Goal: Task Accomplishment & Management: Use online tool/utility

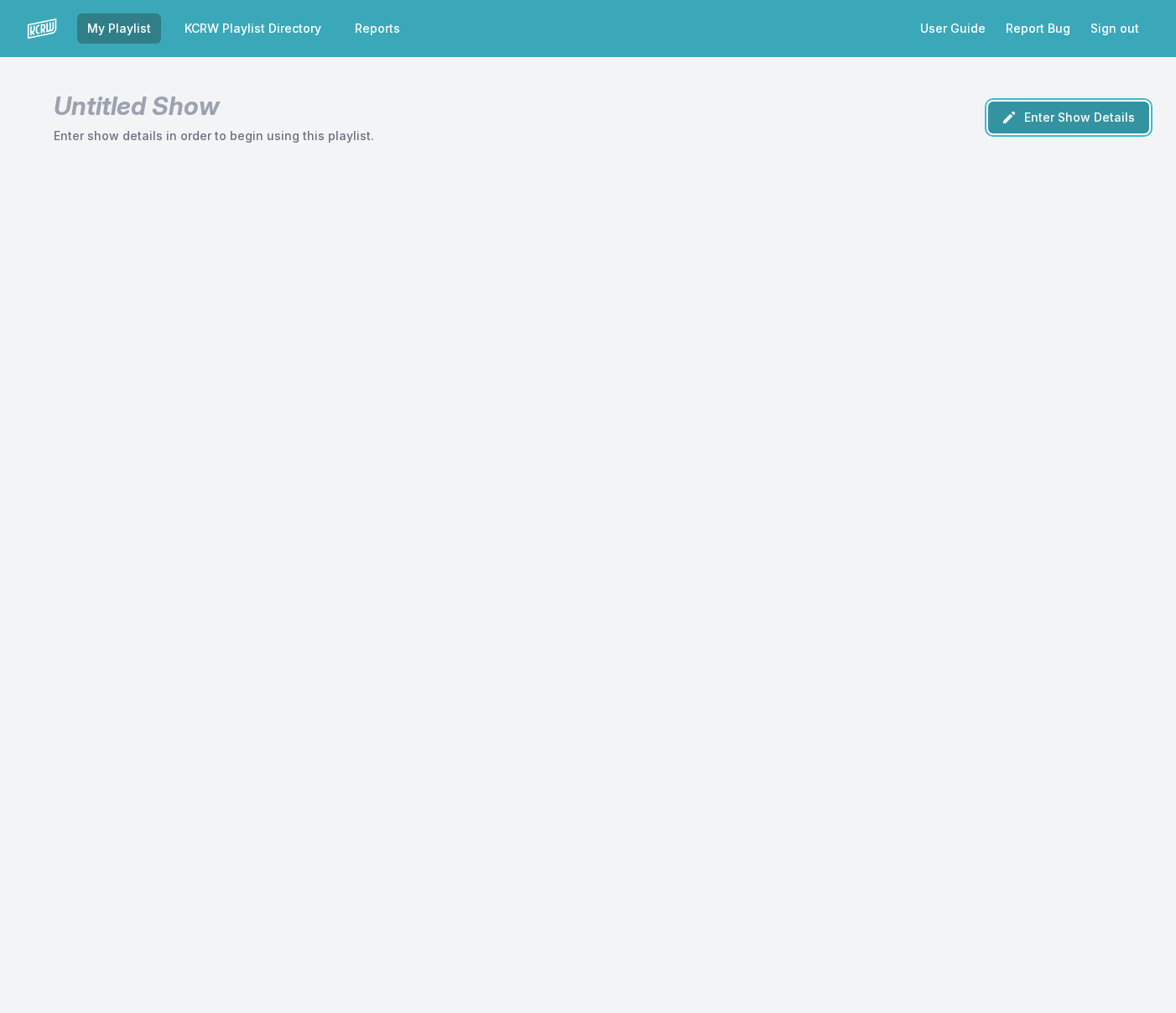
click at [1047, 131] on button "Enter Show Details" at bounding box center [1069, 117] width 161 height 32
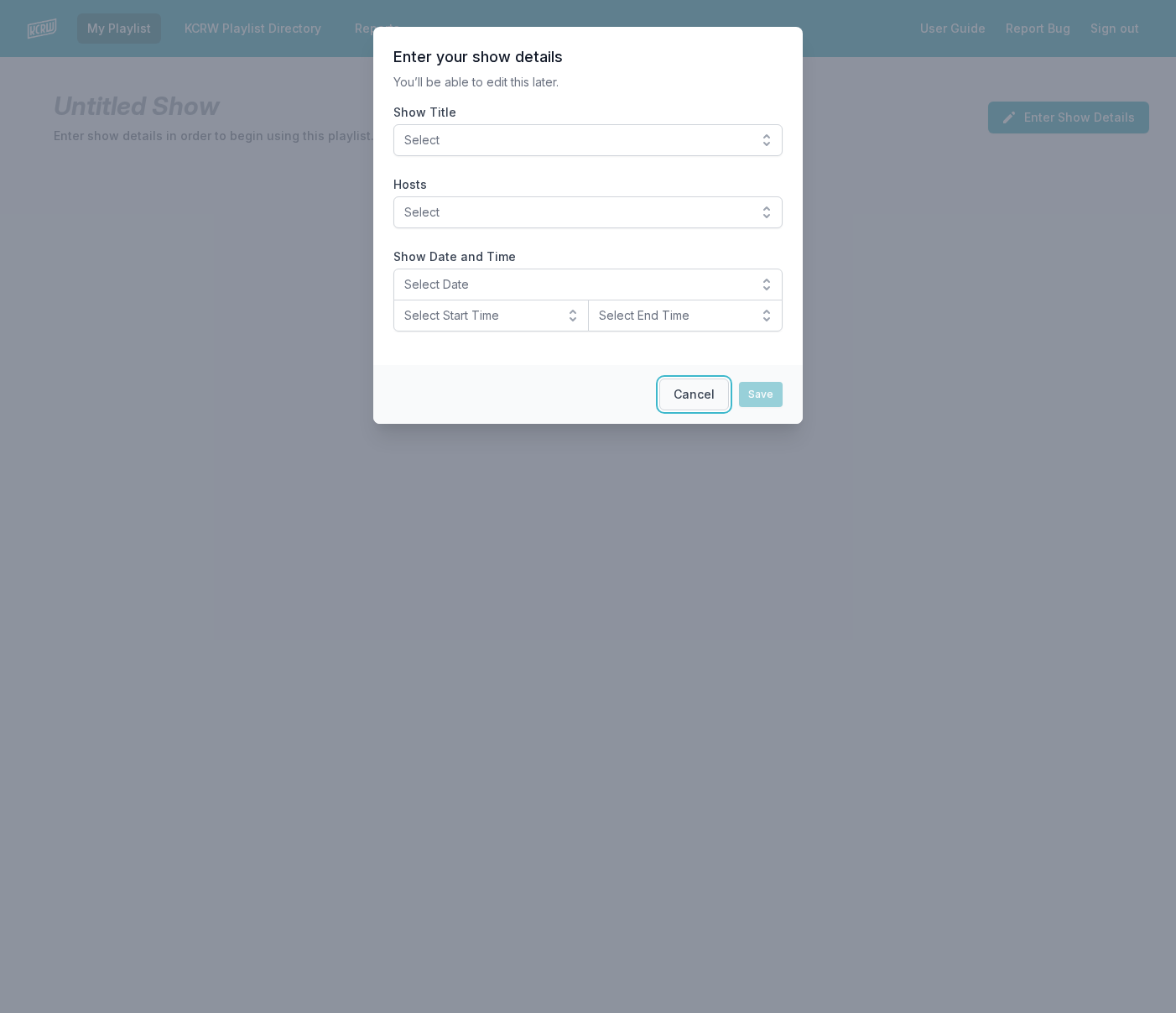
click at [711, 391] on button "Cancel" at bounding box center [694, 393] width 70 height 32
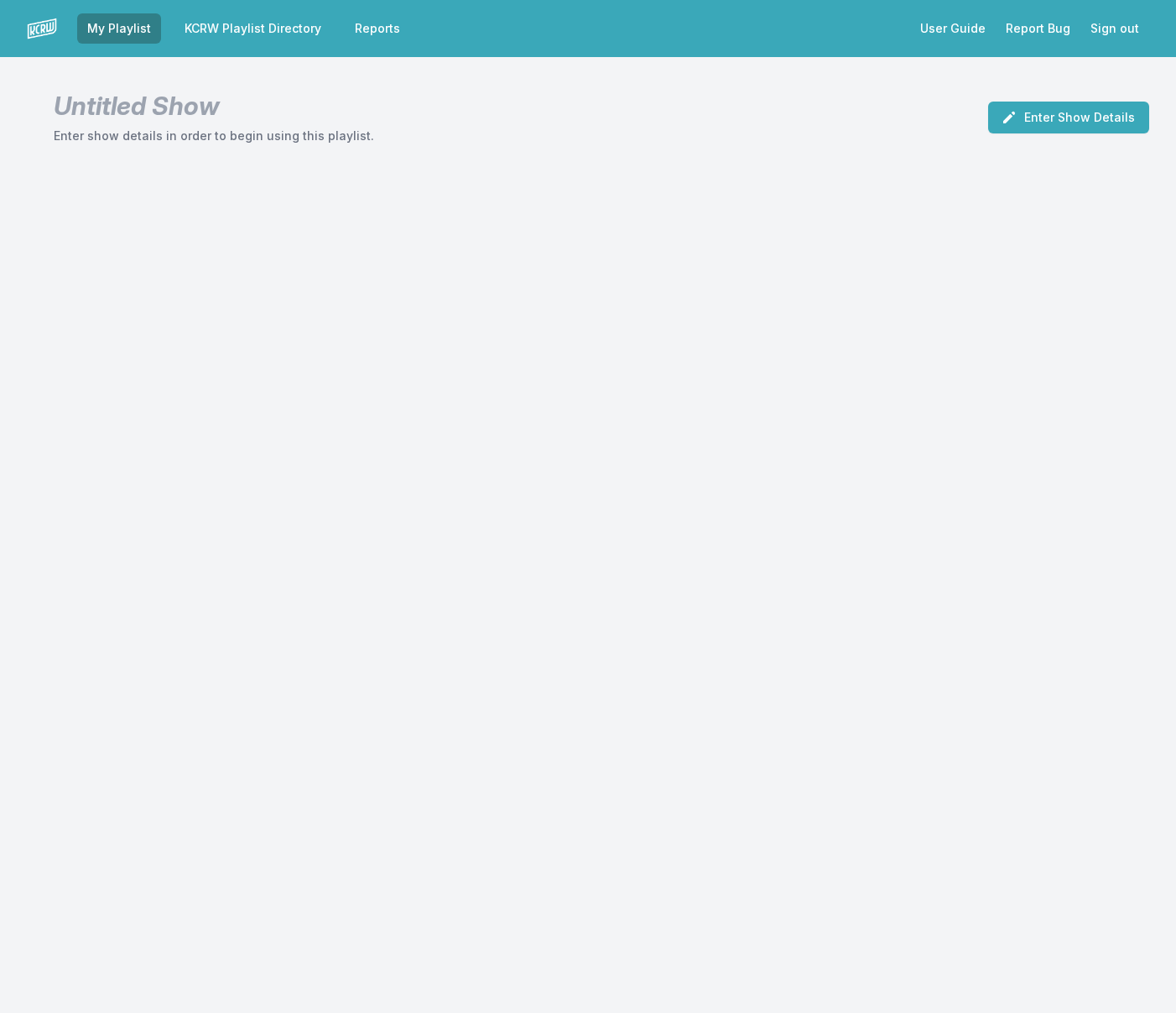
click at [114, 35] on link "My Playlist" at bounding box center [119, 28] width 84 height 30
click at [265, 29] on link "KCRW Playlist Directory" at bounding box center [253, 28] width 157 height 30
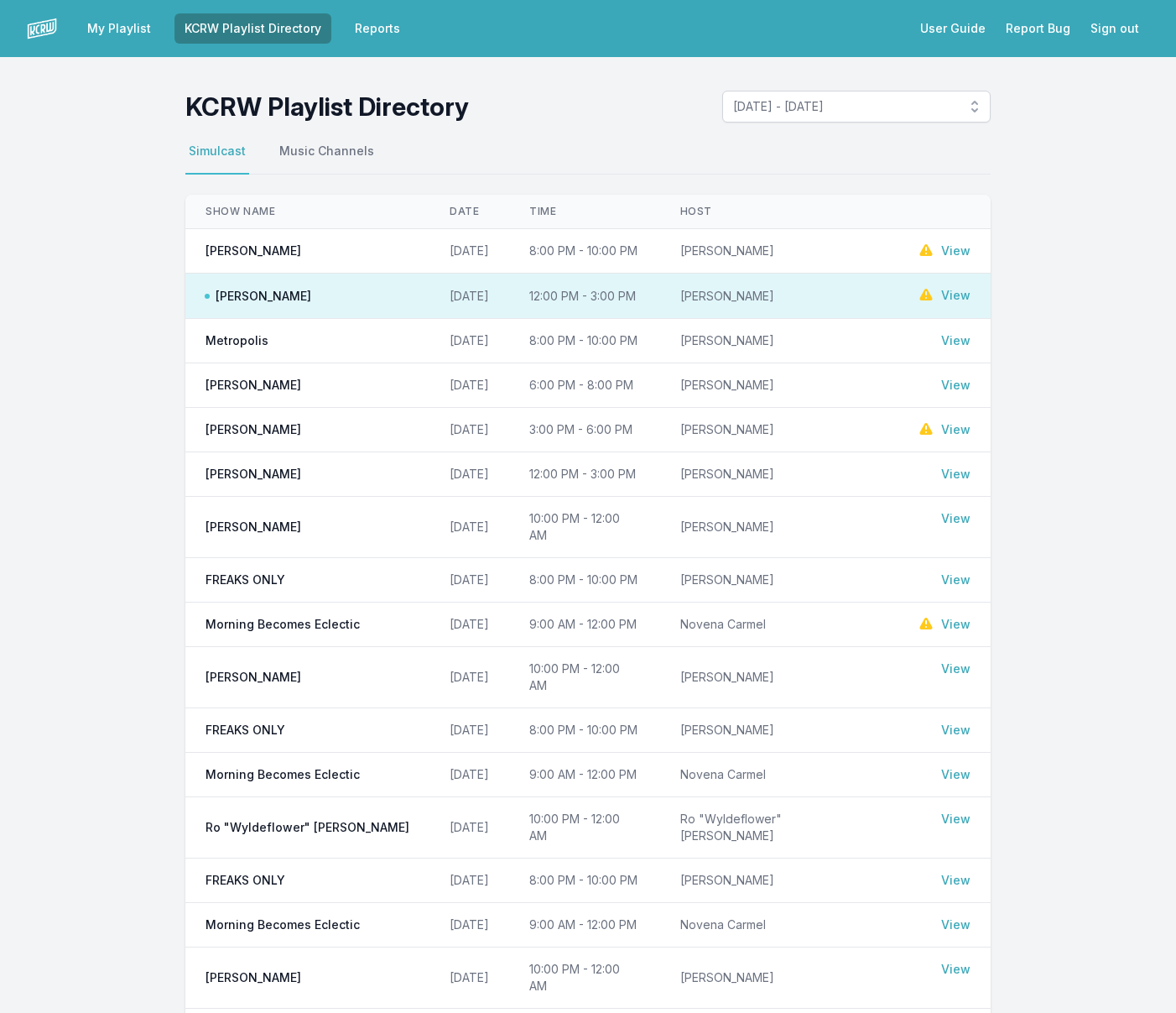
click at [275, 288] on span "[PERSON_NAME]" at bounding box center [258, 296] width 105 height 16
click at [961, 294] on link "View" at bounding box center [956, 295] width 29 height 16
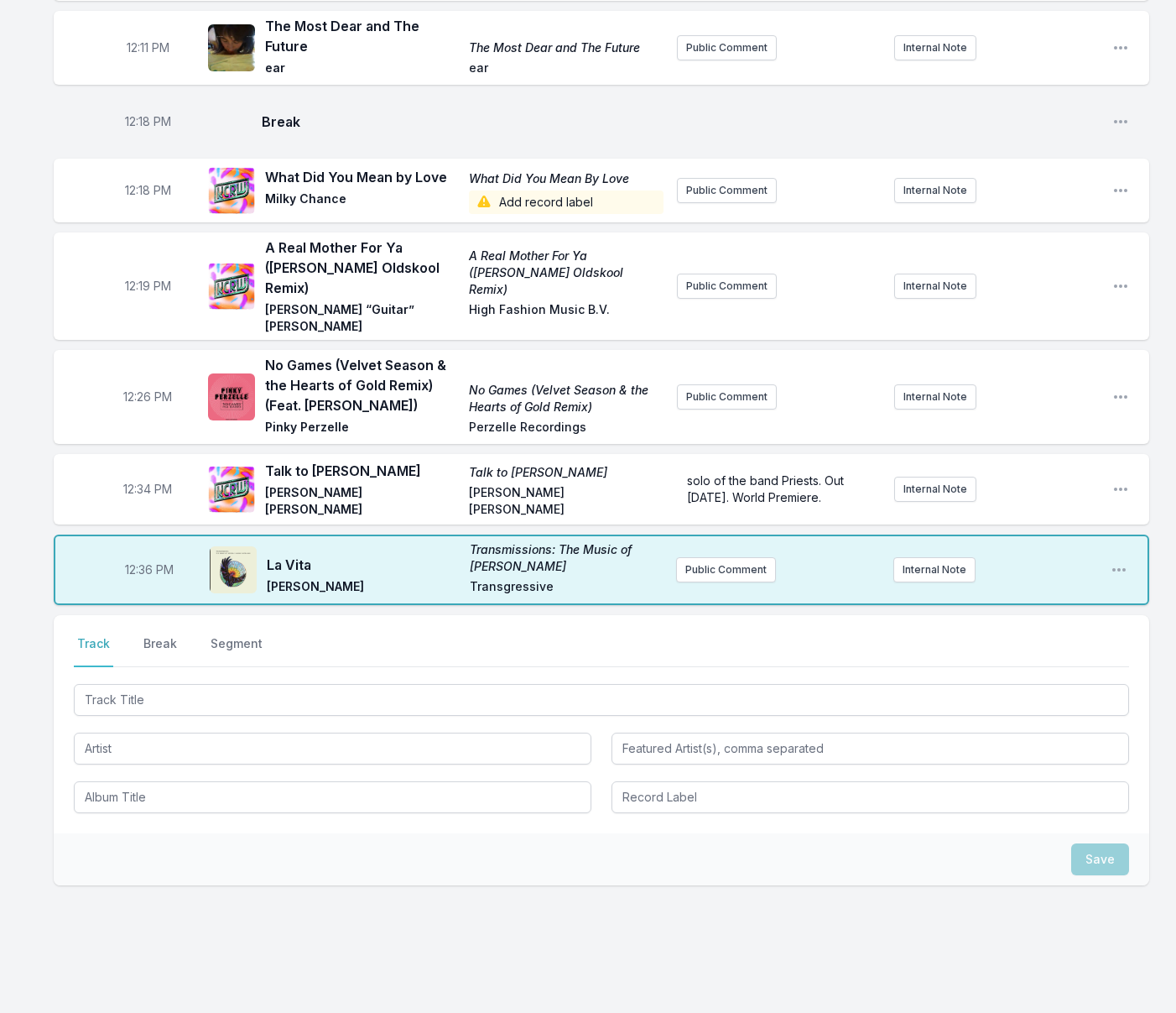
scroll to position [382, 0]
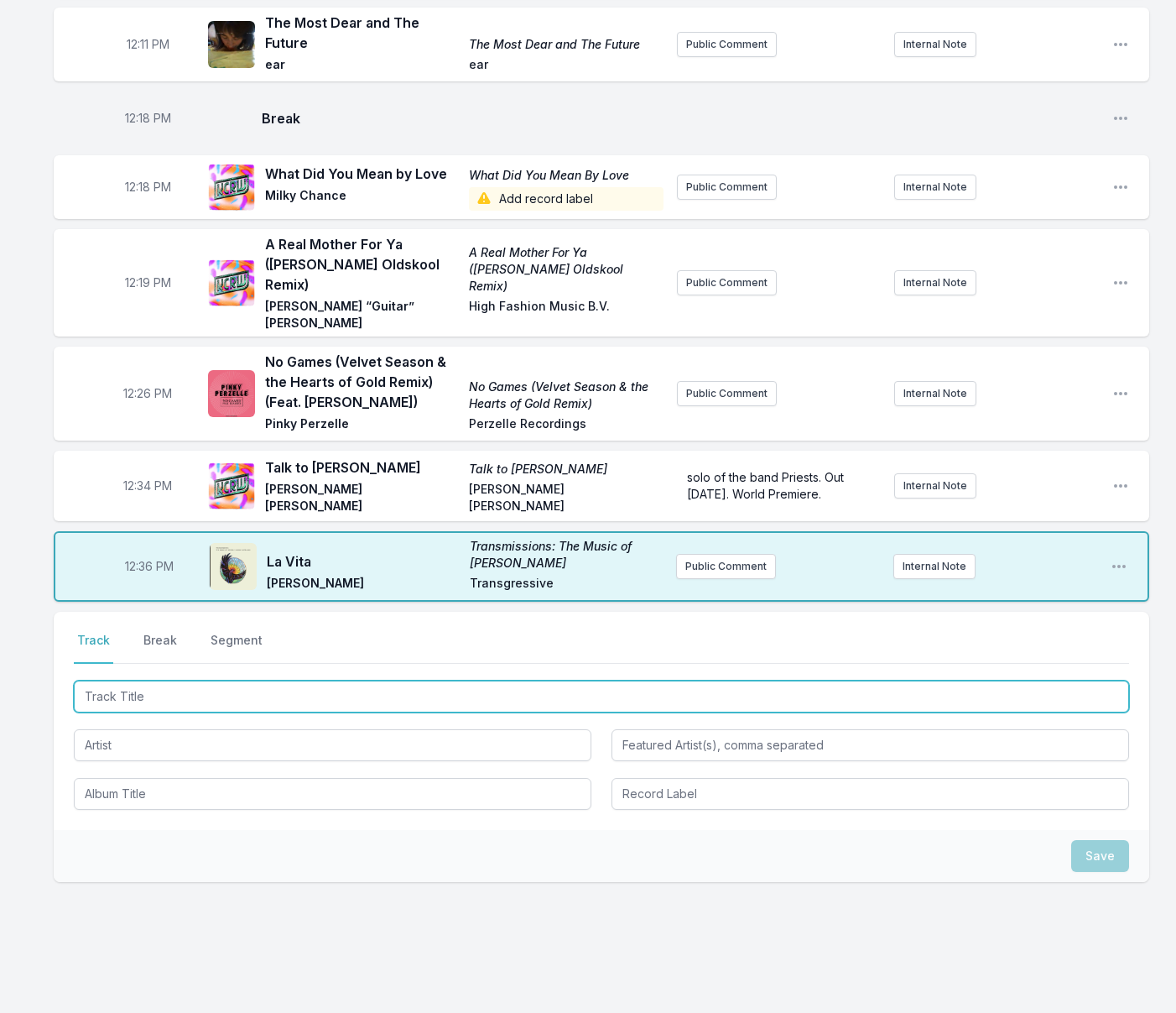
click at [562, 680] on input "Track Title" at bounding box center [601, 696] width 1055 height 32
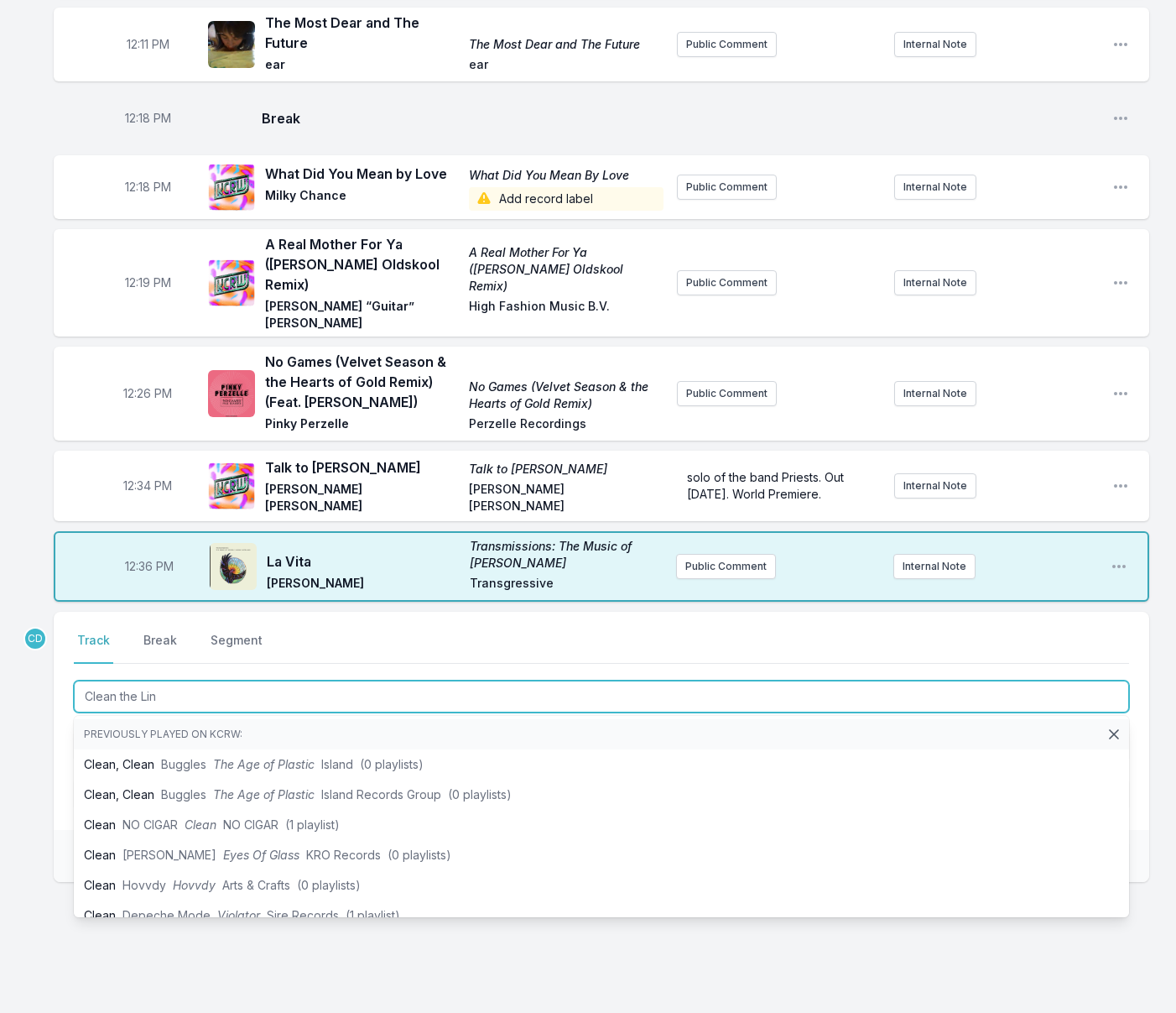
type input "Clean the Line"
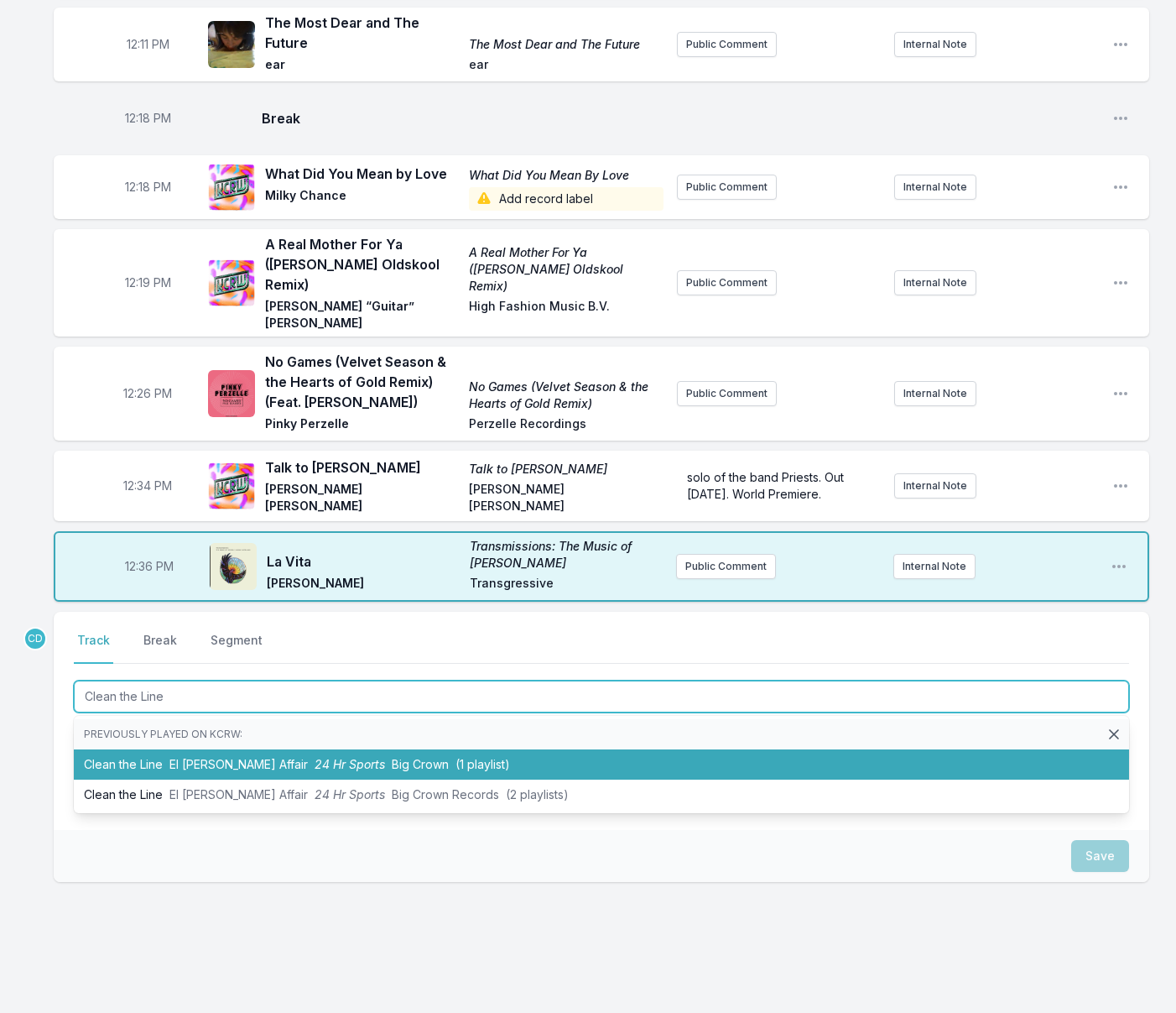
click at [505, 749] on li "Clean the Line El [PERSON_NAME] Affair 24 Hr Sports Big Crown (1 playlist)" at bounding box center [601, 764] width 1055 height 30
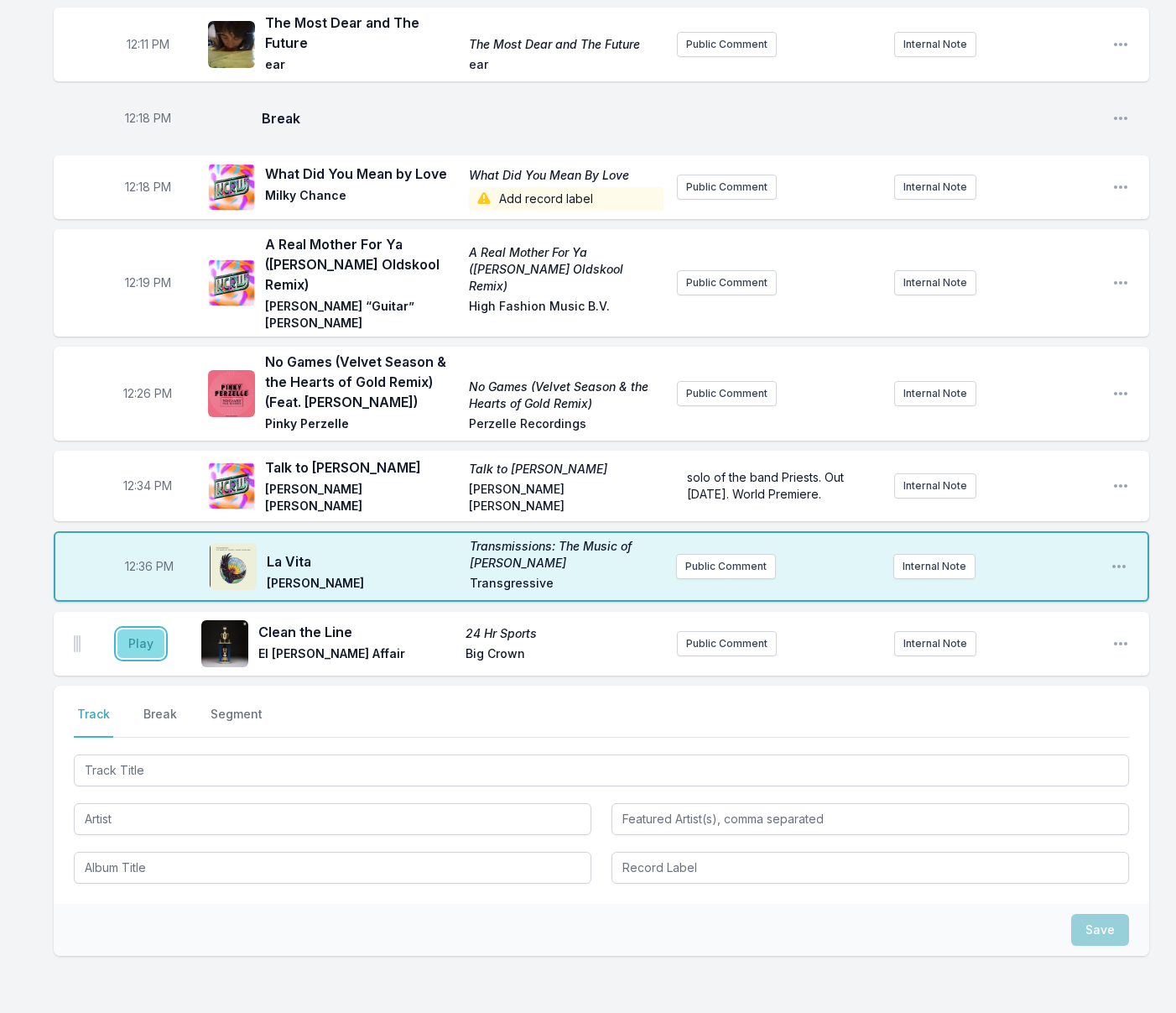
drag, startPoint x: 141, startPoint y: 622, endPoint x: 141, endPoint y: 669, distance: 47.0
click at [140, 629] on button "Play" at bounding box center [141, 644] width 47 height 29
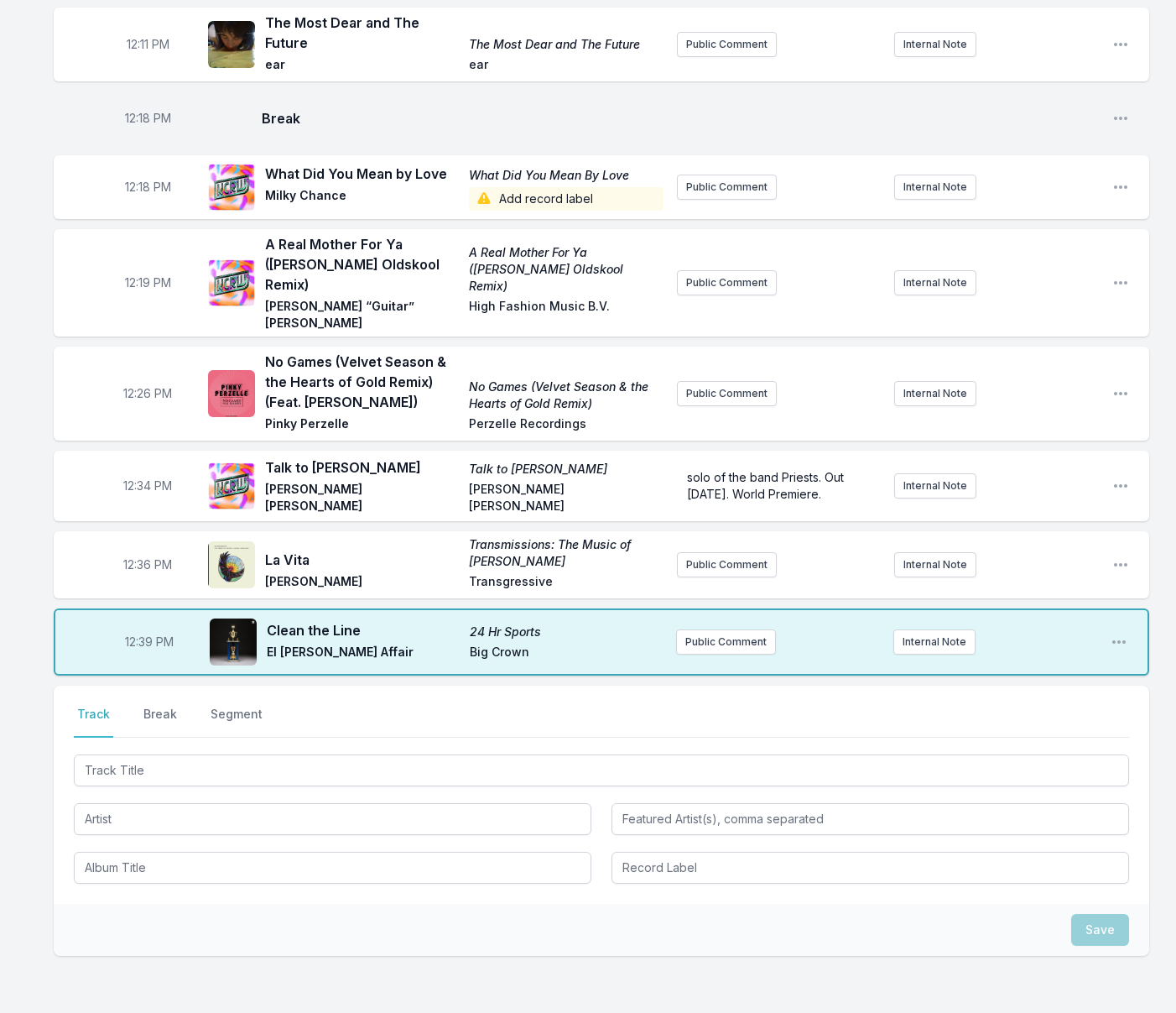
click at [156, 706] on button "Break" at bounding box center [160, 721] width 41 height 32
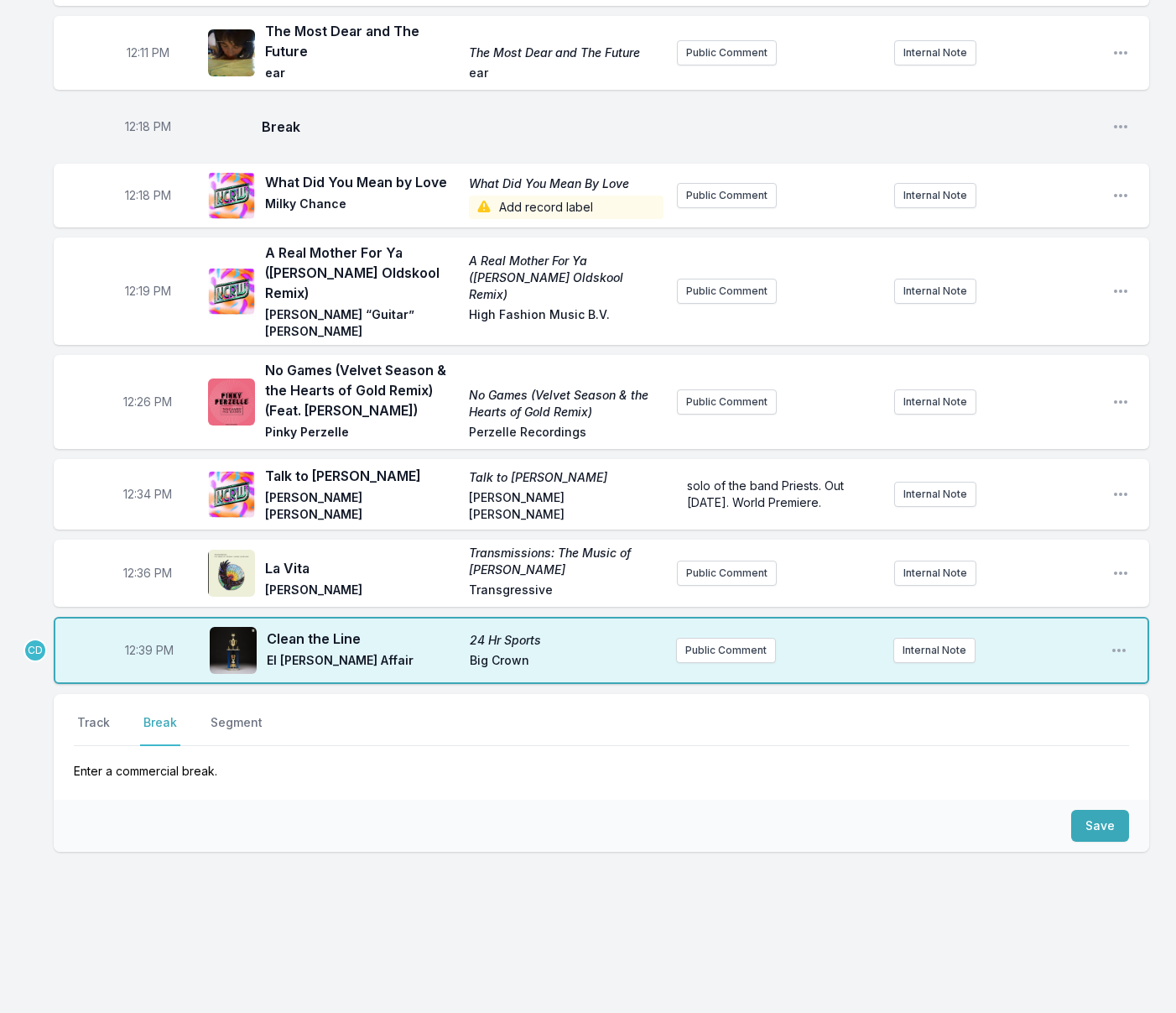
scroll to position [343, 0]
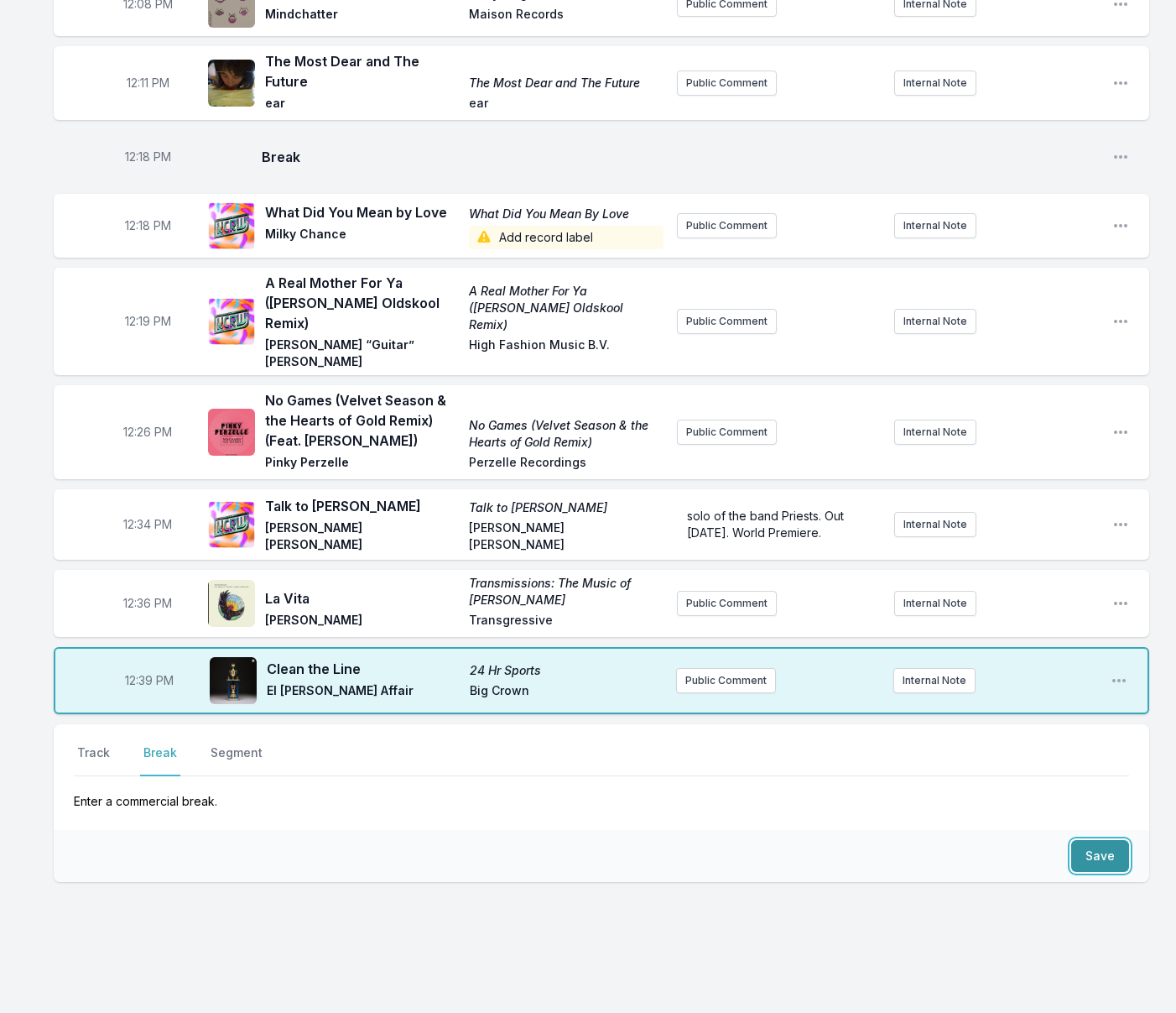
click at [1093, 840] on button "Save" at bounding box center [1100, 855] width 58 height 32
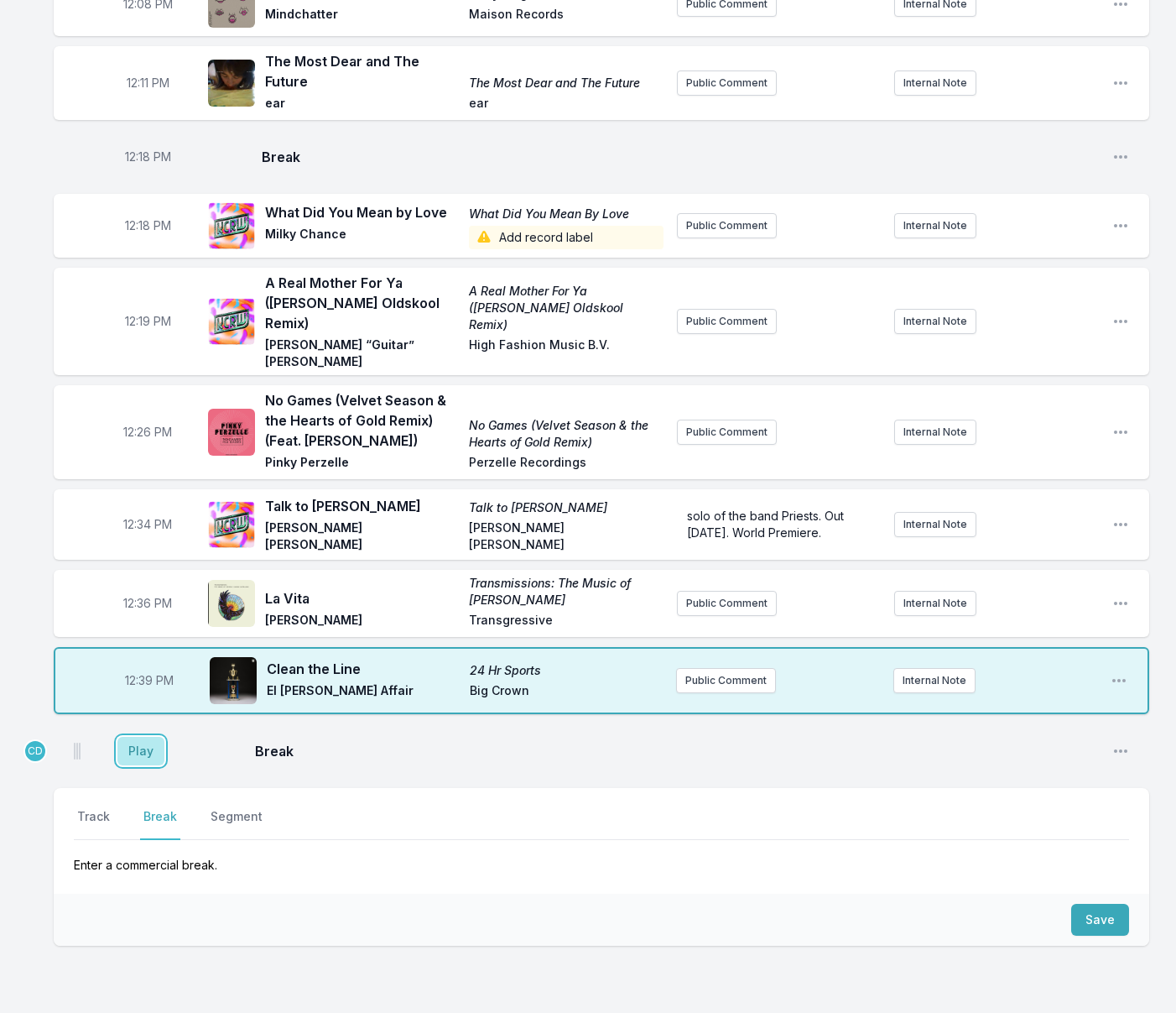
drag, startPoint x: 133, startPoint y: 723, endPoint x: 136, endPoint y: 755, distance: 32.1
click at [133, 737] on button "Play" at bounding box center [141, 751] width 47 height 29
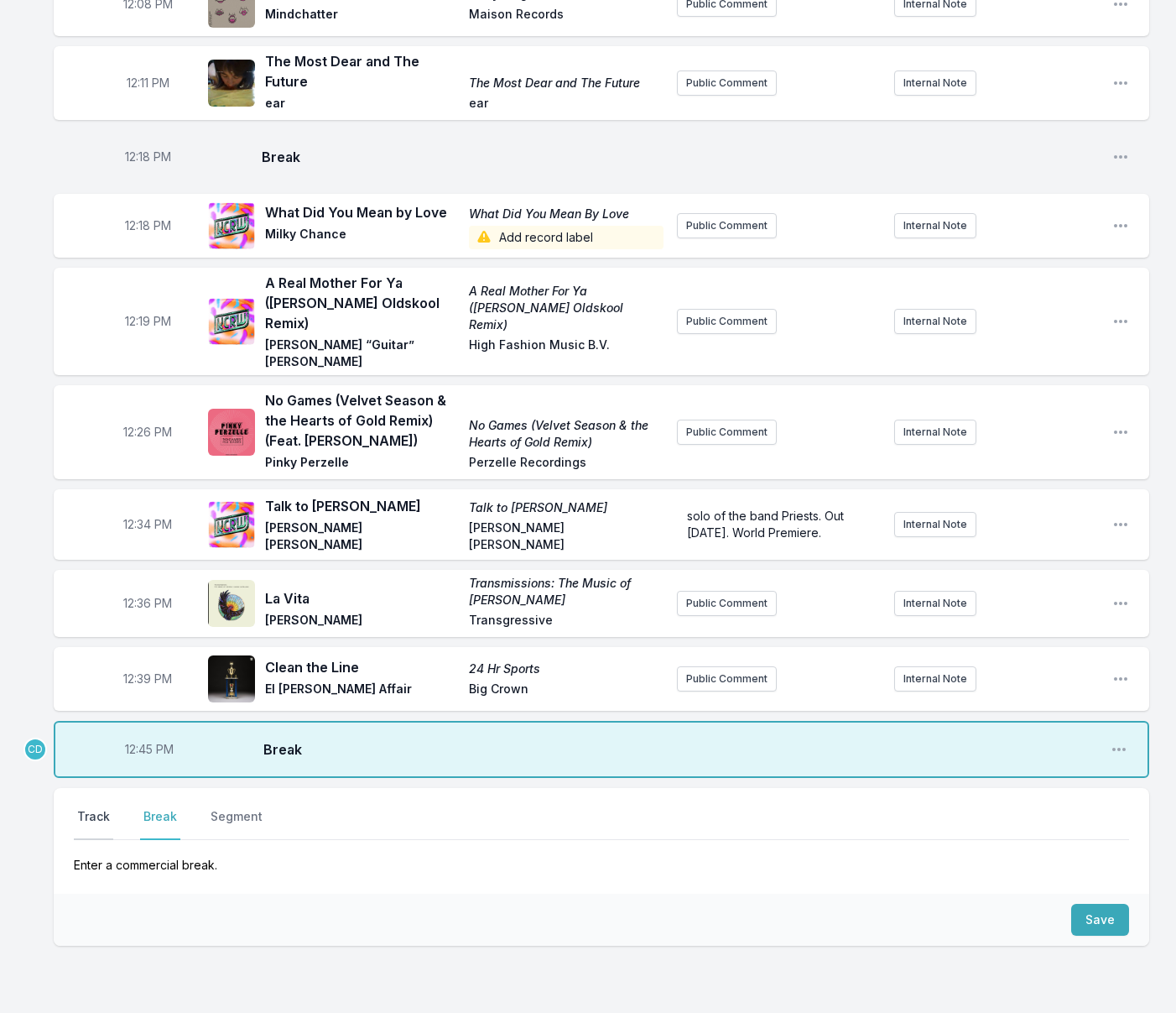
drag, startPoint x: 92, startPoint y: 785, endPoint x: 114, endPoint y: 798, distance: 25.6
click at [92, 808] on button "Track" at bounding box center [93, 824] width 40 height 32
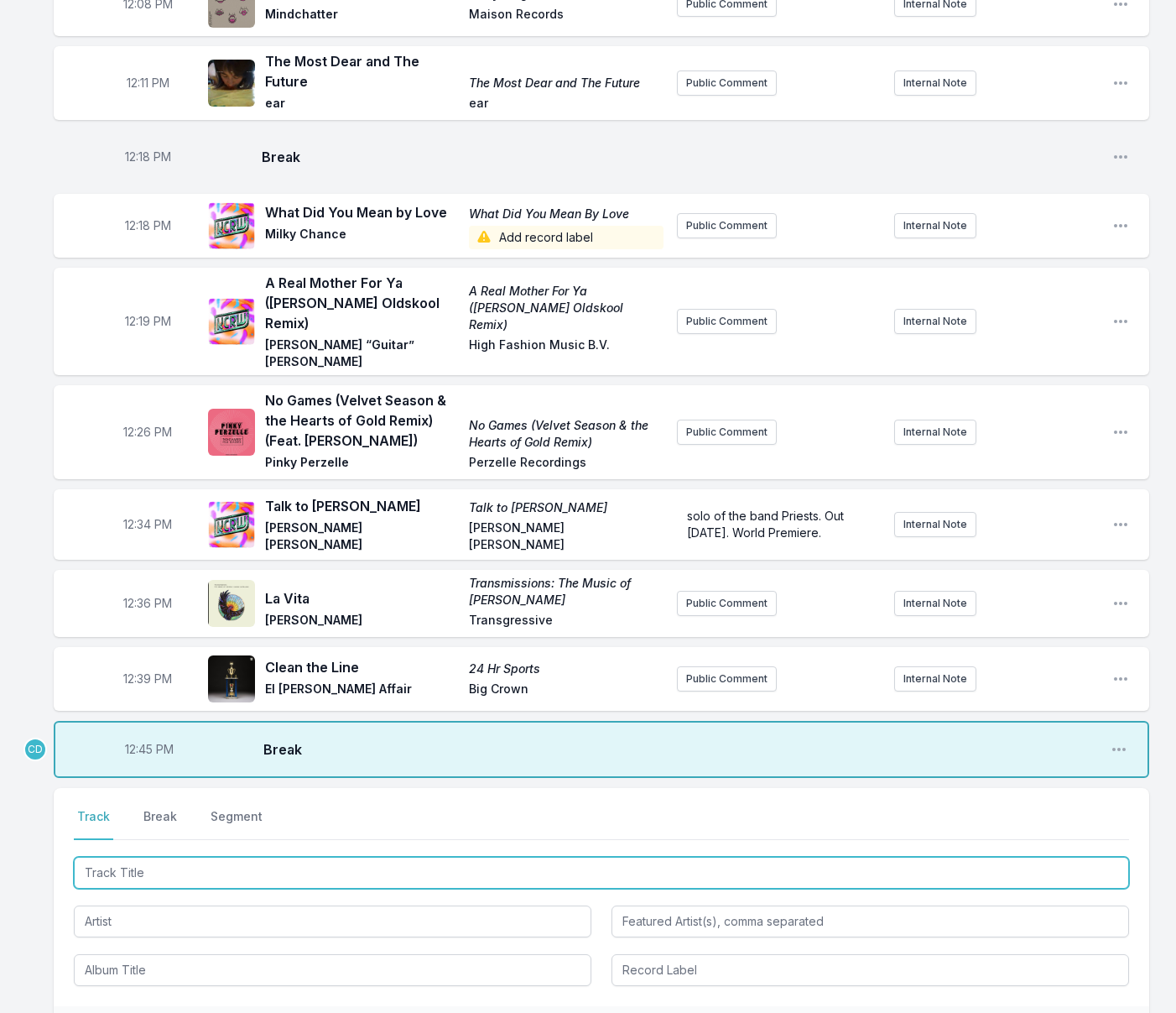
click at [137, 856] on input "Track Title" at bounding box center [601, 872] width 1055 height 32
type input "Save Room"
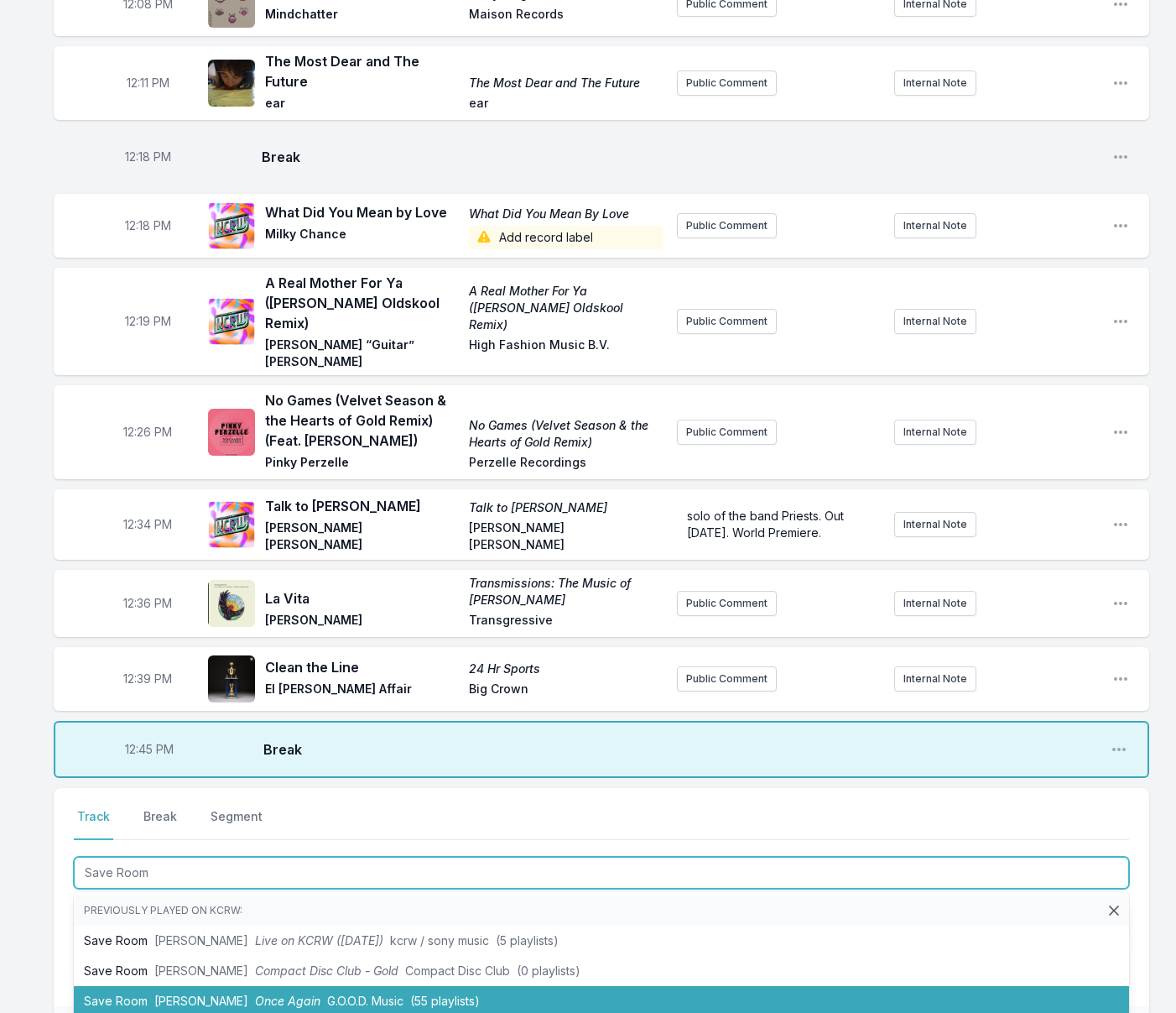
scroll to position [356, 0]
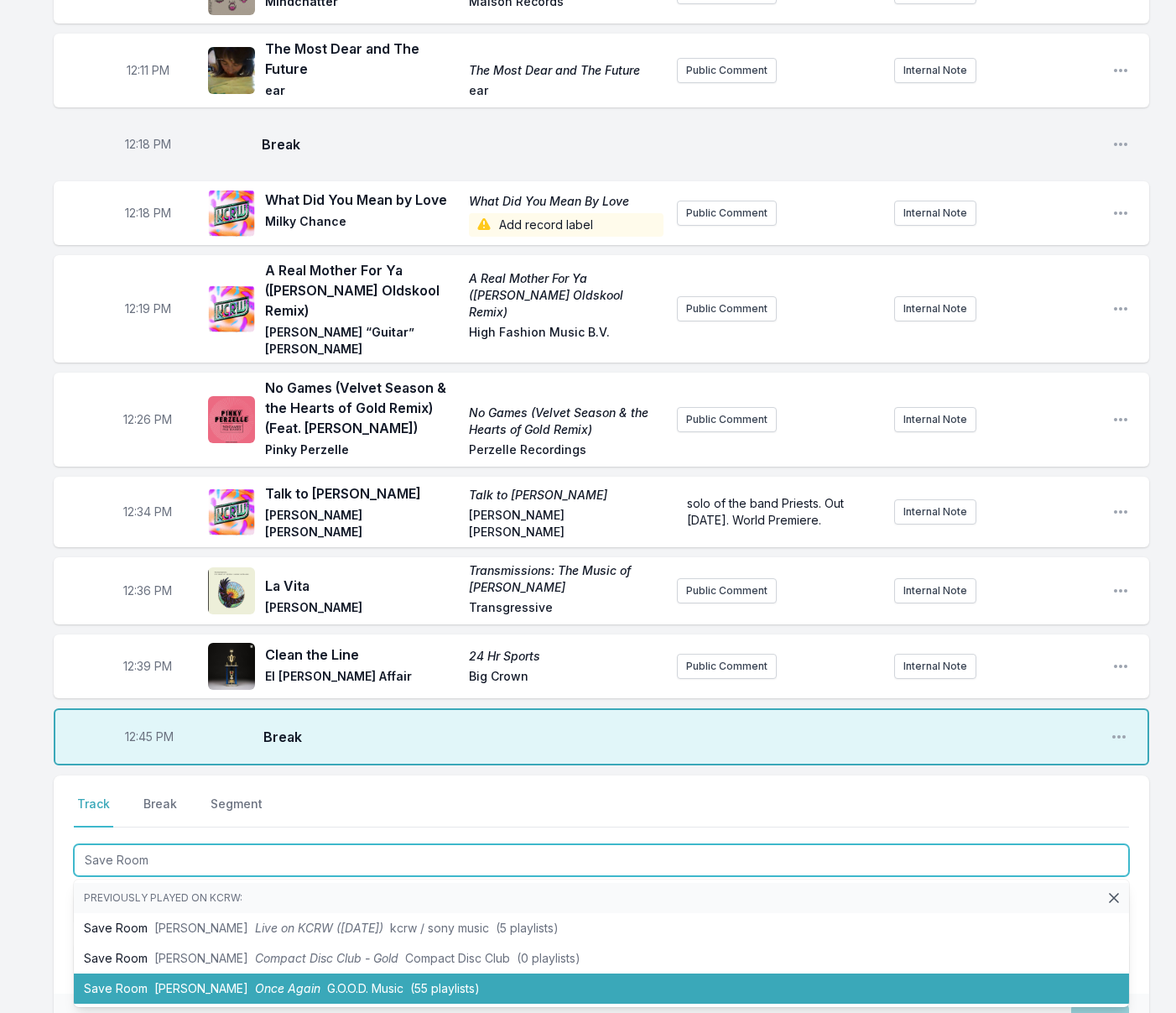
drag, startPoint x: 168, startPoint y: 970, endPoint x: 162, endPoint y: 951, distance: 19.9
click at [168, 973] on li "Save Room [PERSON_NAME] Once Again G.O.O.D. Music (55 playlists)" at bounding box center [601, 988] width 1055 height 30
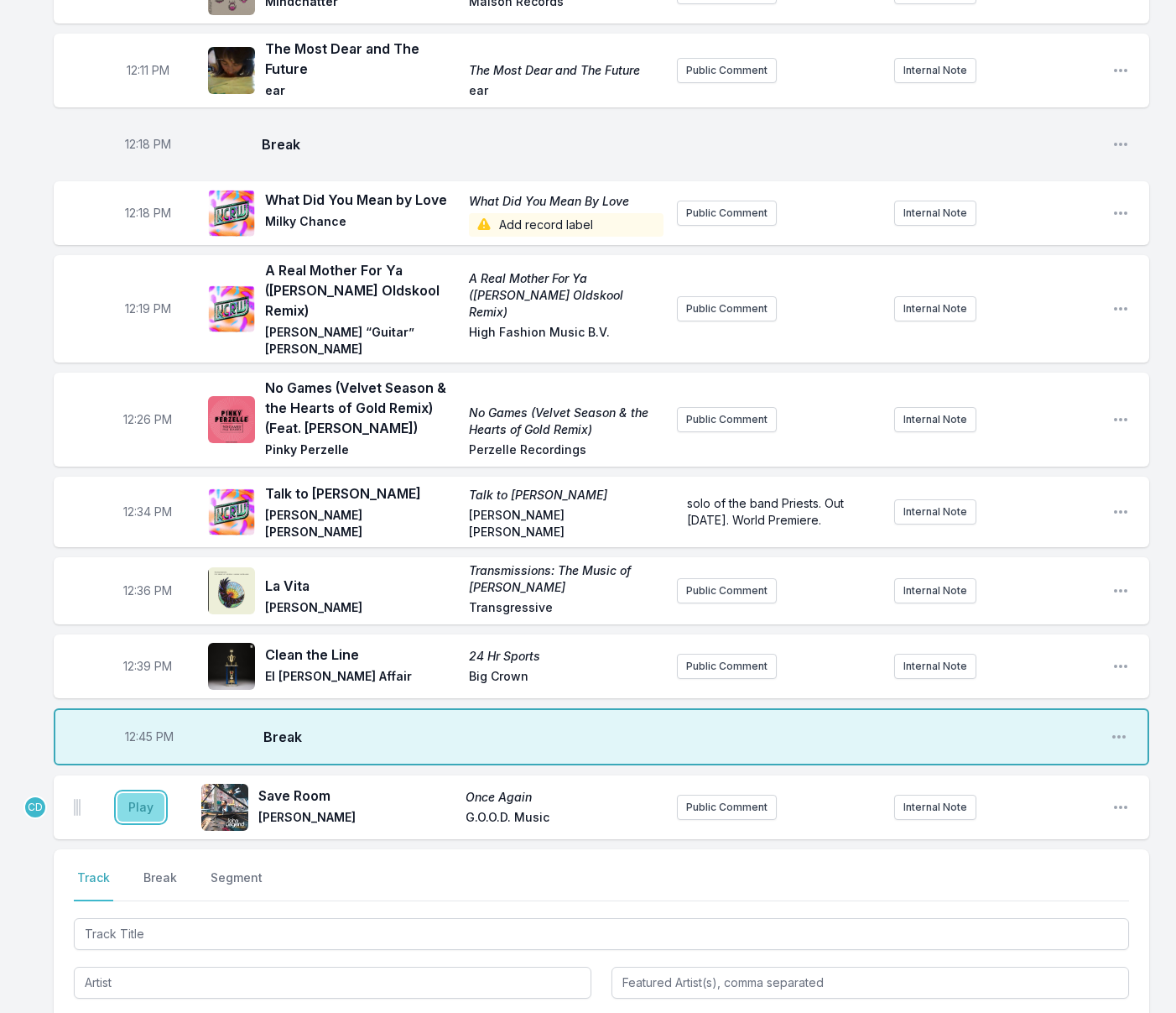
click at [150, 793] on button "Play" at bounding box center [141, 807] width 47 height 29
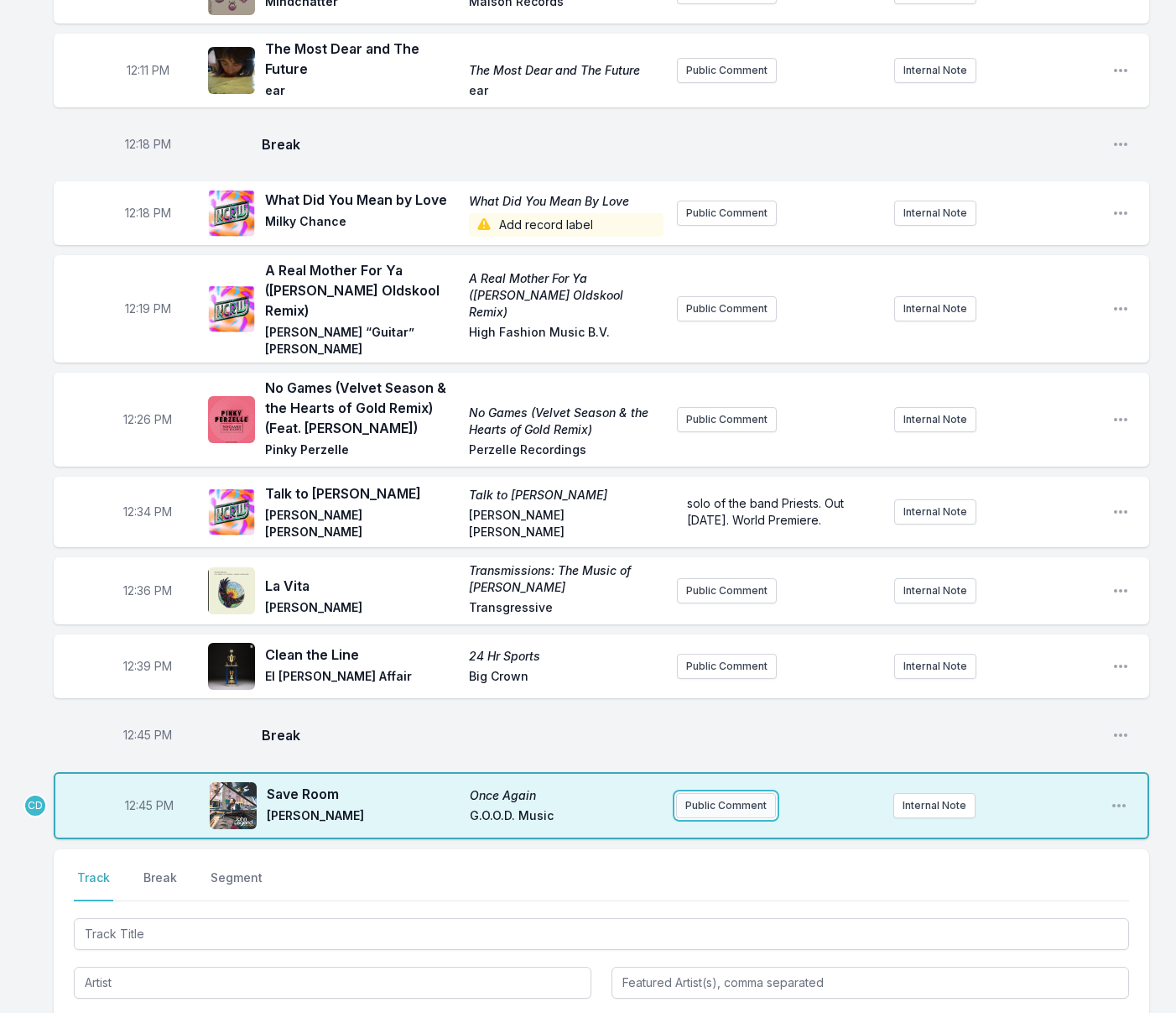
click at [711, 793] on button "Public Comment" at bounding box center [726, 805] width 100 height 25
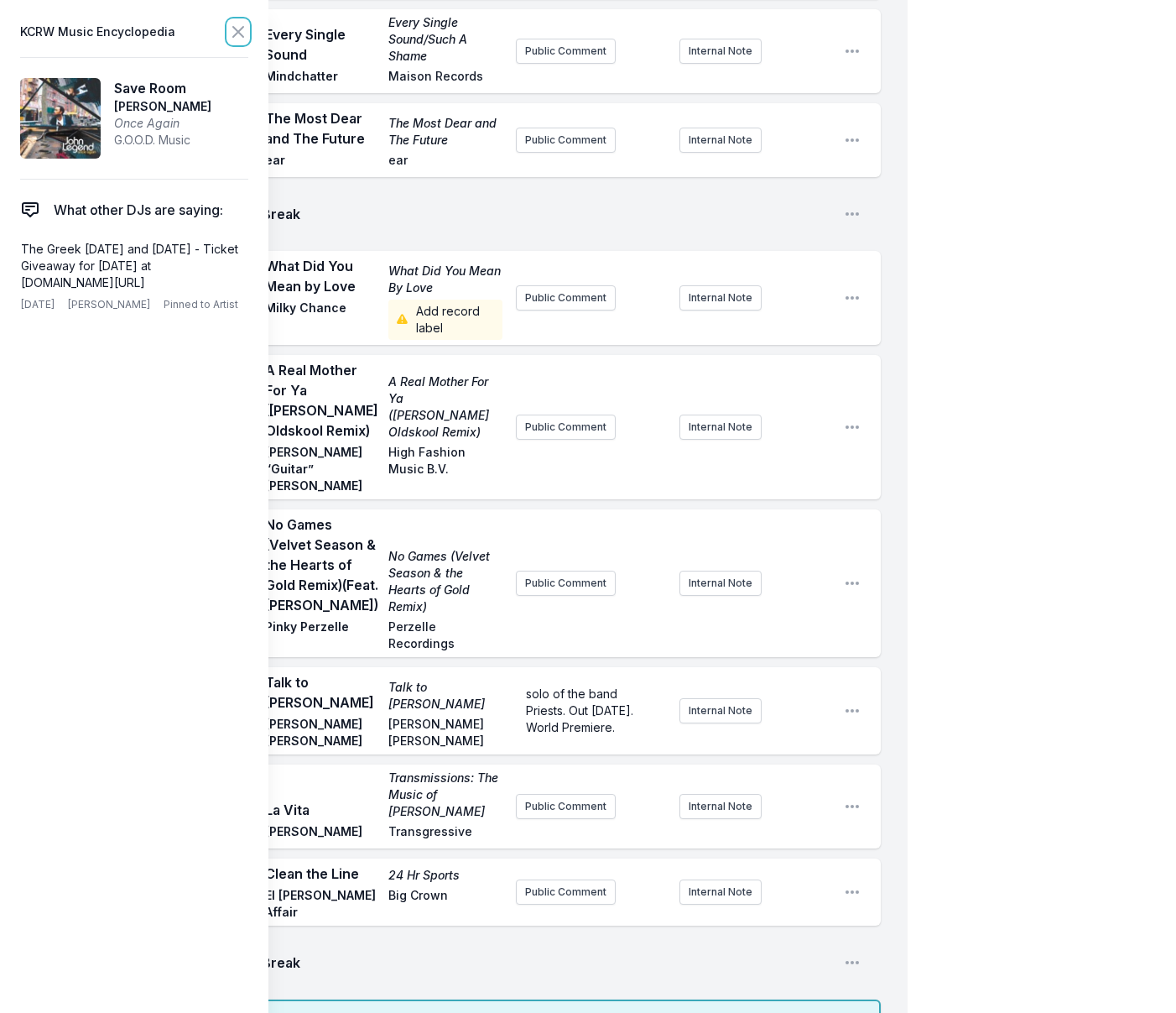
click at [238, 30] on icon at bounding box center [238, 32] width 10 height 10
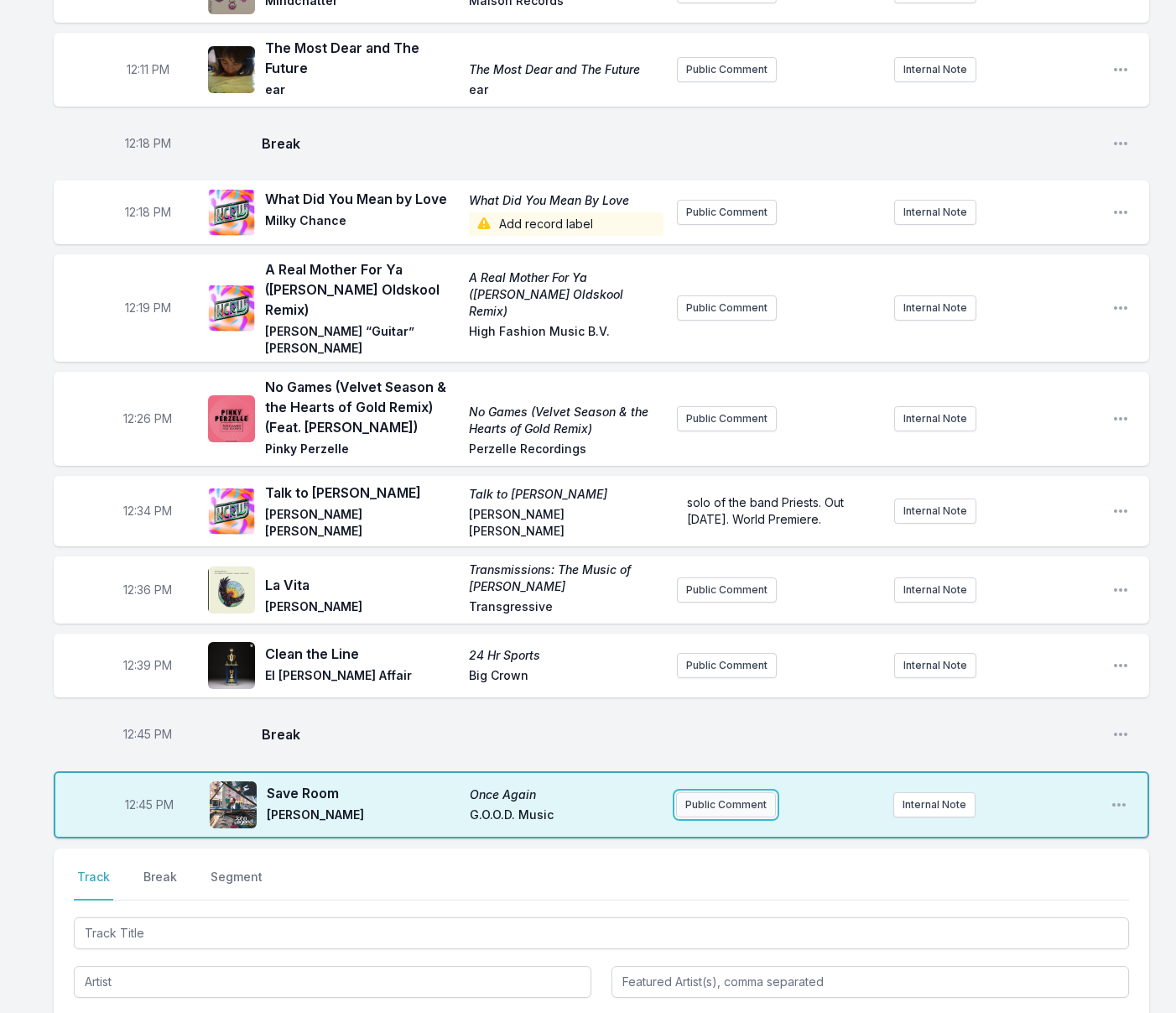
click at [722, 792] on button "Public Comment" at bounding box center [726, 804] width 100 height 25
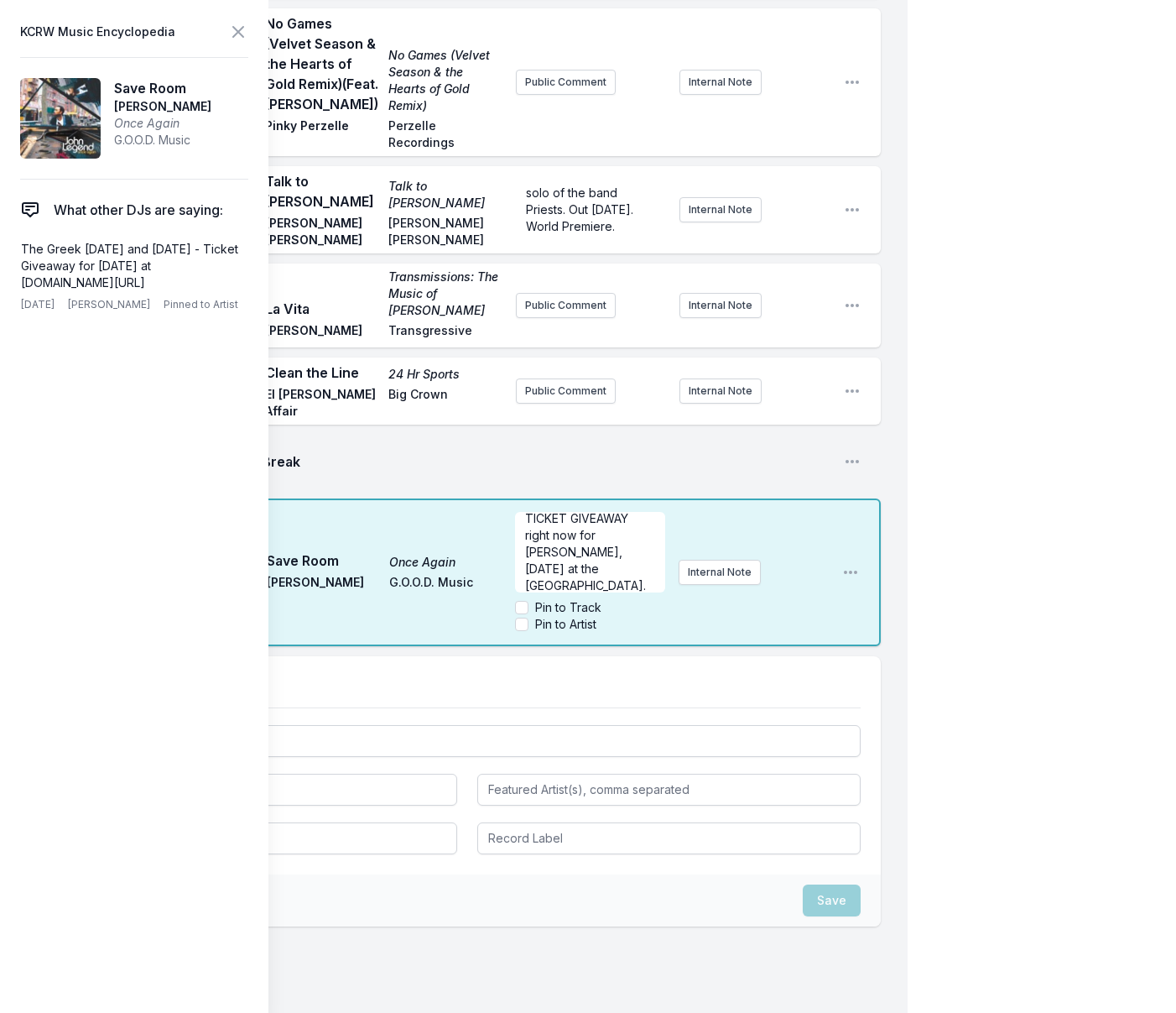
scroll to position [25, 0]
click at [519, 618] on input "Pin to Artist" at bounding box center [522, 624] width 14 height 14
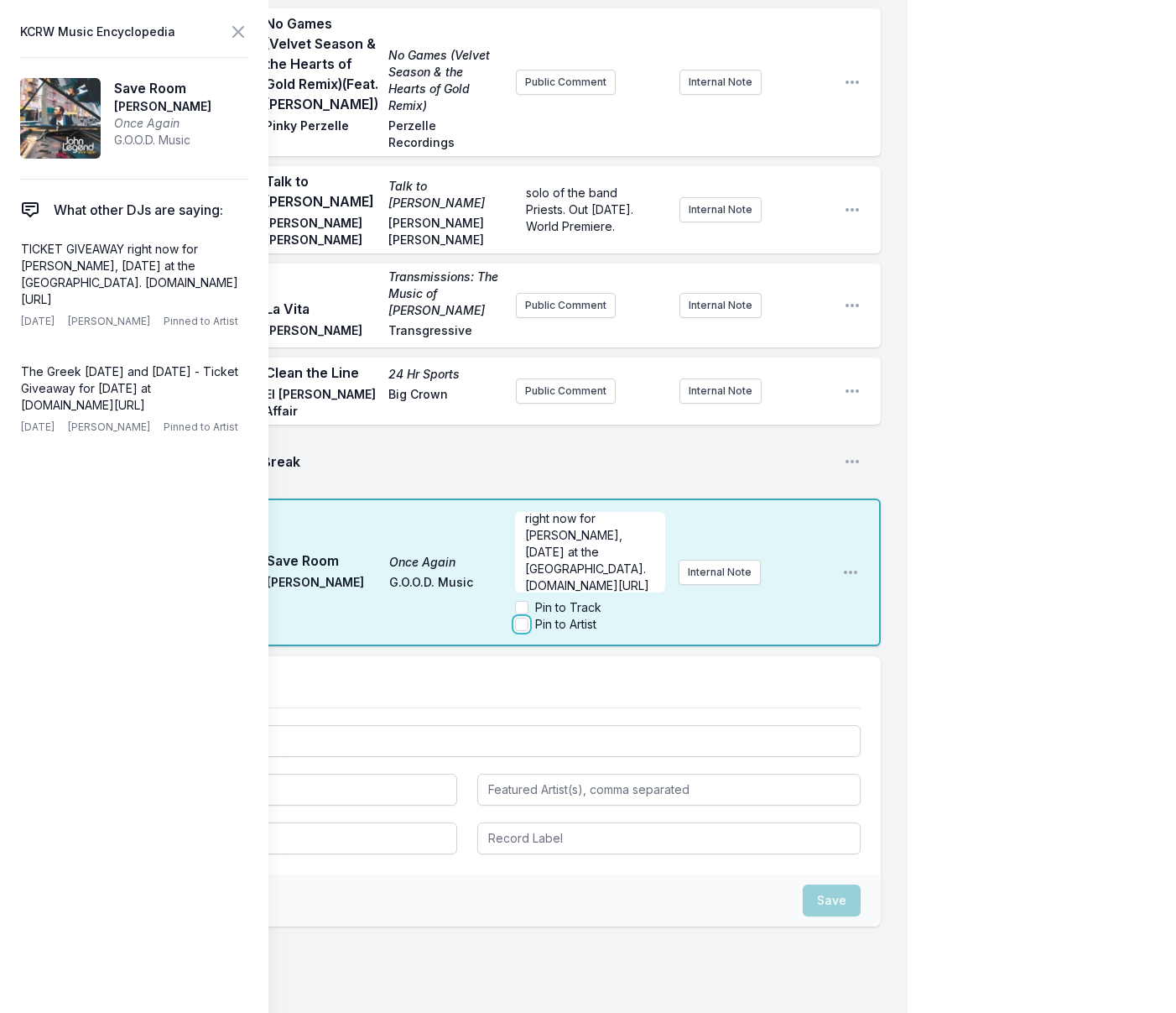
checkbox input "true"
click at [241, 35] on icon at bounding box center [238, 32] width 10 height 10
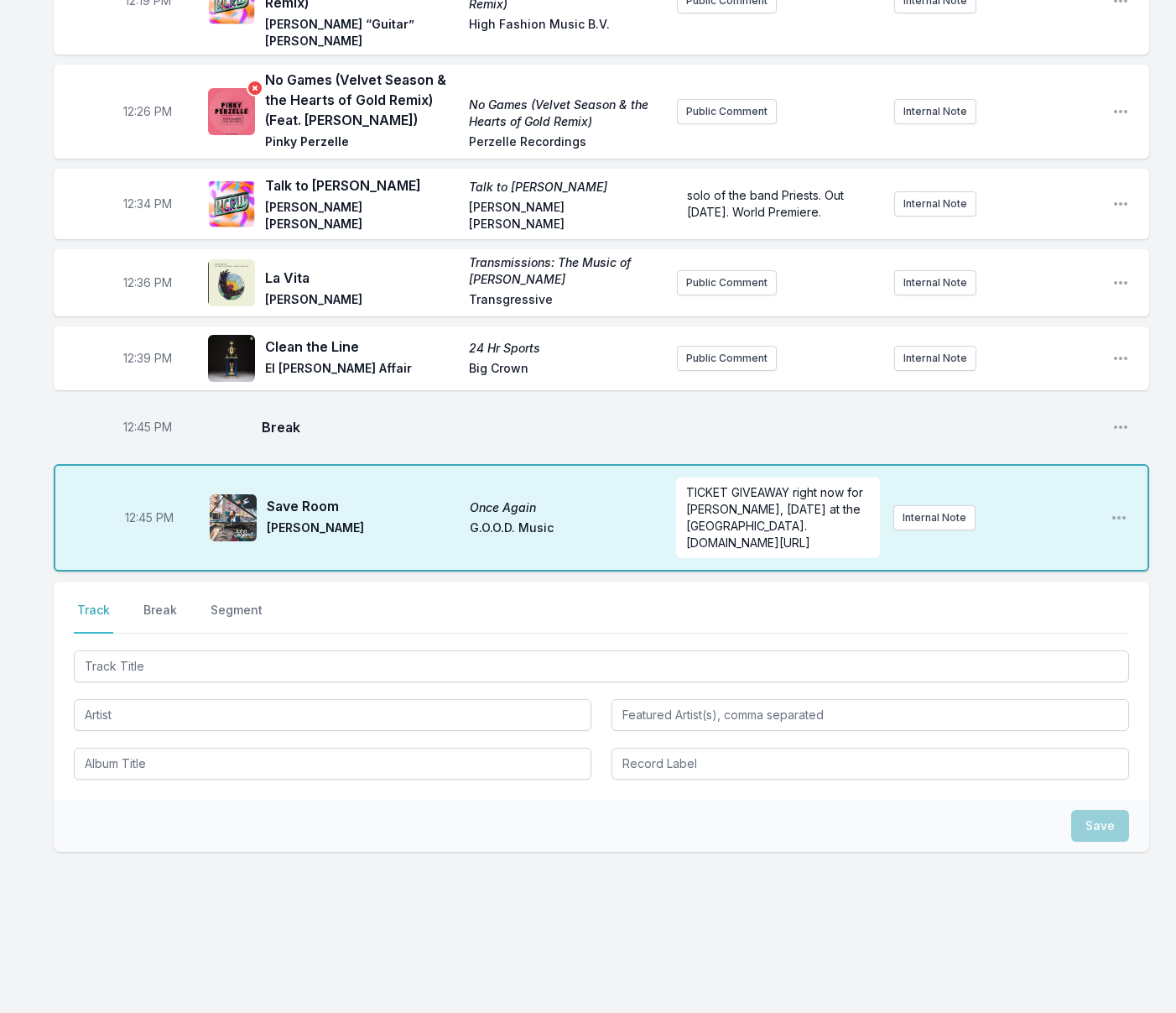
scroll to position [633, 0]
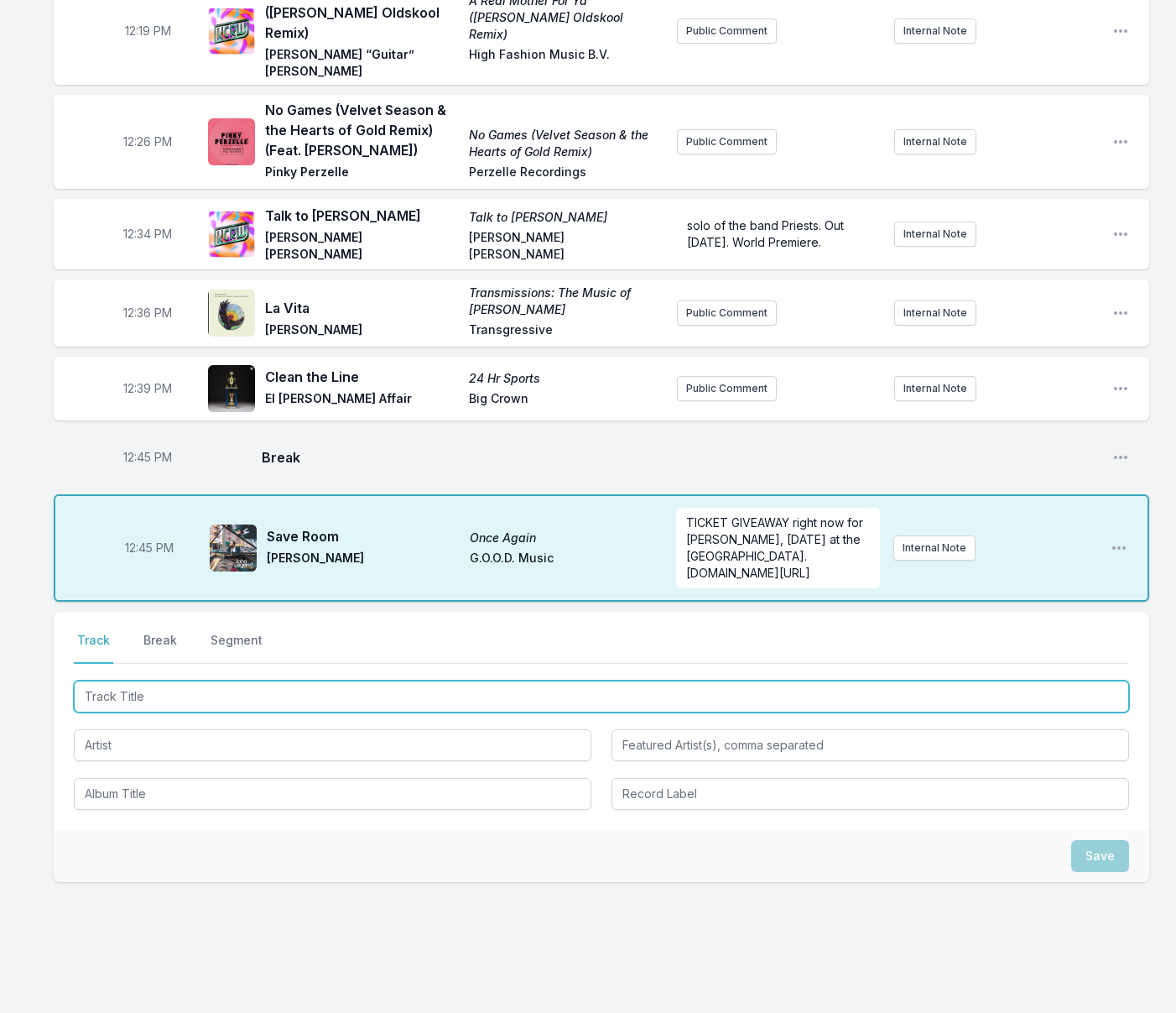
click at [156, 680] on input "Track Title" at bounding box center [601, 696] width 1055 height 32
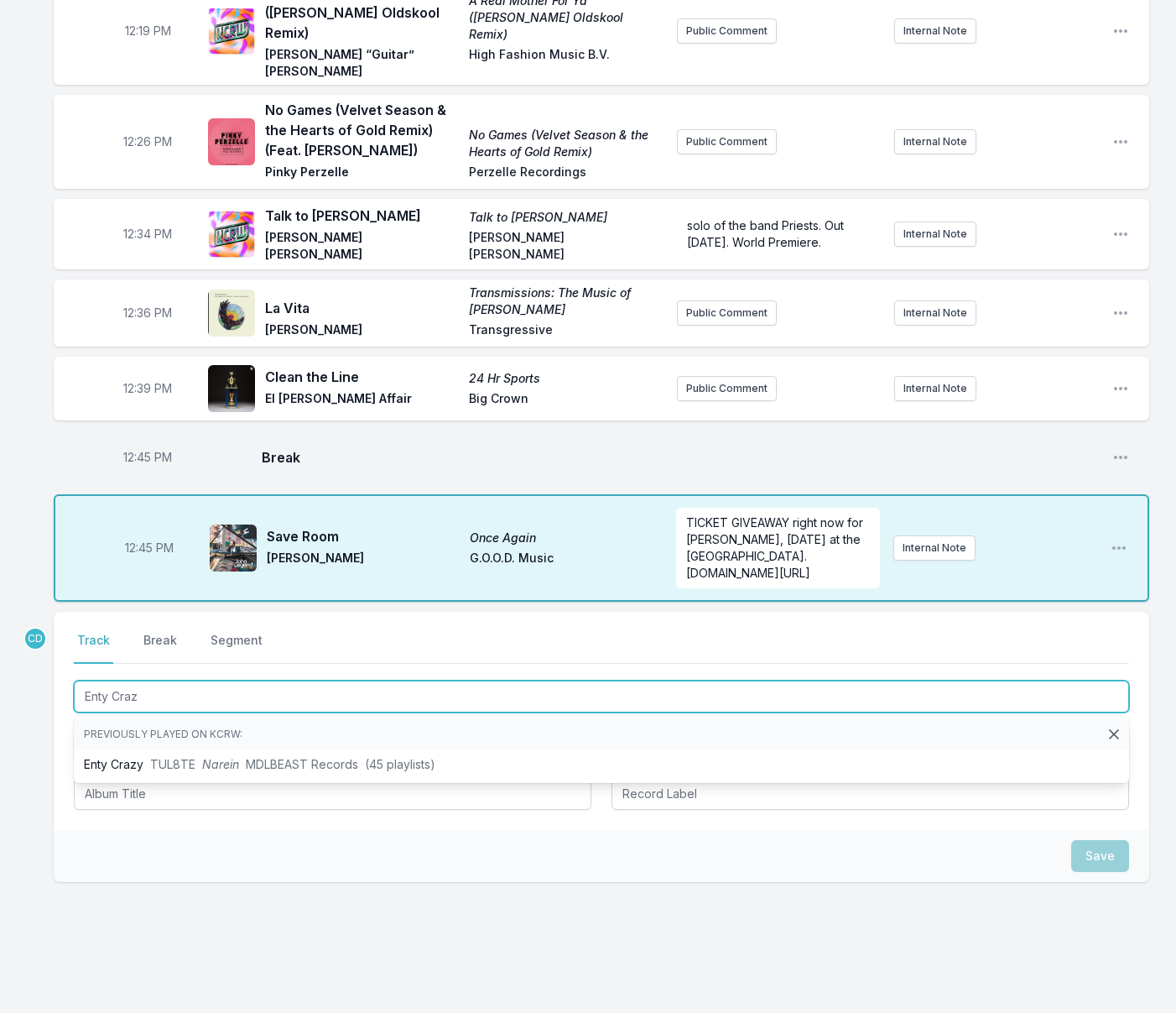
type input "Enty Crazy"
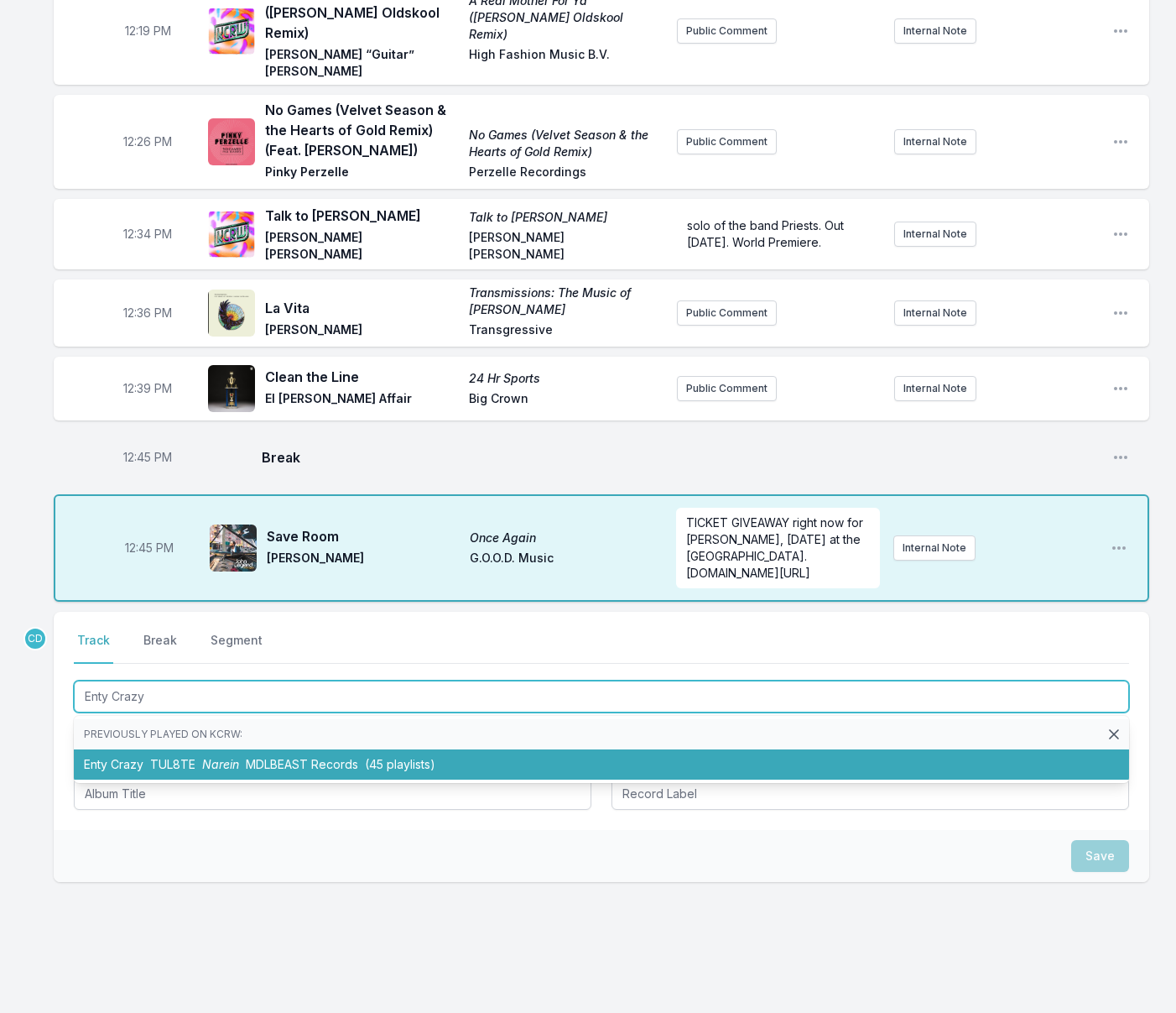
click at [169, 757] on span "TUL8TE" at bounding box center [172, 764] width 45 height 14
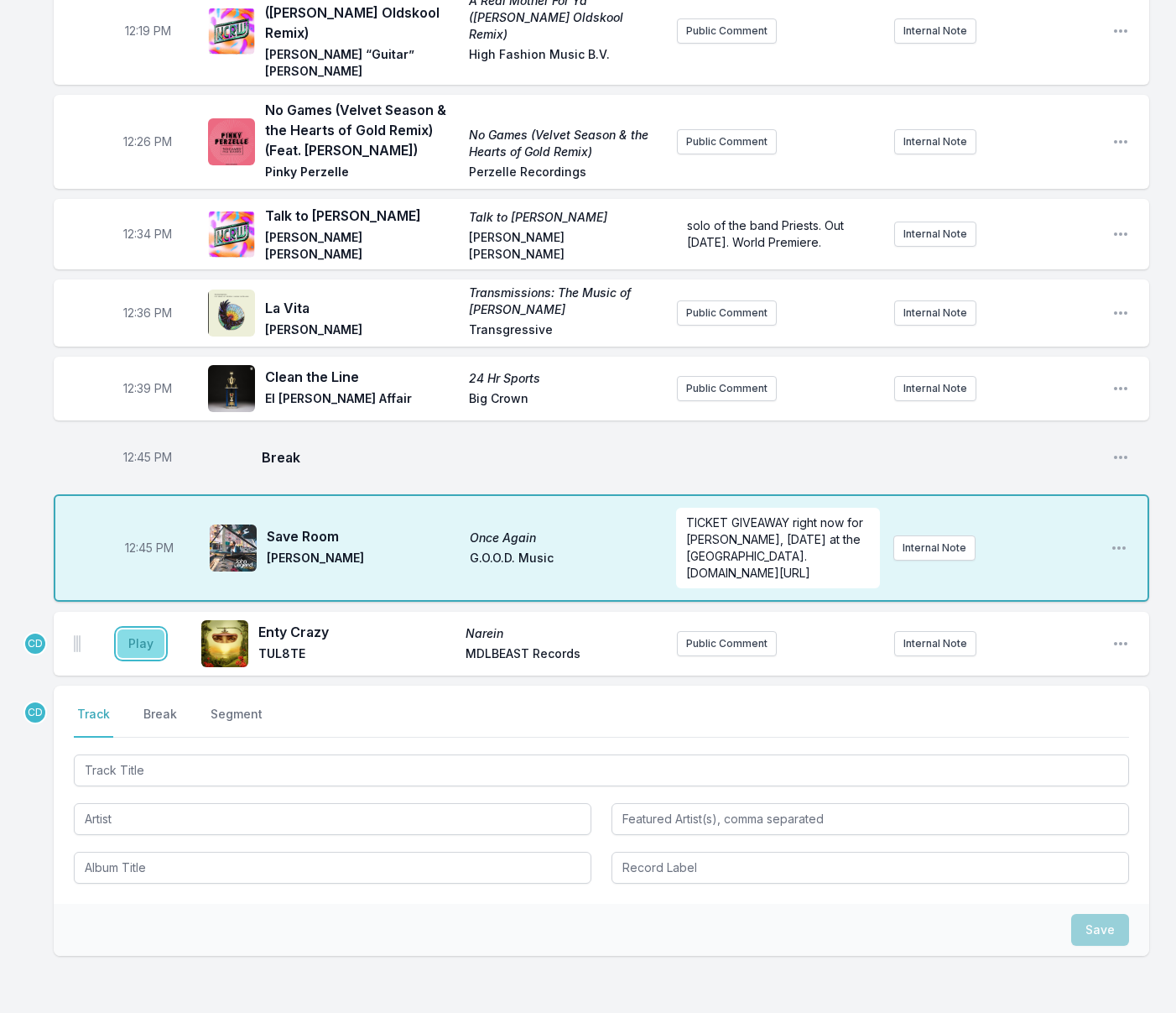
click at [138, 629] on button "Play" at bounding box center [141, 644] width 47 height 29
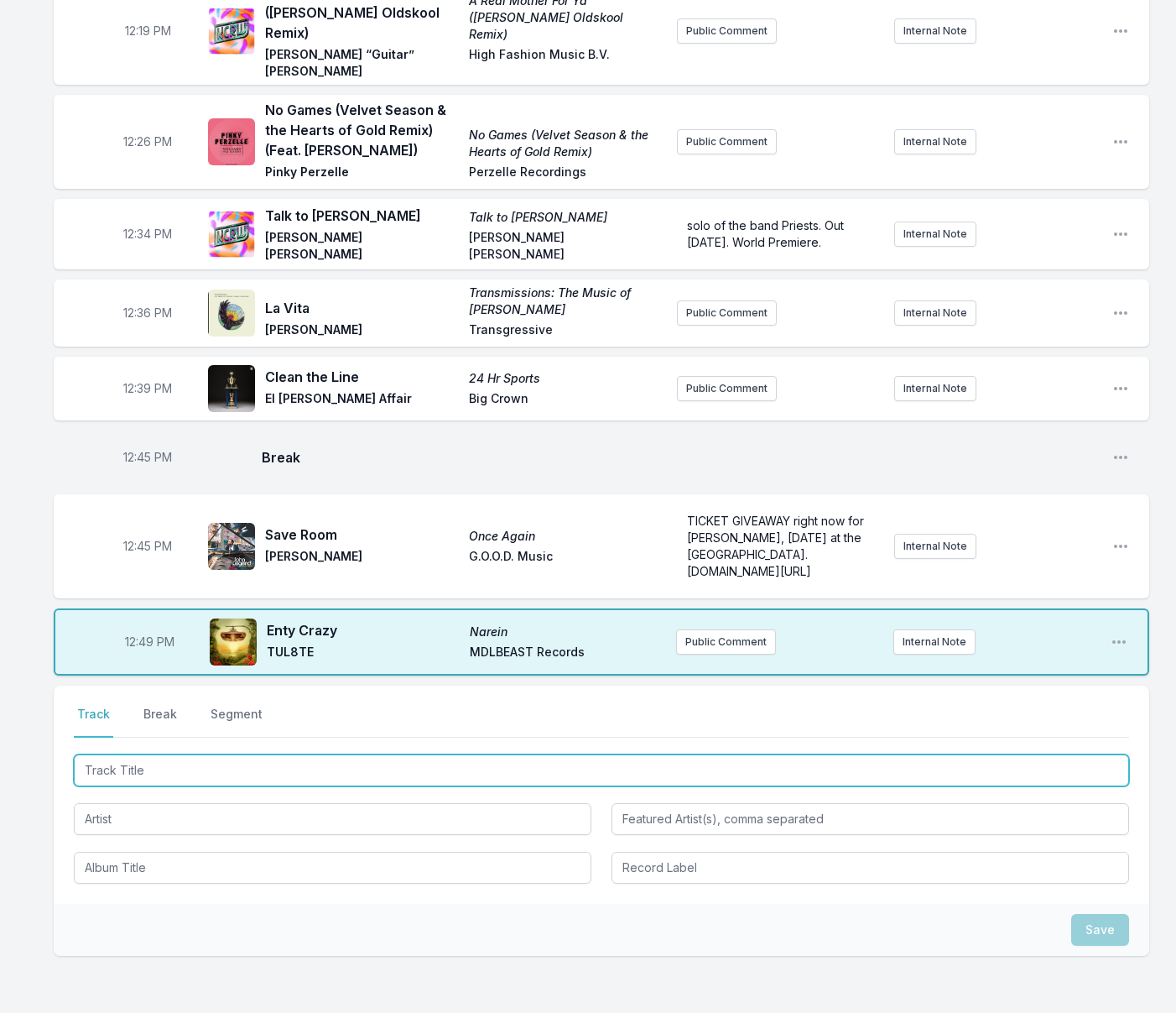
click at [136, 754] on input "Track Title" at bounding box center [601, 769] width 1055 height 32
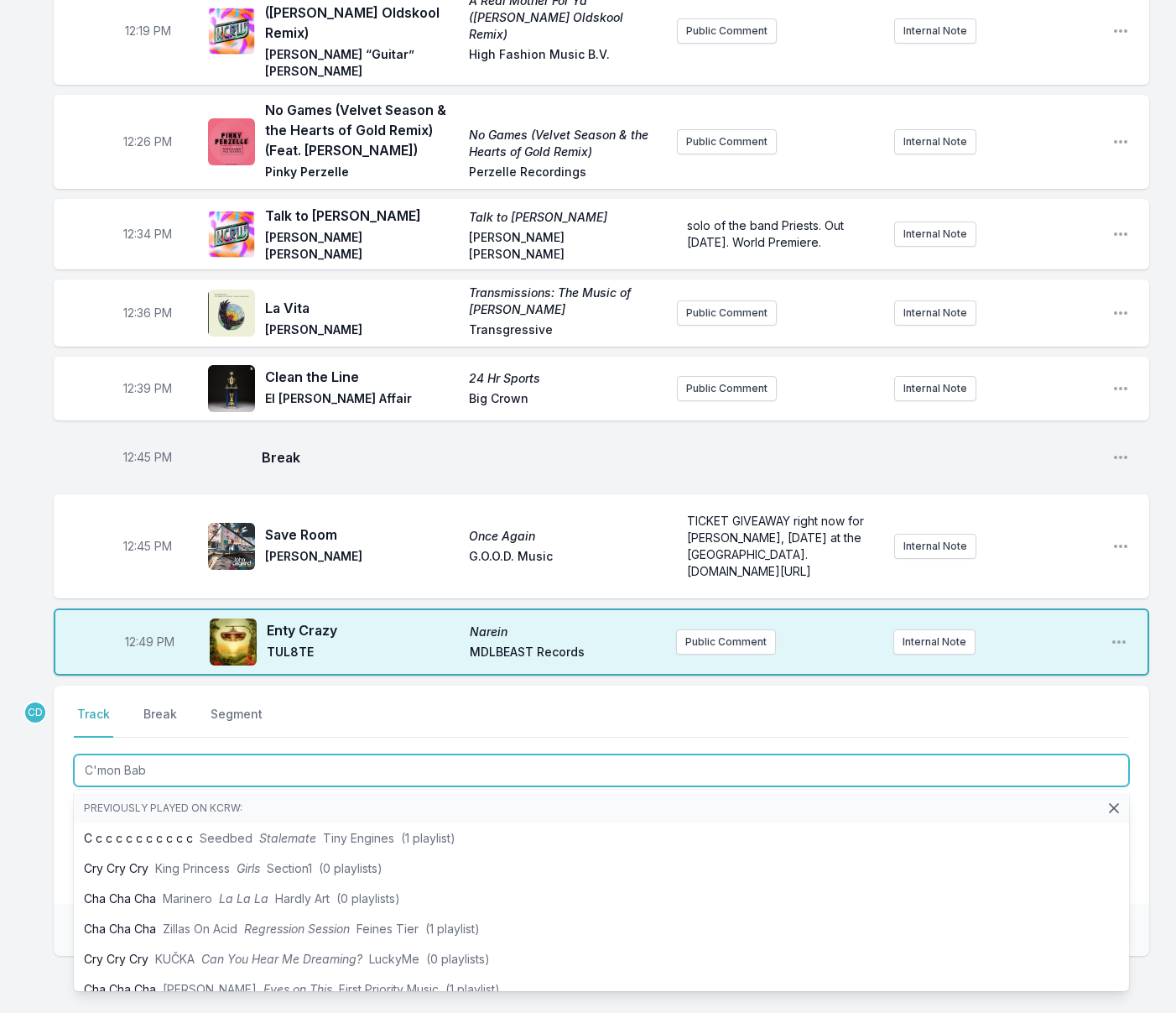
type input "C'mon Baby"
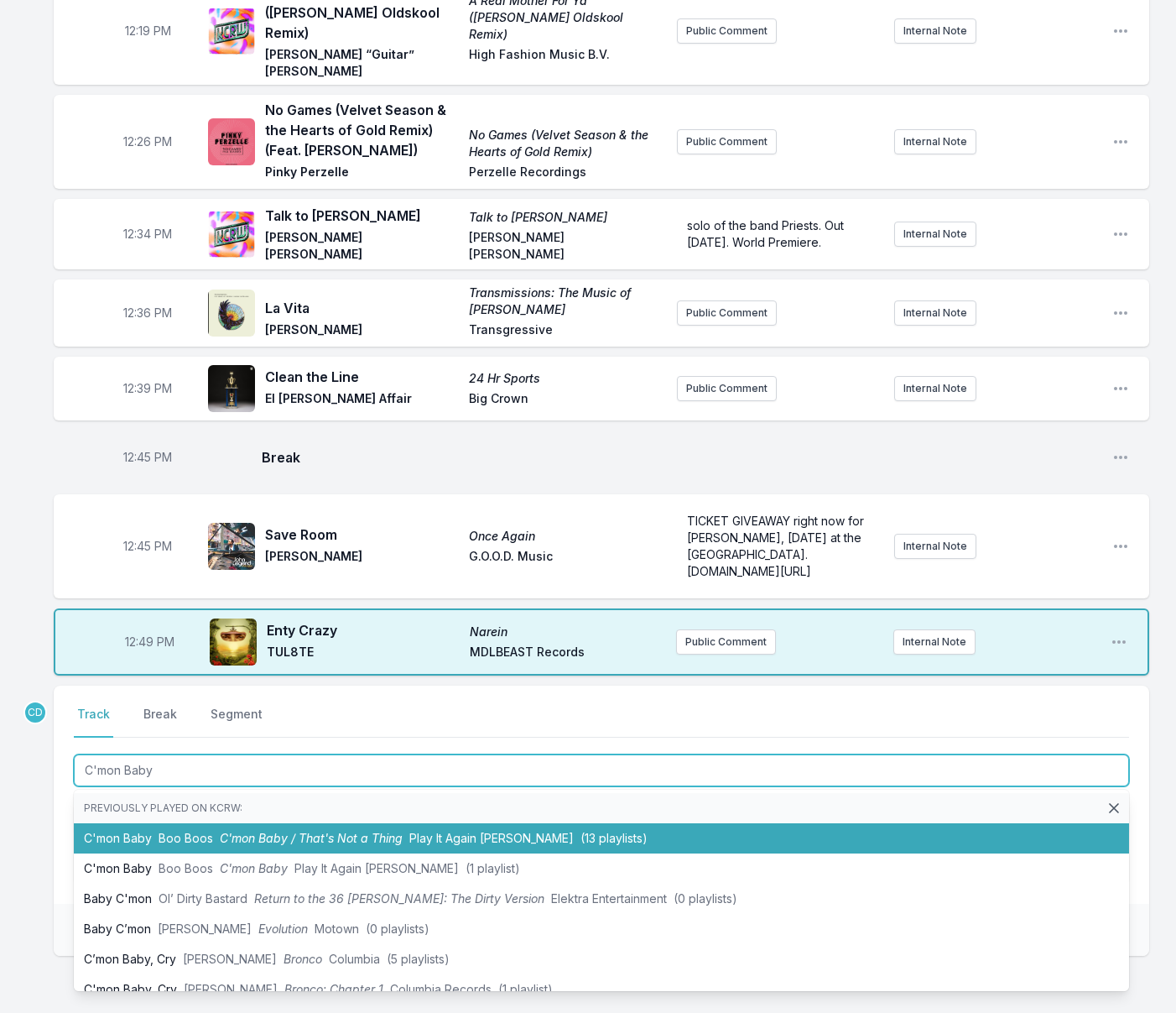
click at [179, 824] on li "C'mon Baby Boo Boos C'mon Baby / That's Not a Thing Play It Again [PERSON_NAME]…" at bounding box center [601, 838] width 1055 height 30
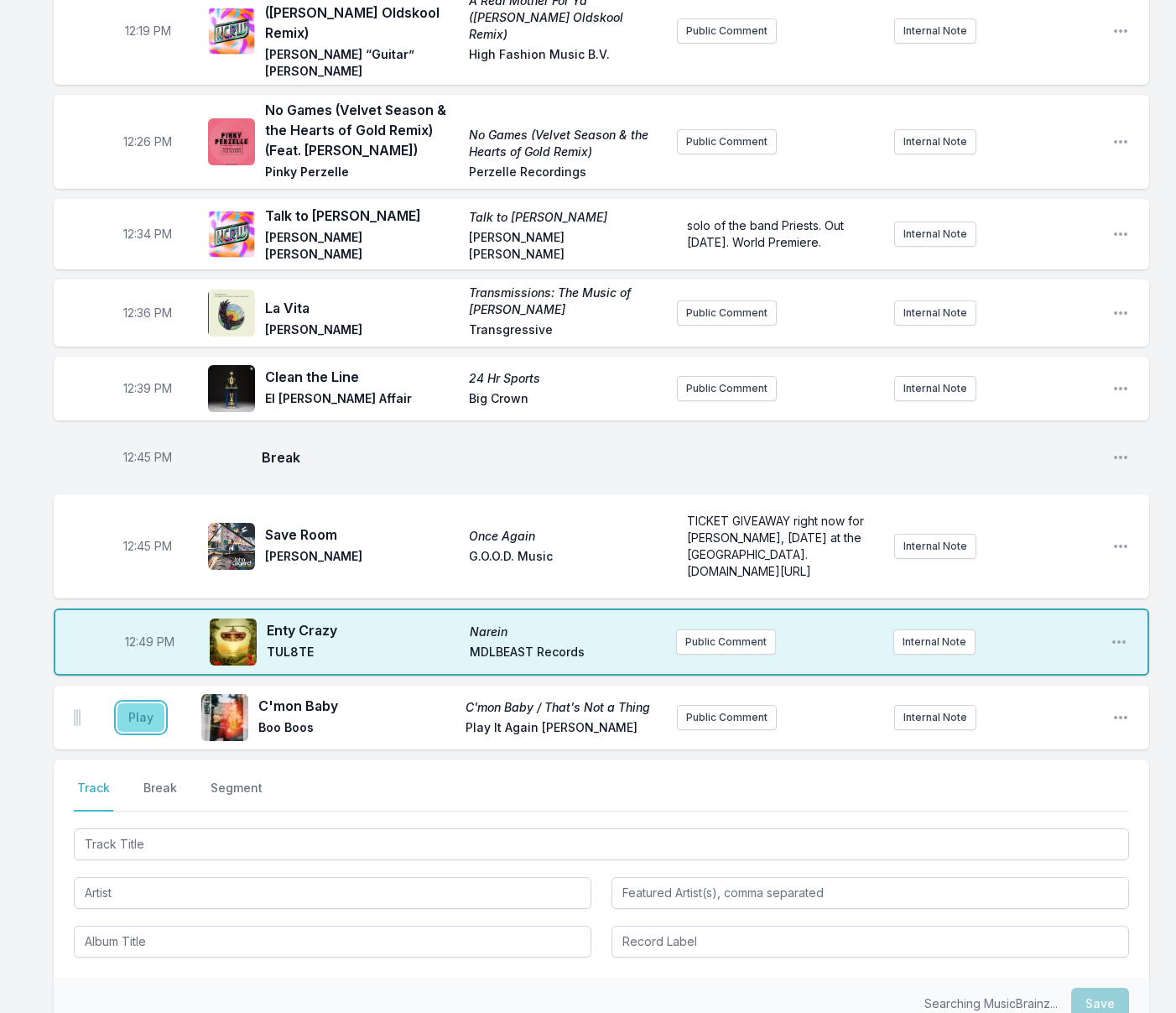
click at [149, 703] on button "Play" at bounding box center [141, 717] width 47 height 29
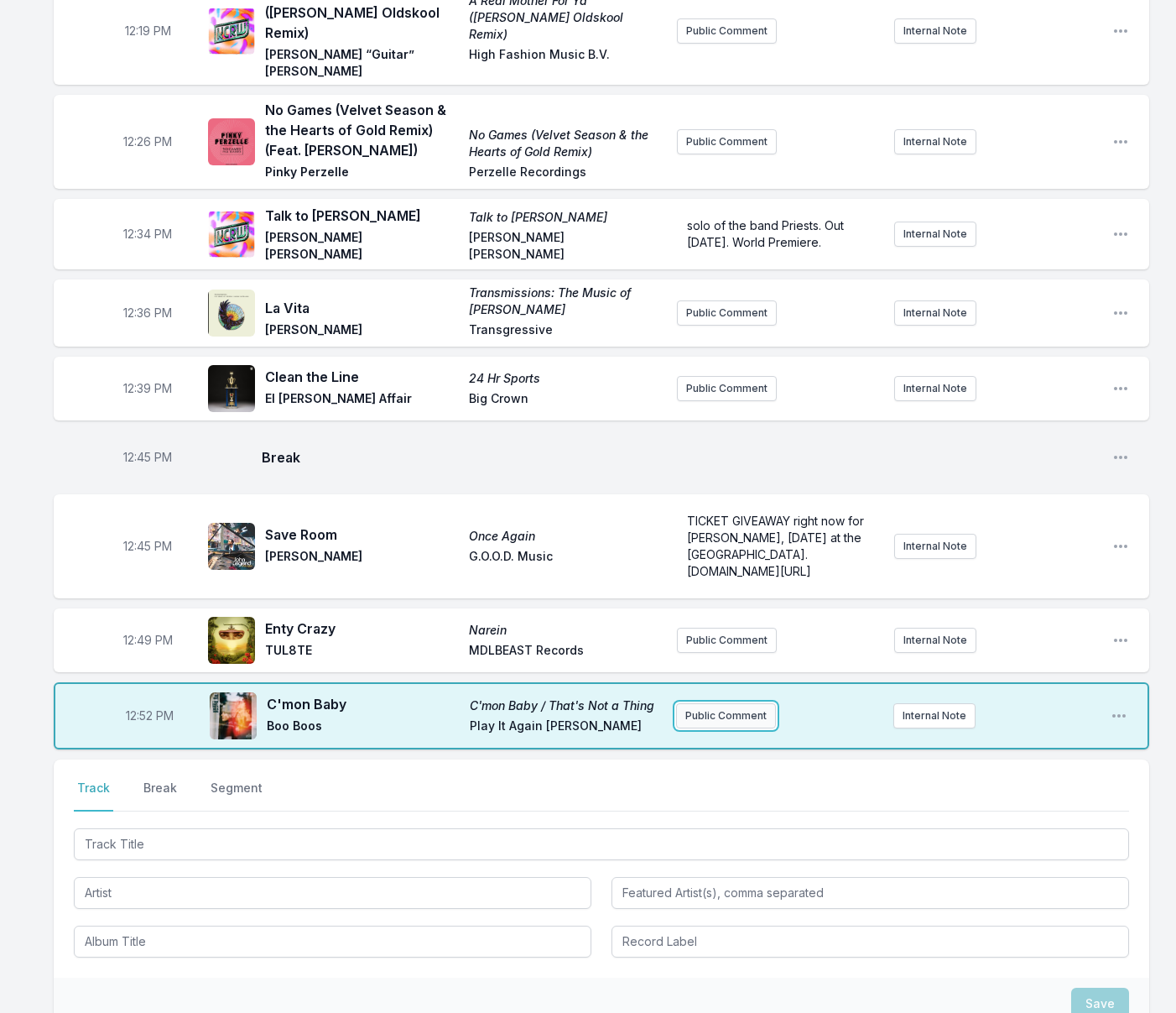
click at [730, 703] on button "Public Comment" at bounding box center [726, 715] width 100 height 25
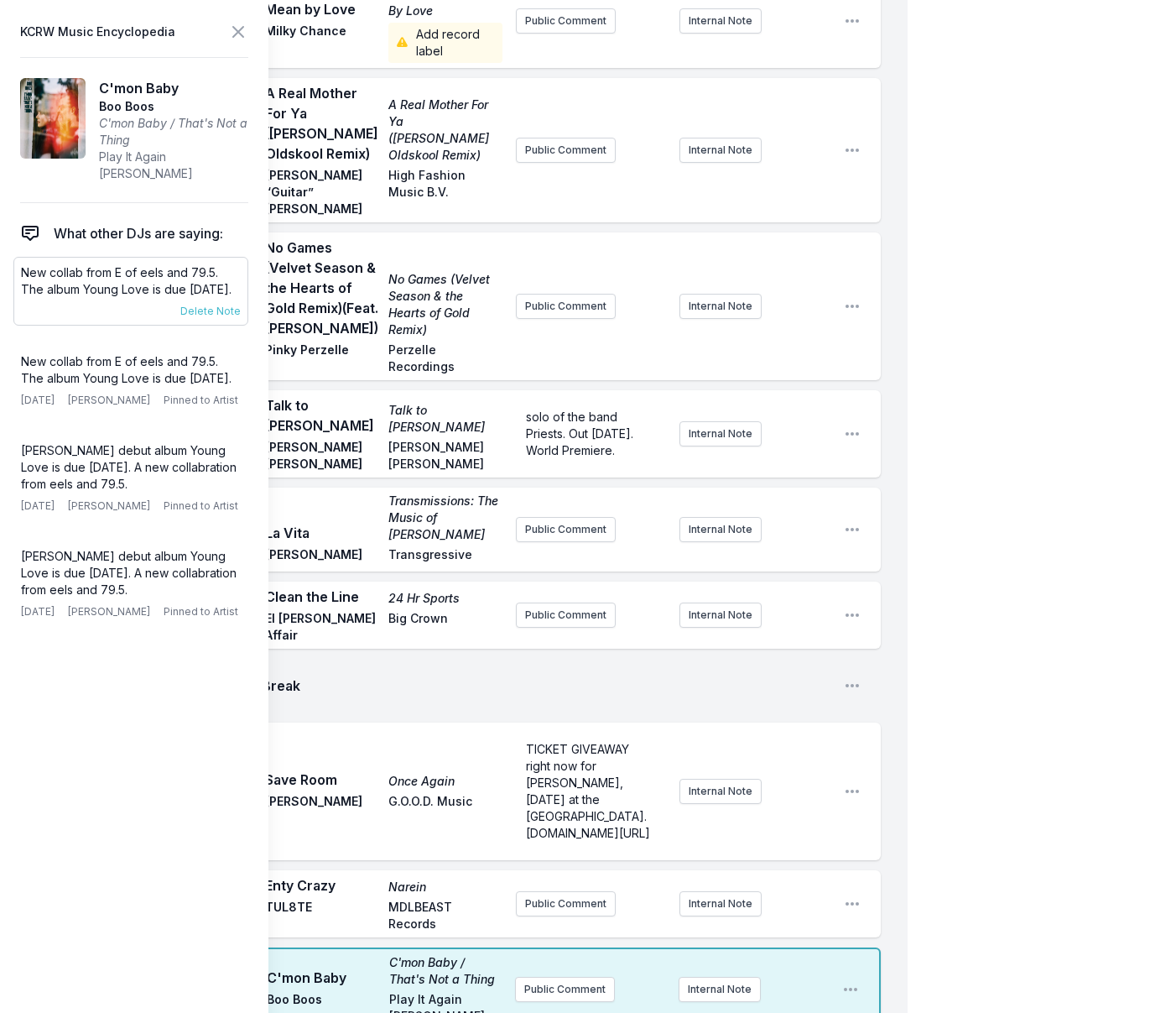
drag, startPoint x: 67, startPoint y: 291, endPoint x: 15, endPoint y: 261, distance: 60.0
click at [15, 261] on div "New collab from E of eels and 79.5. The album Young Love is due [DATE]. [DATE] …" at bounding box center [130, 291] width 235 height 69
copy p "New collab from E of eels and 79.5. The album Young Love is due [DATE]."
click at [552, 976] on button "Public Comment" at bounding box center [564, 989] width 100 height 25
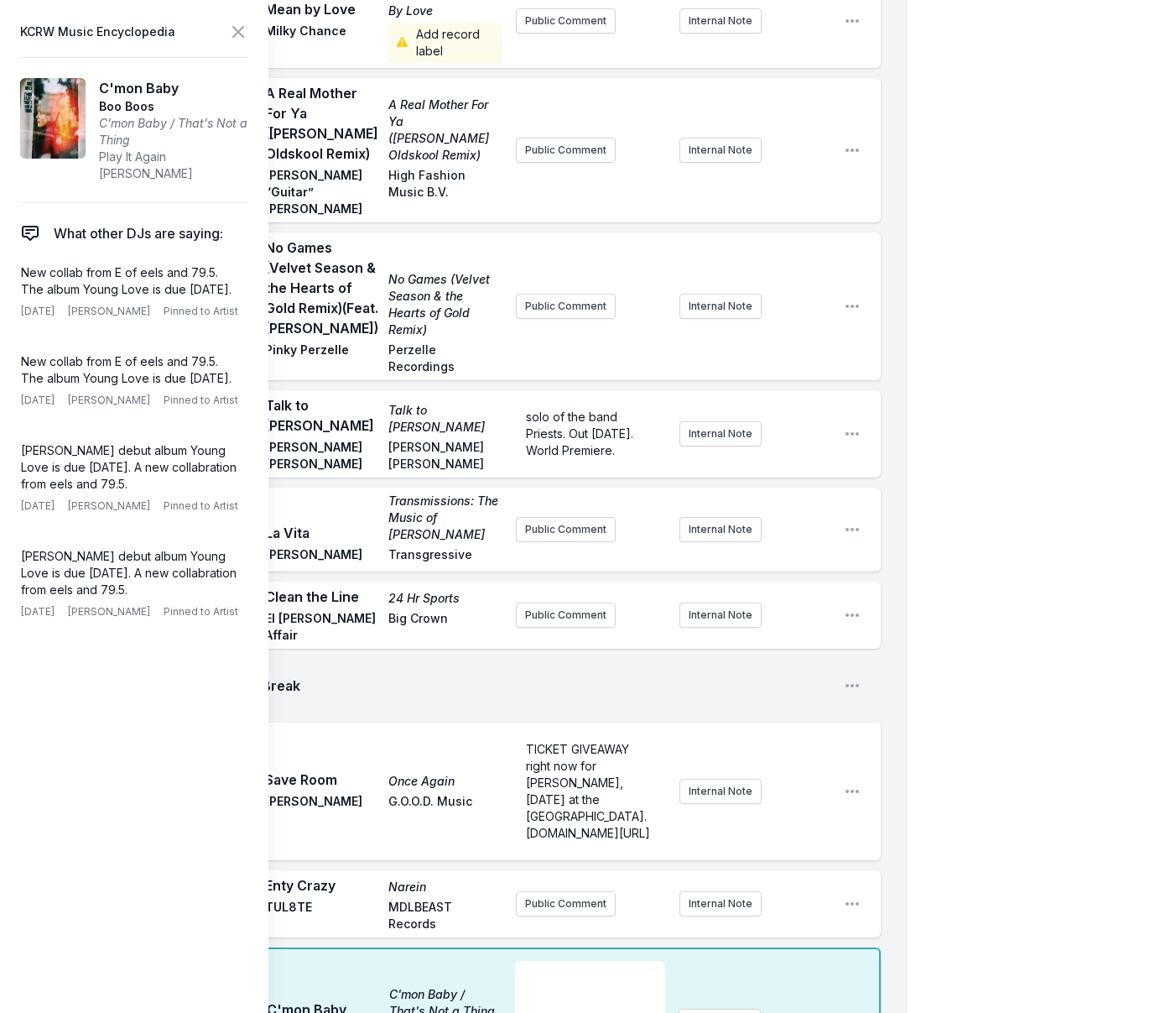
click at [546, 968] on p "﻿" at bounding box center [589, 975] width 130 height 16
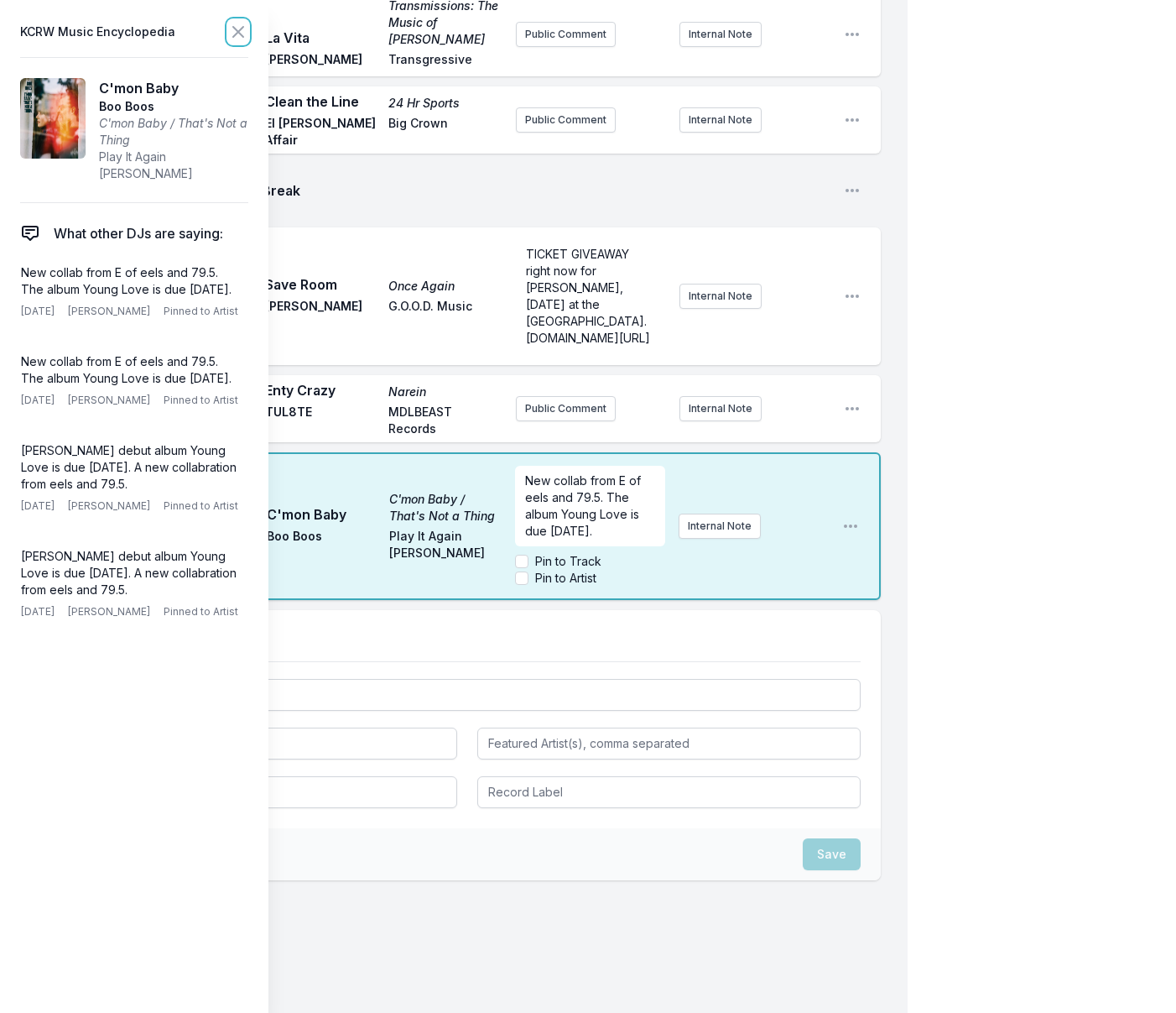
click at [242, 31] on icon at bounding box center [238, 32] width 20 height 20
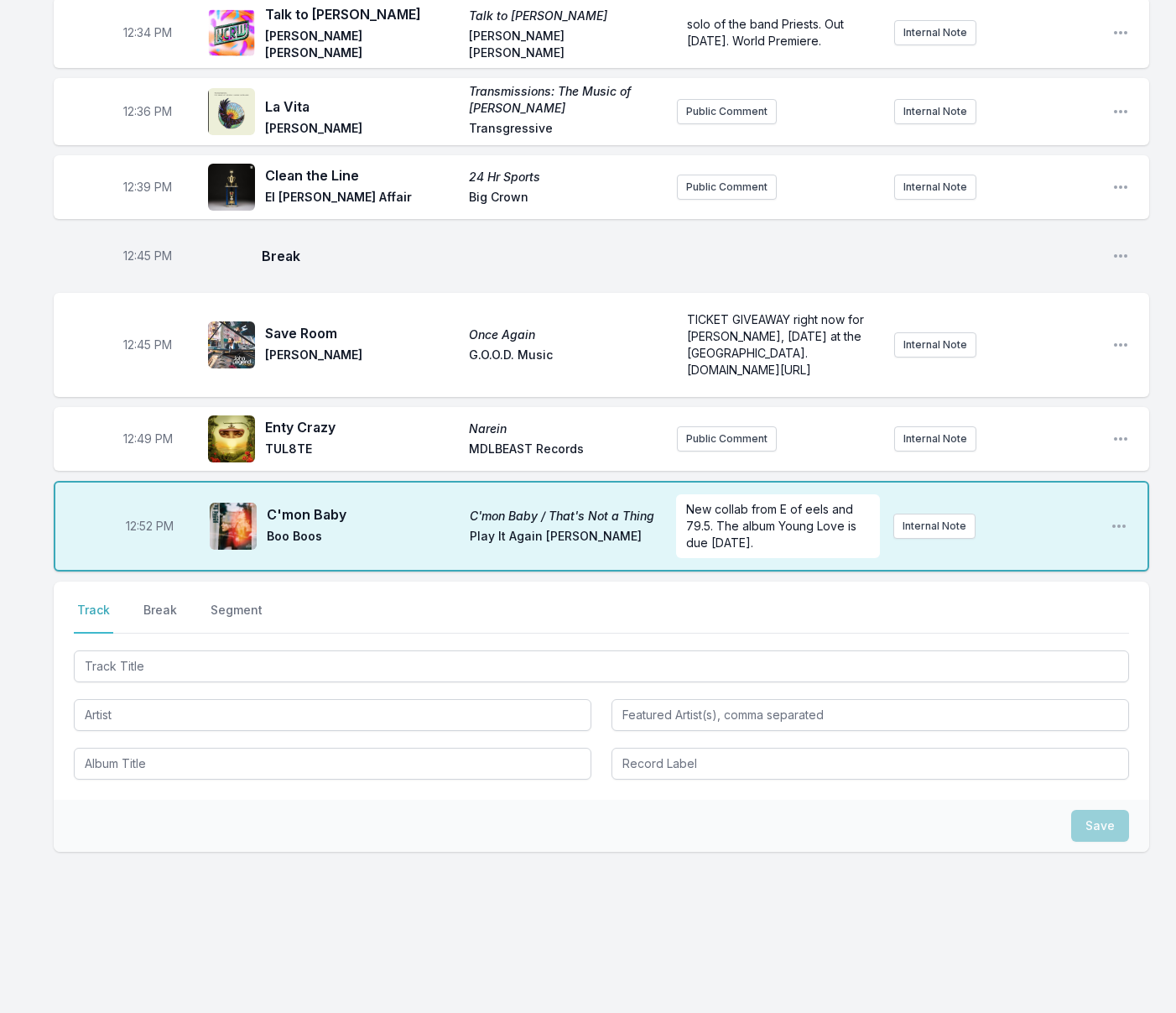
scroll to position [804, 0]
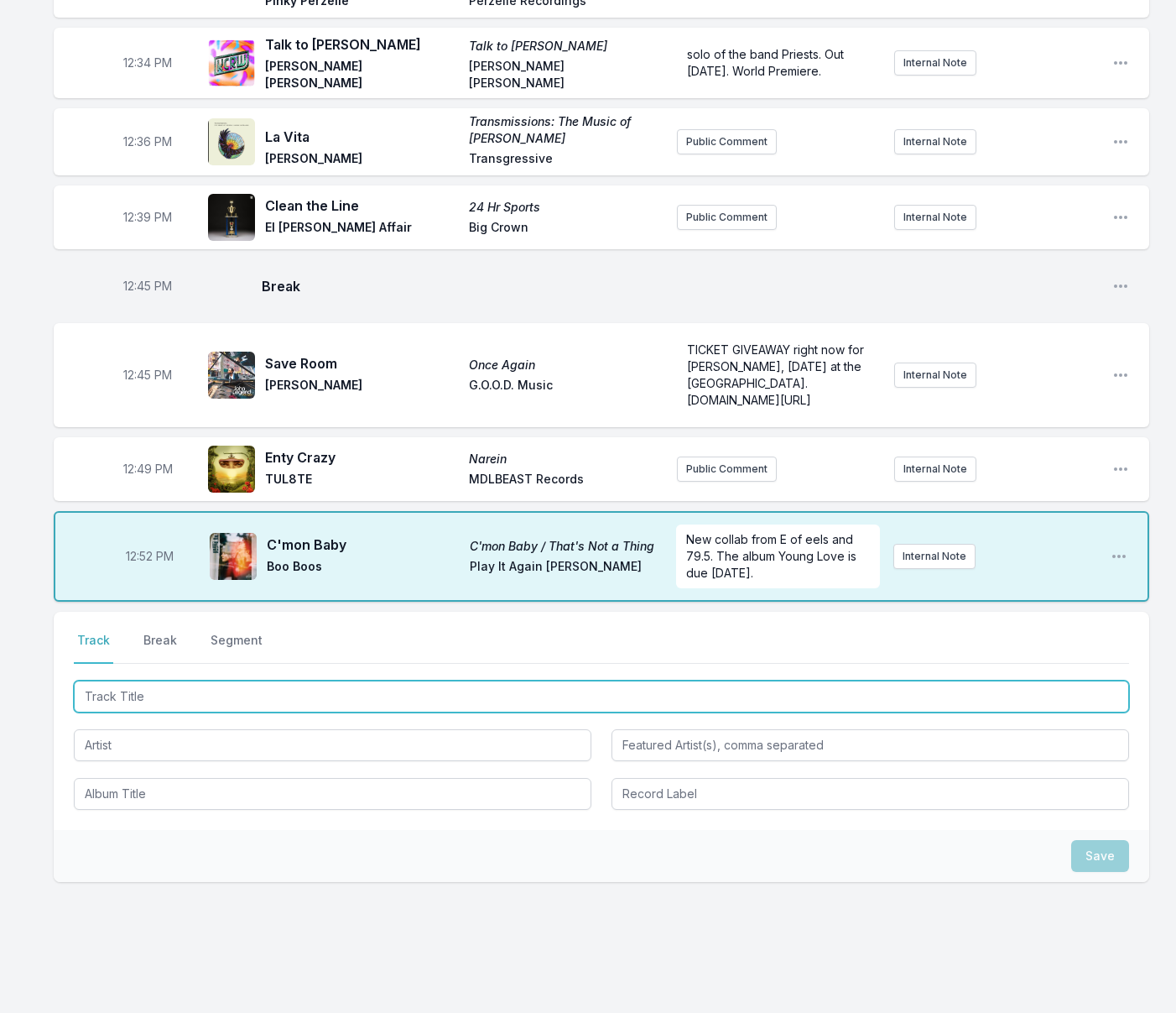
click at [354, 680] on input "Track Title" at bounding box center [601, 696] width 1055 height 32
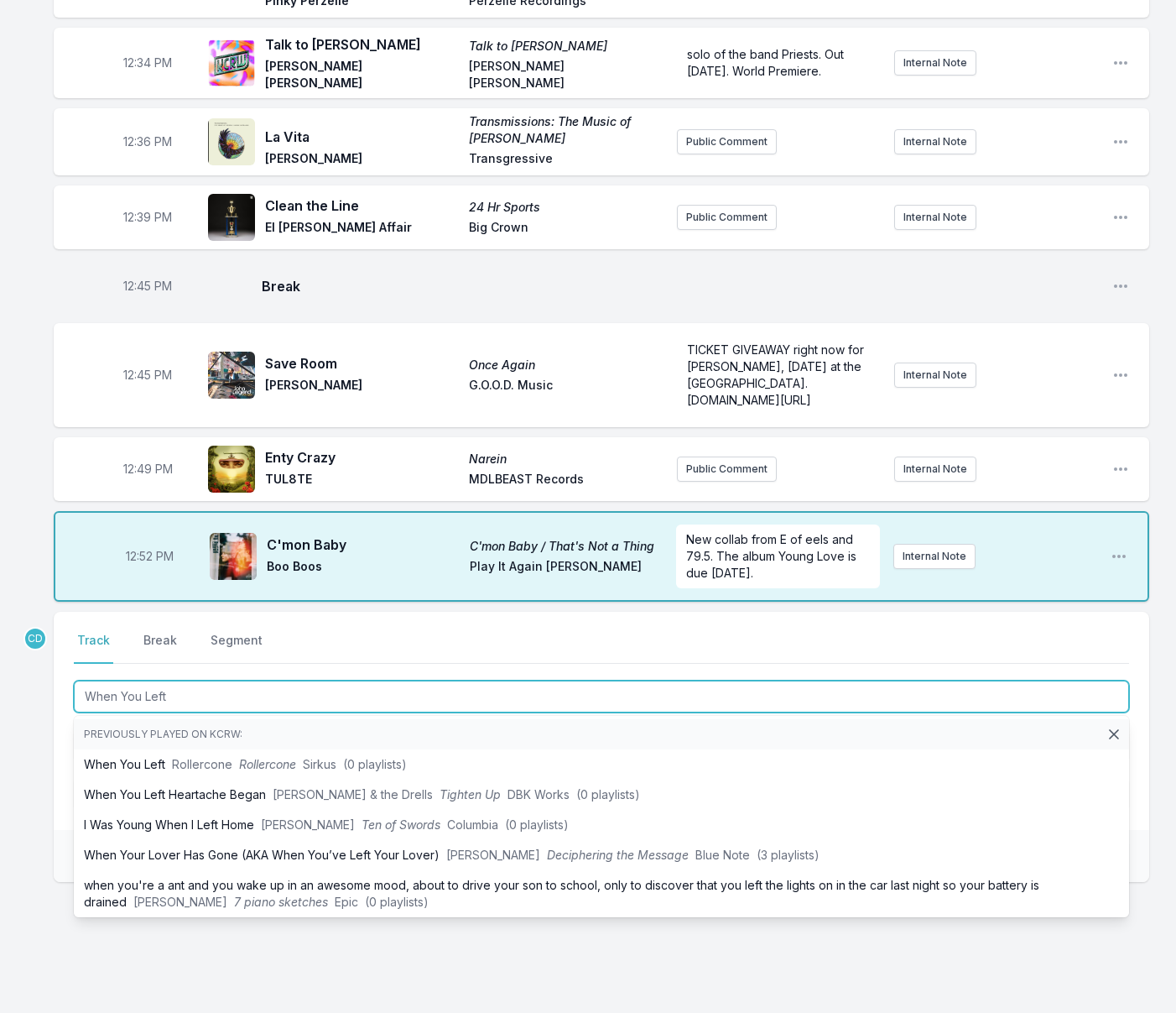
type input "When You Left"
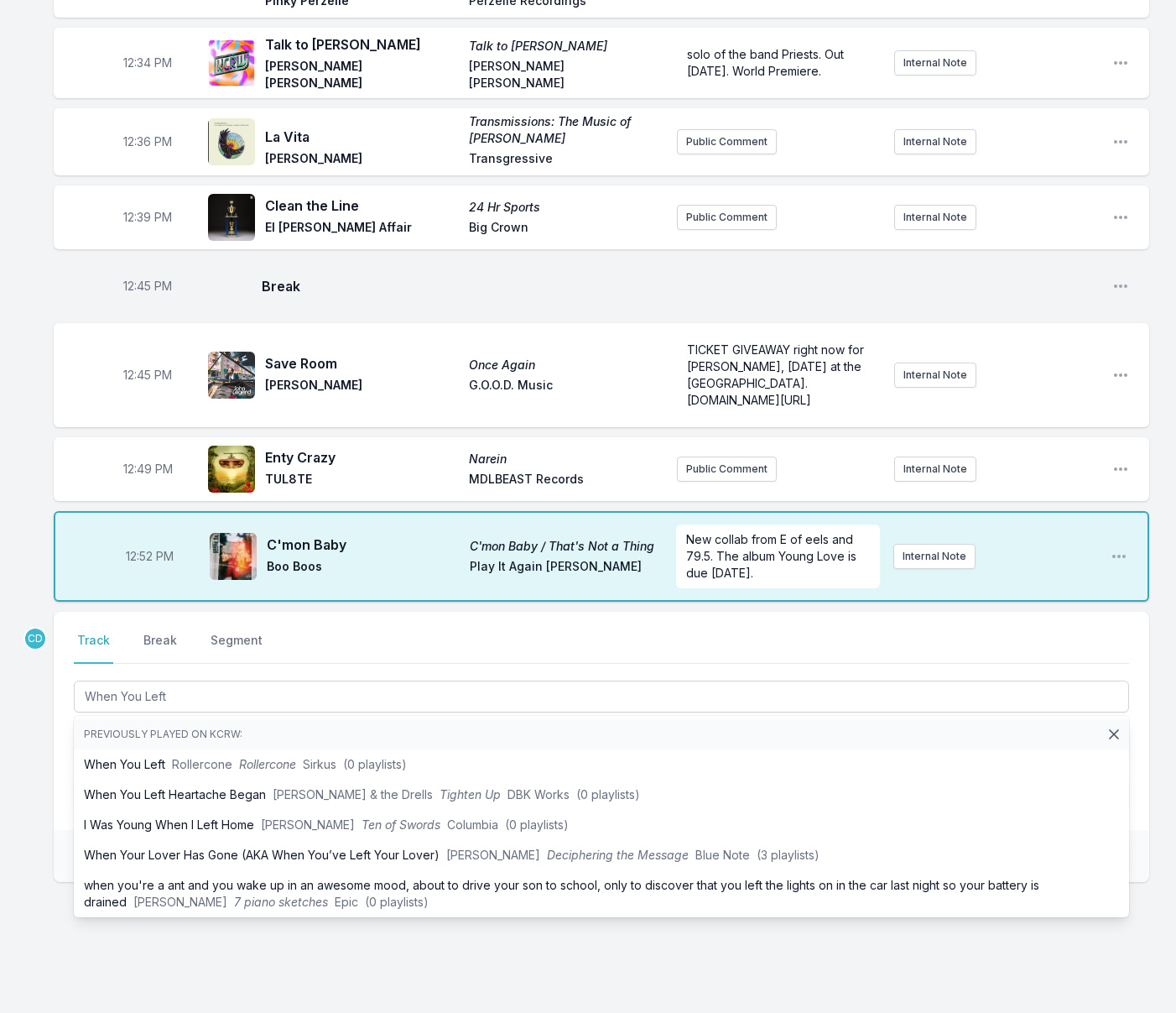
click at [31, 717] on div "Missing Data Some of your tracks are missing record label information. This inf…" at bounding box center [588, 201] width 1176 height 1683
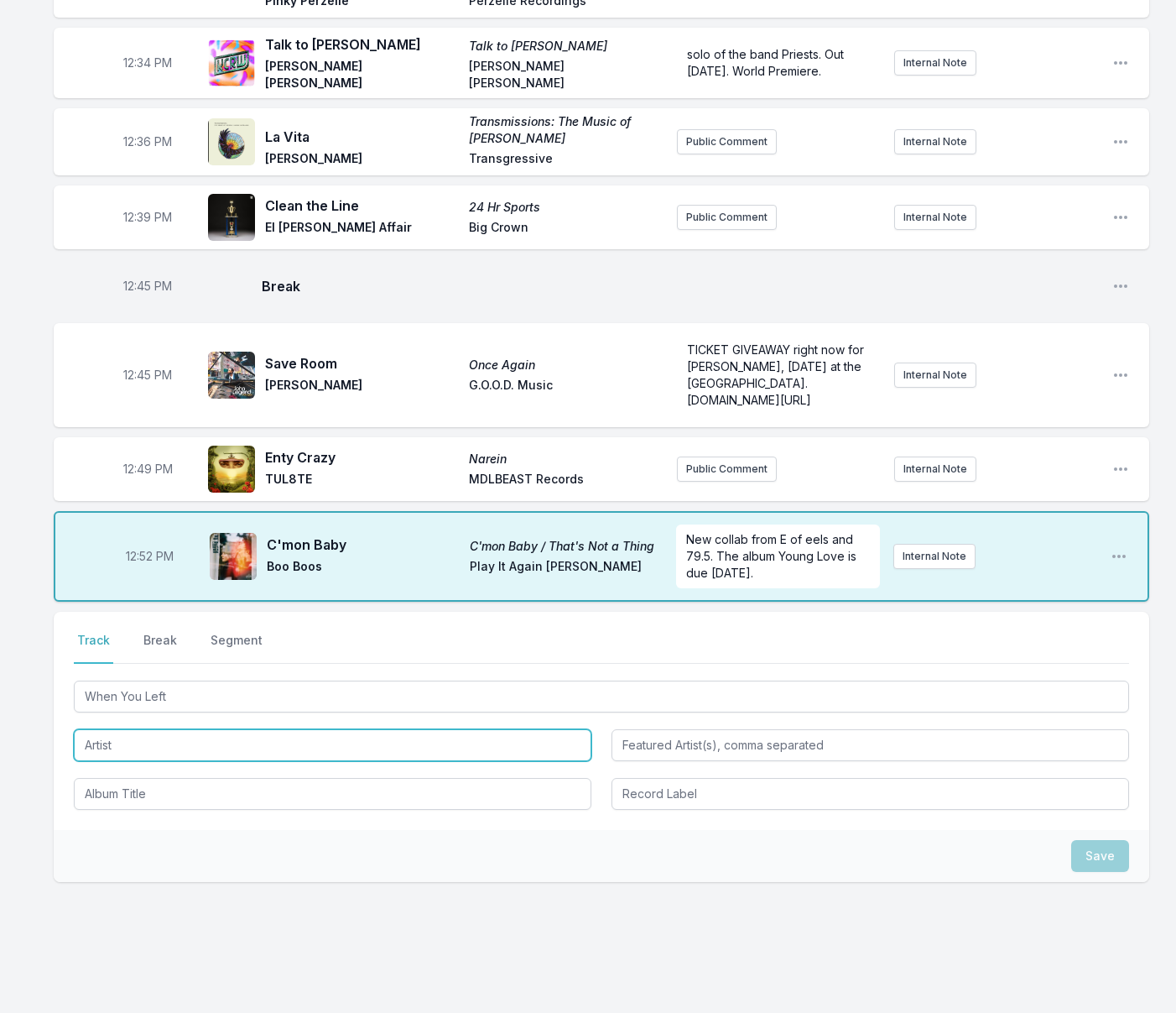
click at [126, 729] on input "Artist" at bounding box center [332, 744] width 518 height 32
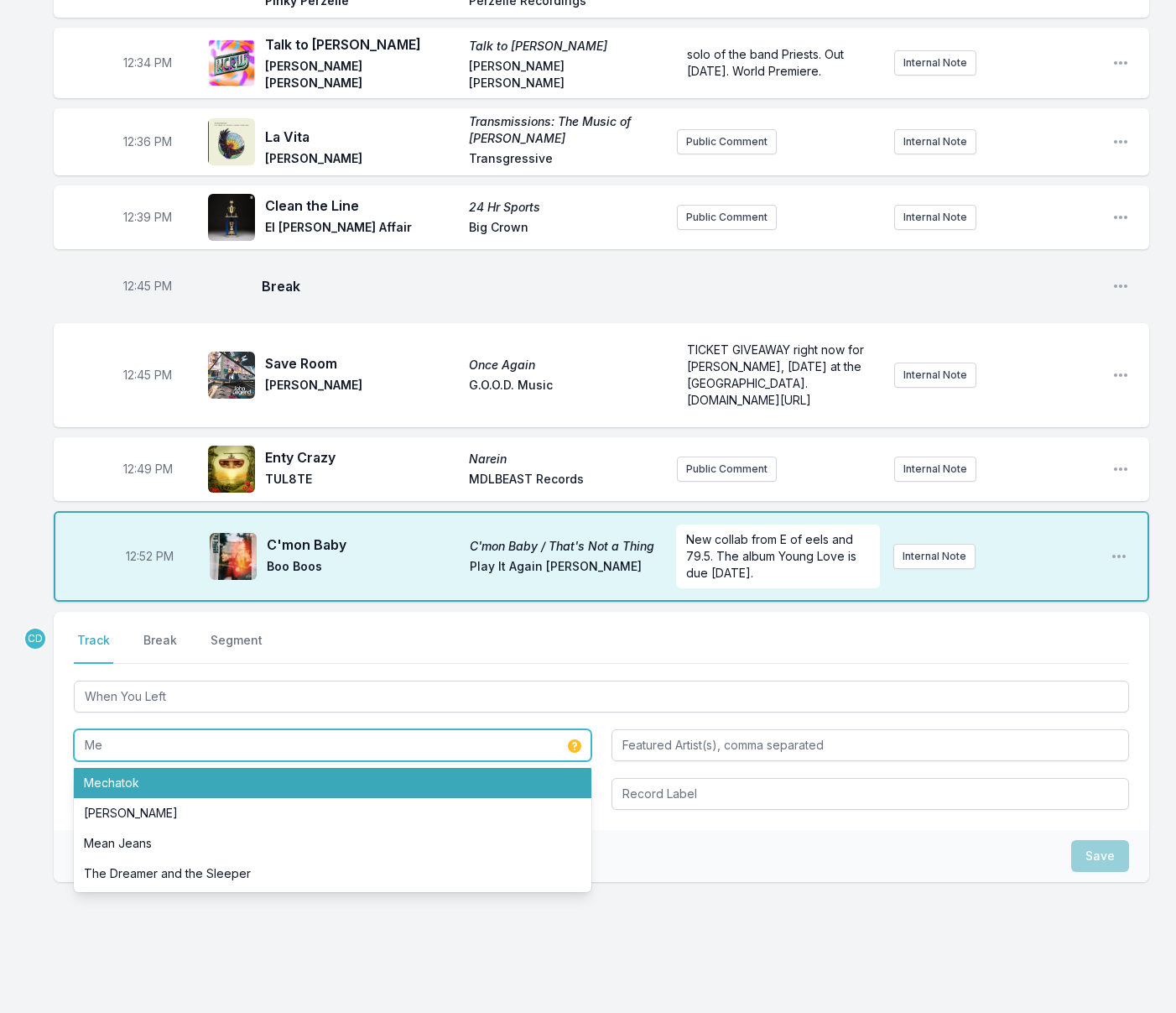
click at [121, 767] on li "Mechatok" at bounding box center [332, 782] width 518 height 30
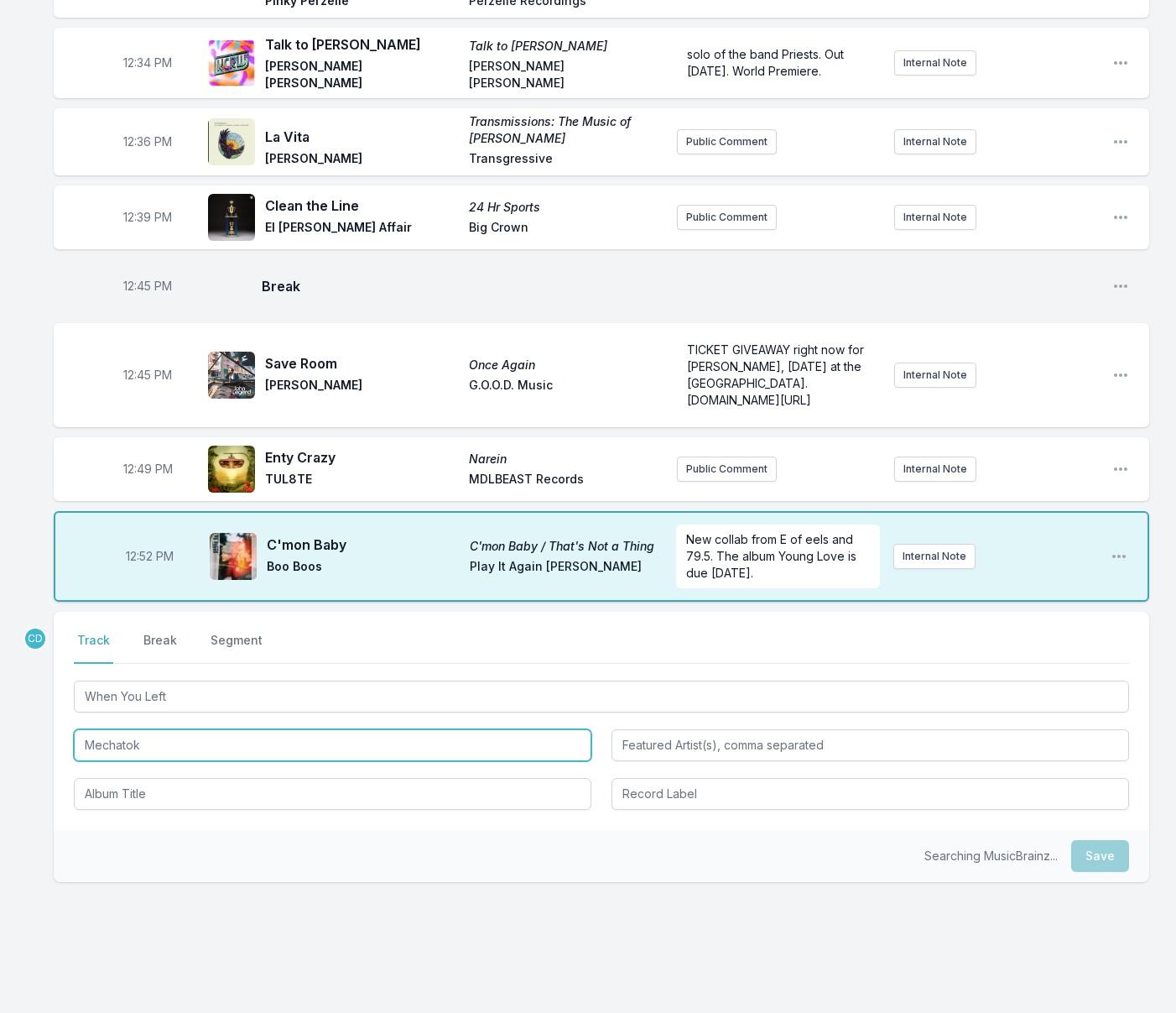
type input "Mechatok"
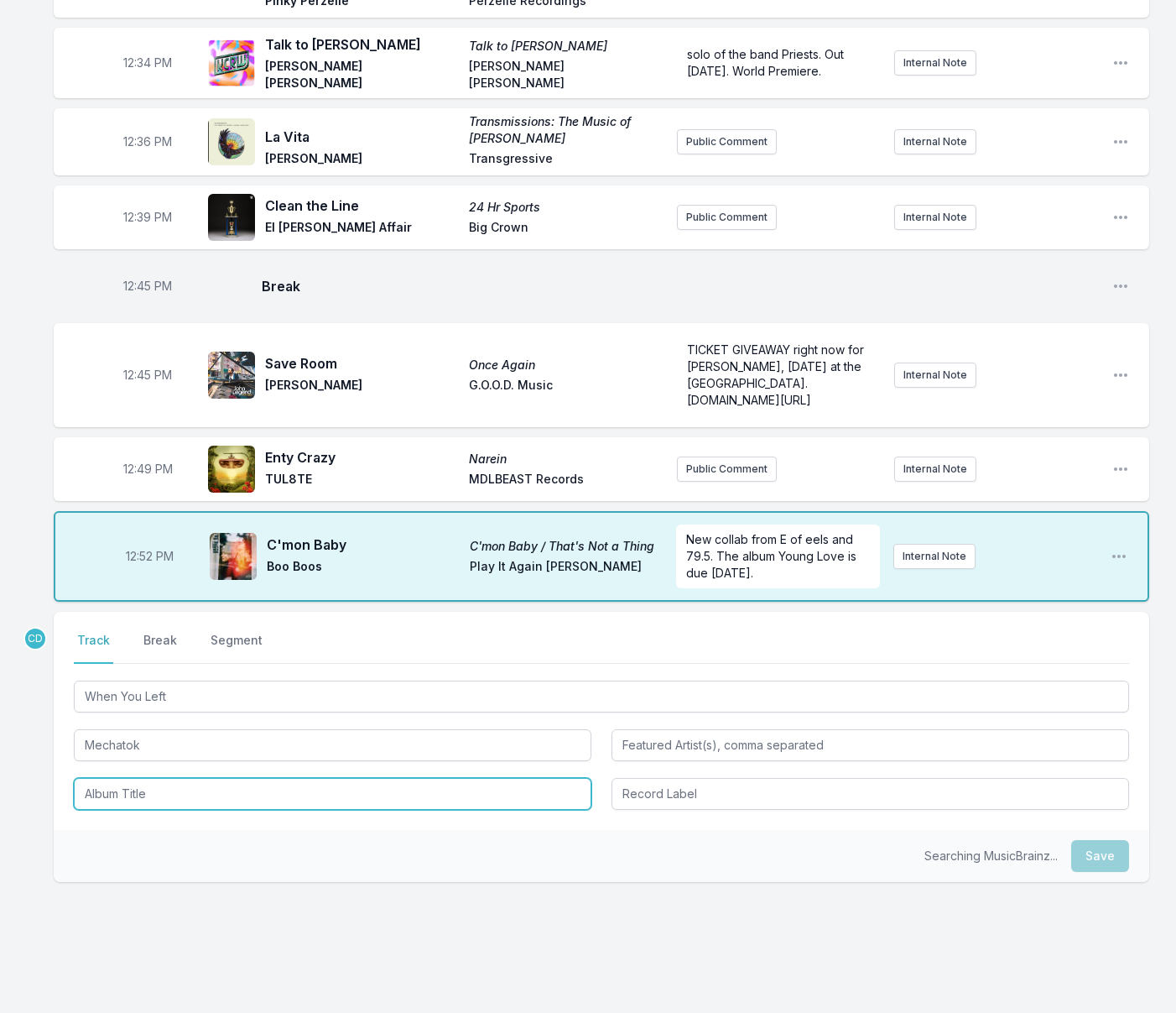
click at [138, 778] on input "Album Title" at bounding box center [332, 794] width 518 height 32
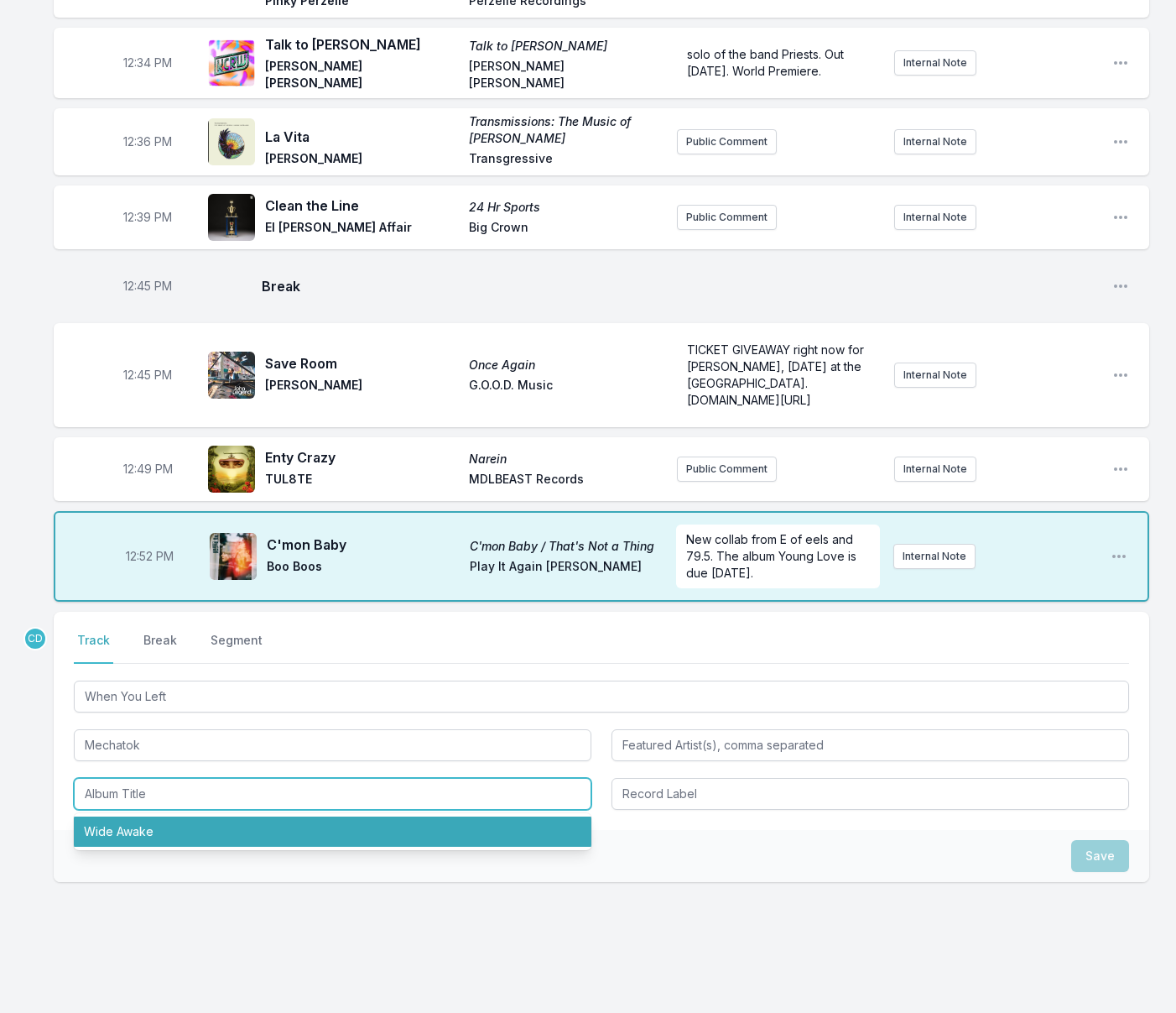
click at [154, 817] on li "Wide Awake" at bounding box center [332, 831] width 518 height 30
type input "Wide Awake"
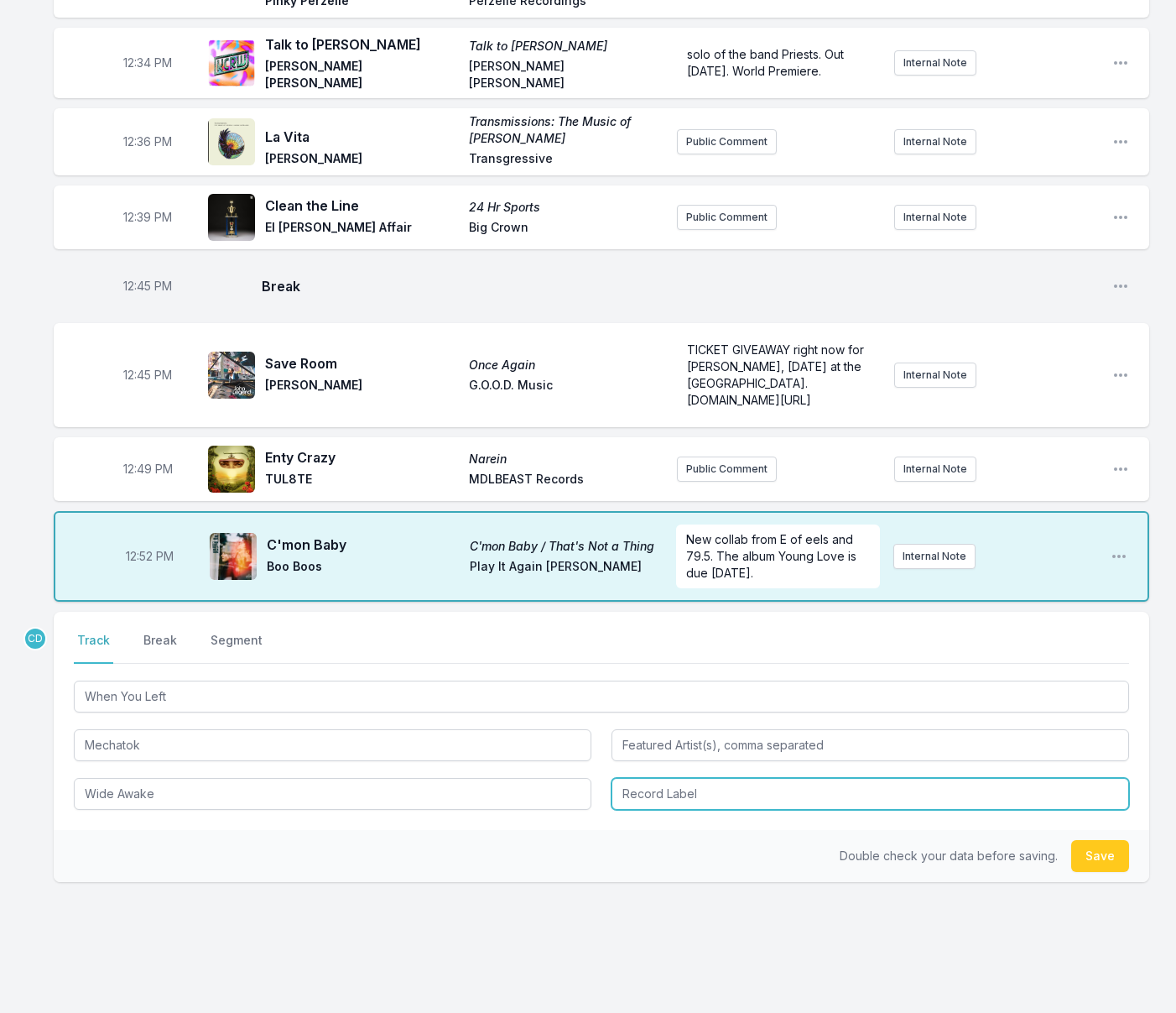
click at [740, 778] on input "Record Label" at bounding box center [871, 794] width 518 height 32
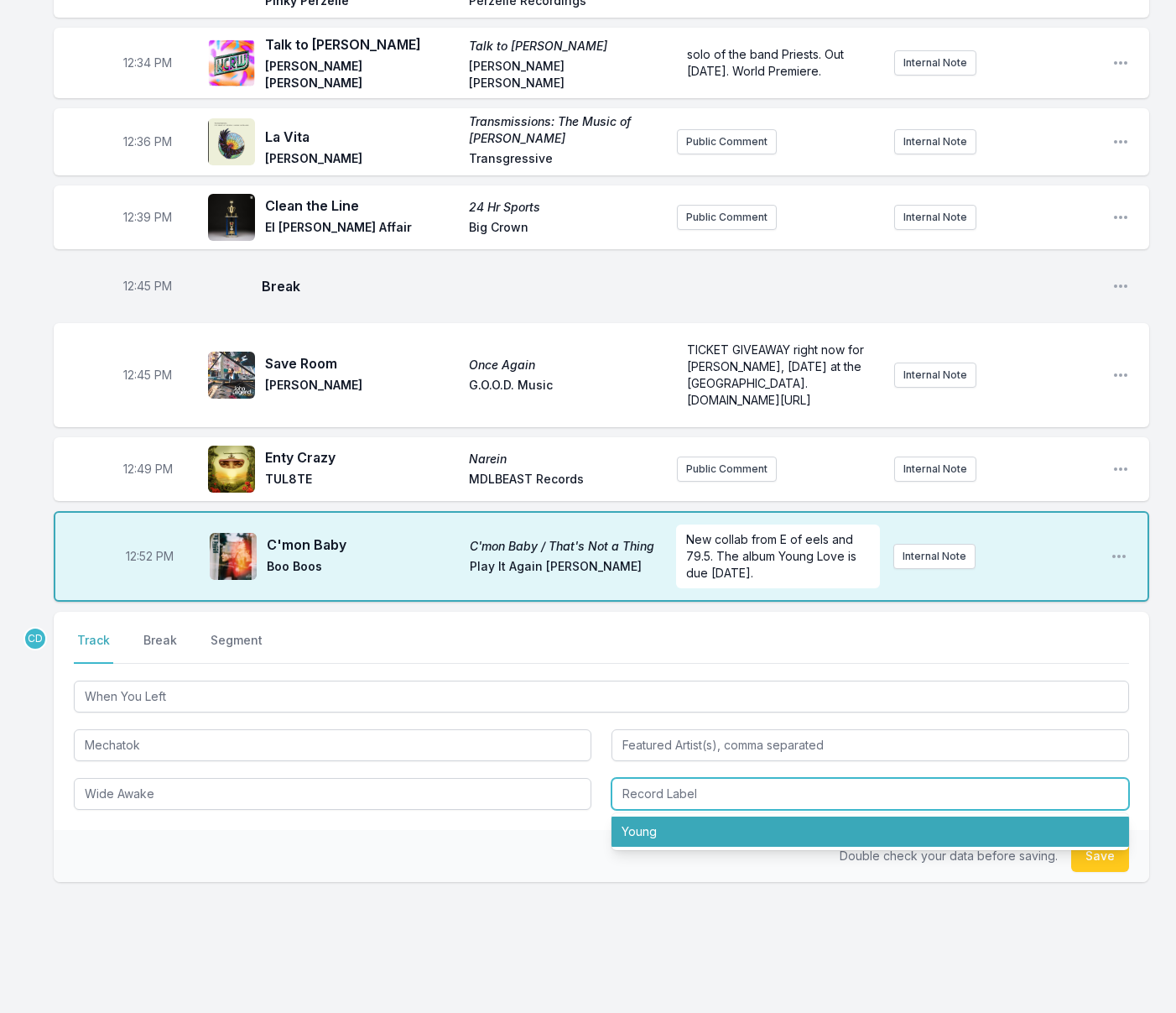
click at [724, 817] on li "Young" at bounding box center [871, 831] width 518 height 30
type input "Young"
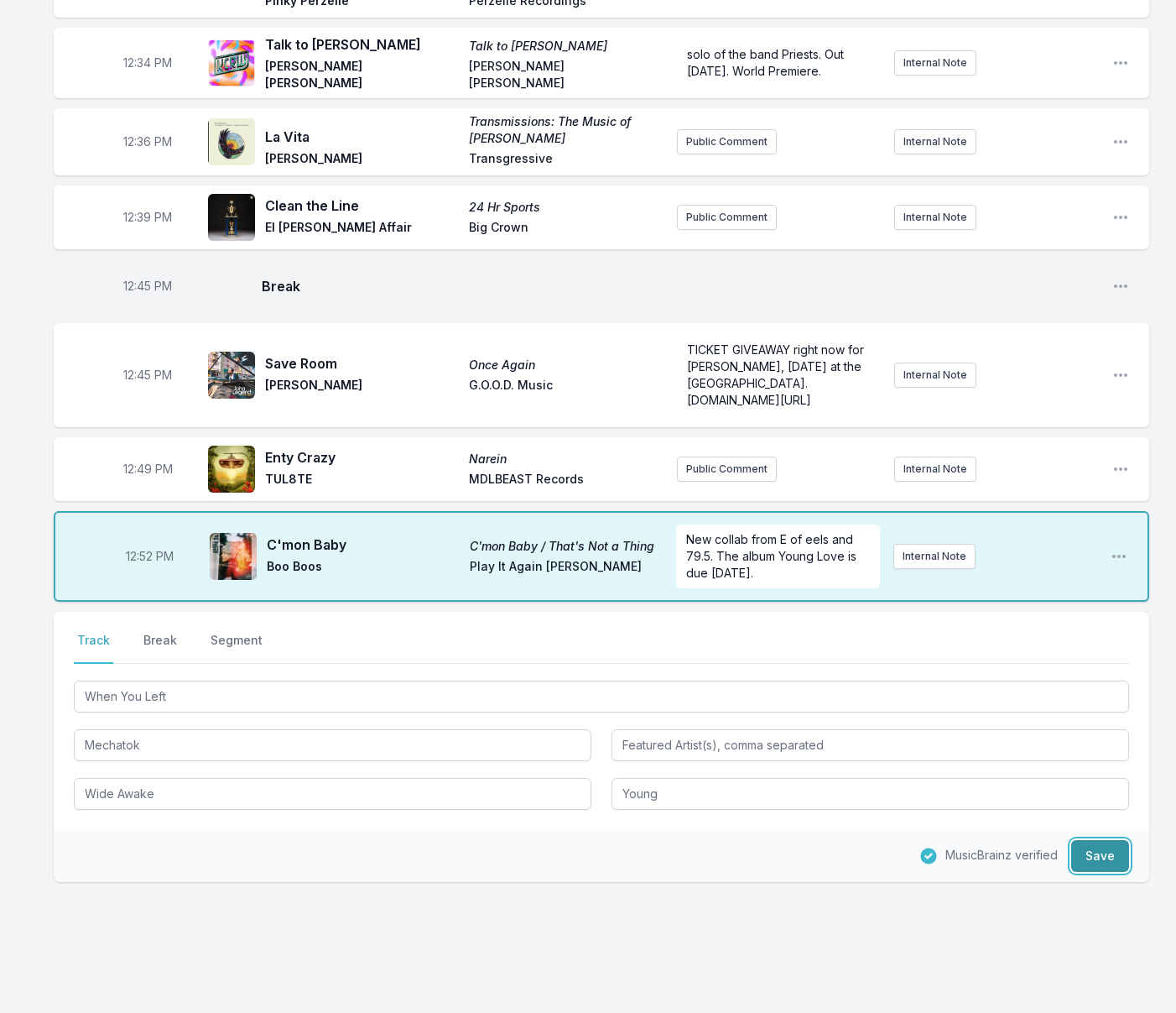
click at [1101, 840] on button "Save" at bounding box center [1100, 855] width 58 height 32
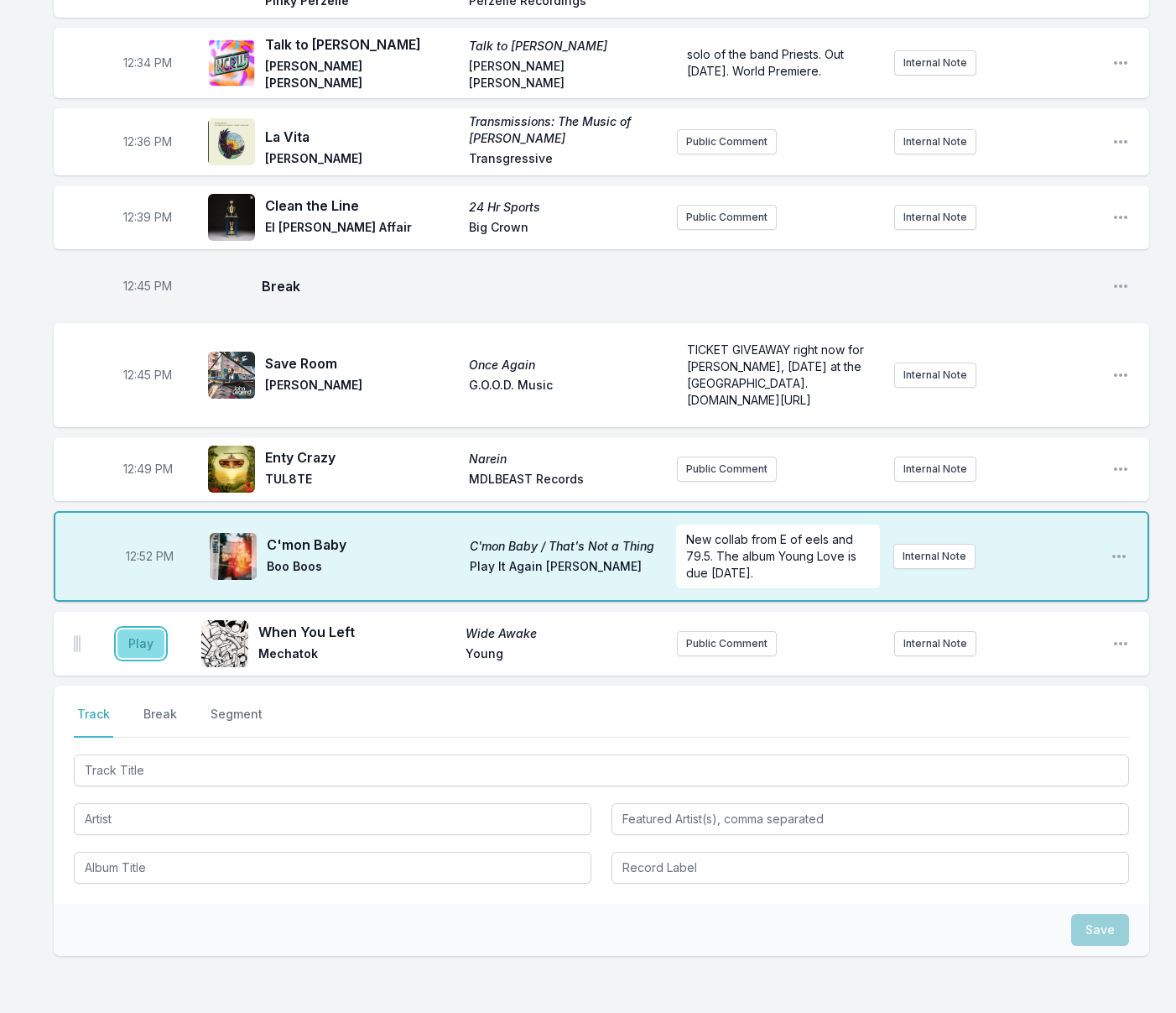
click at [132, 629] on button "Play" at bounding box center [141, 644] width 47 height 29
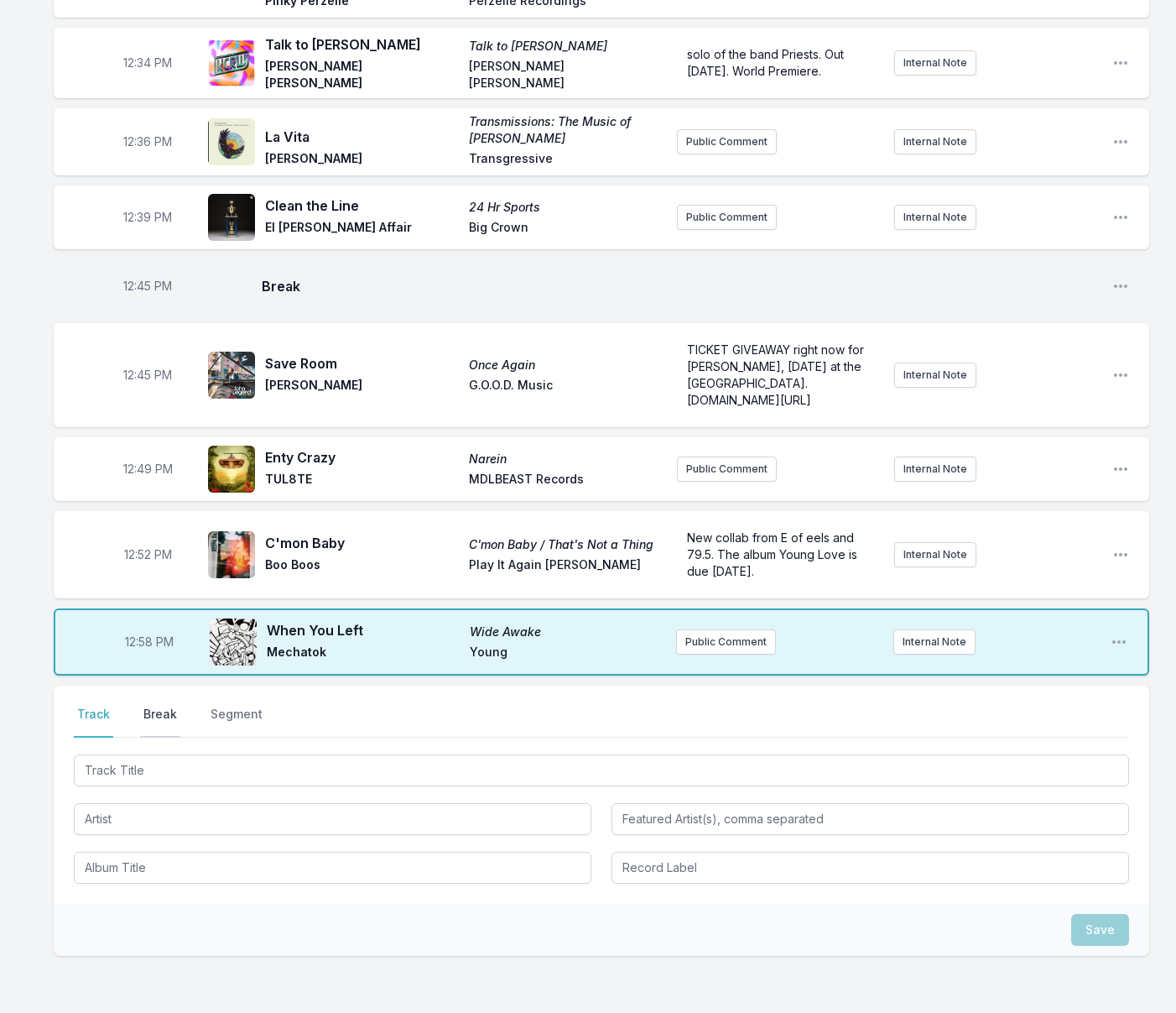
click at [158, 706] on button "Break" at bounding box center [160, 721] width 41 height 32
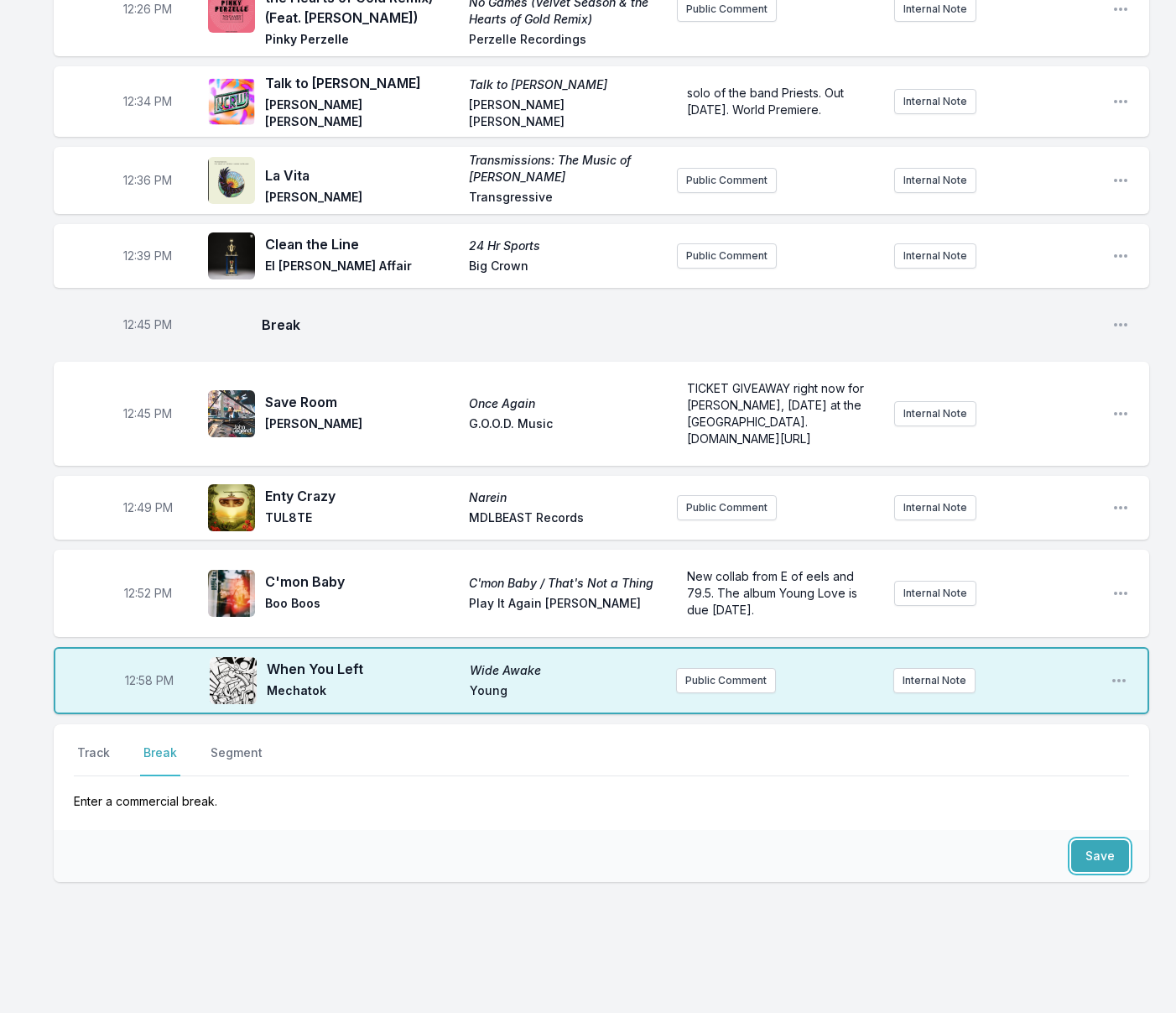
drag, startPoint x: 1097, startPoint y: 830, endPoint x: 898, endPoint y: 870, distance: 203.0
click at [1097, 840] on button "Save" at bounding box center [1100, 855] width 58 height 32
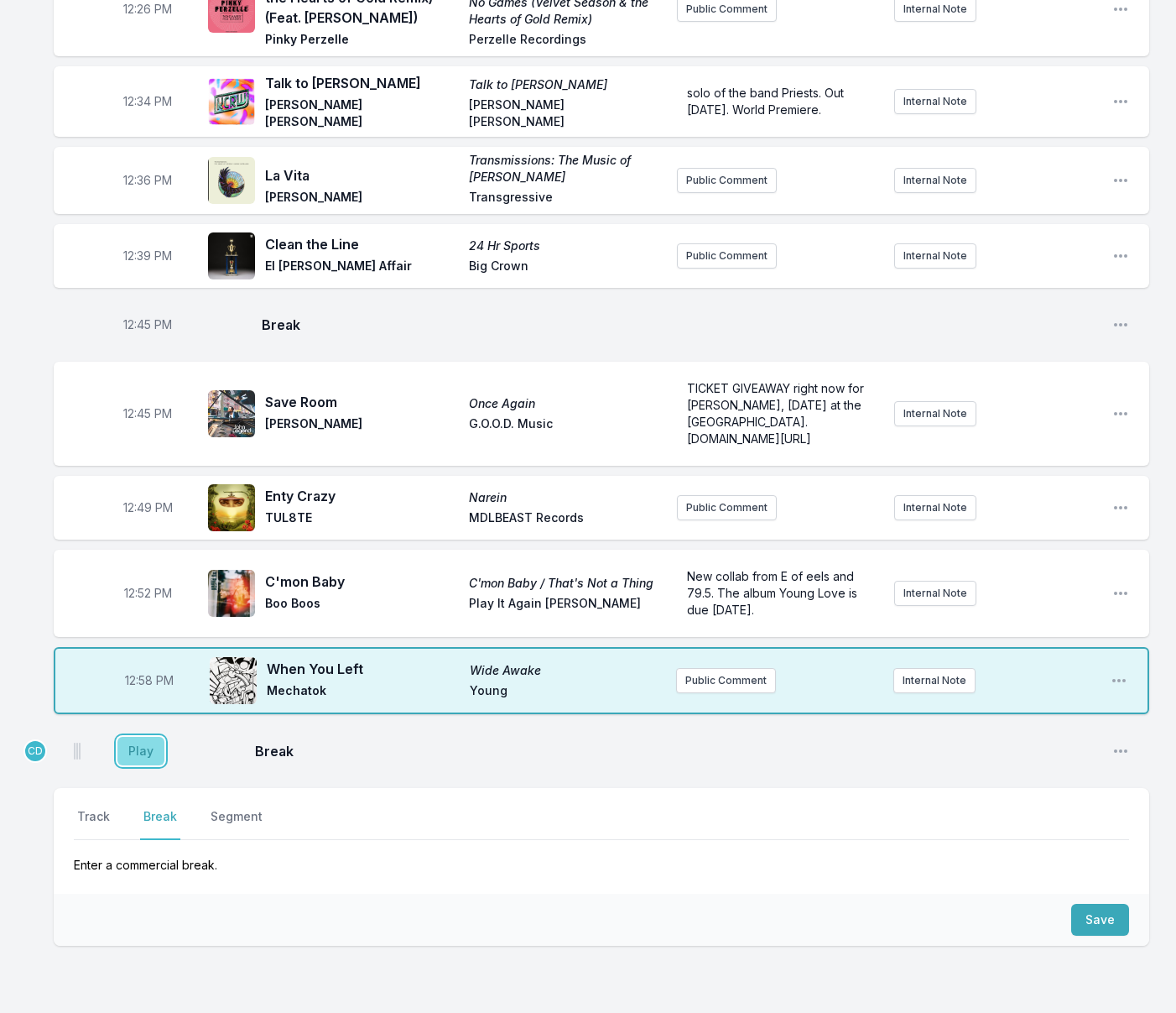
click at [156, 737] on button "Play" at bounding box center [141, 751] width 47 height 29
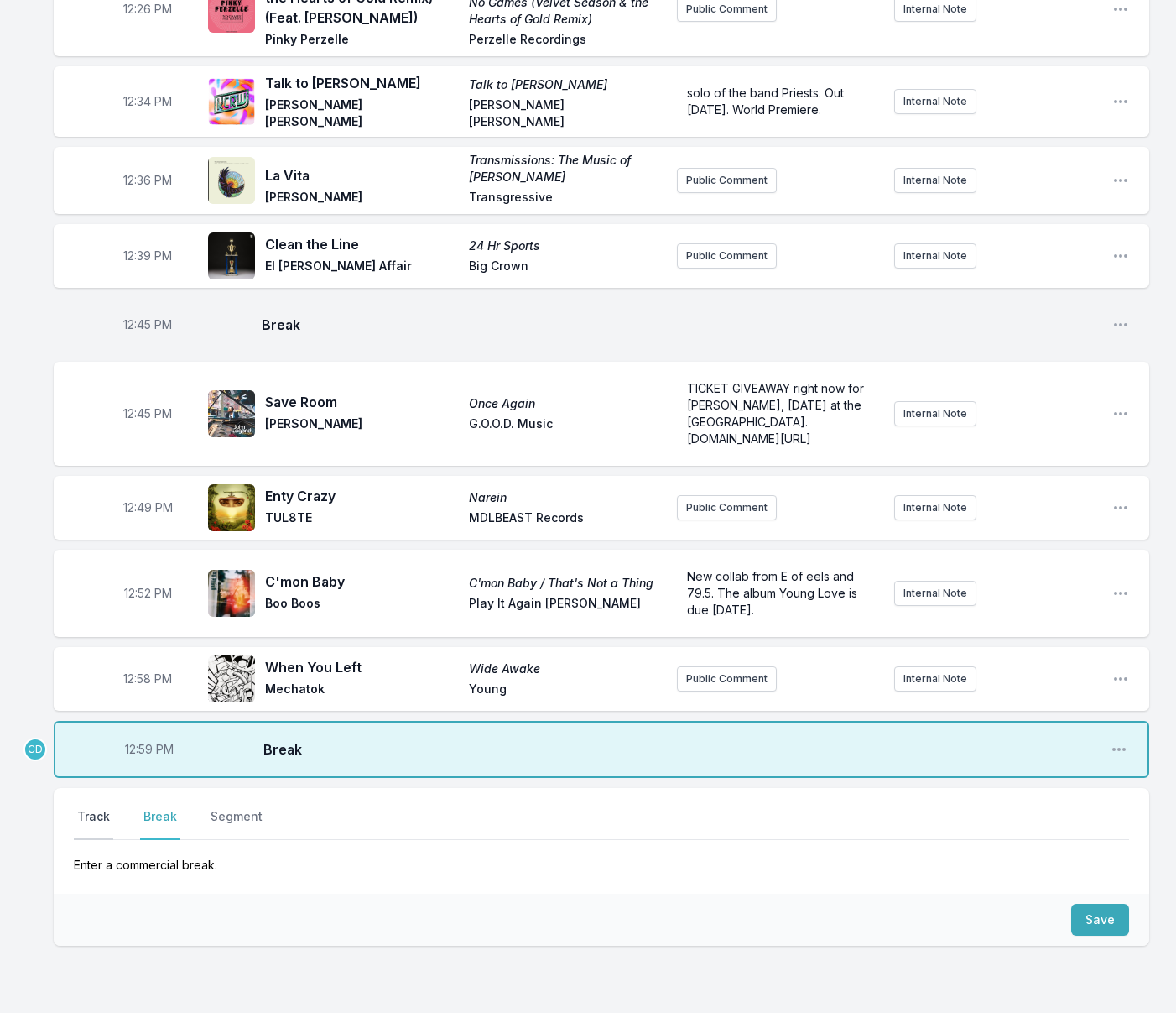
click at [91, 808] on button "Track" at bounding box center [93, 824] width 40 height 32
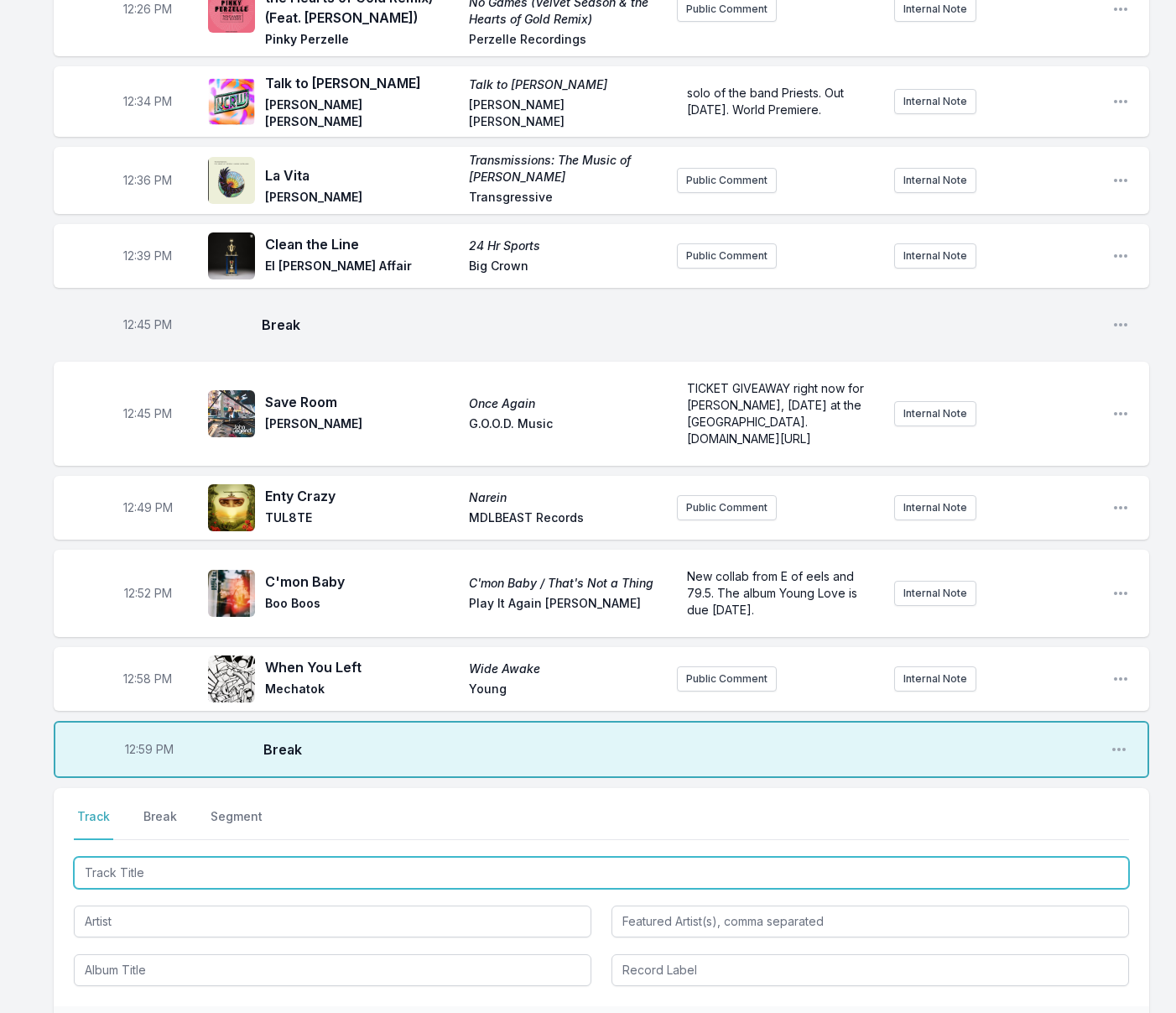
click at [197, 856] on input "Track Title" at bounding box center [601, 872] width 1055 height 32
type input "Umbra"
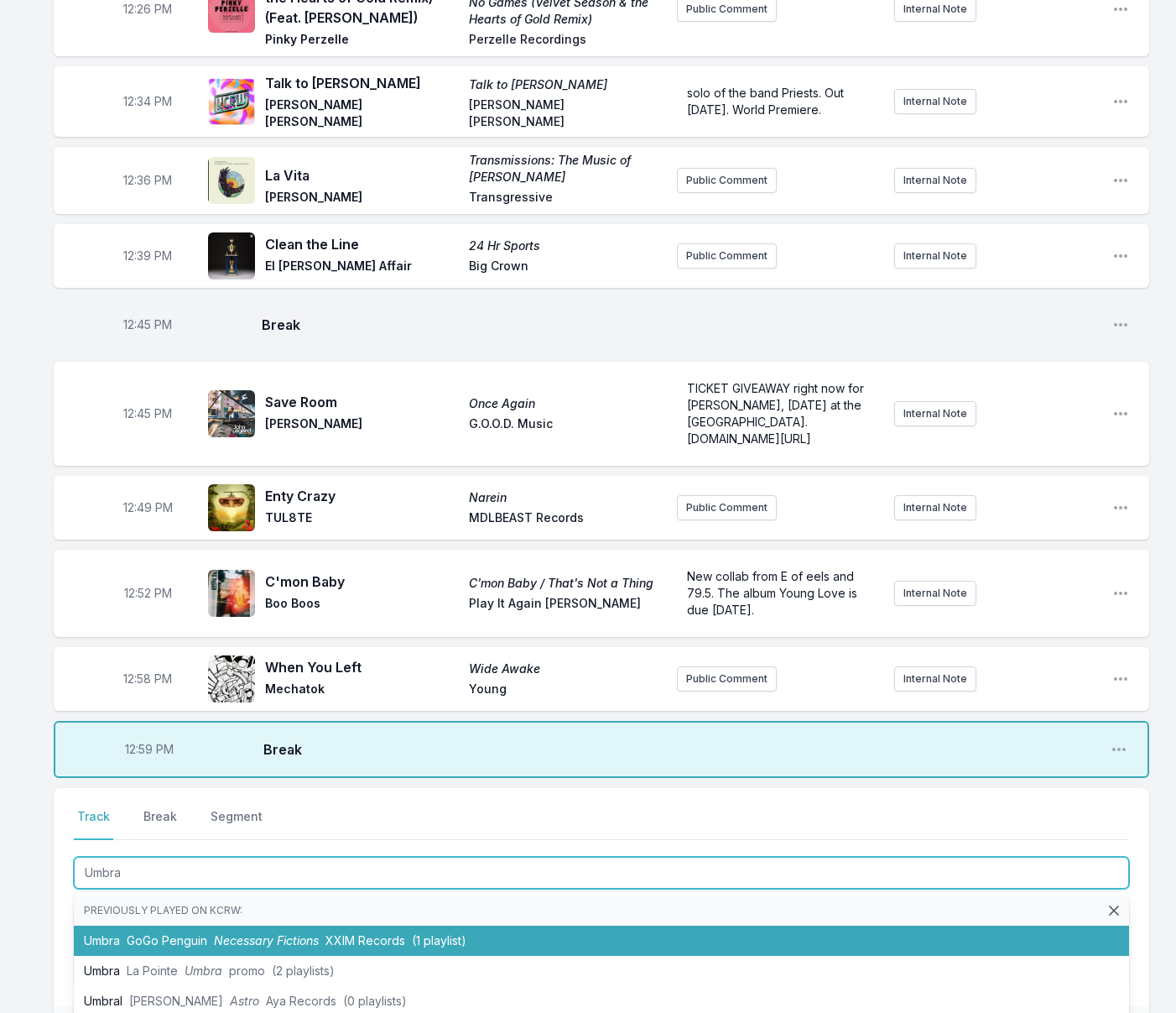
click at [206, 925] on li "Umbra GoGo Penguin Necessary Fictions XXIM Records (1 playlist)" at bounding box center [601, 940] width 1055 height 30
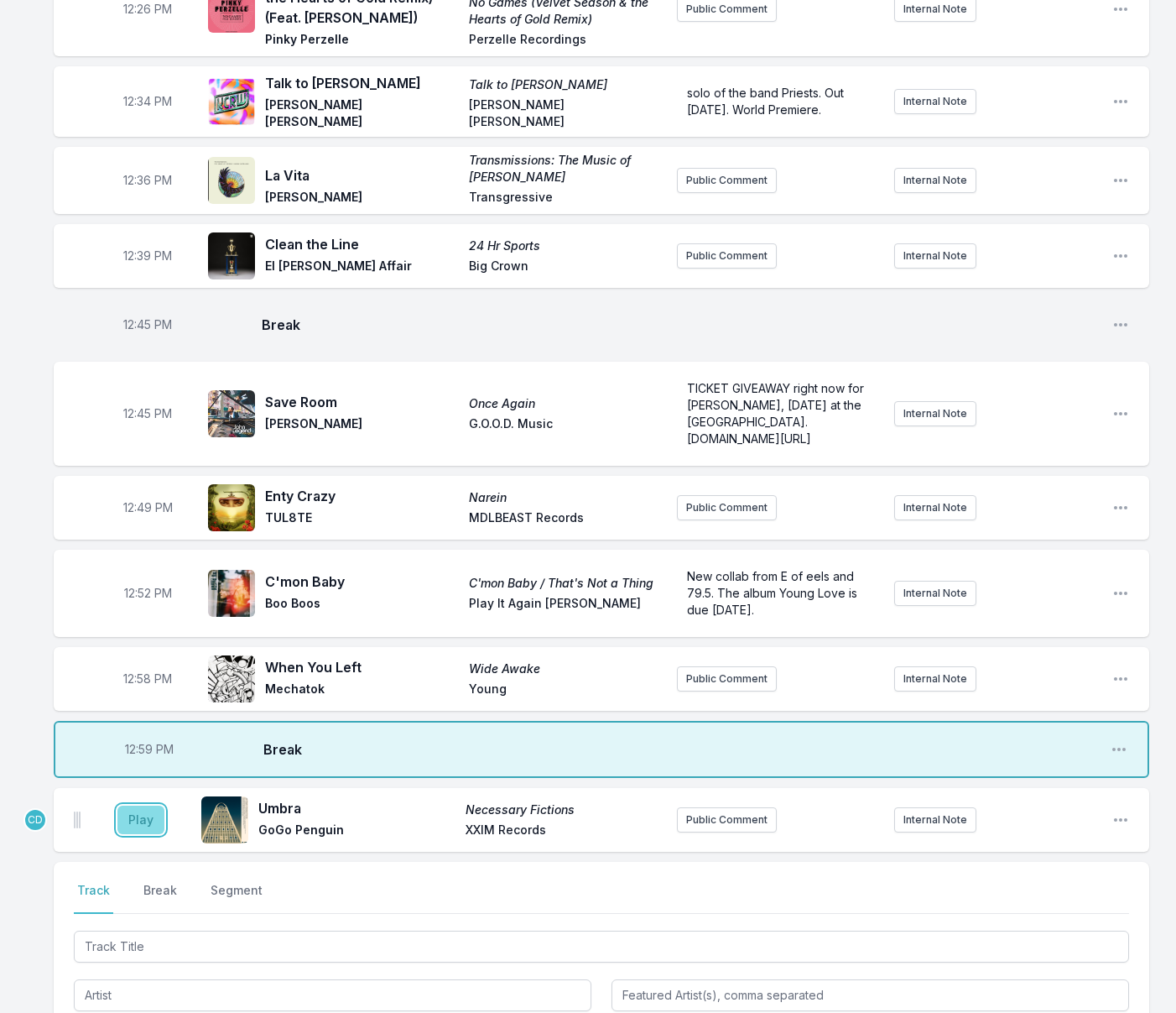
click at [148, 805] on button "Play" at bounding box center [141, 820] width 47 height 29
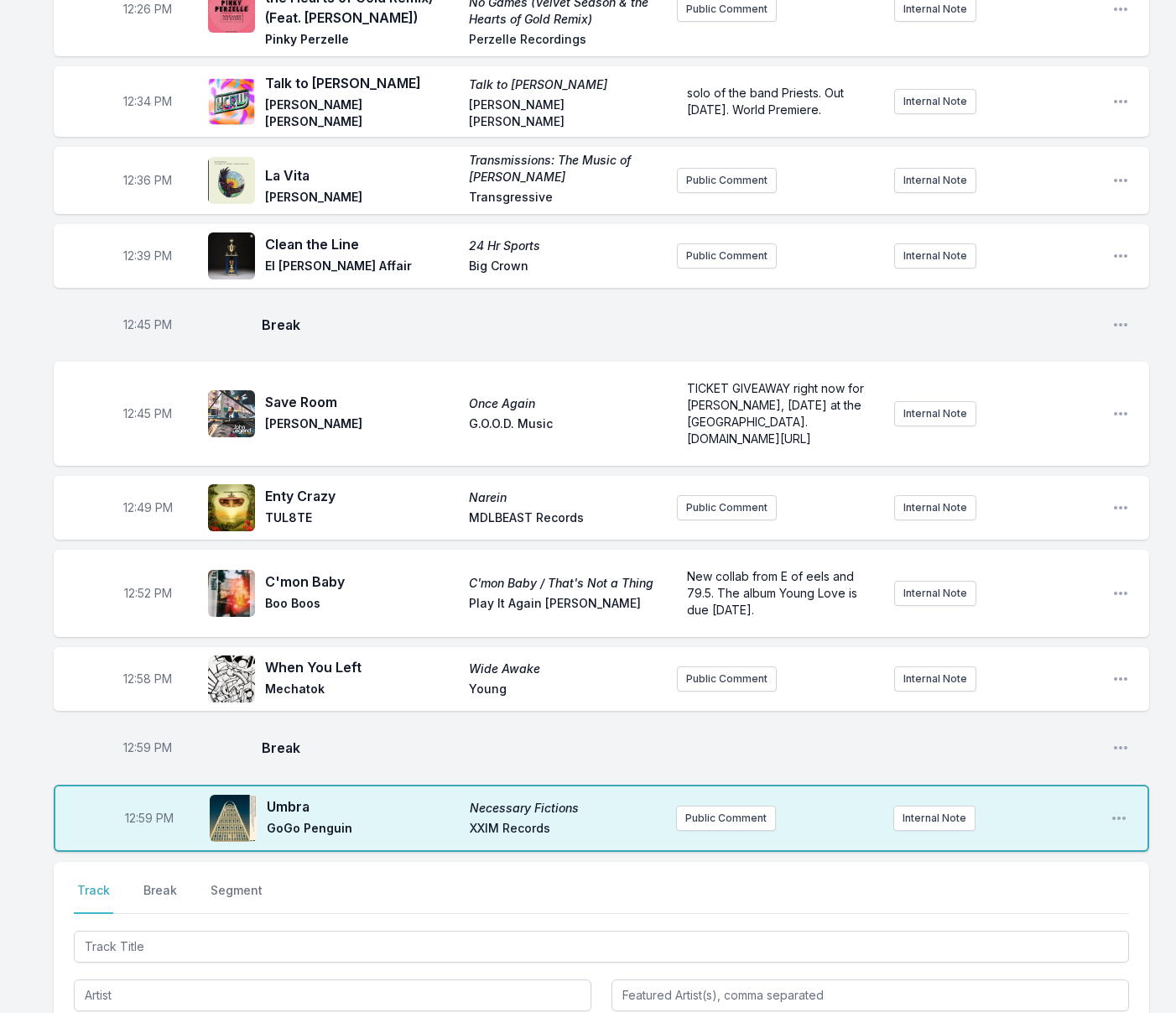
click at [143, 810] on span "12:59 PM" at bounding box center [149, 818] width 48 height 16
click at [141, 802] on input "12:59" at bounding box center [149, 818] width 94 height 32
type input "12:57"
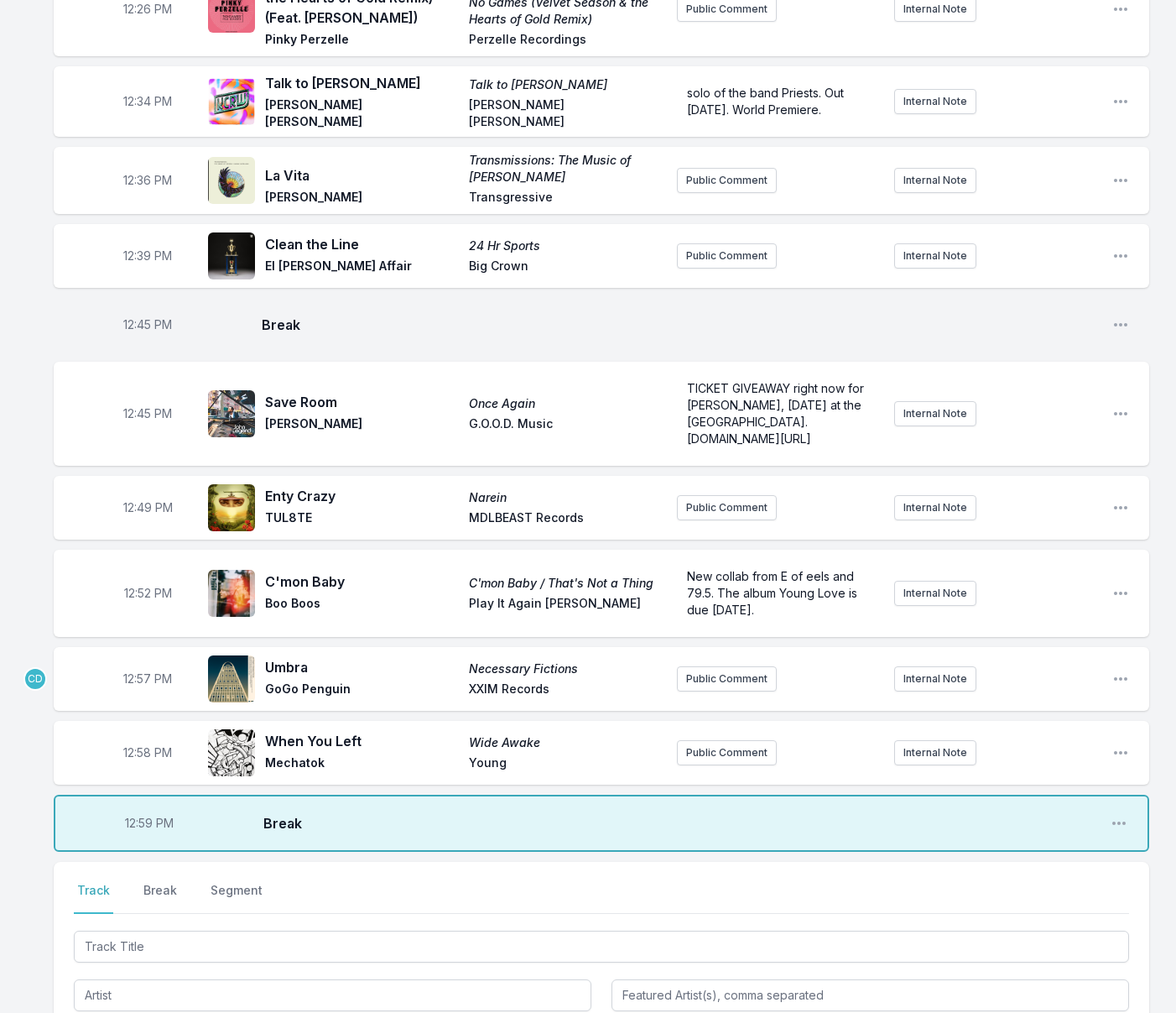
click at [156, 664] on aside "12:57 PM" at bounding box center [147, 679] width 94 height 54
click at [142, 744] on span "12:58 PM" at bounding box center [148, 752] width 48 height 16
click at [137, 737] on input "12:58" at bounding box center [147, 752] width 94 height 32
type input "12:55"
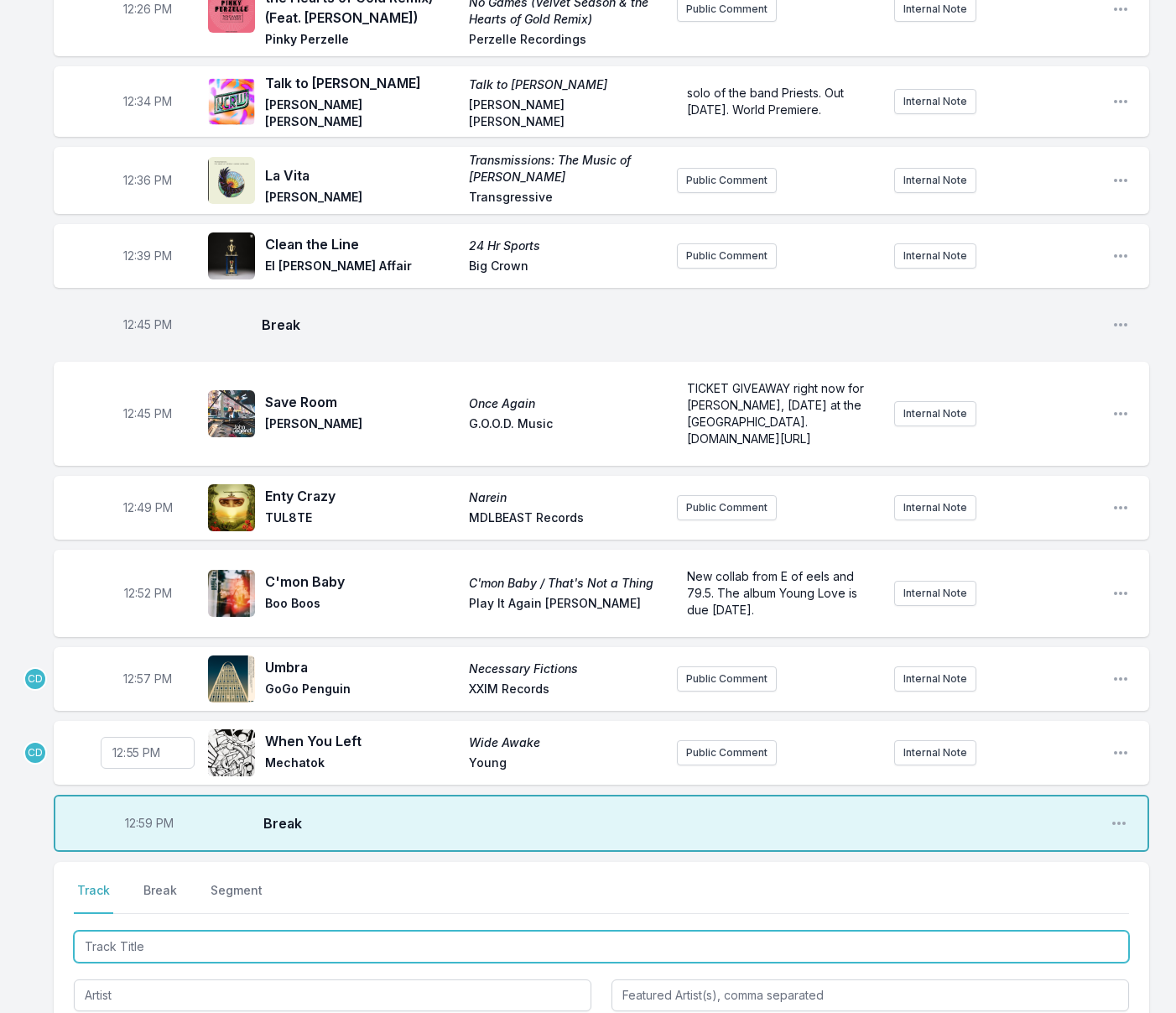
click at [108, 931] on input "Track Title" at bounding box center [601, 946] width 1055 height 32
click at [135, 931] on input "Track Title" at bounding box center [601, 946] width 1055 height 32
click at [147, 931] on input "Track Title" at bounding box center [601, 946] width 1055 height 32
type input "i hate this tune"
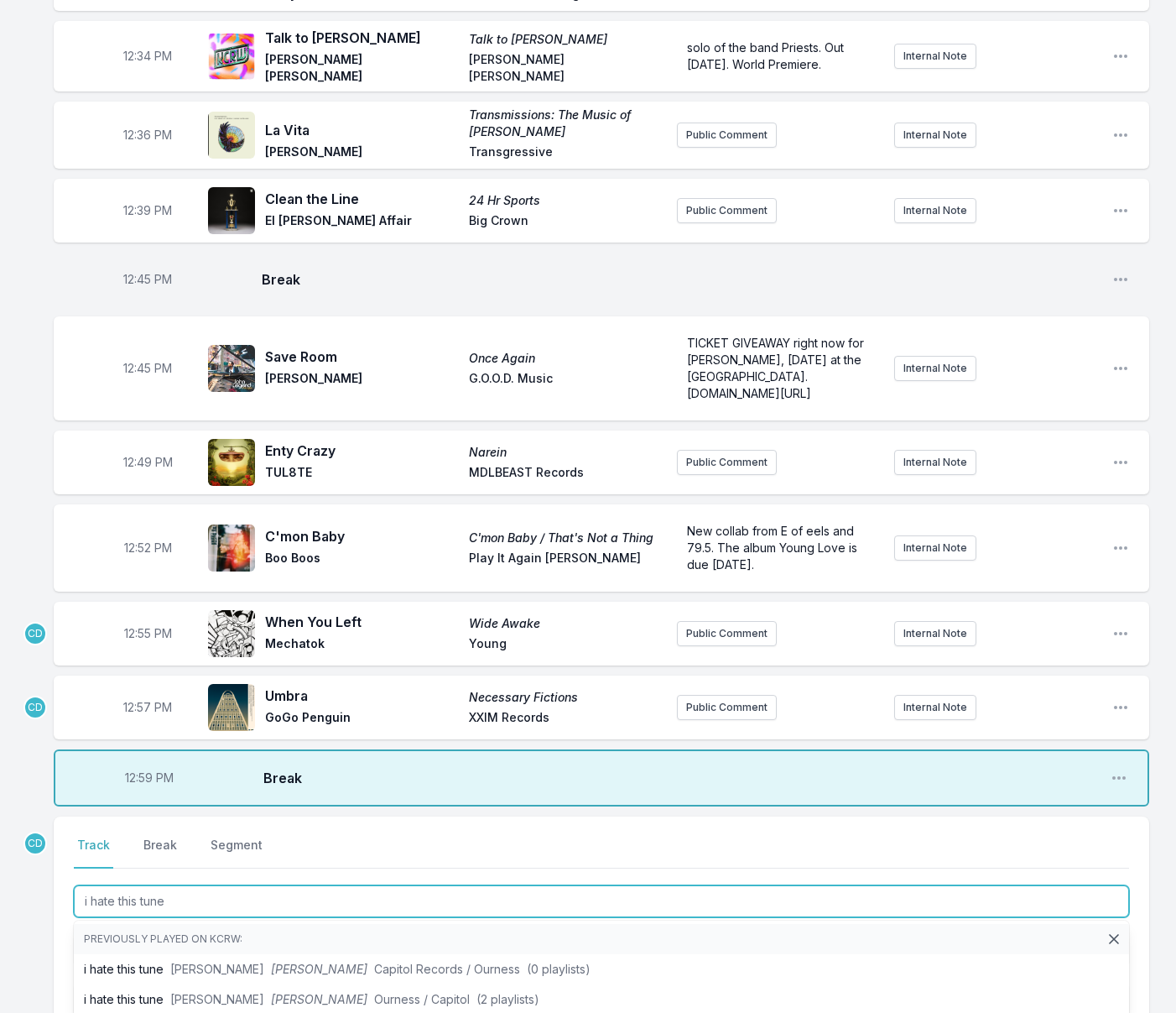
scroll to position [815, 0]
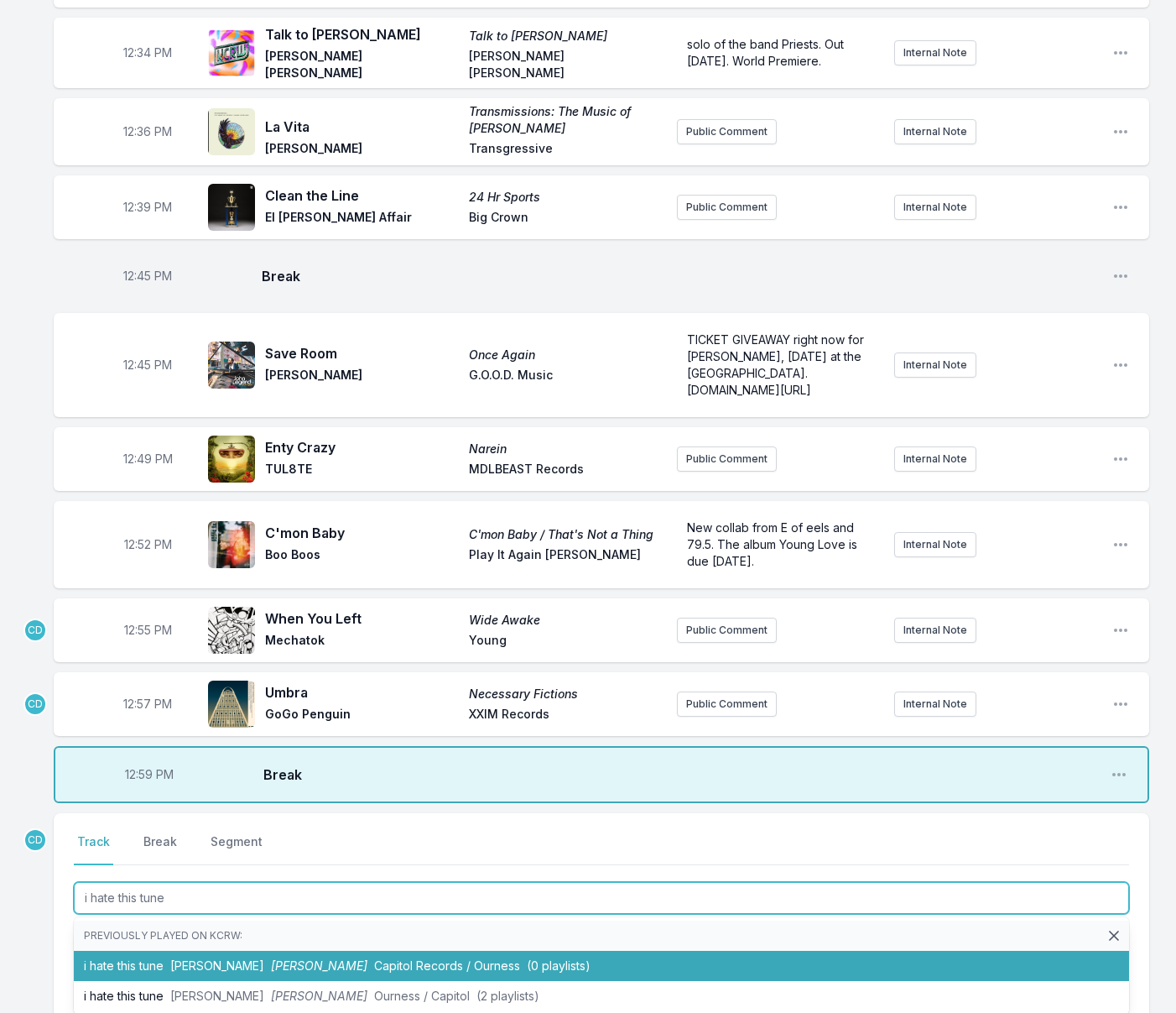
click at [150, 950] on li "i hate this tune [PERSON_NAME] [PERSON_NAME] Capitol Records / Ourness (0 playl…" at bounding box center [601, 965] width 1055 height 30
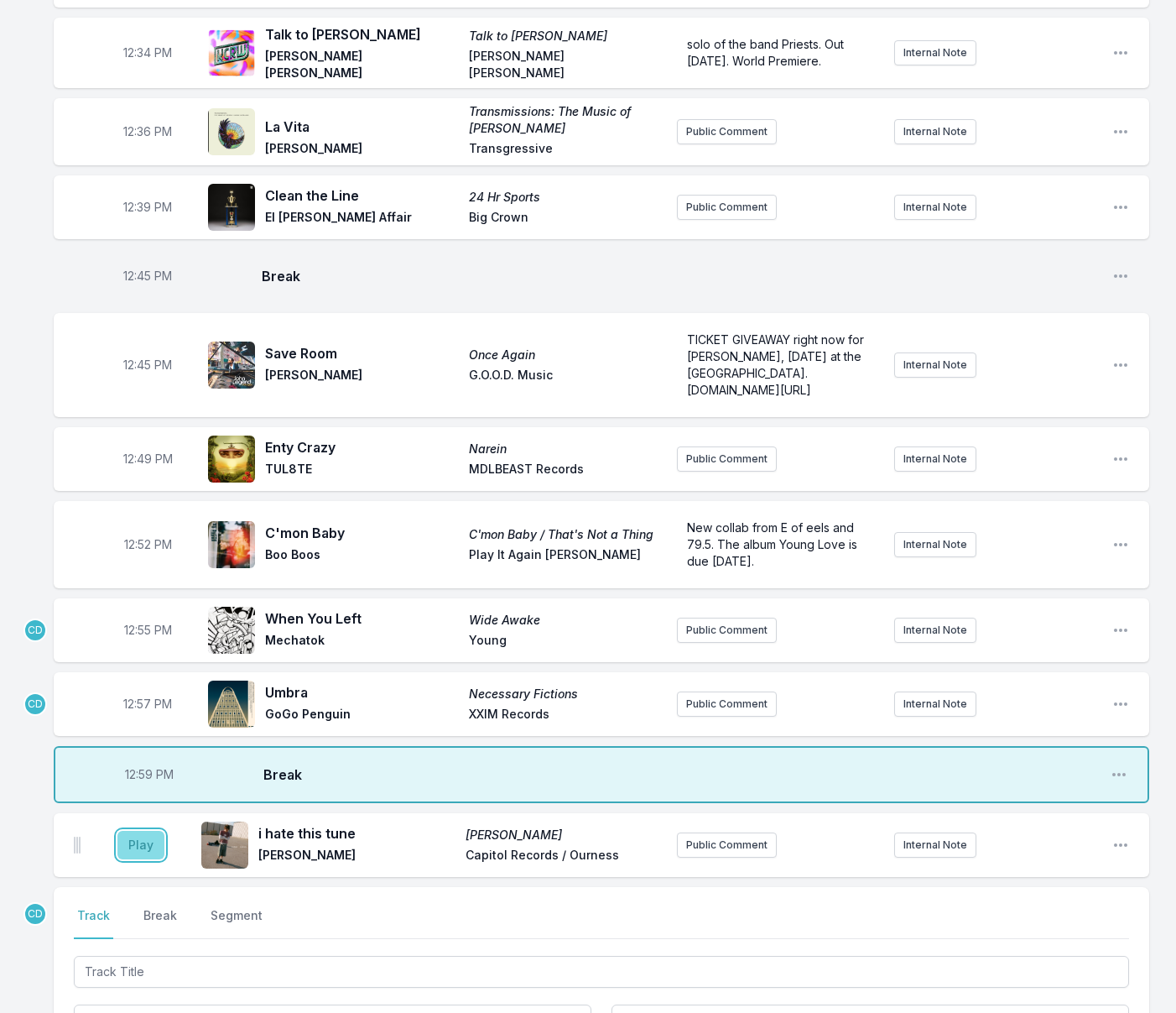
click at [143, 830] on button "Play" at bounding box center [141, 845] width 47 height 29
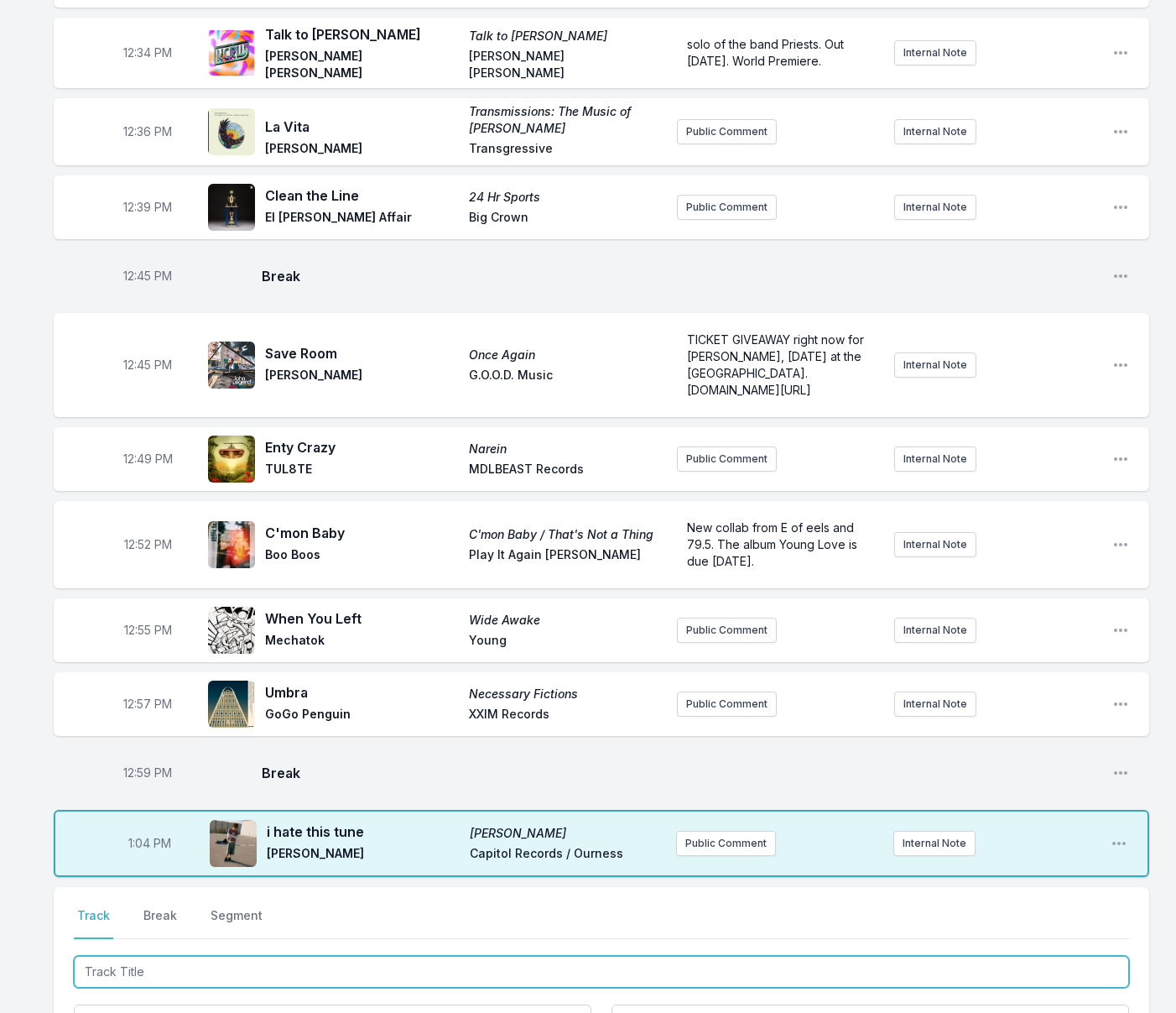
click at [229, 956] on input "Track Title" at bounding box center [601, 971] width 1055 height 32
type input "Place to Be"
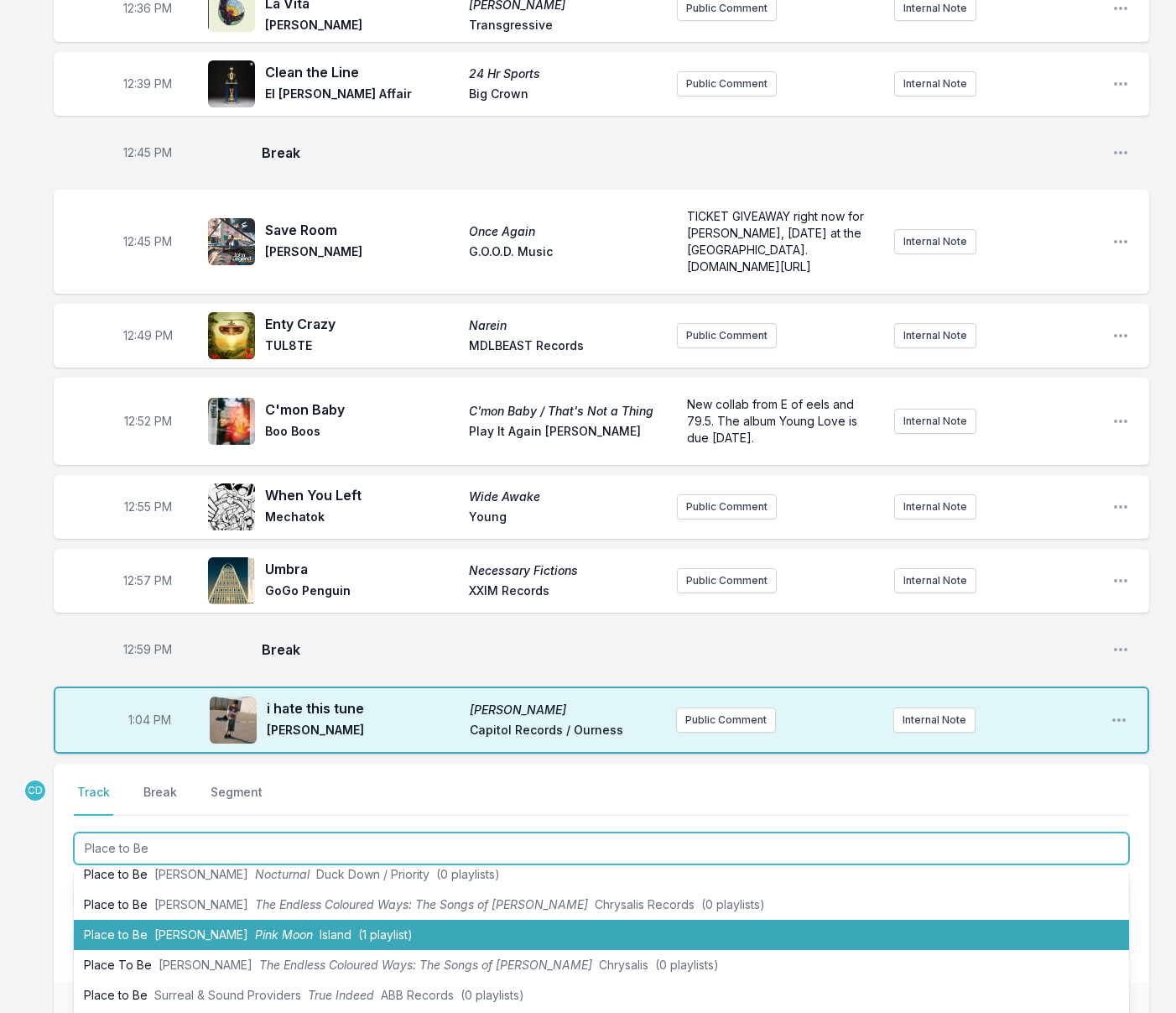
scroll to position [60, 0]
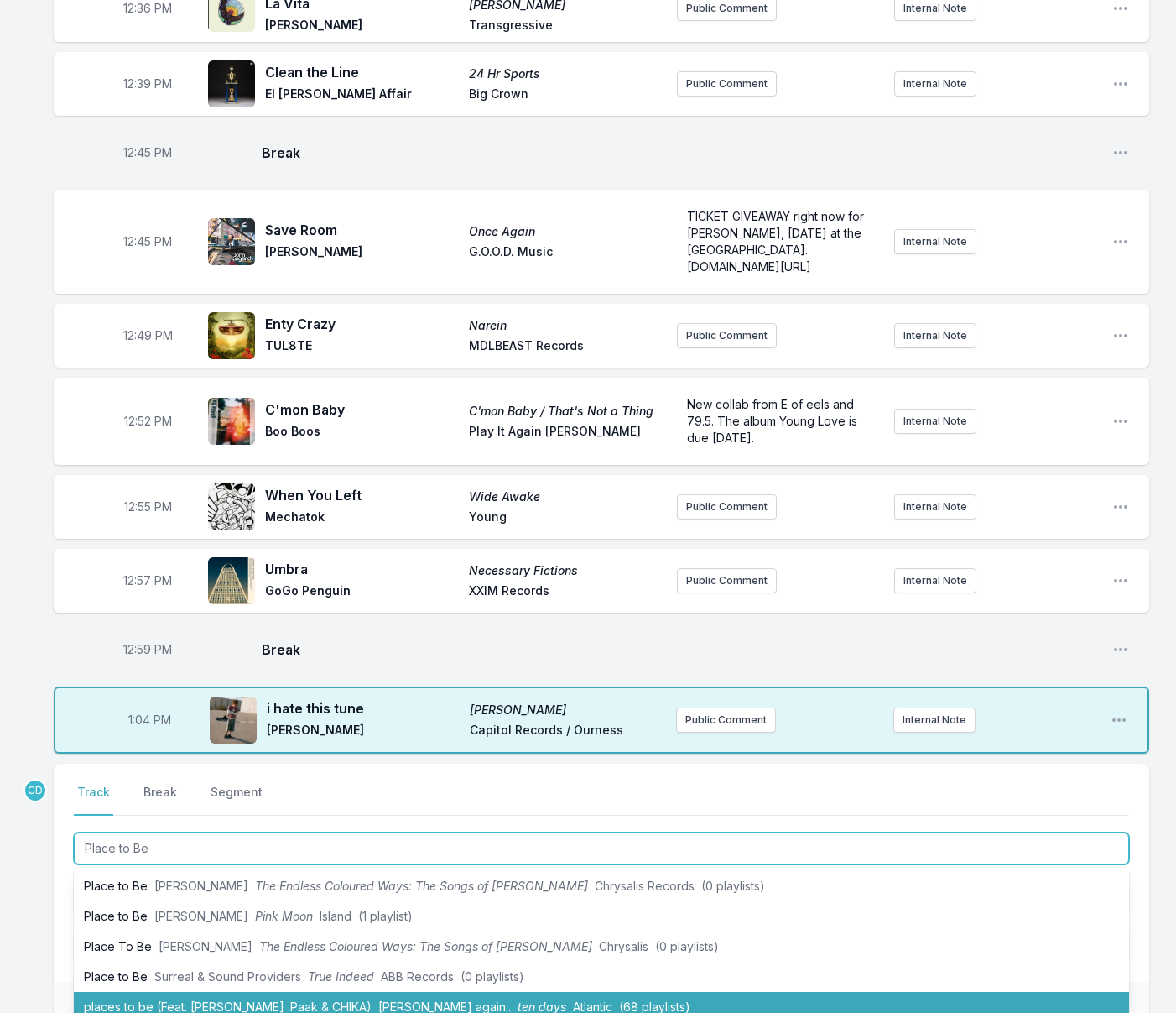
click at [222, 992] on li "places to be (Feat. [PERSON_NAME] .[PERSON_NAME] & CHIKA) [PERSON_NAME] again..…" at bounding box center [601, 1006] width 1055 height 30
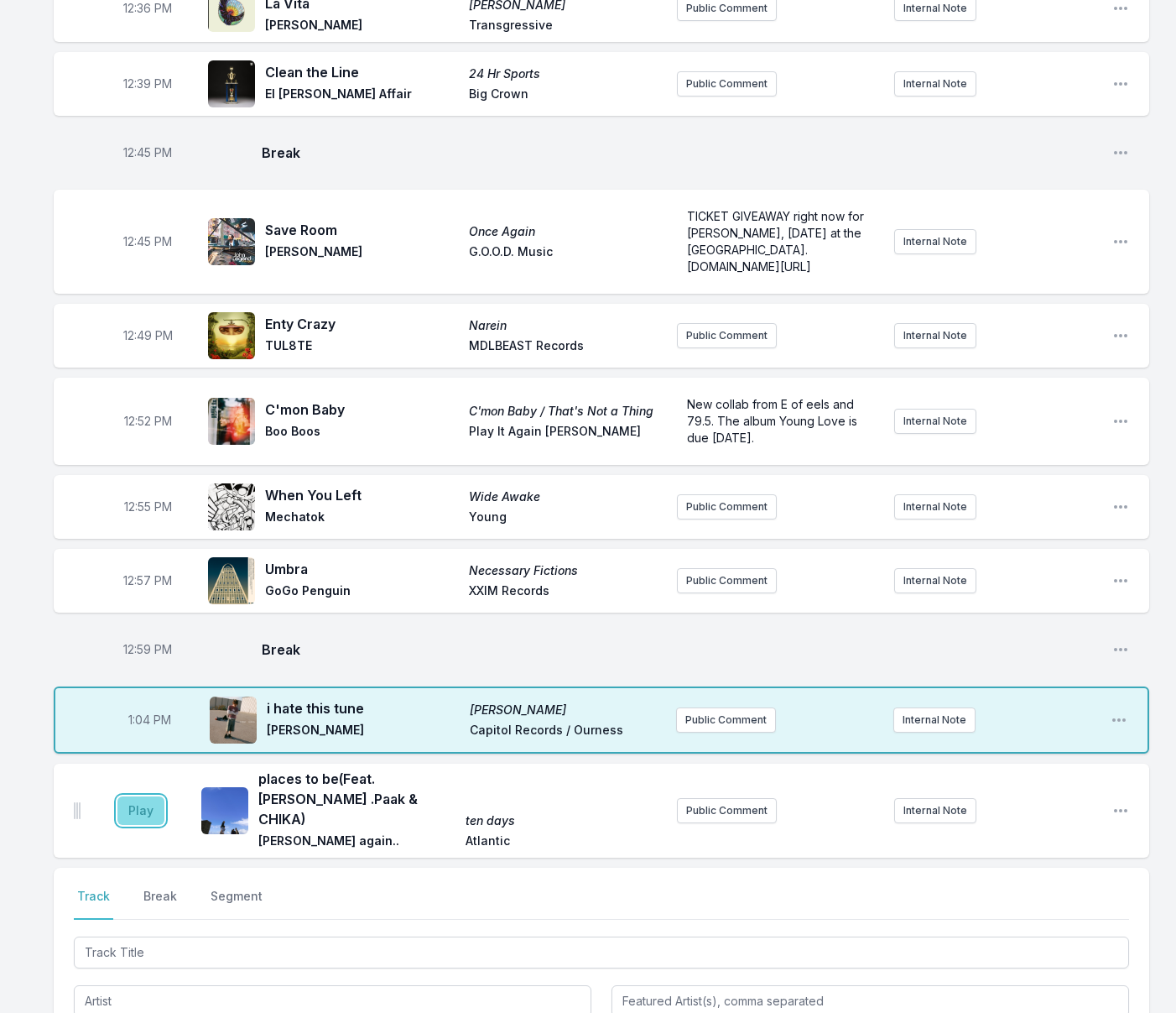
click at [143, 796] on button "Play" at bounding box center [141, 811] width 47 height 29
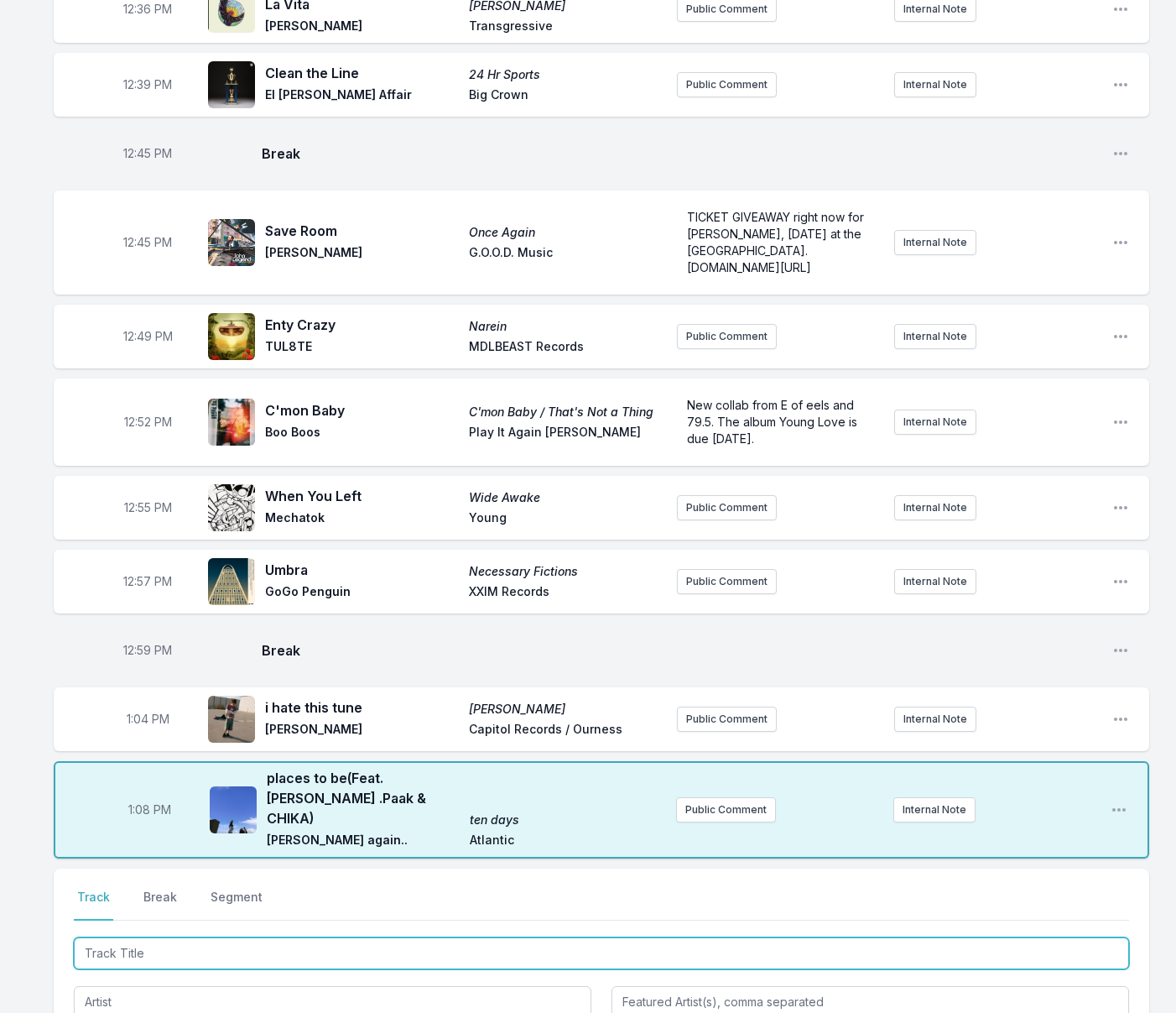
click at [158, 938] on input "Track Title" at bounding box center [601, 953] width 1055 height 32
click at [150, 938] on input "Track Title" at bounding box center [601, 953] width 1055 height 32
type input "Steel Wing"
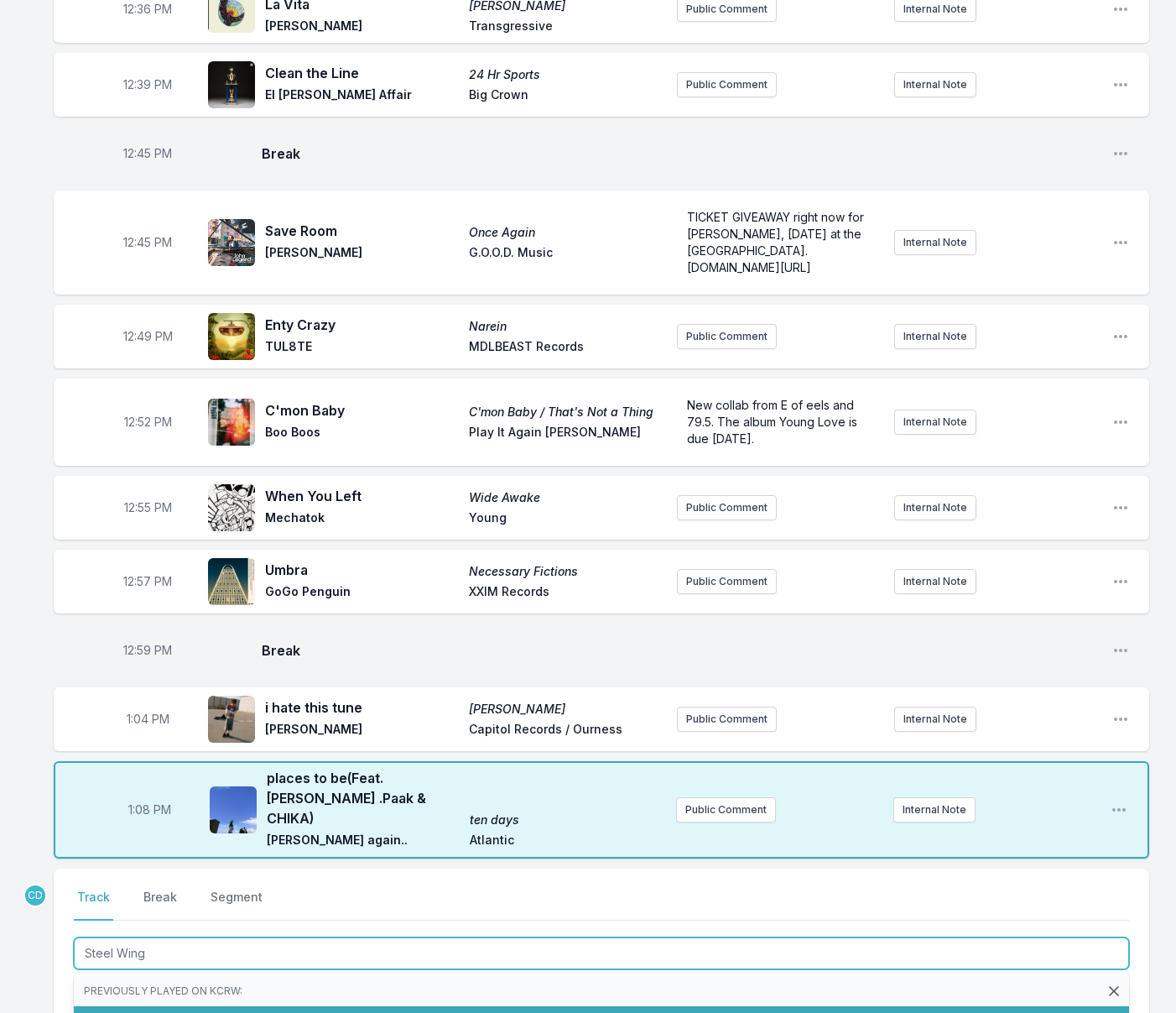
click at [138, 1006] on li "Steel Wing Arima Ederra An Orange Colored Day Arima's Lab (3 playlists)" at bounding box center [601, 1021] width 1055 height 30
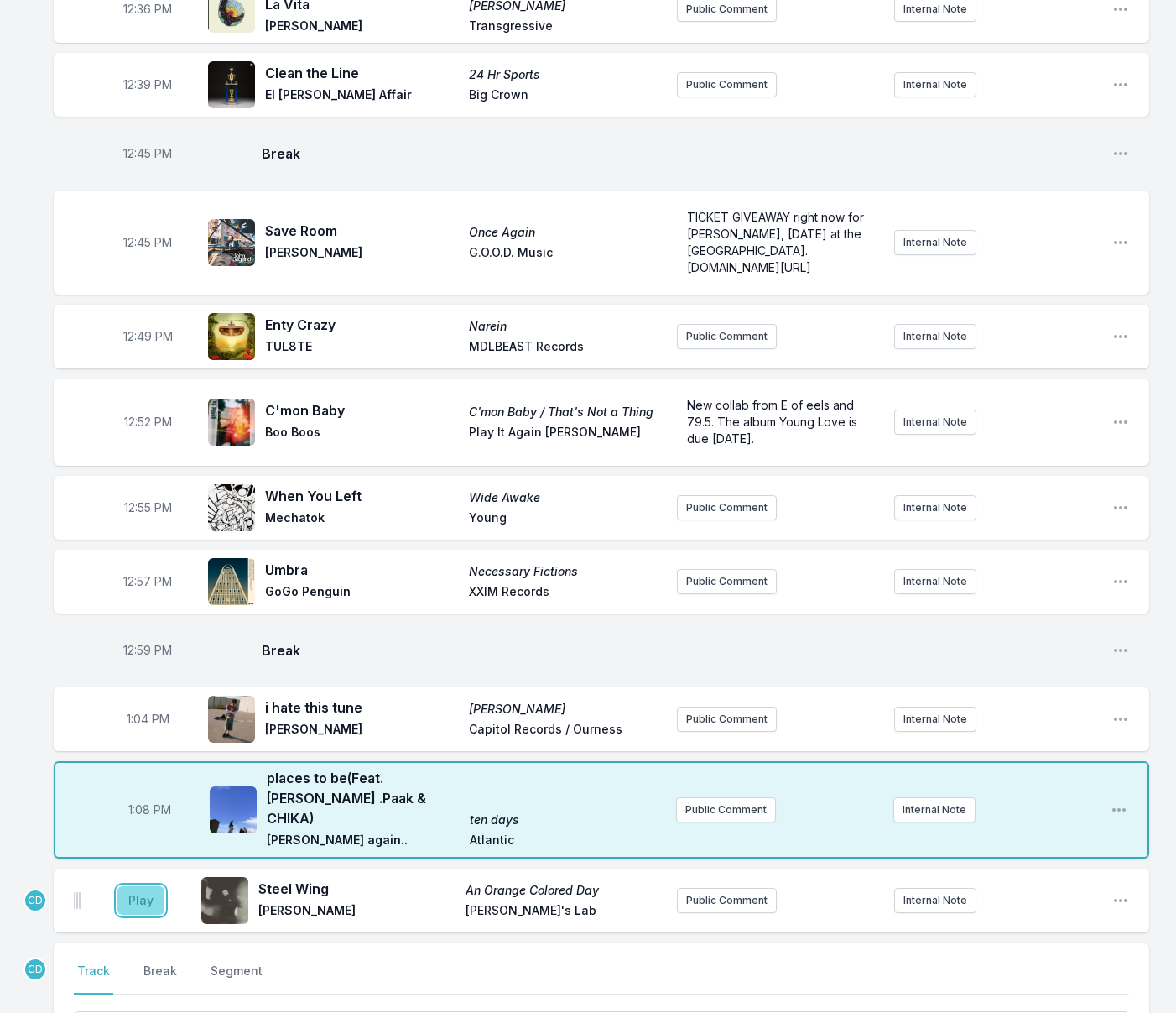
click at [120, 886] on button "Play" at bounding box center [141, 901] width 47 height 29
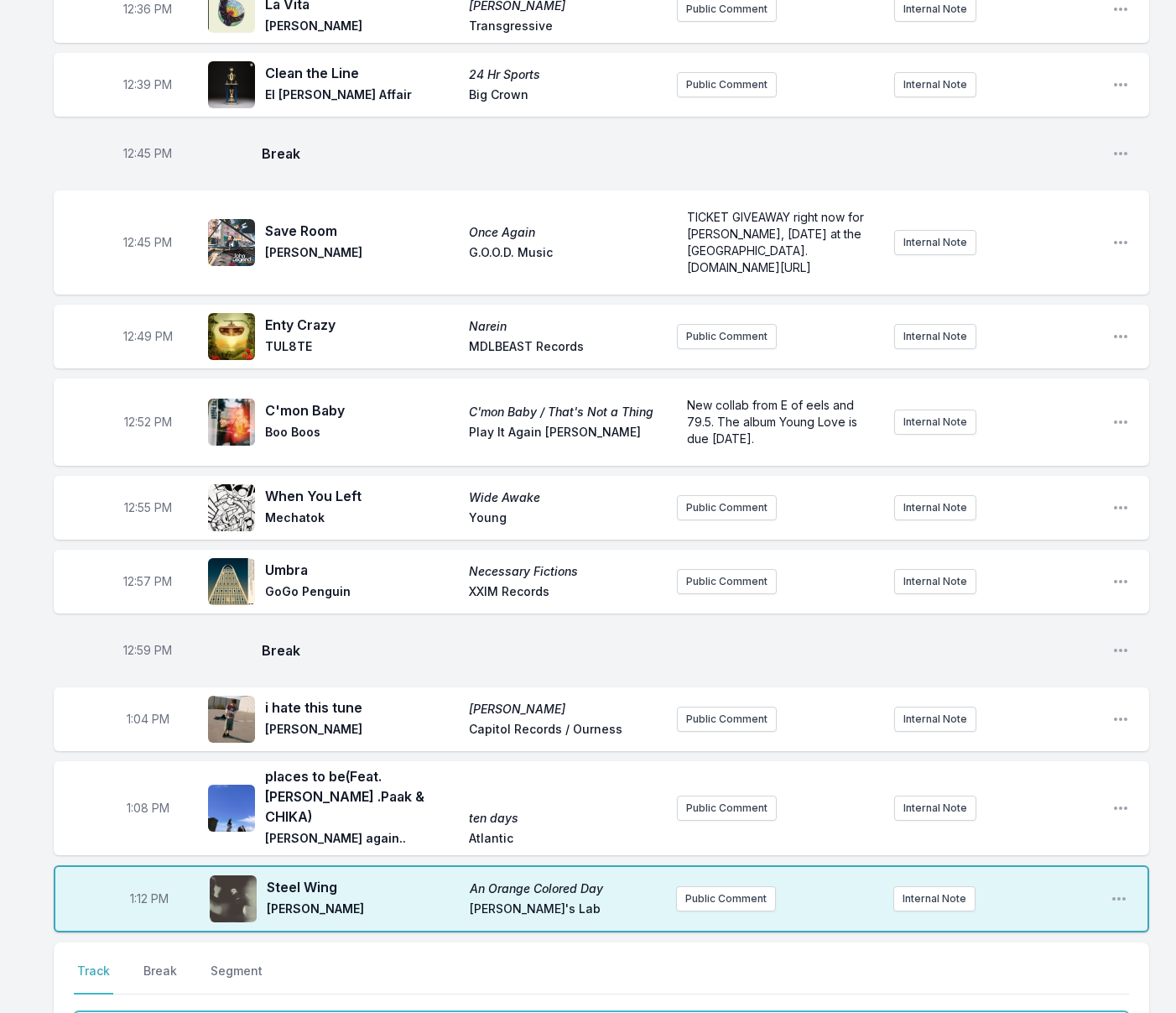
click at [143, 1011] on input "Track Title" at bounding box center [601, 1027] width 1055 height 32
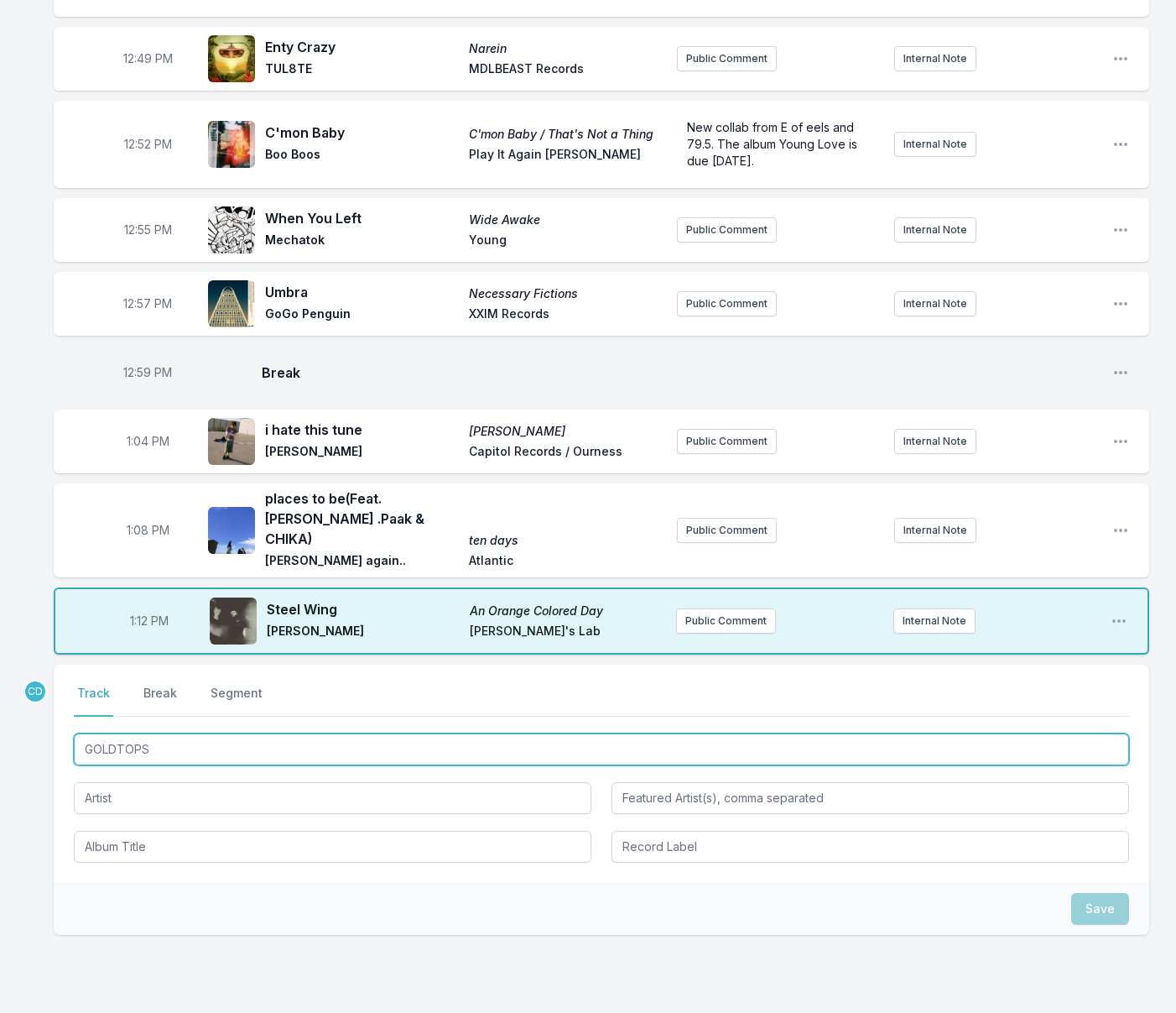
scroll to position [1248, 0]
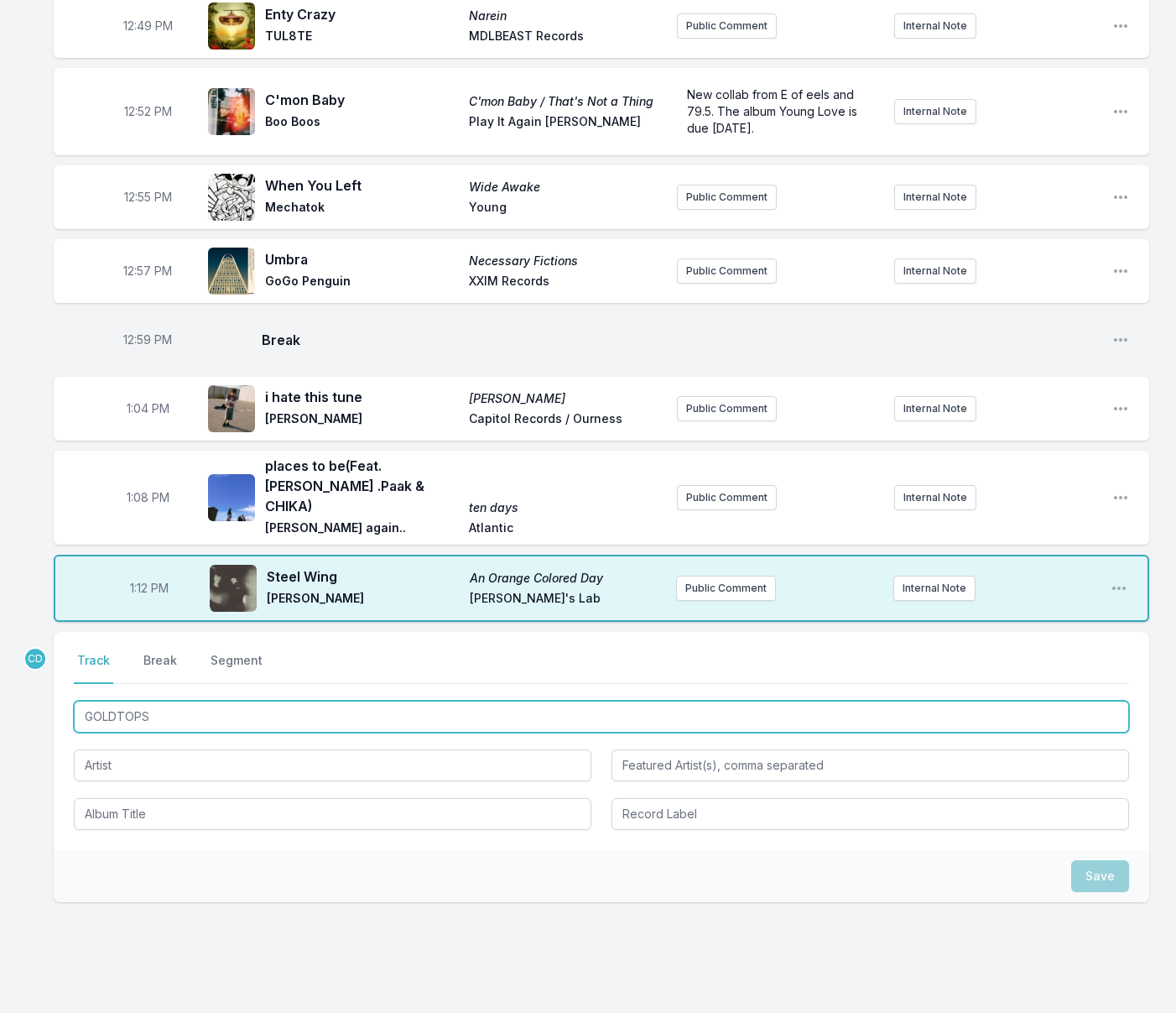
type input "GOLDTOPS"
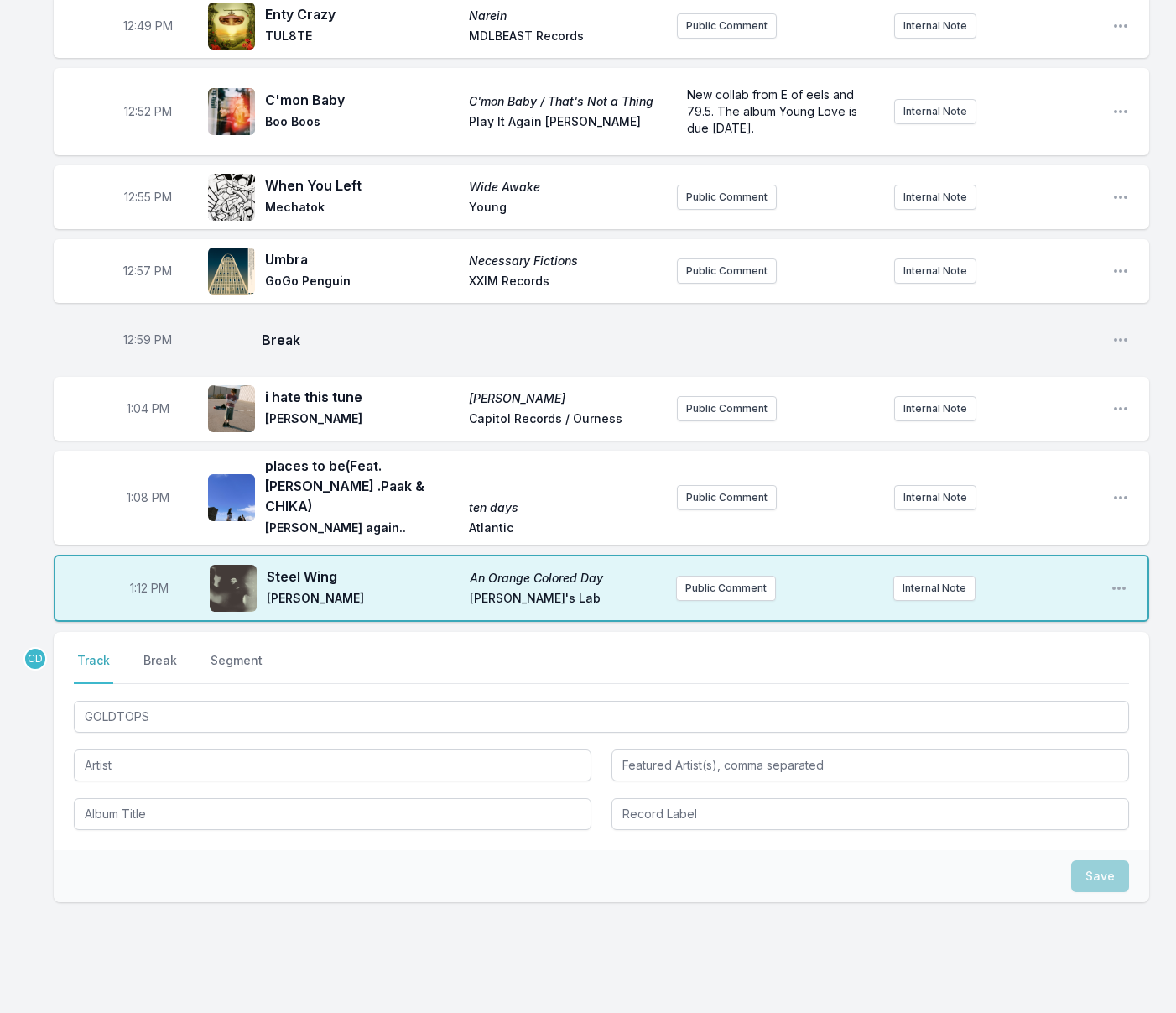
click at [156, 736] on div "GOLDTOPS" at bounding box center [601, 763] width 1055 height 132
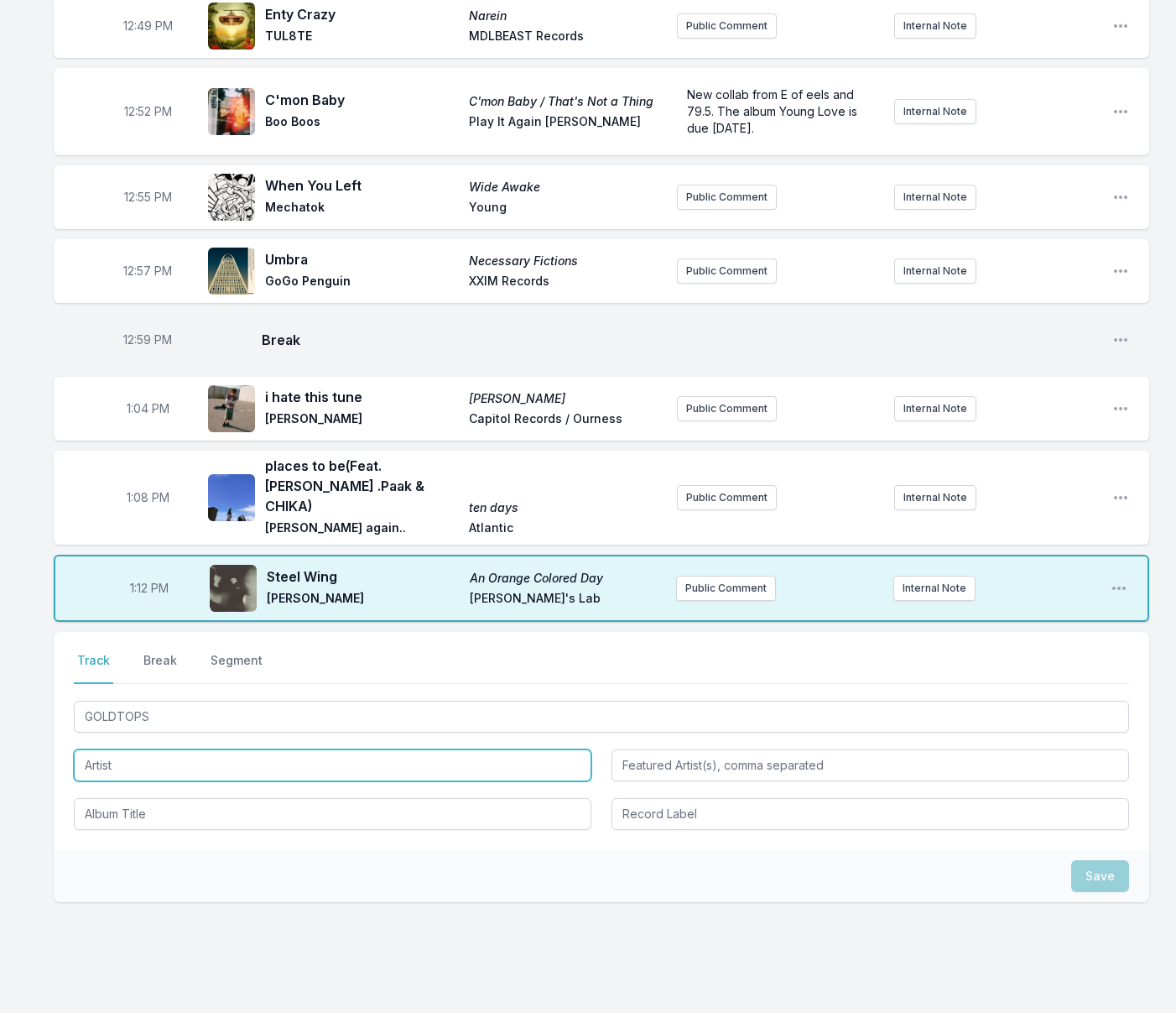
click at [156, 749] on input "Artist" at bounding box center [332, 765] width 518 height 32
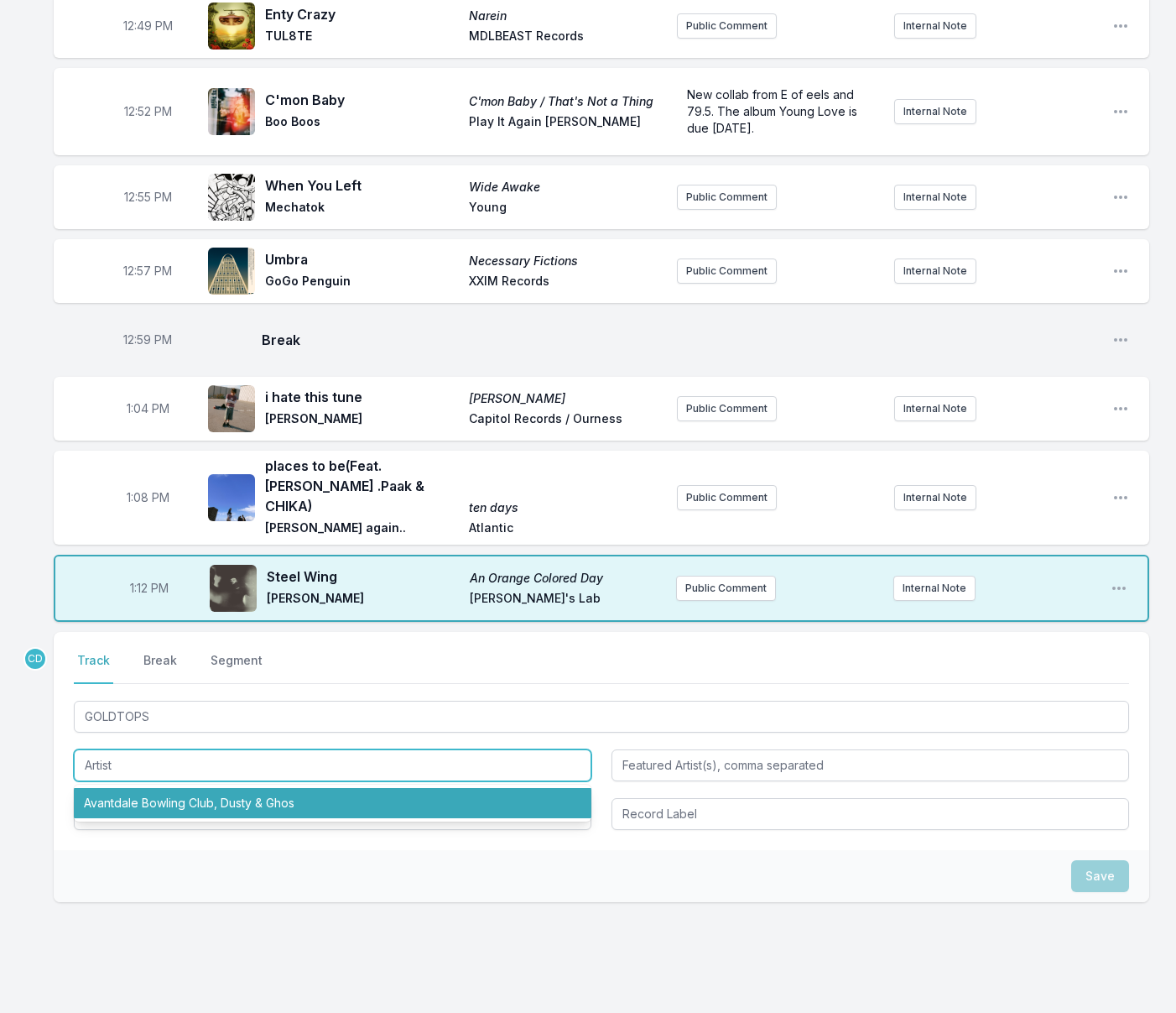
click at [148, 788] on li "Avantdale Bowling Club, Dusty & Ghos" at bounding box center [332, 802] width 518 height 30
type input "Avantdale Bowling Club, Dusty & Ghos"
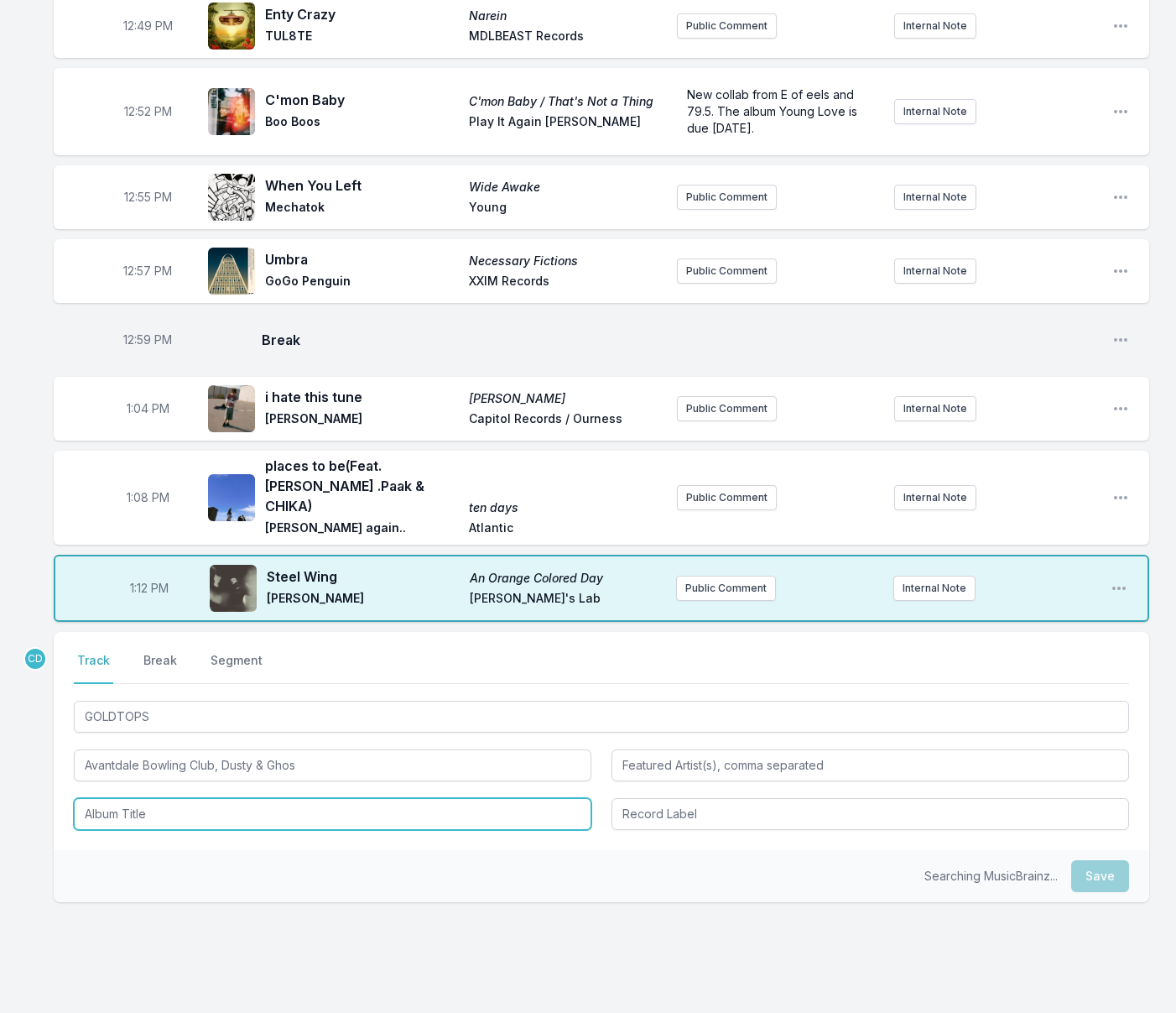
click at [140, 798] on input "Album Title" at bounding box center [332, 814] width 518 height 32
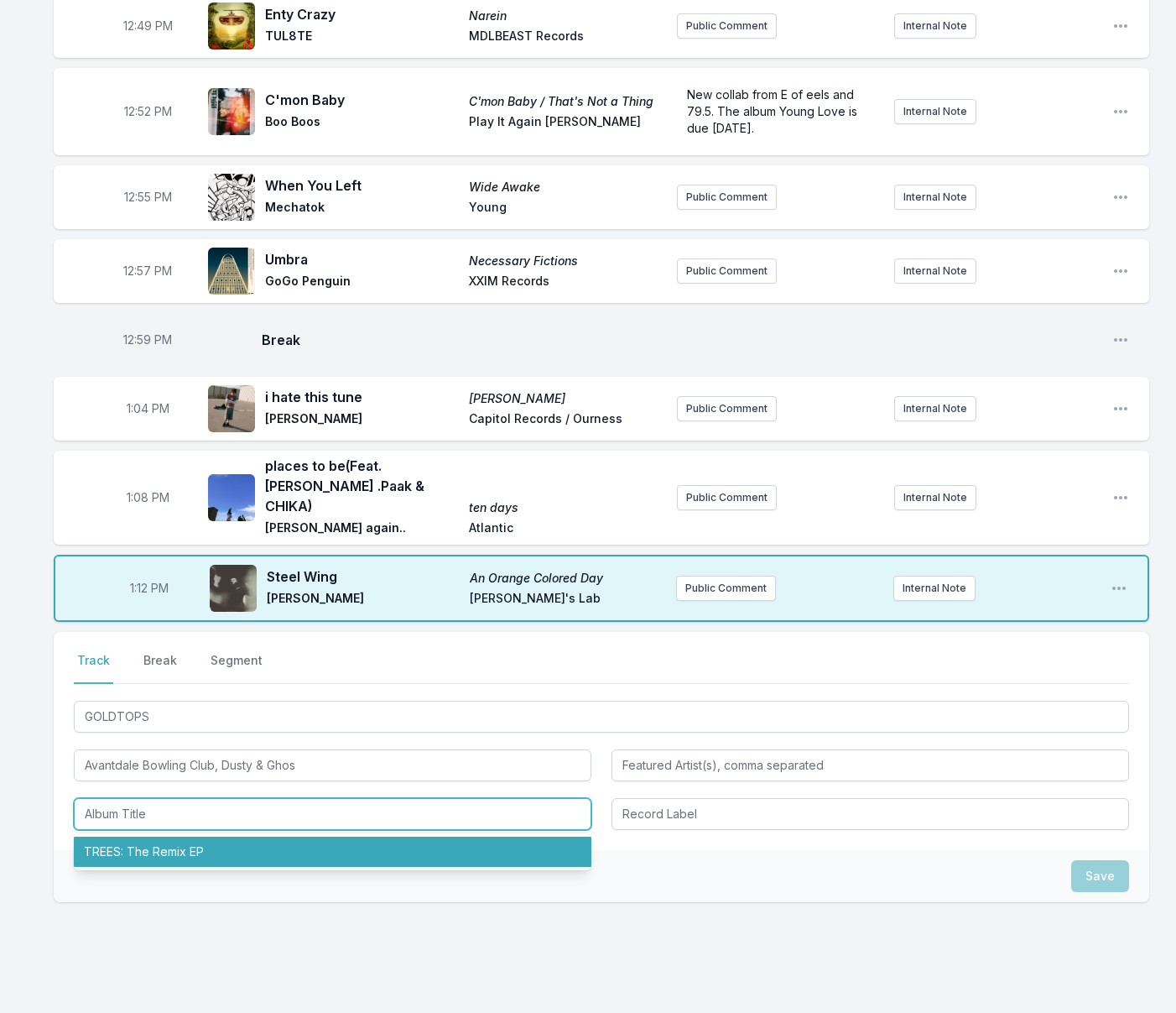
click at [156, 836] on li "TREES: The Remix EP" at bounding box center [332, 851] width 518 height 30
type input "TREES: The Remix EP"
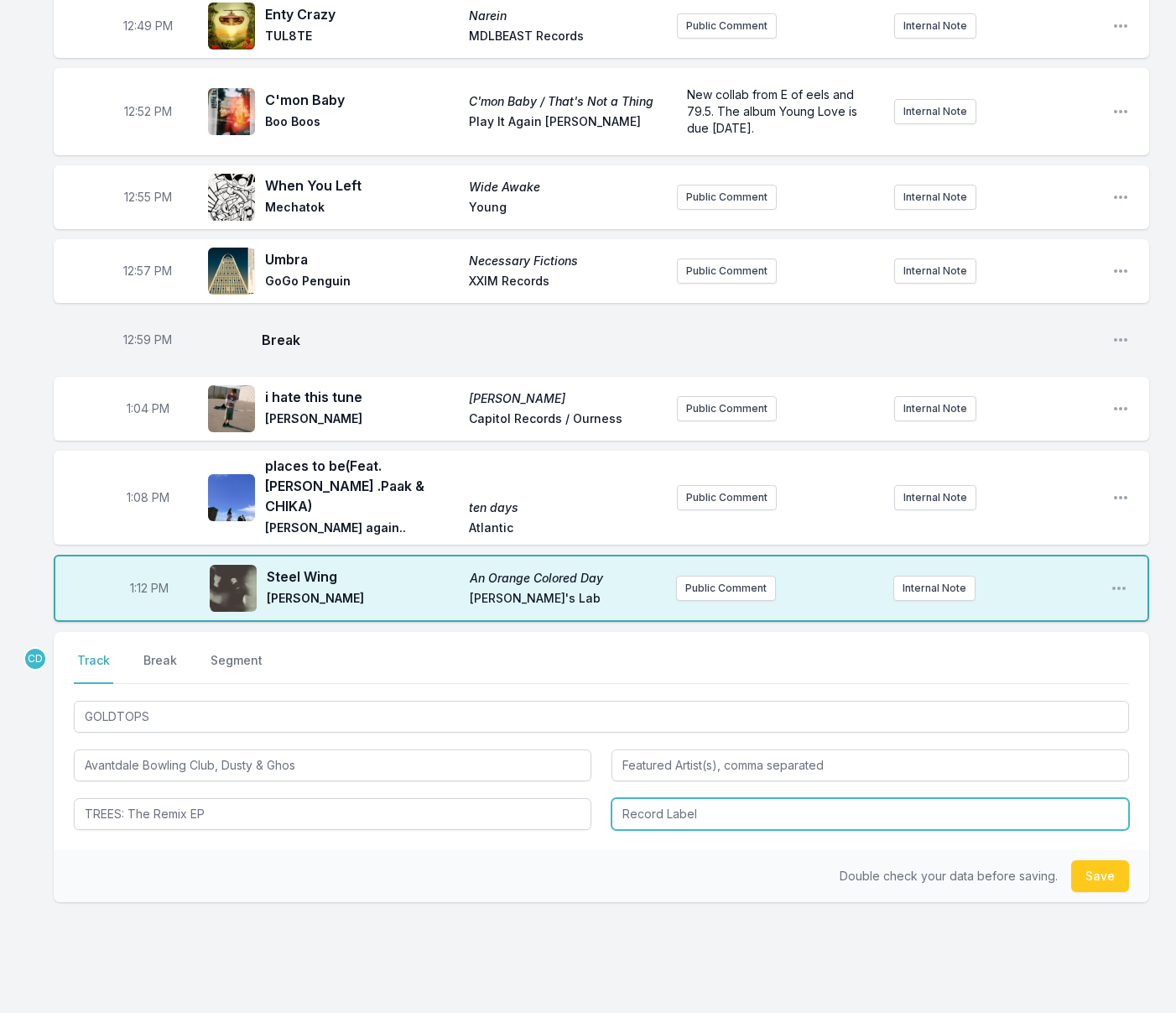
click at [656, 798] on input "Record Label" at bounding box center [871, 814] width 518 height 32
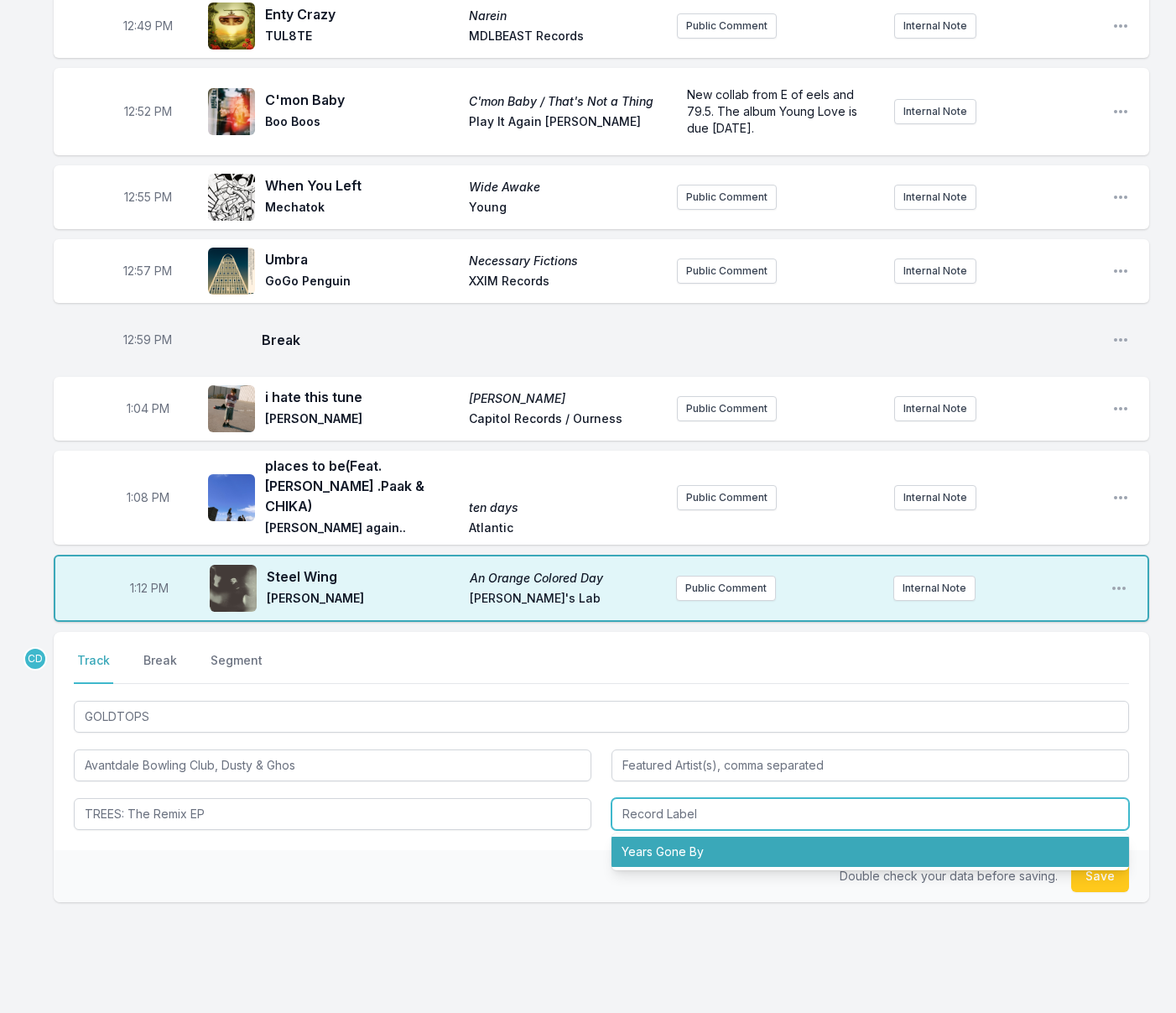
drag, startPoint x: 651, startPoint y: 806, endPoint x: 637, endPoint y: 806, distance: 14.0
click at [651, 836] on li "Years Gone By" at bounding box center [871, 851] width 518 height 30
type input "Years Gone By"
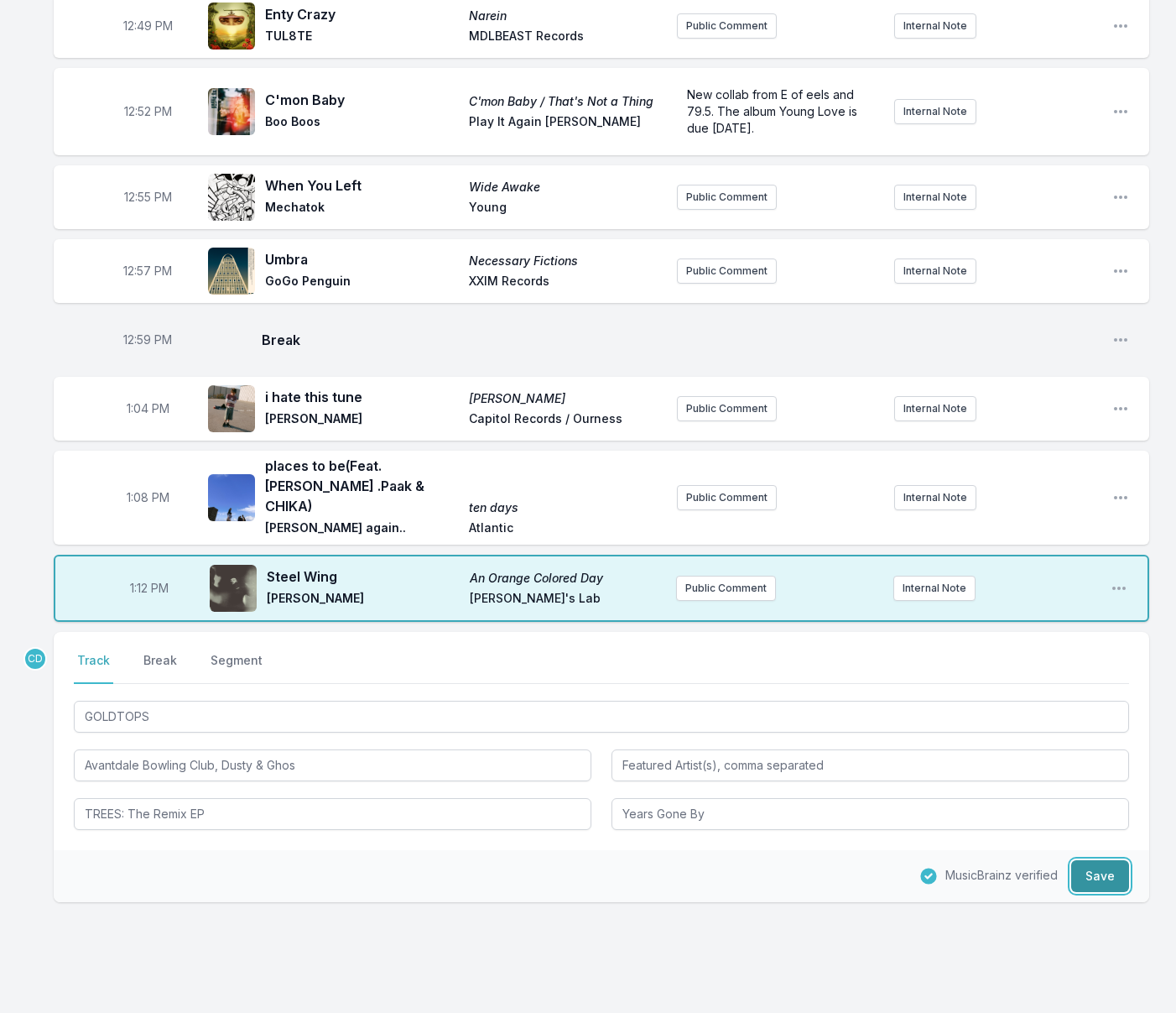
drag, startPoint x: 1109, startPoint y: 828, endPoint x: 1075, endPoint y: 825, distance: 34.1
click at [1109, 860] on button "Save" at bounding box center [1100, 876] width 58 height 32
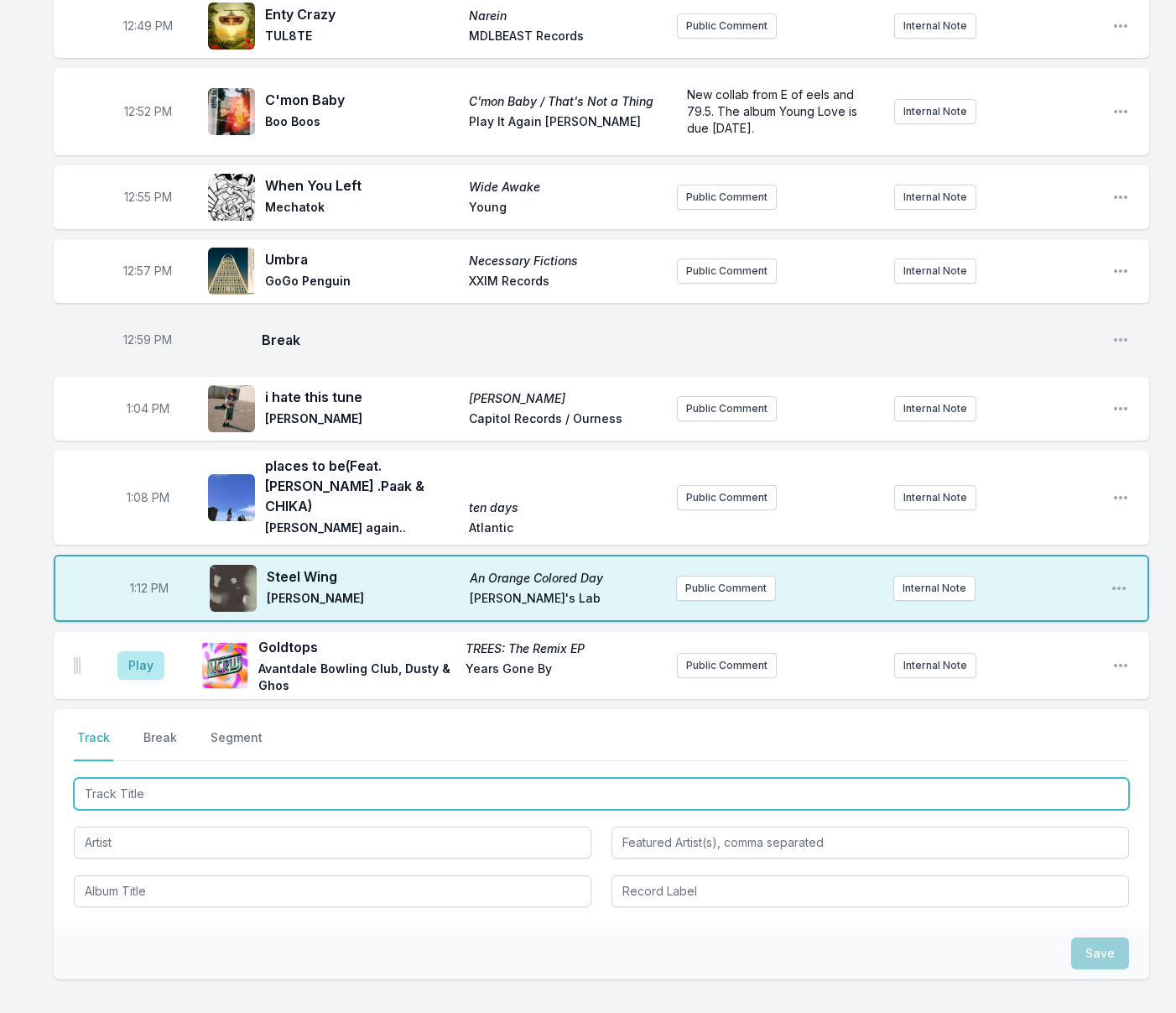
click at [391, 778] on input "Track Title" at bounding box center [601, 794] width 1055 height 32
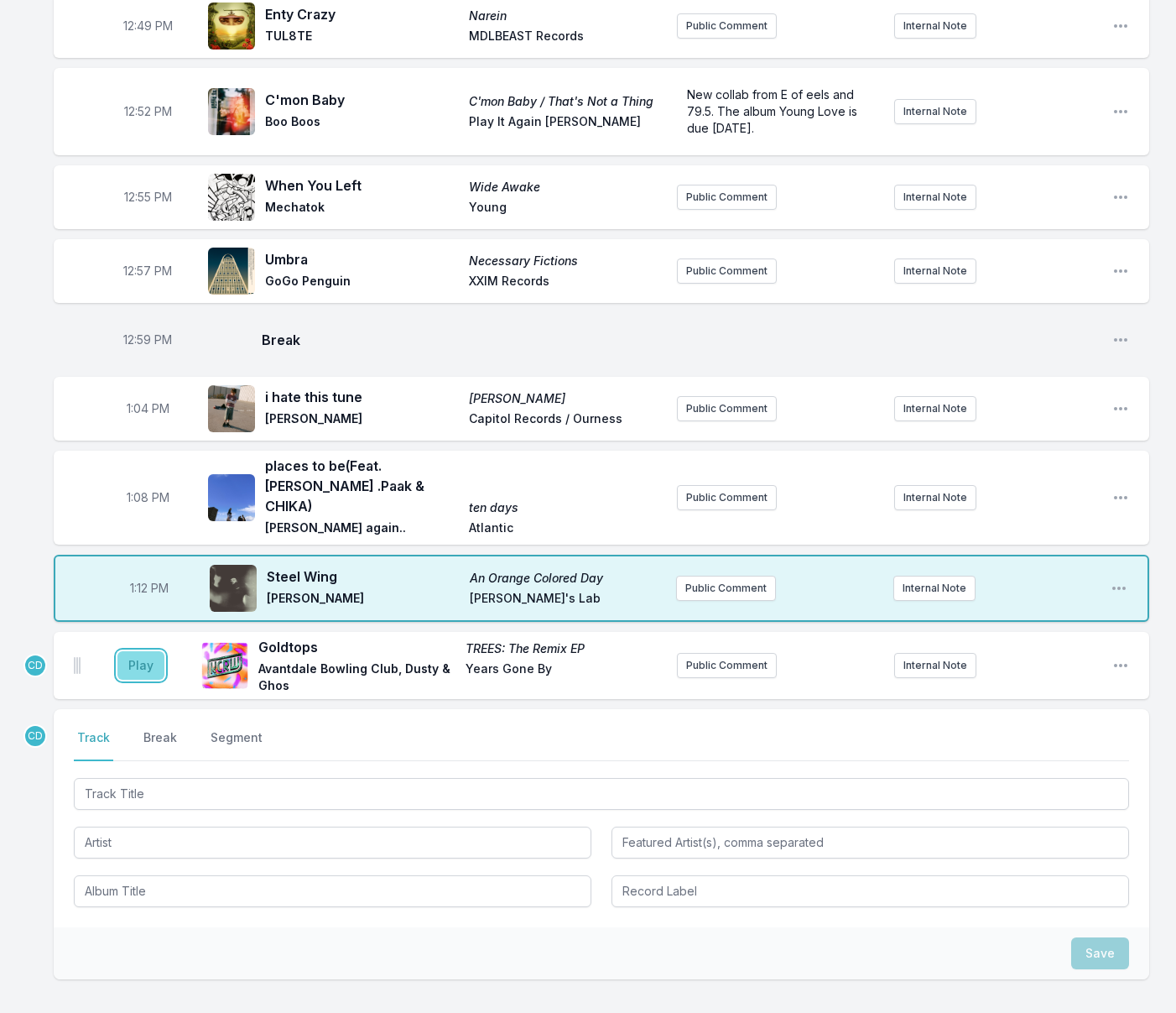
click at [148, 651] on button "Play" at bounding box center [141, 666] width 47 height 29
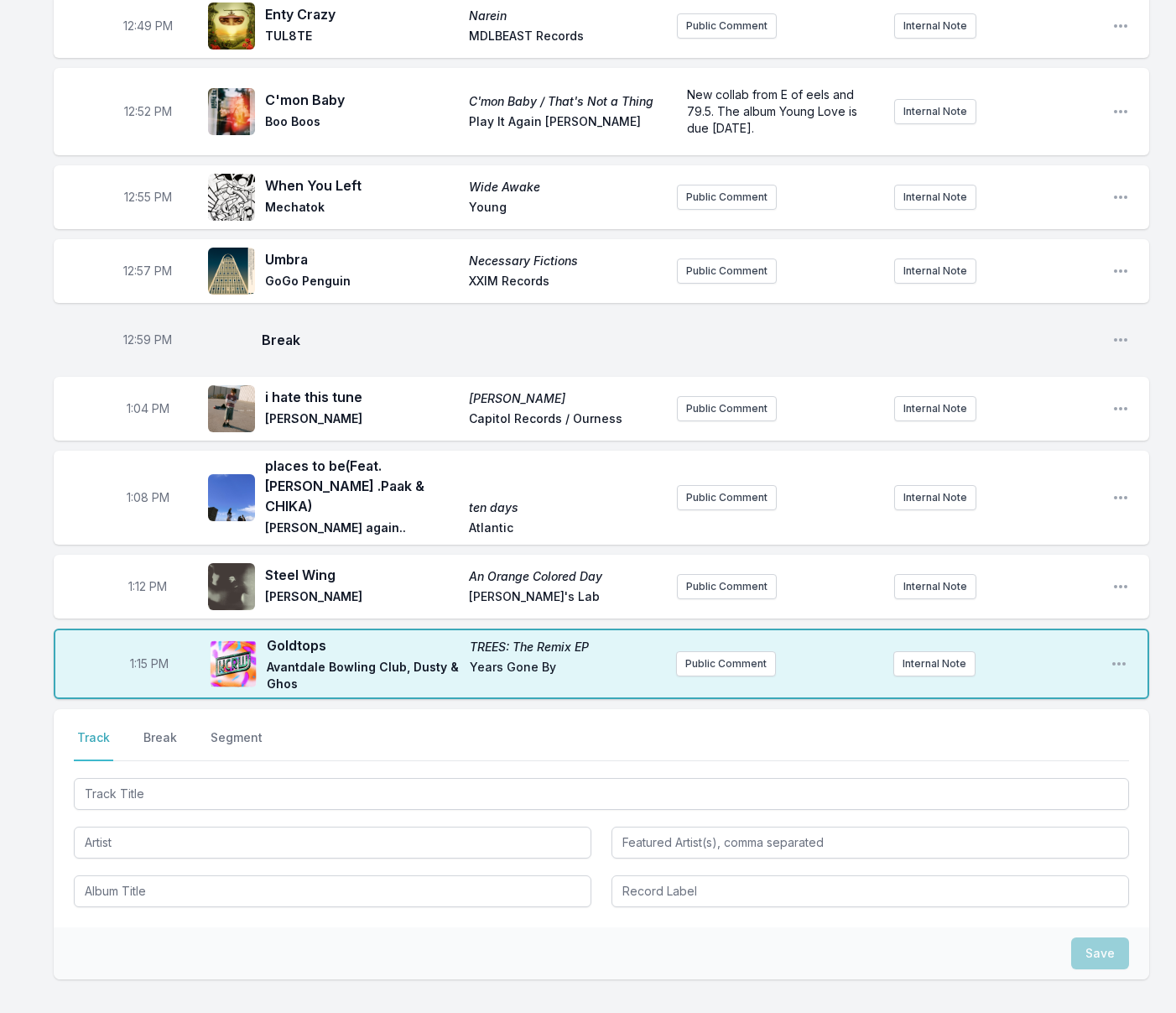
click at [172, 729] on button "Break" at bounding box center [160, 744] width 41 height 32
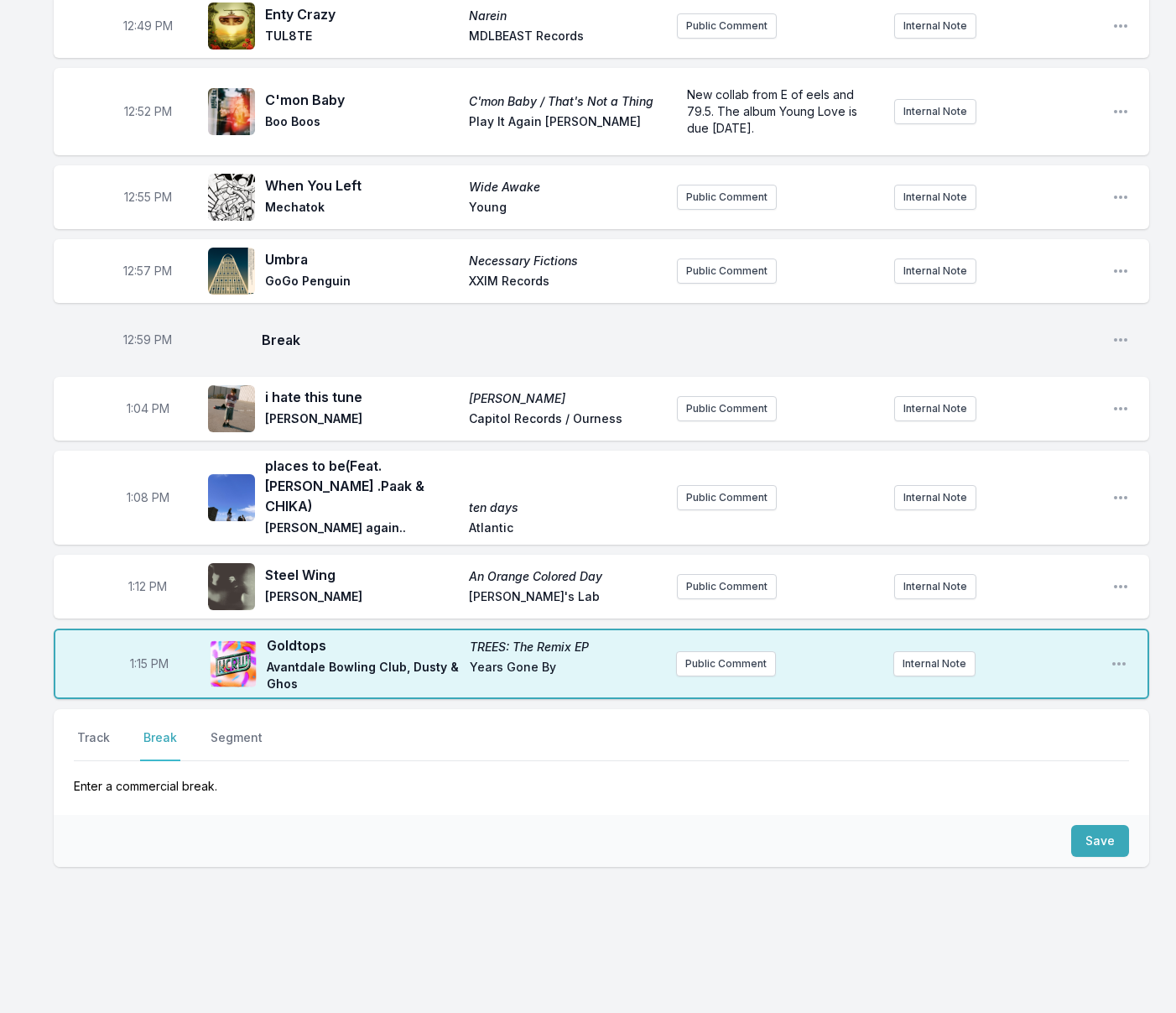
scroll to position [1212, 0]
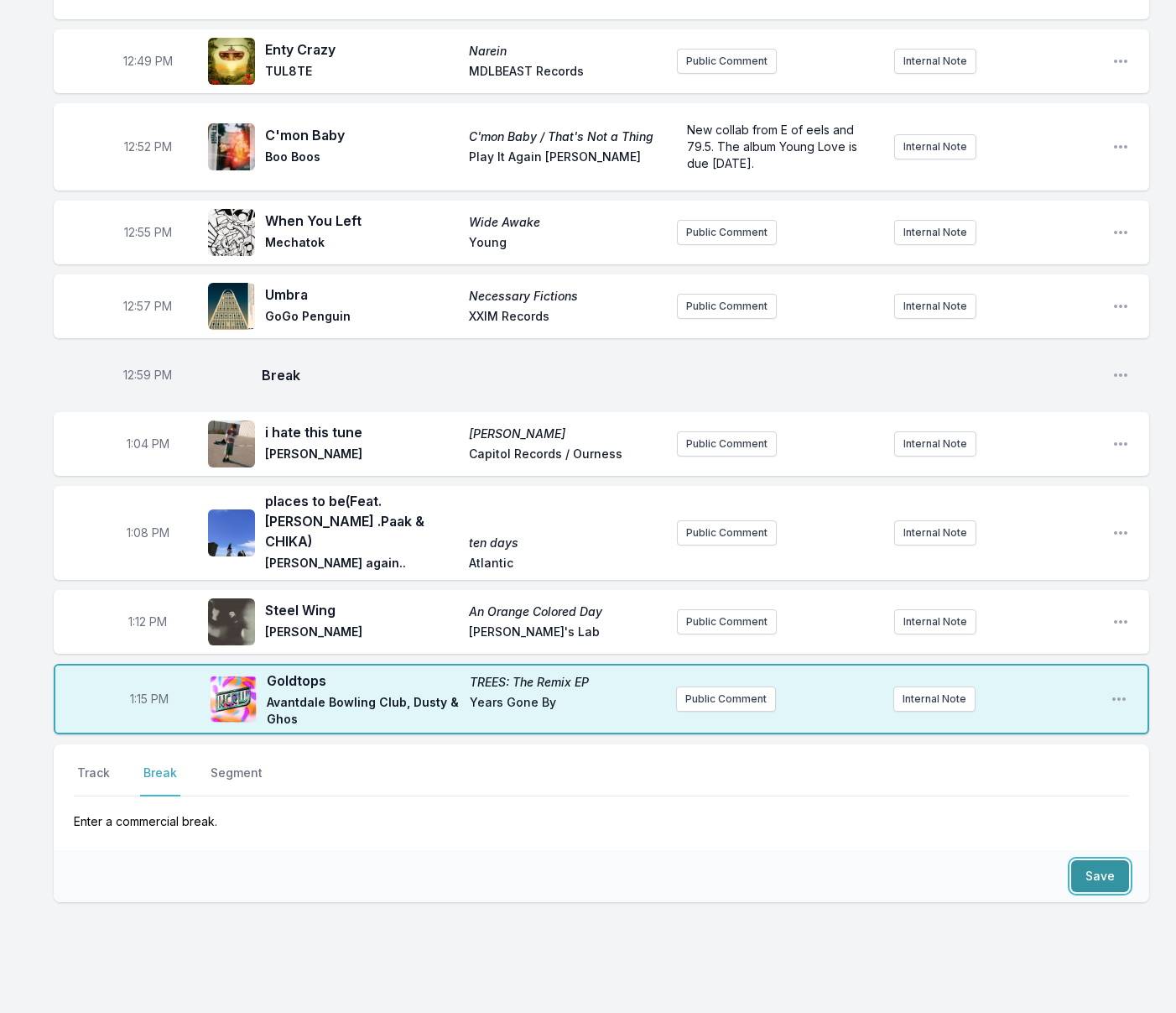
click at [1080, 860] on button "Save" at bounding box center [1100, 876] width 58 height 32
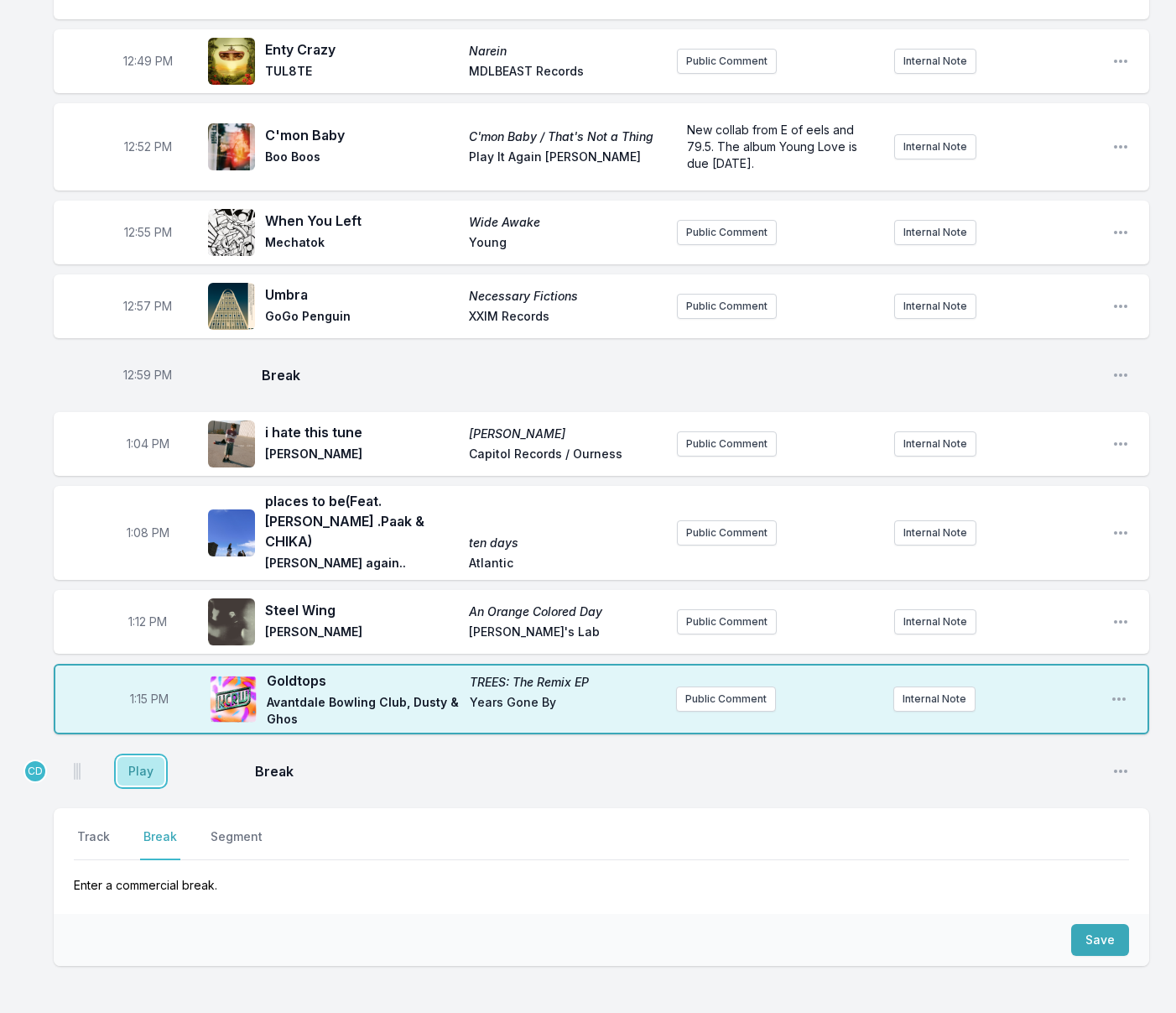
drag, startPoint x: 151, startPoint y: 722, endPoint x: 136, endPoint y: 737, distance: 21.2
click at [151, 757] on button "Play" at bounding box center [141, 771] width 47 height 29
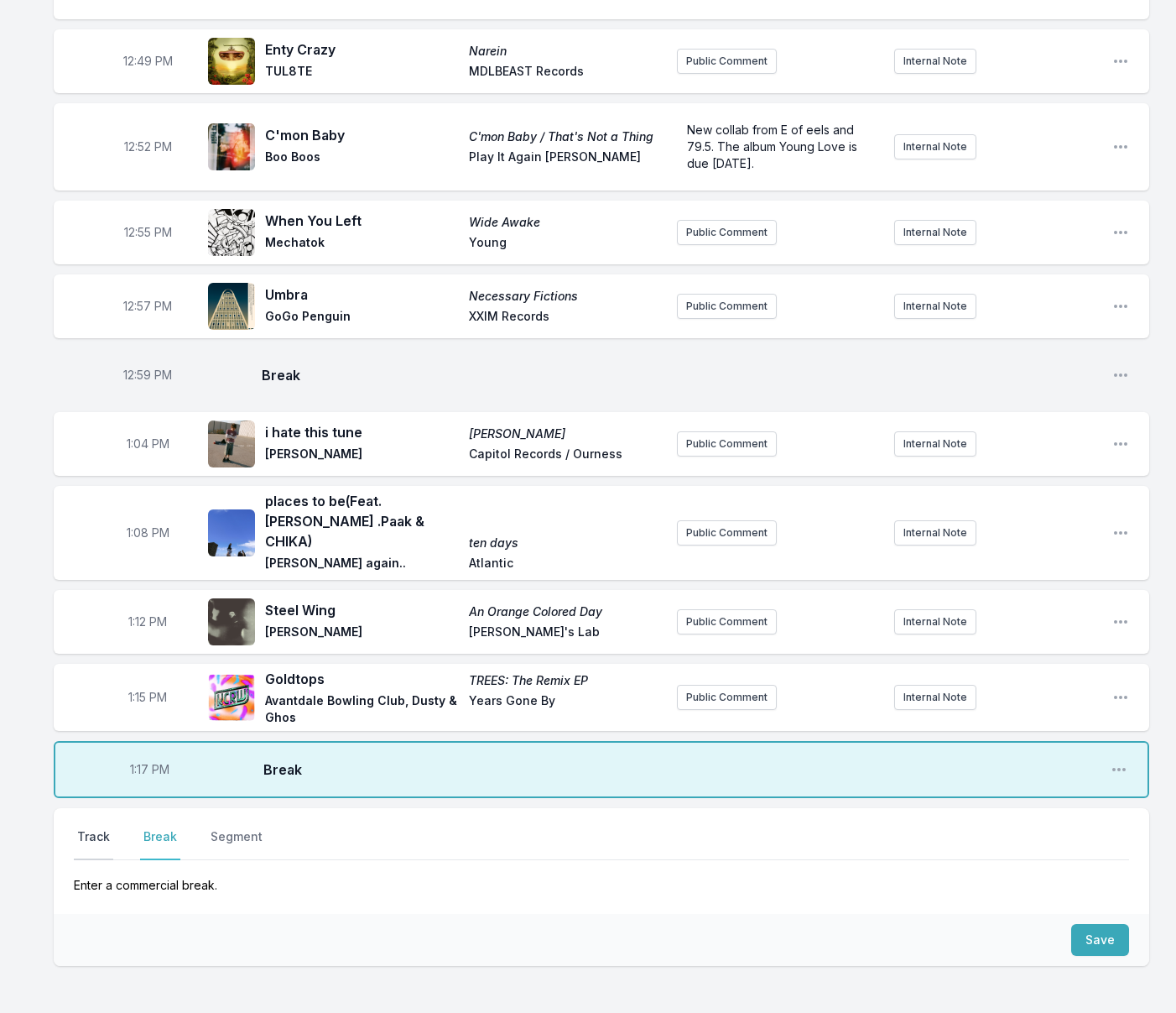
click at [98, 828] on button "Track" at bounding box center [93, 844] width 40 height 32
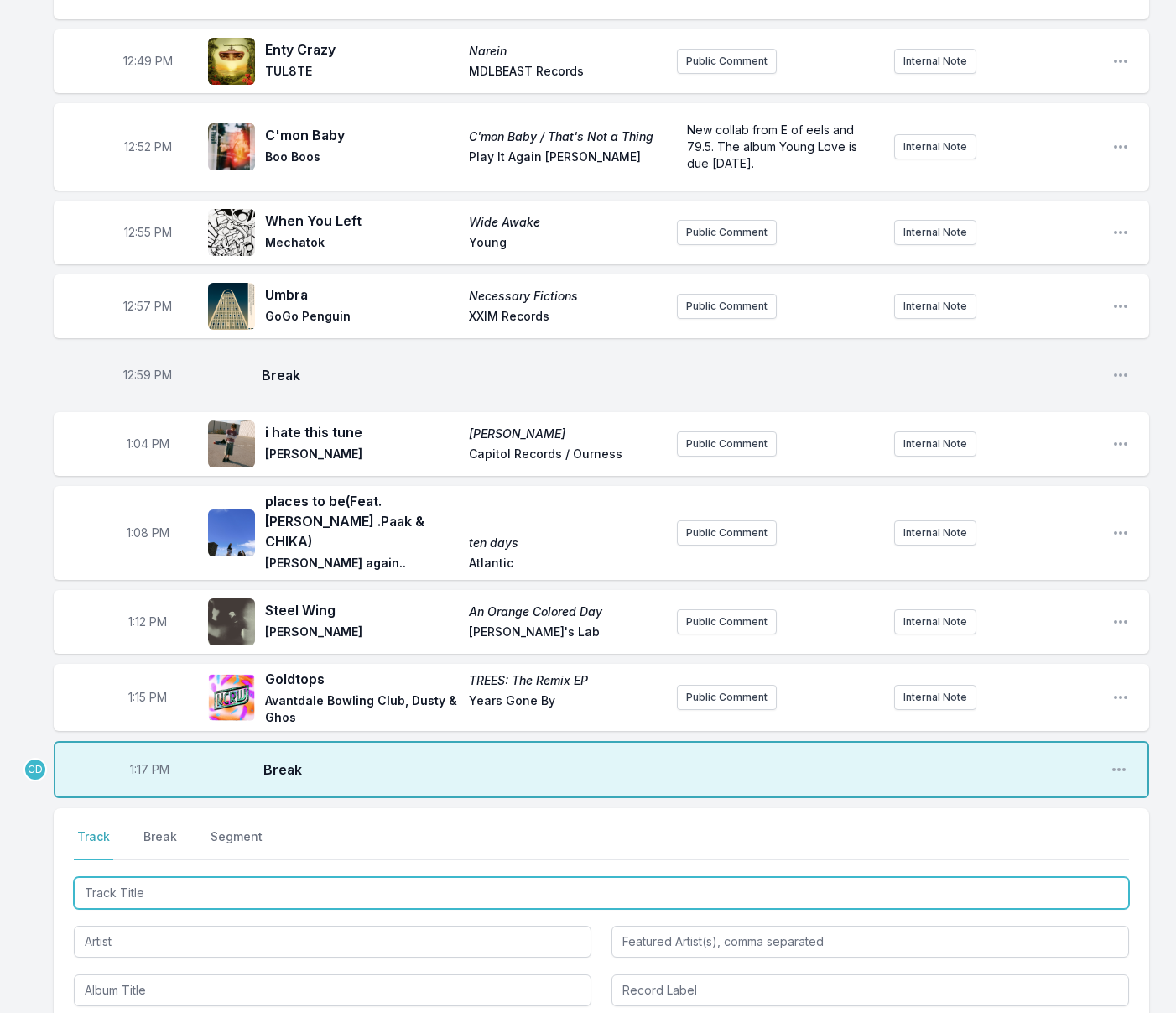
click at [161, 877] on input "Track Title" at bounding box center [601, 892] width 1055 height 32
click at [159, 877] on input "Track Title" at bounding box center [601, 892] width 1055 height 32
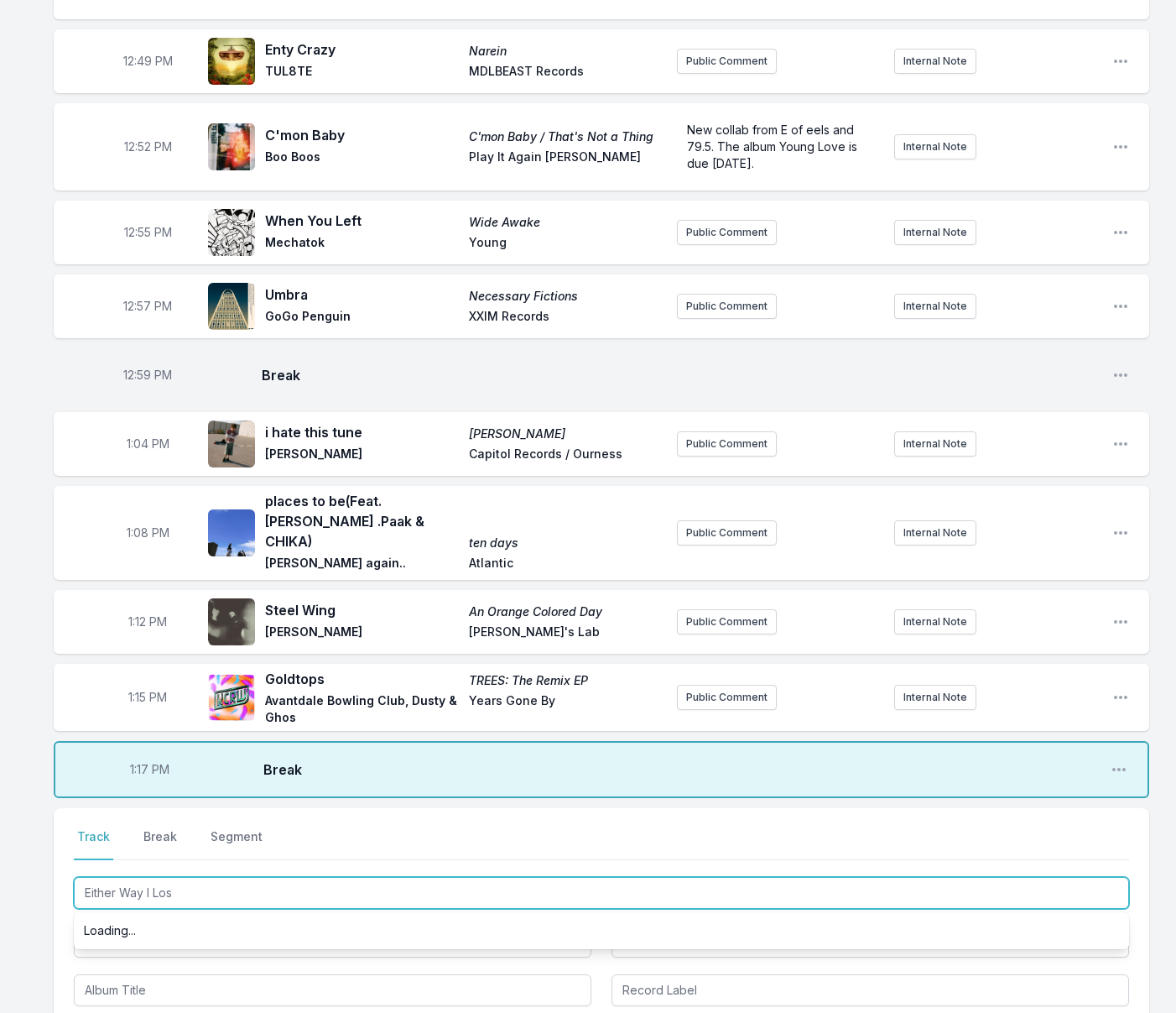
type input "Either Way I Lose"
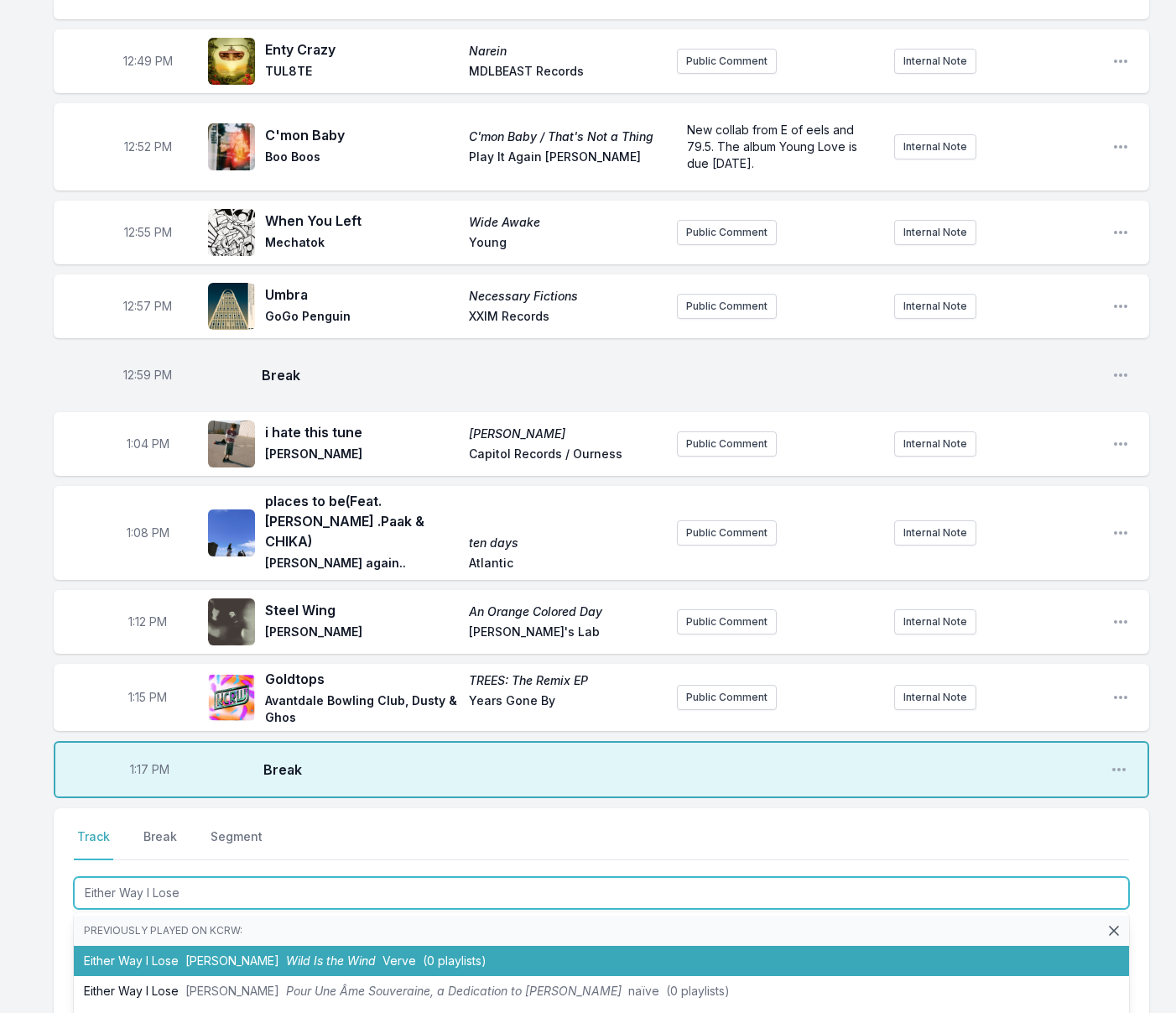
click at [204, 953] on span "[PERSON_NAME]" at bounding box center [232, 960] width 94 height 14
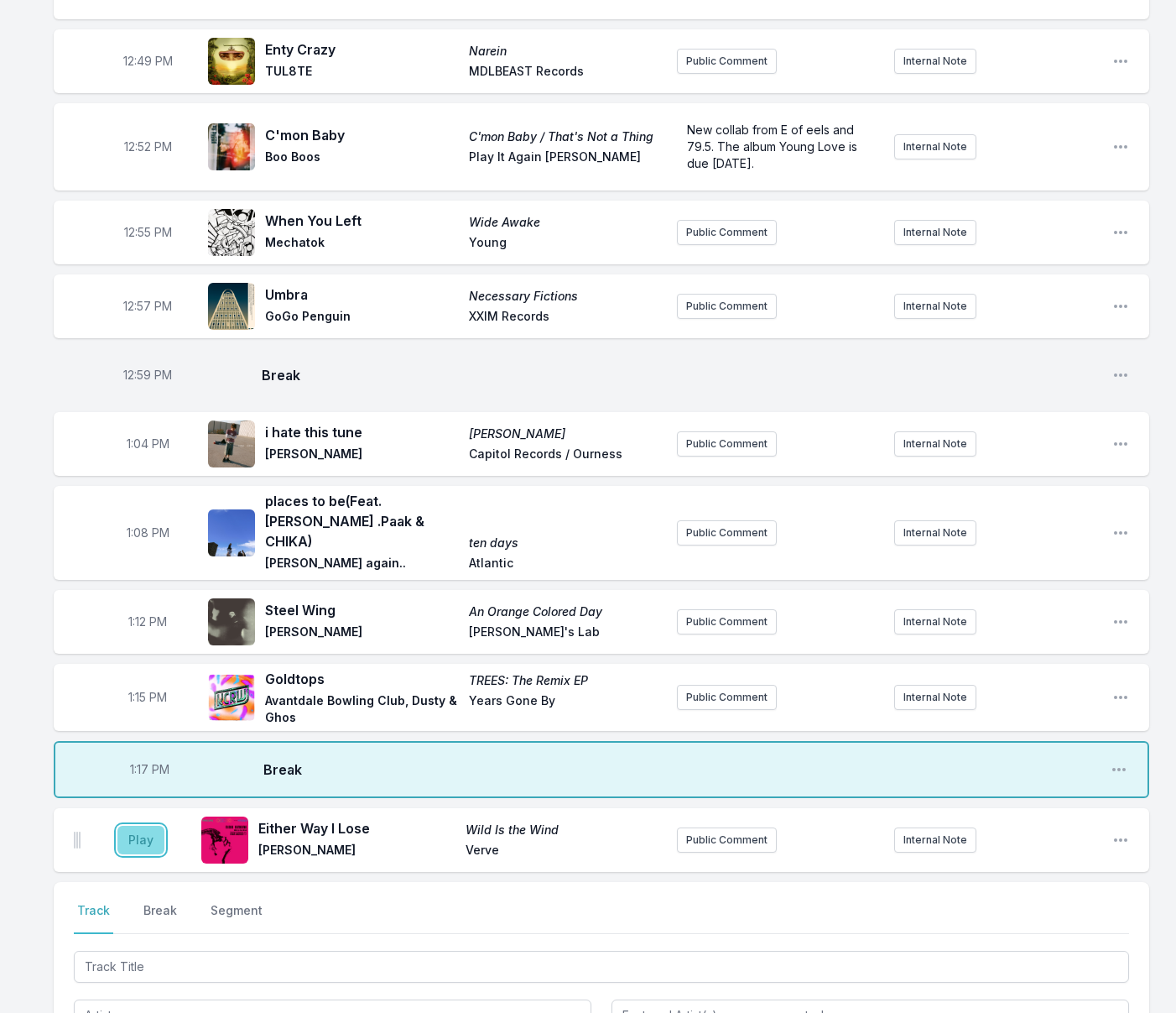
click at [147, 825] on button "Play" at bounding box center [141, 840] width 47 height 29
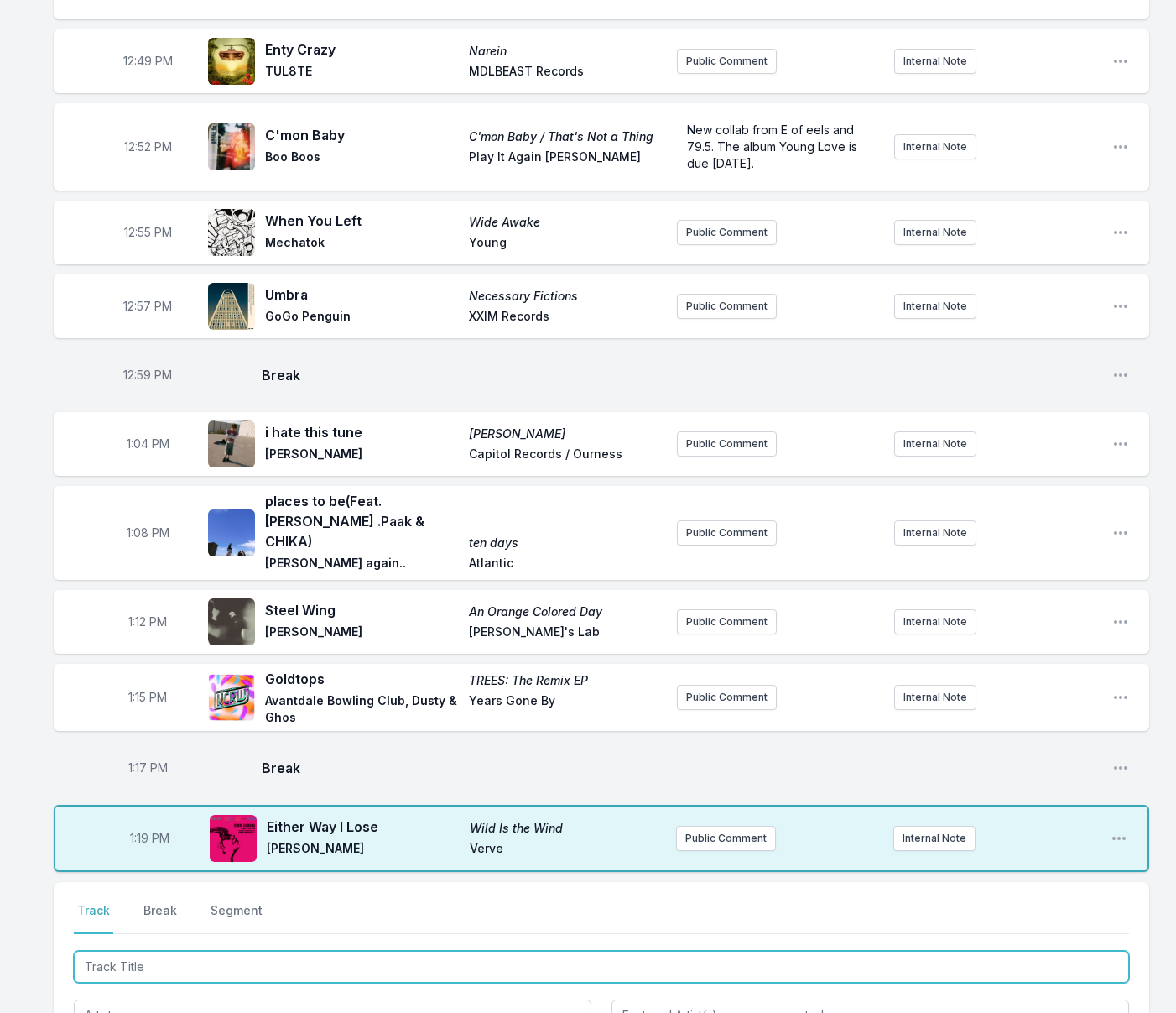
click at [162, 950] on input "Track Title" at bounding box center [601, 966] width 1055 height 32
type input "Get It Over"
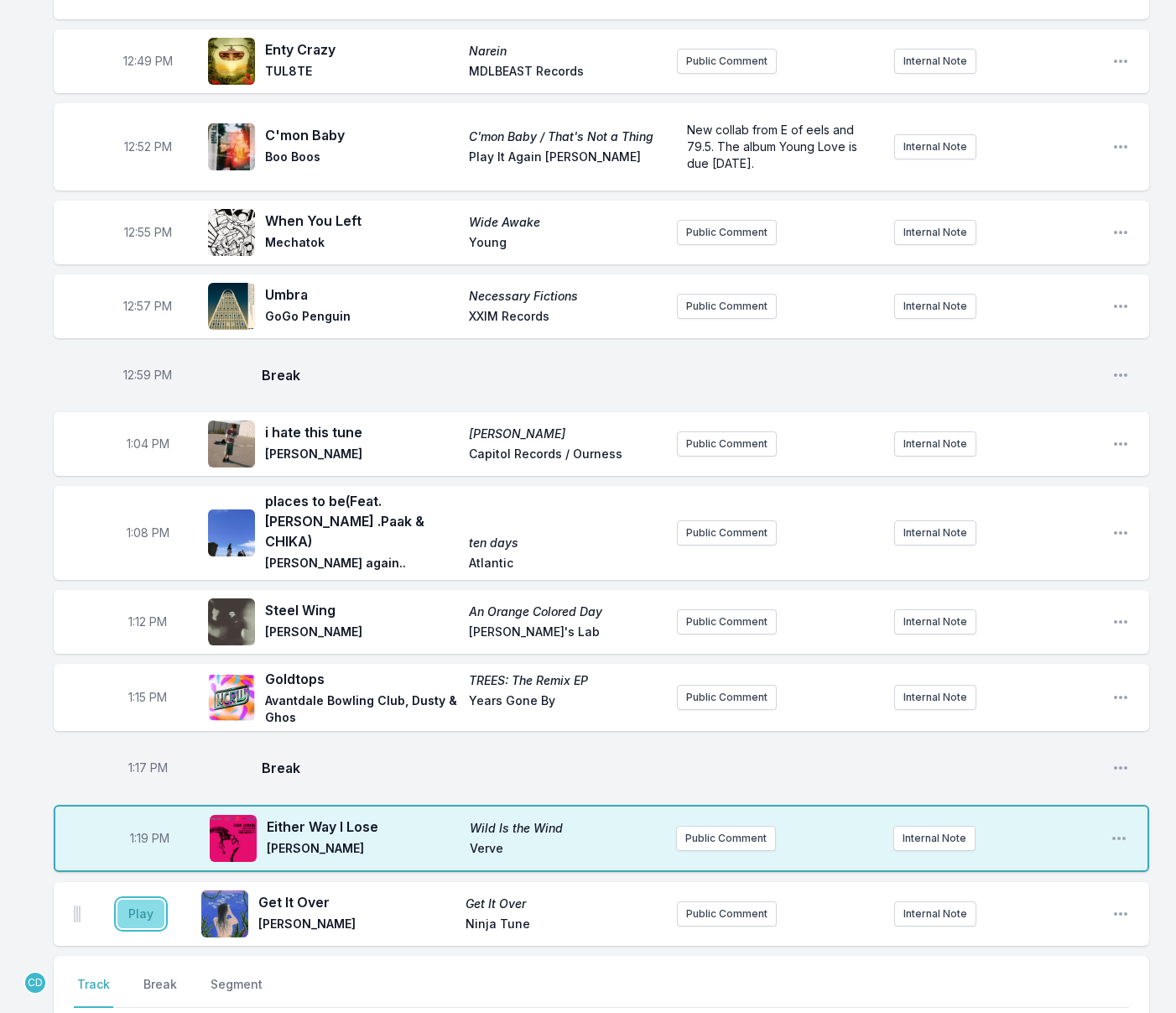
click at [133, 900] on button "Play" at bounding box center [141, 914] width 47 height 29
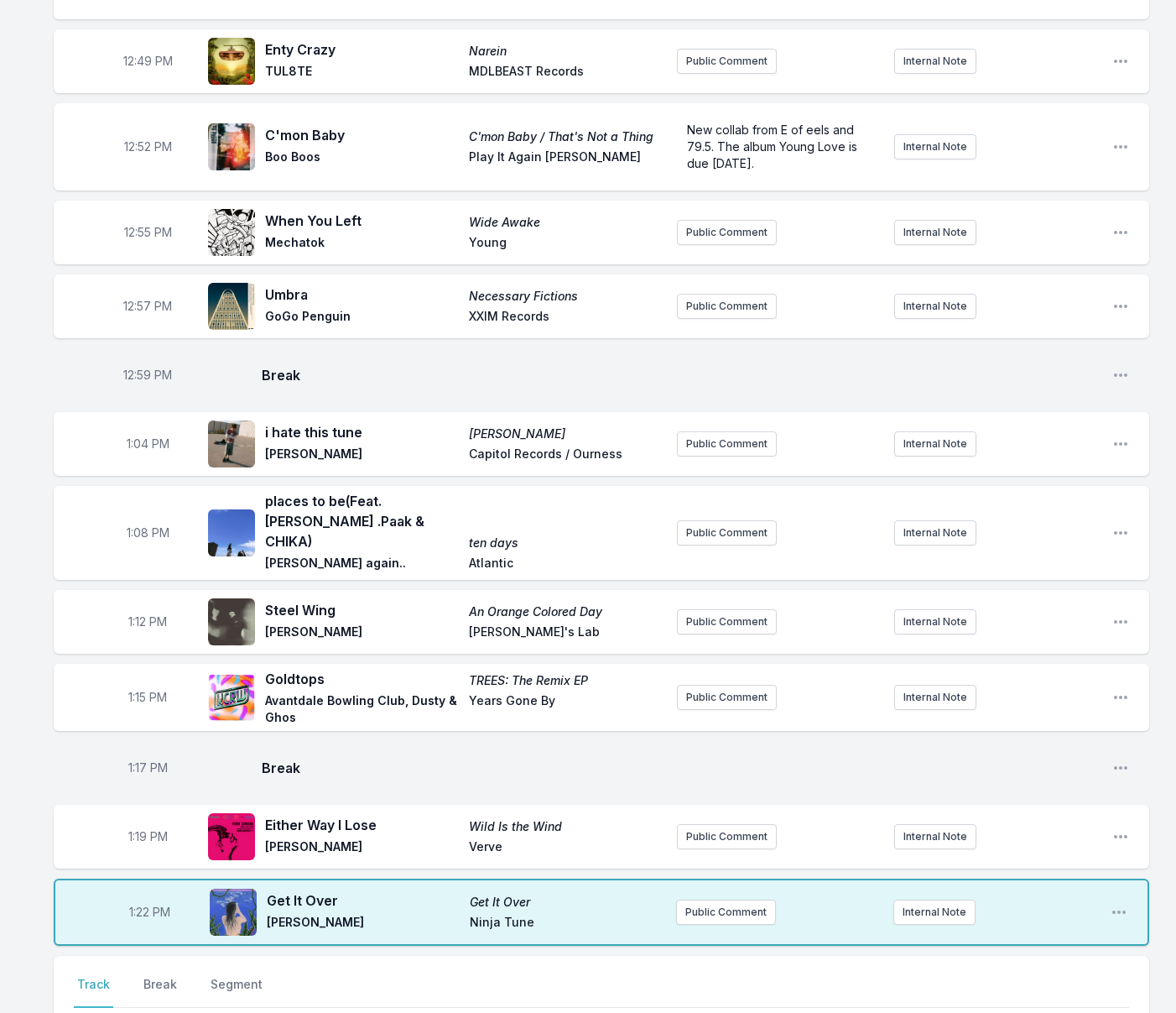
type input "Blush"
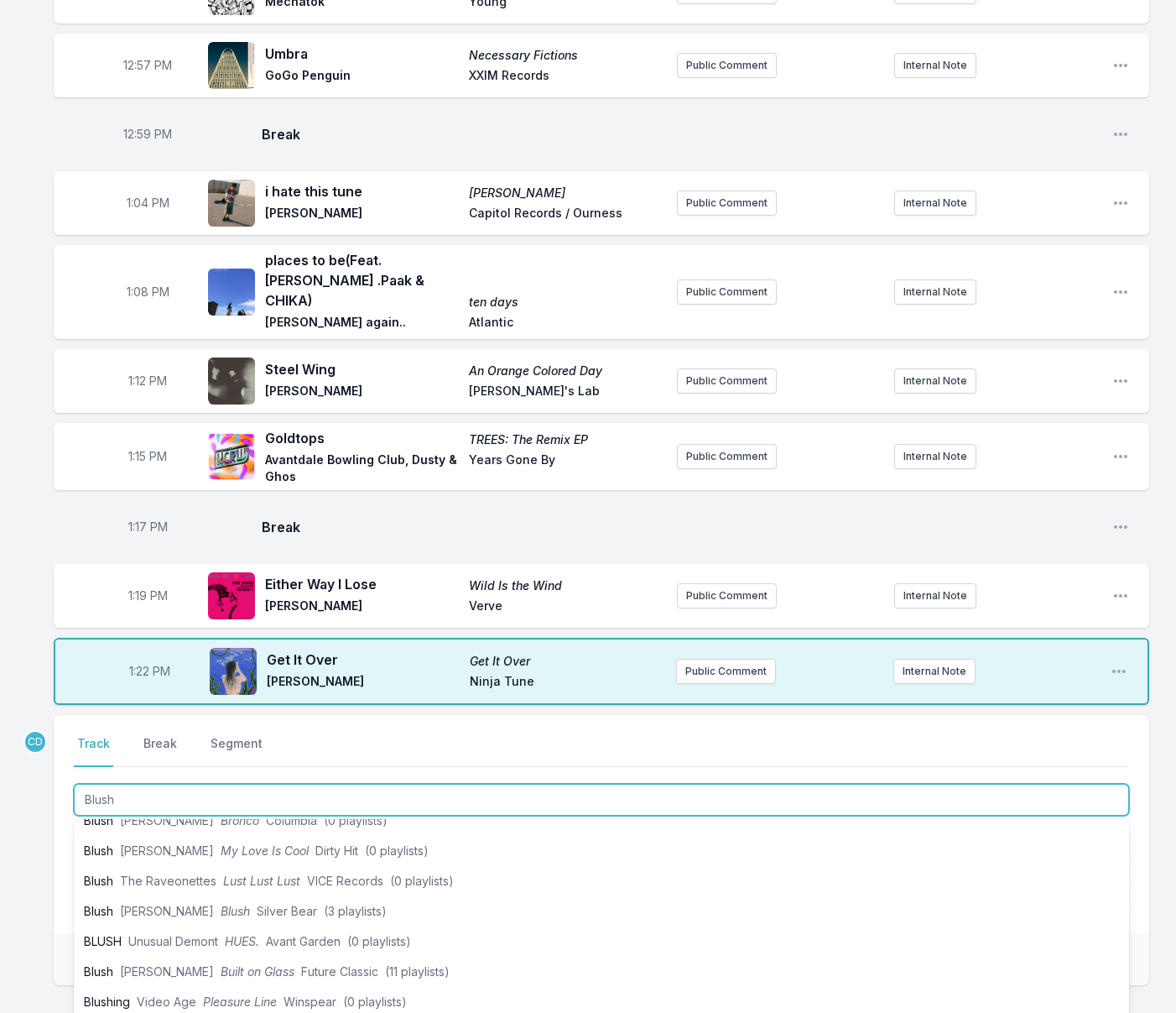
scroll to position [1467, 0]
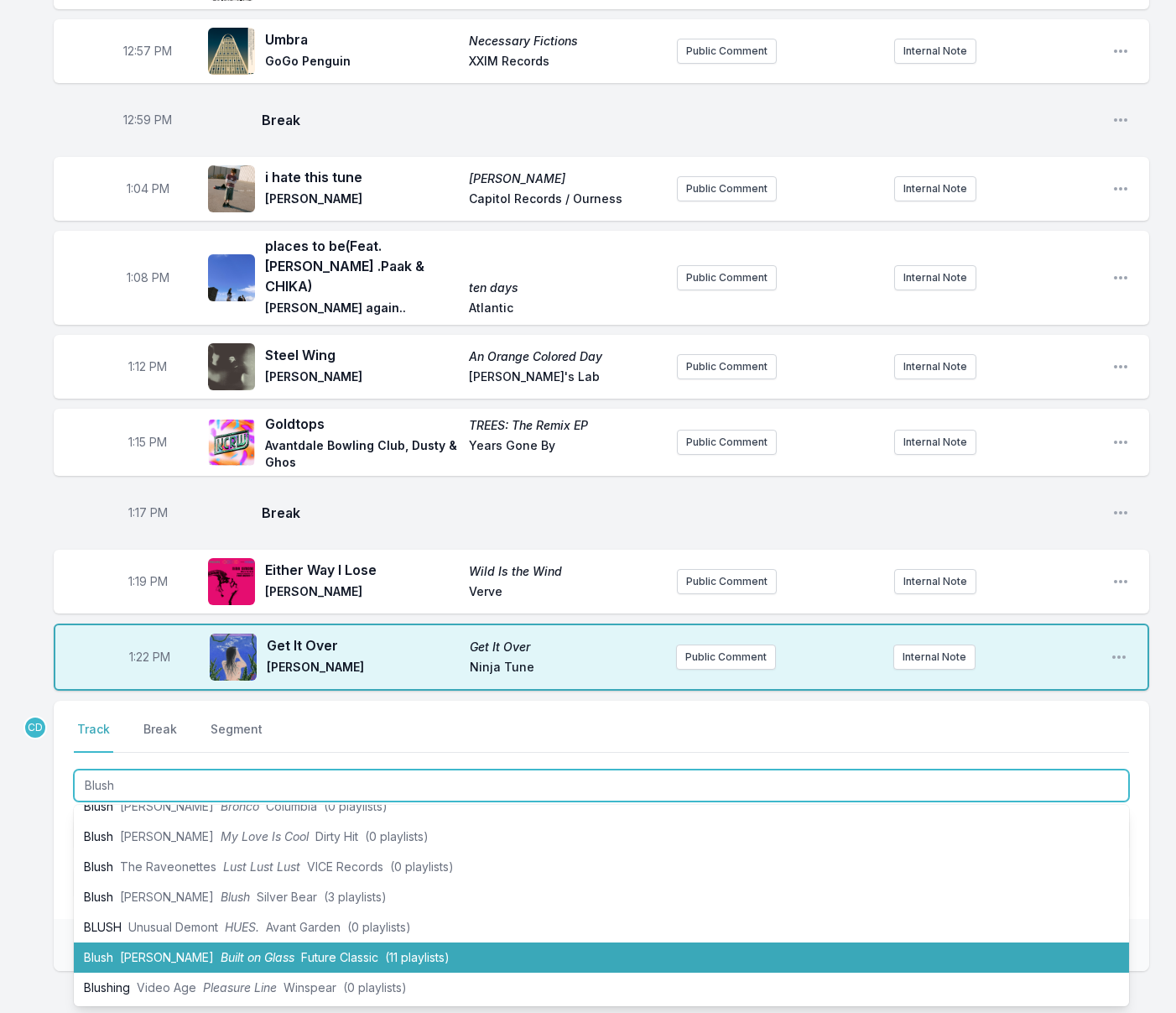
click at [143, 942] on li "Blush [PERSON_NAME] Built on Glass Future Classic (11 playlists)" at bounding box center [601, 957] width 1055 height 30
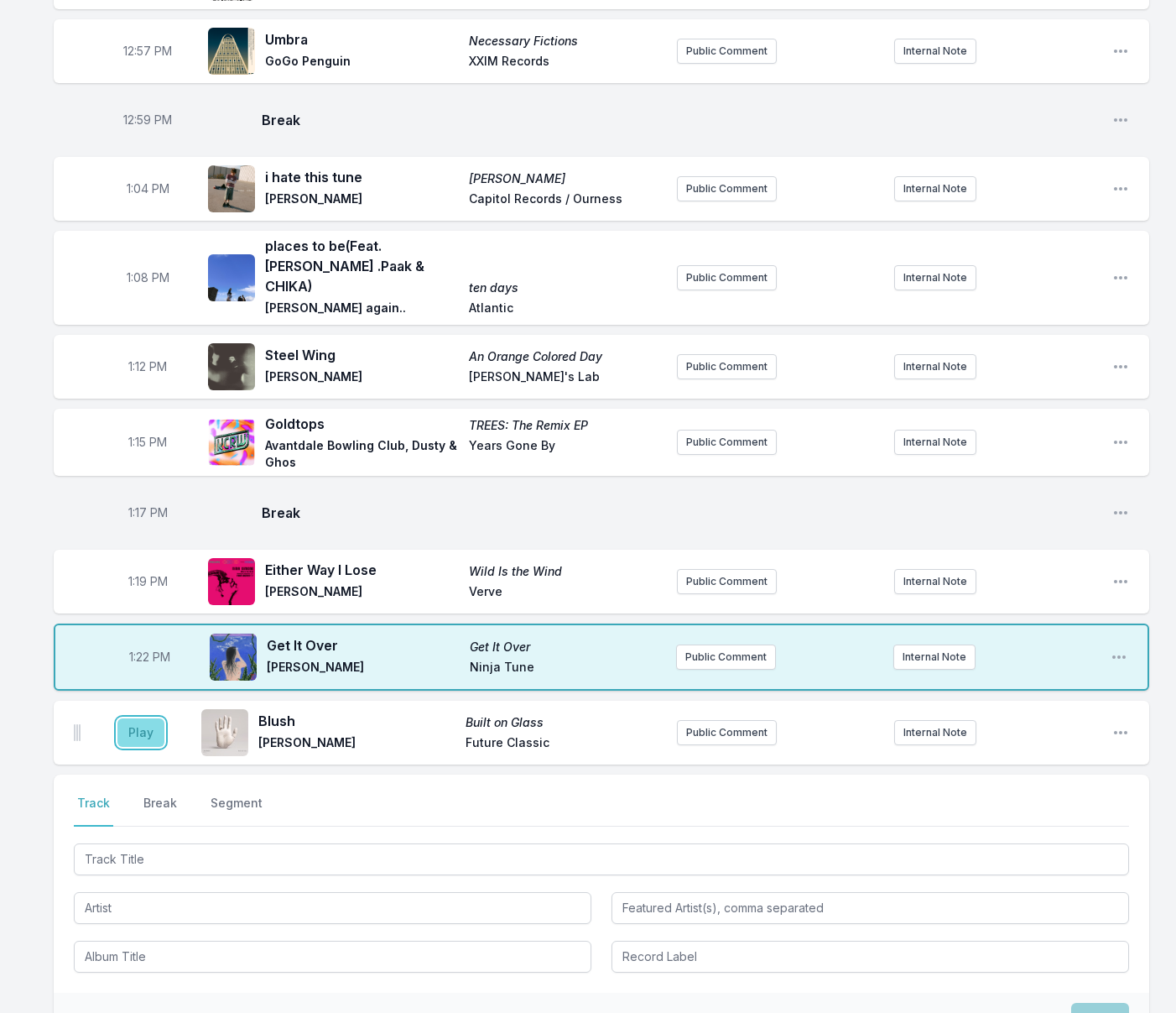
click at [143, 718] on button "Play" at bounding box center [141, 733] width 47 height 29
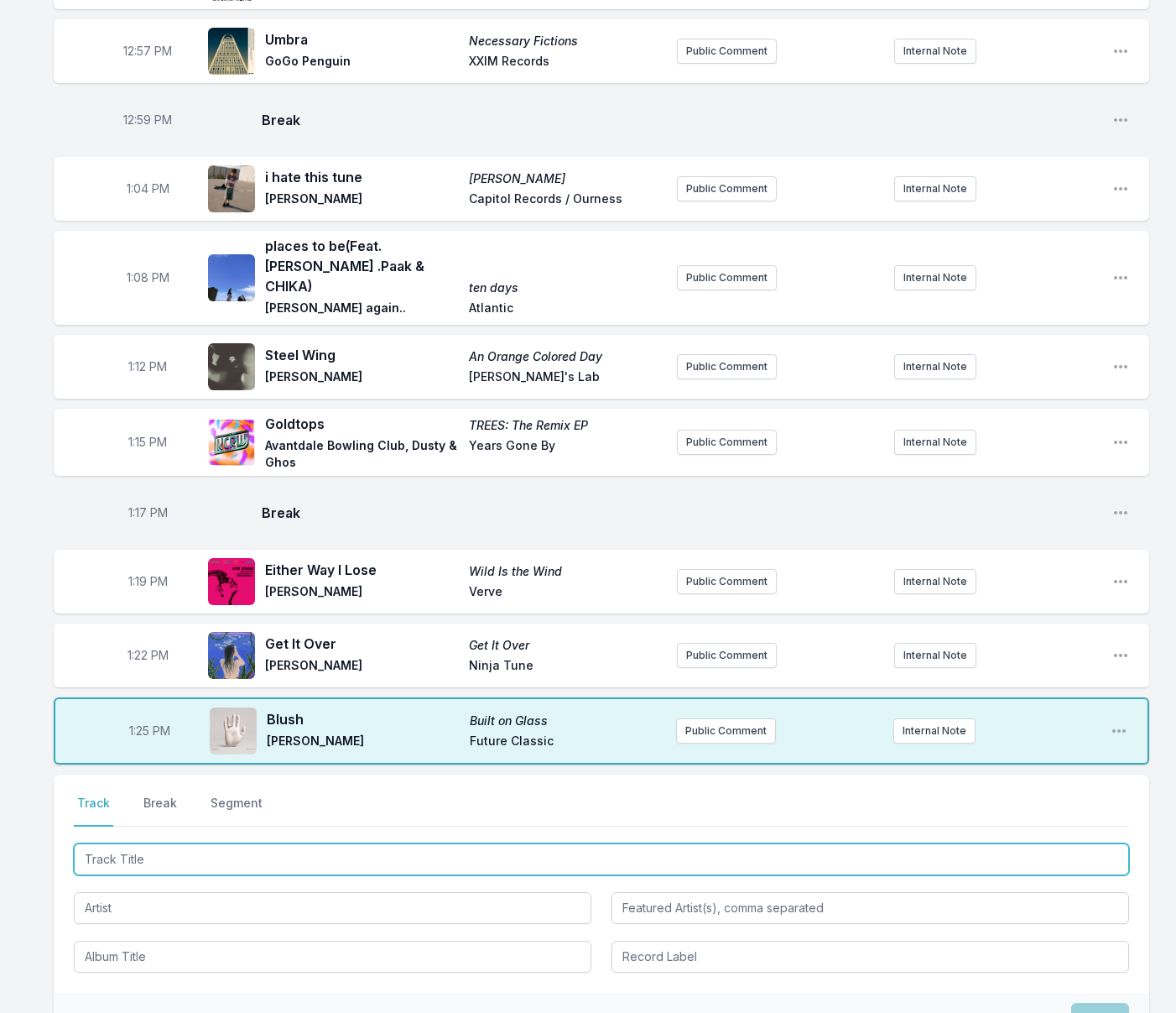
click at [183, 843] on input "Track Title" at bounding box center [601, 858] width 1055 height 32
type input "Hit It All"
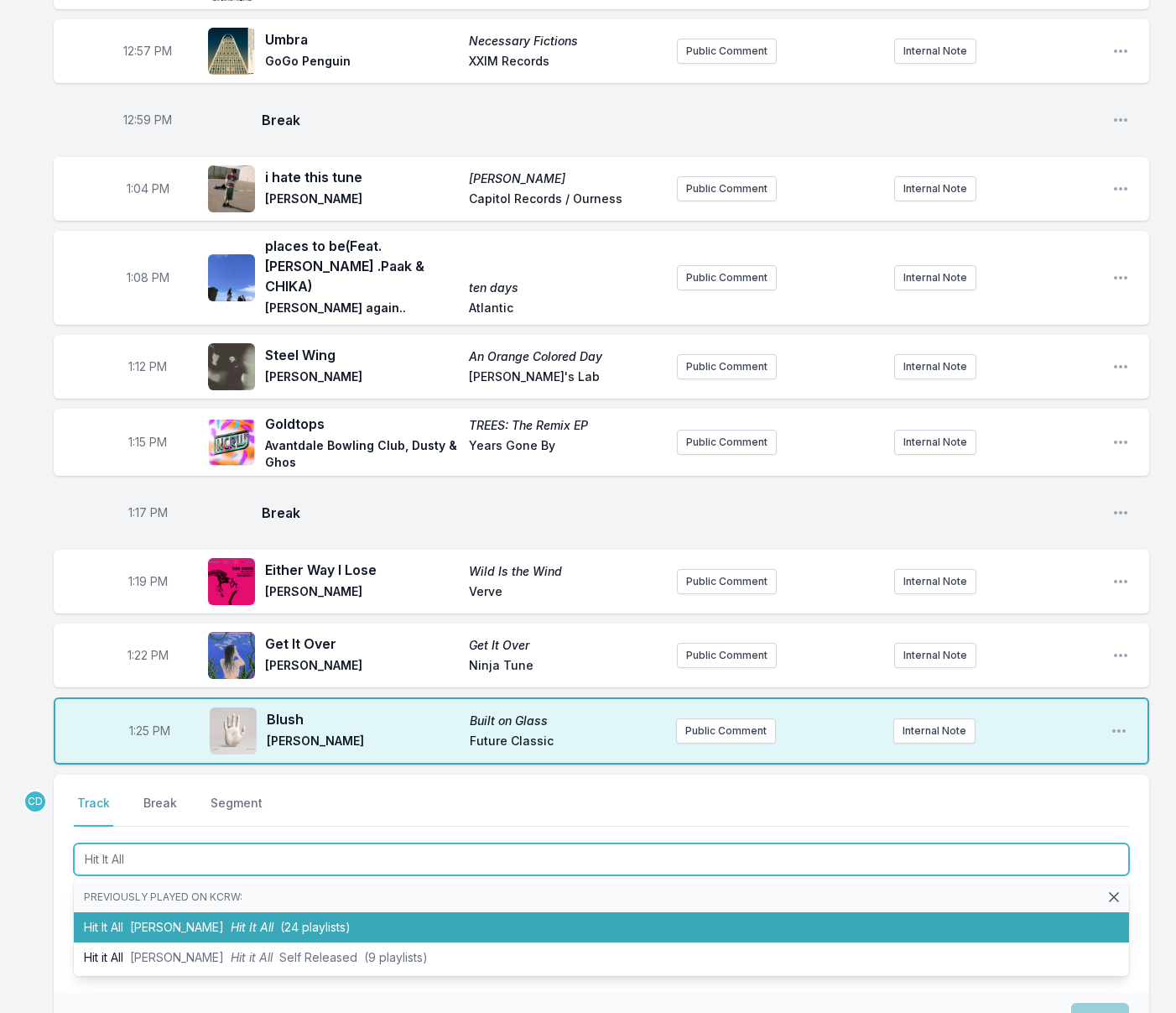
drag, startPoint x: 194, startPoint y: 883, endPoint x: 188, endPoint y: 875, distance: 10.0
click at [194, 919] on span "[PERSON_NAME]" at bounding box center [177, 926] width 94 height 14
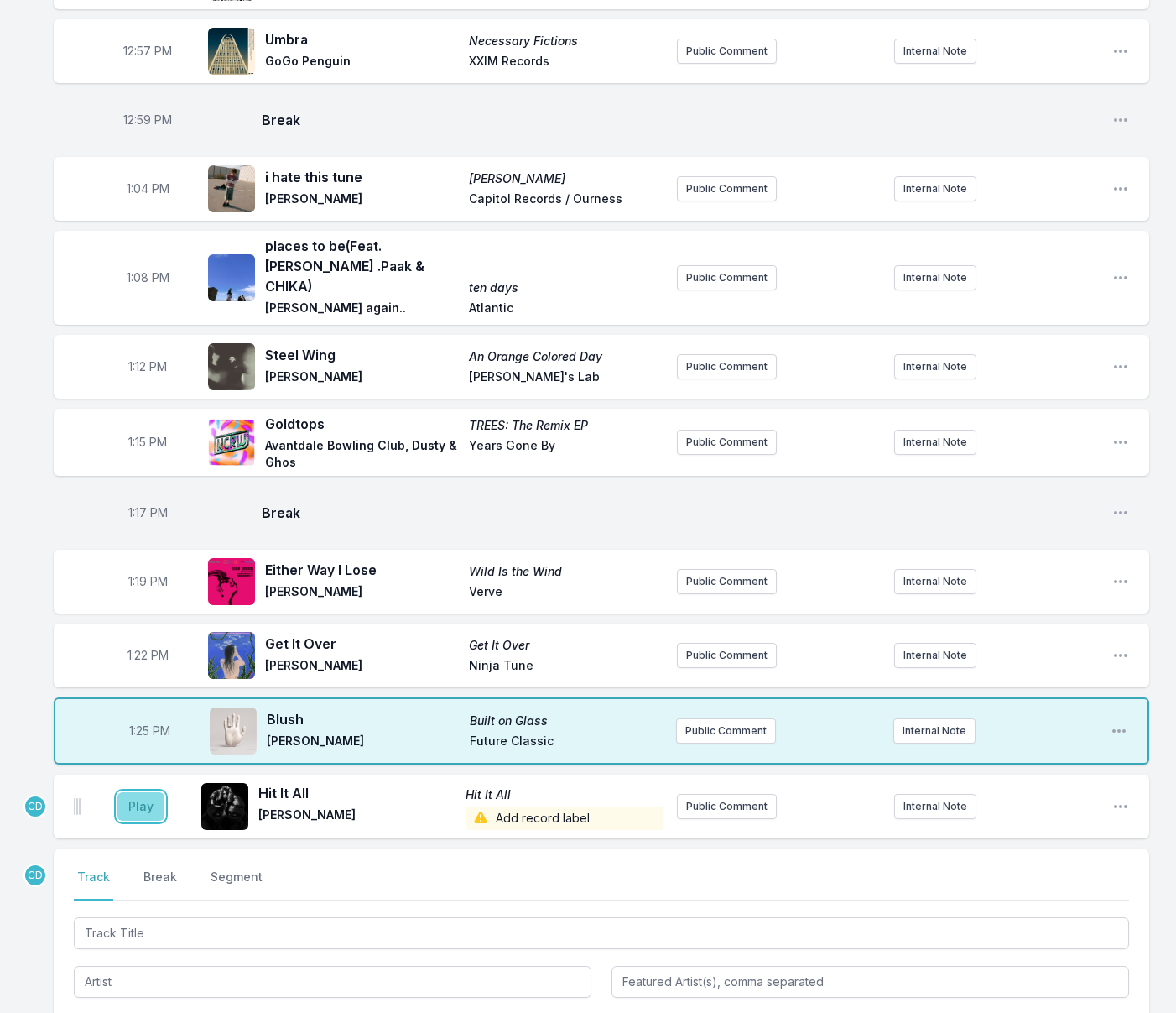
click at [148, 792] on button "Play" at bounding box center [141, 806] width 47 height 29
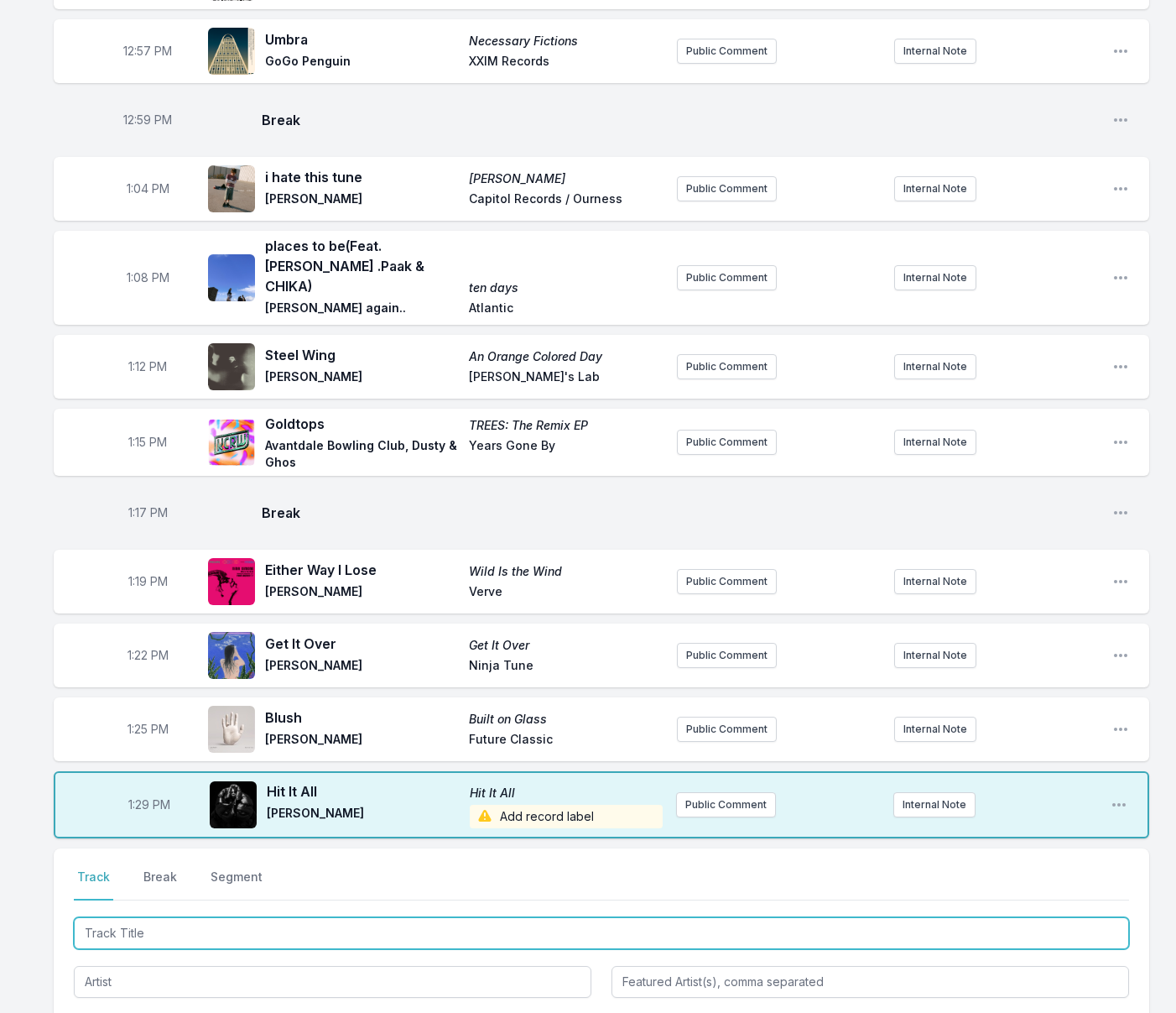
click at [408, 917] on input "Track Title" at bounding box center [601, 933] width 1055 height 32
type input "Prodigal Weep"
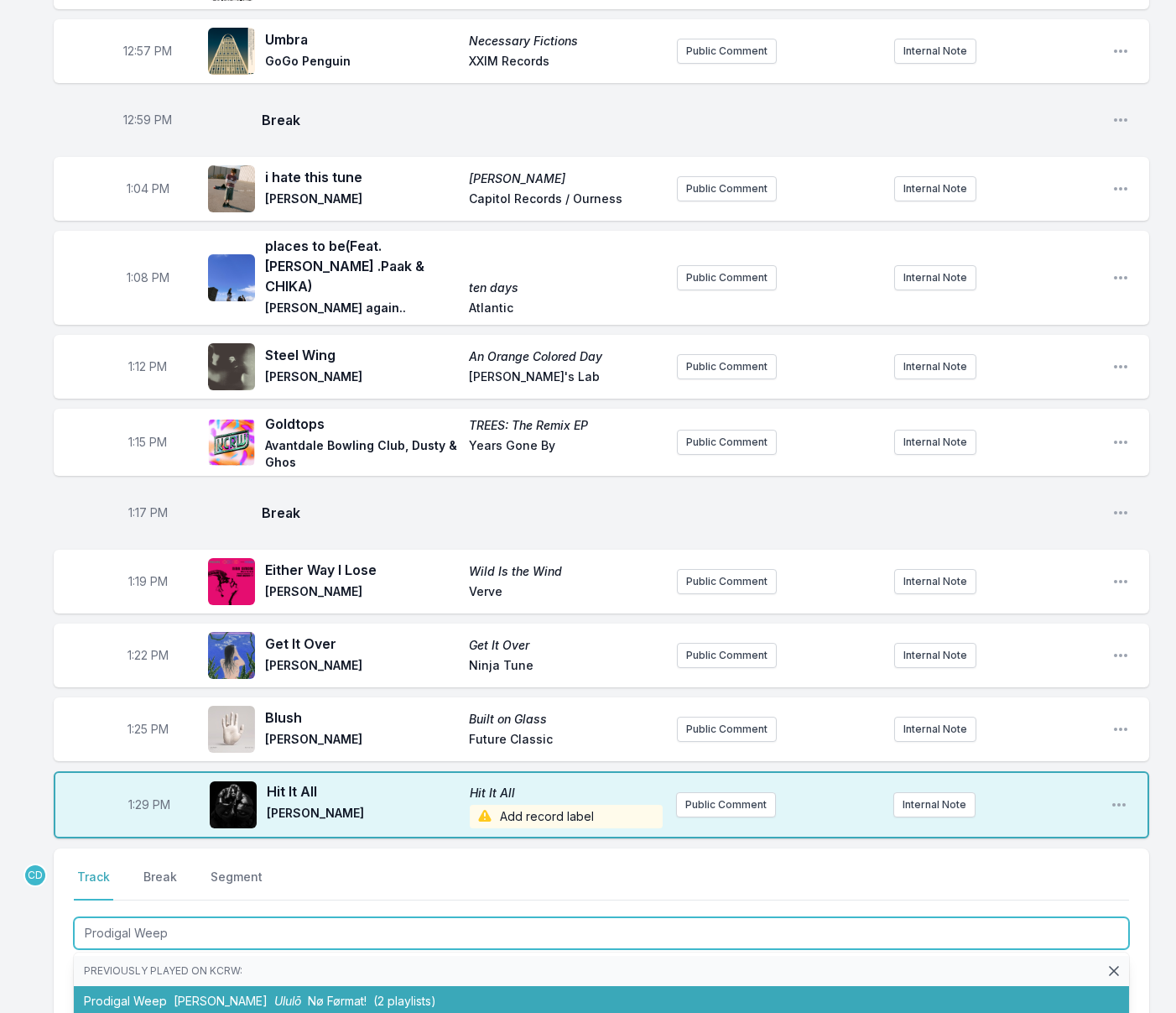
click at [412, 994] on span "(2 playlists)" at bounding box center [404, 1000] width 63 height 14
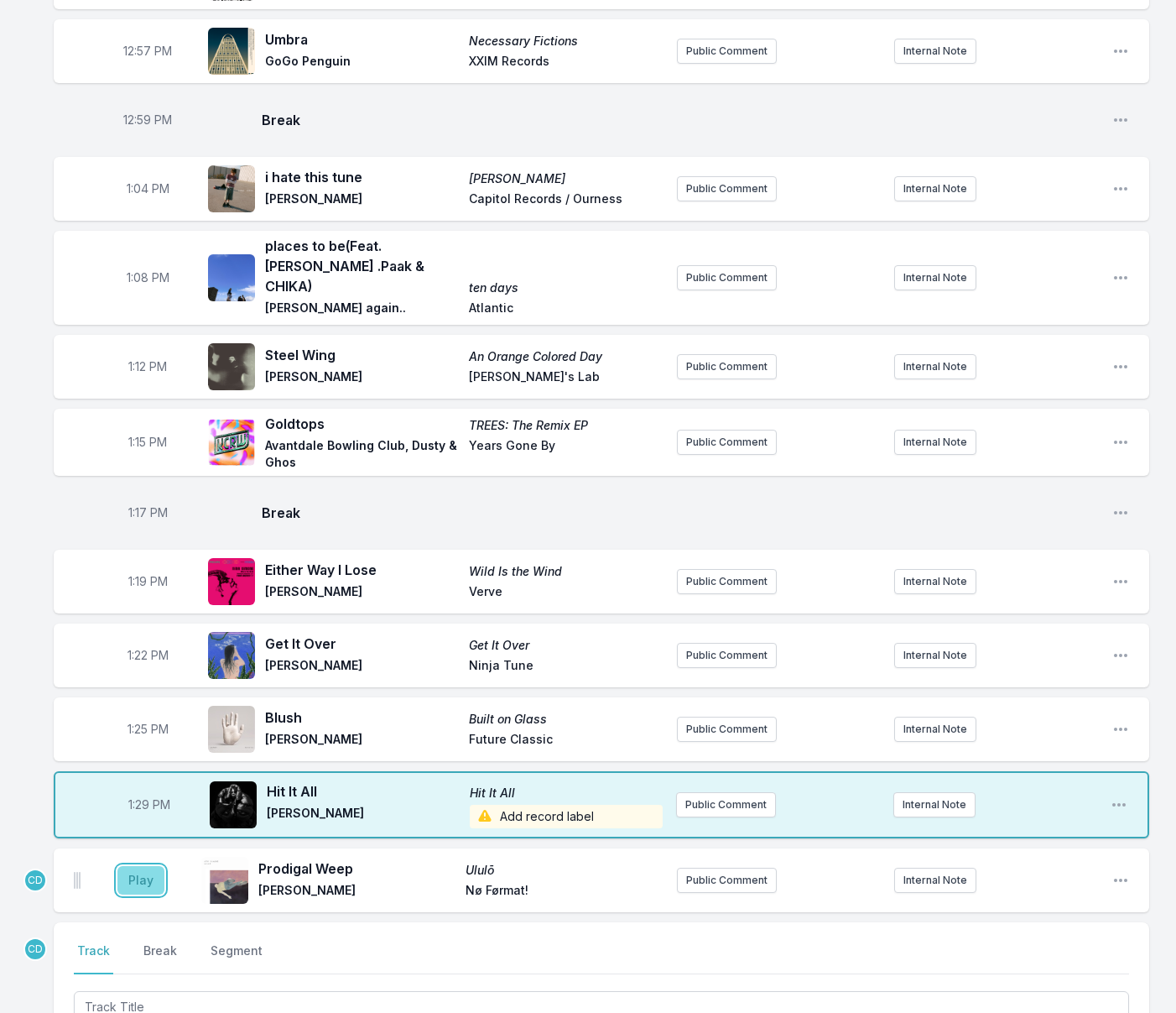
click at [142, 866] on button "Play" at bounding box center [141, 881] width 47 height 29
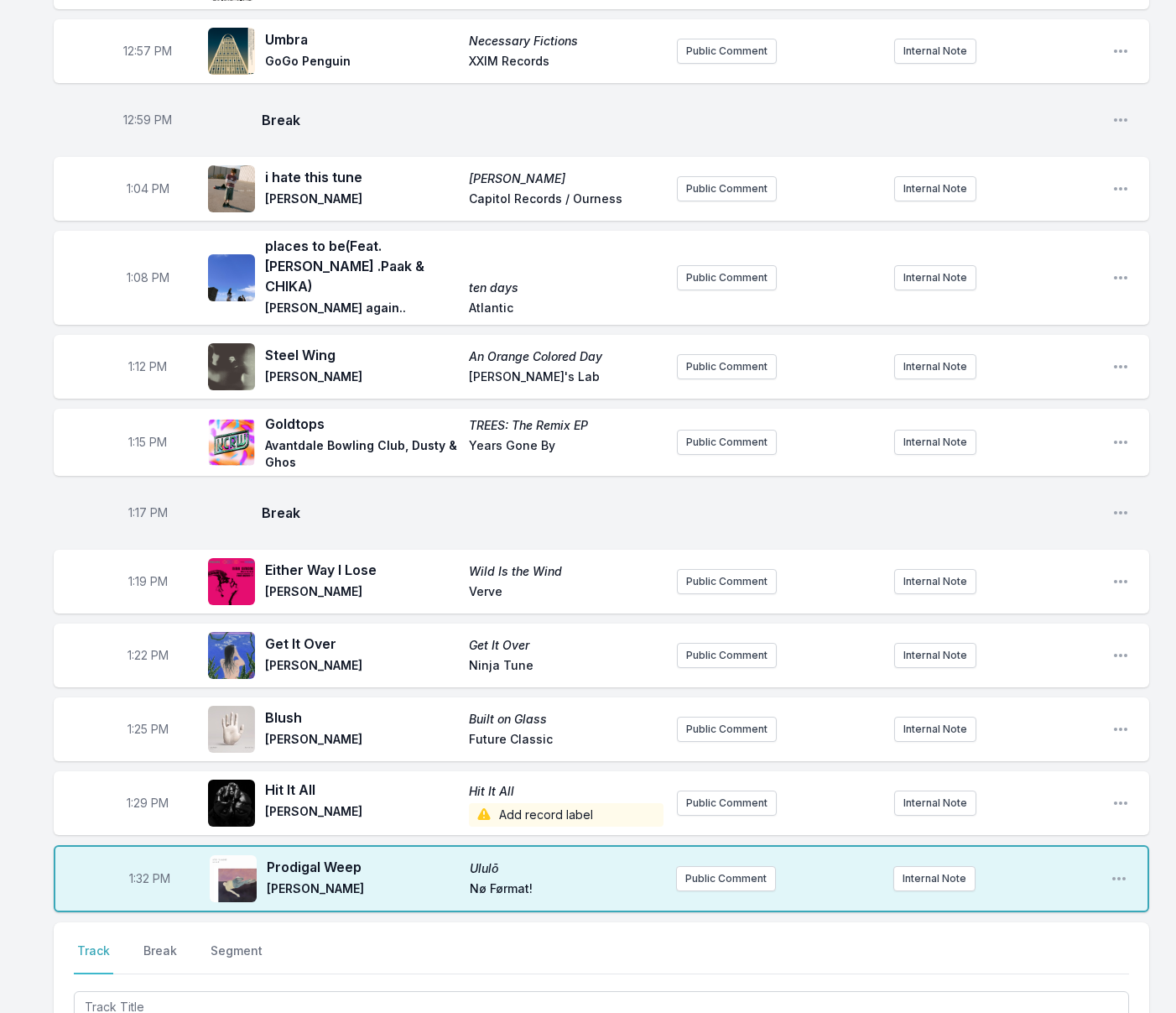
drag, startPoint x: 153, startPoint y: 905, endPoint x: 188, endPoint y: 907, distance: 35.1
click at [153, 942] on button "Break" at bounding box center [160, 958] width 41 height 32
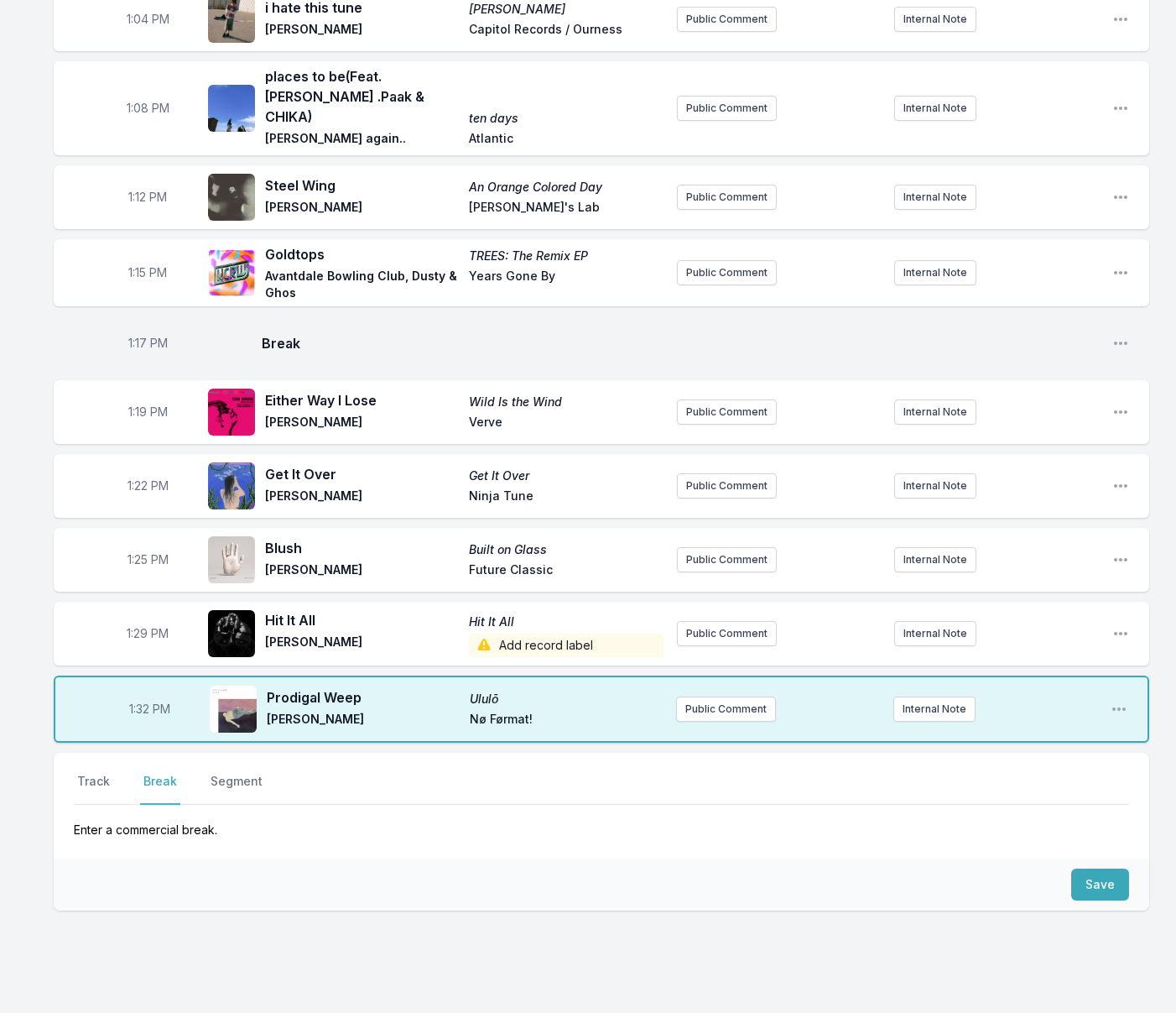
scroll to position [1645, 0]
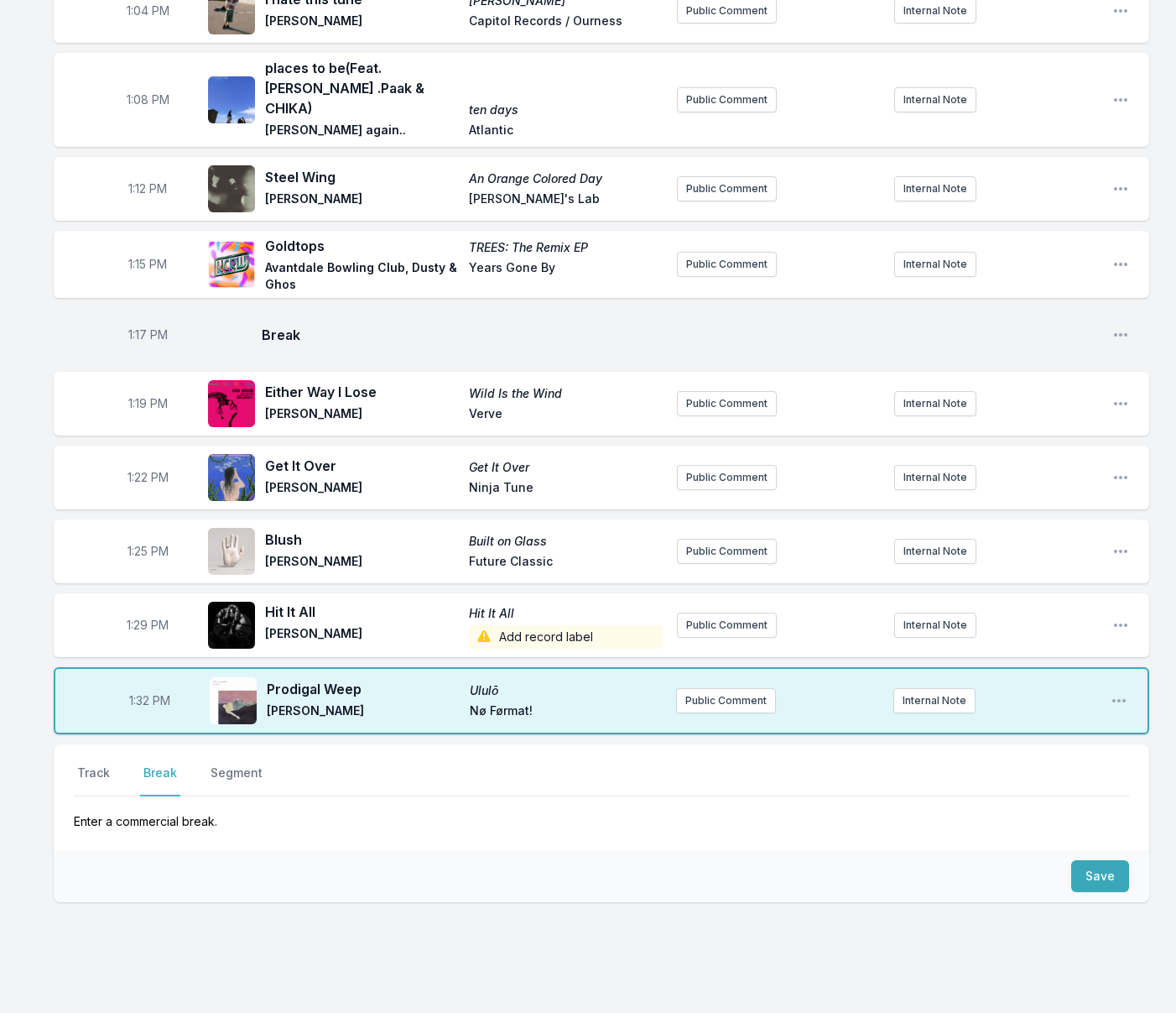
click at [271, 915] on div "Select a tab Track Break Segment Track Break Segment Enter a commercial break. …" at bounding box center [602, 877] width 1096 height 265
drag, startPoint x: 1114, startPoint y: 820, endPoint x: 894, endPoint y: 814, distance: 220.1
click at [1113, 860] on button "Save" at bounding box center [1100, 876] width 58 height 32
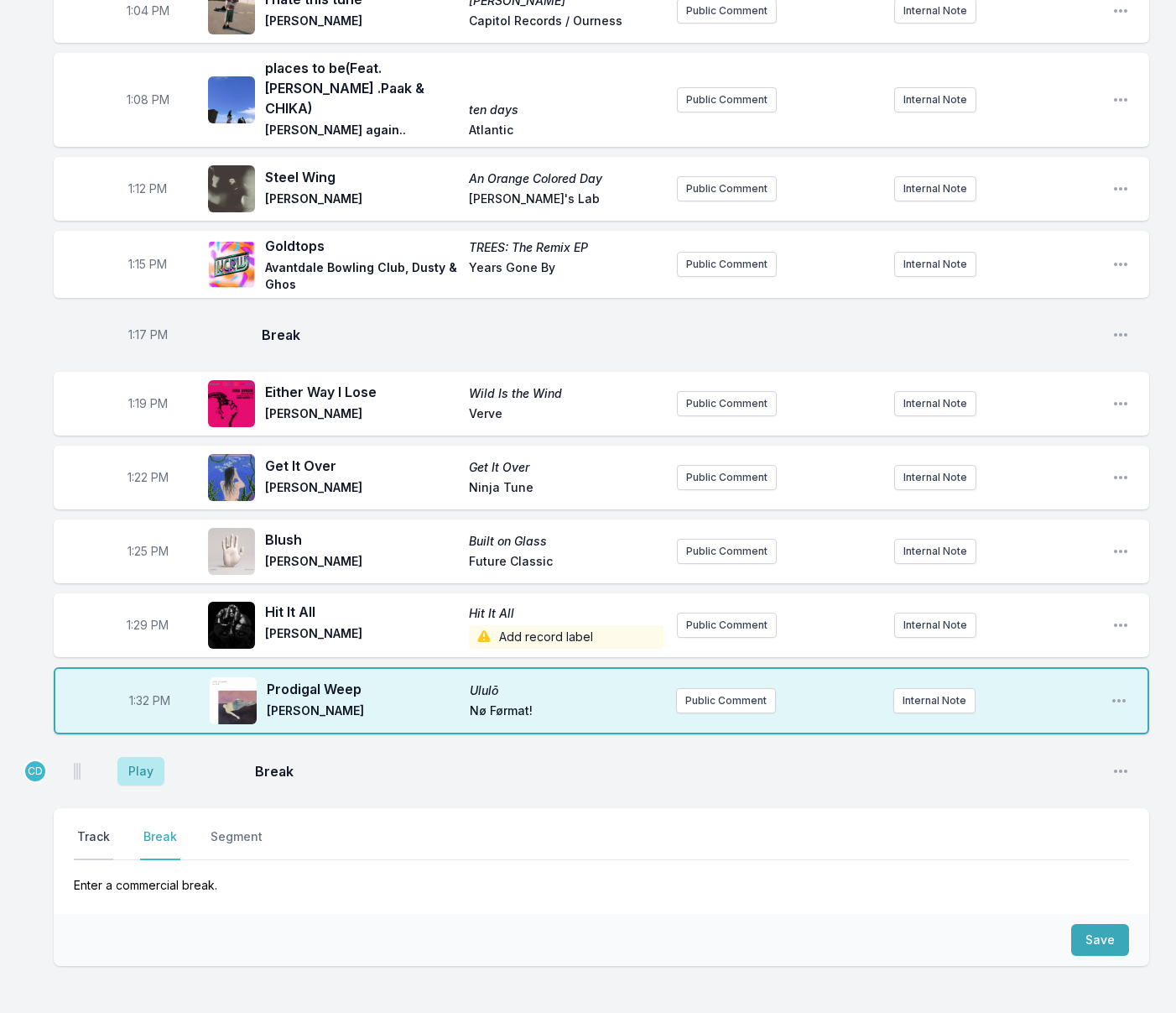
click at [95, 828] on button "Track" at bounding box center [93, 844] width 40 height 32
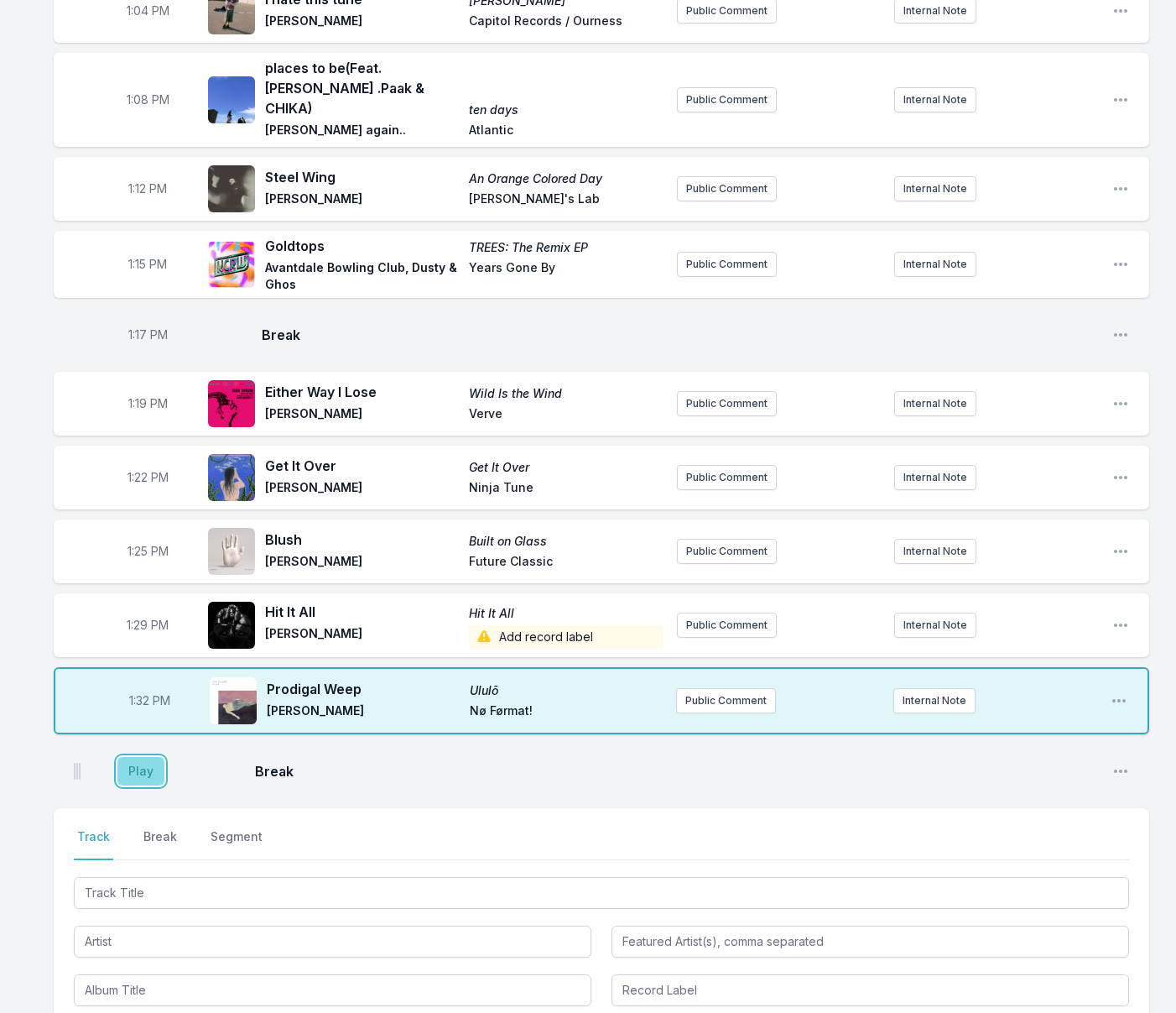
click at [140, 757] on button "Play" at bounding box center [141, 771] width 47 height 29
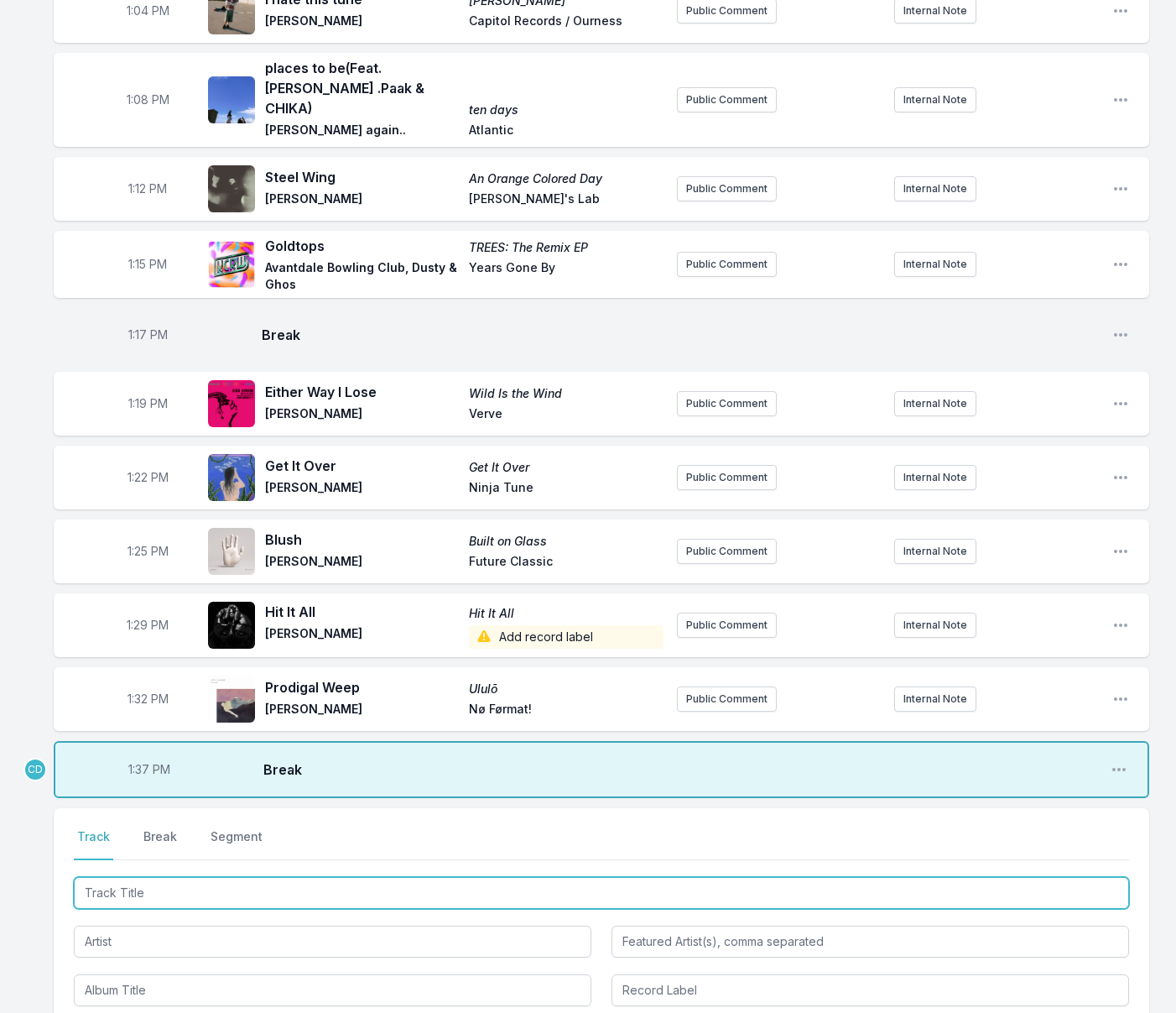
click at [156, 877] on input "Track Title" at bounding box center [601, 892] width 1055 height 32
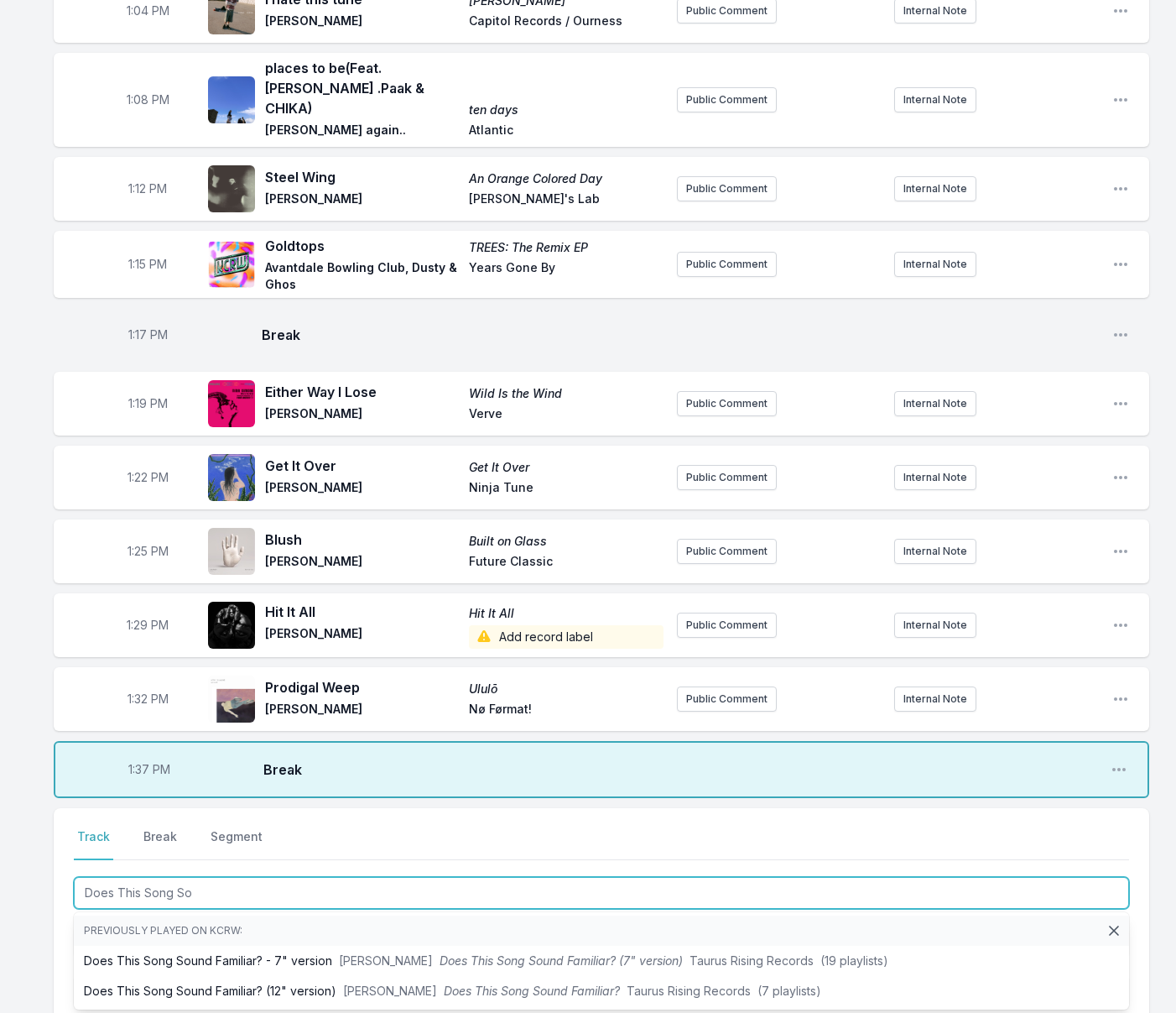
type input "Does This Song Sou"
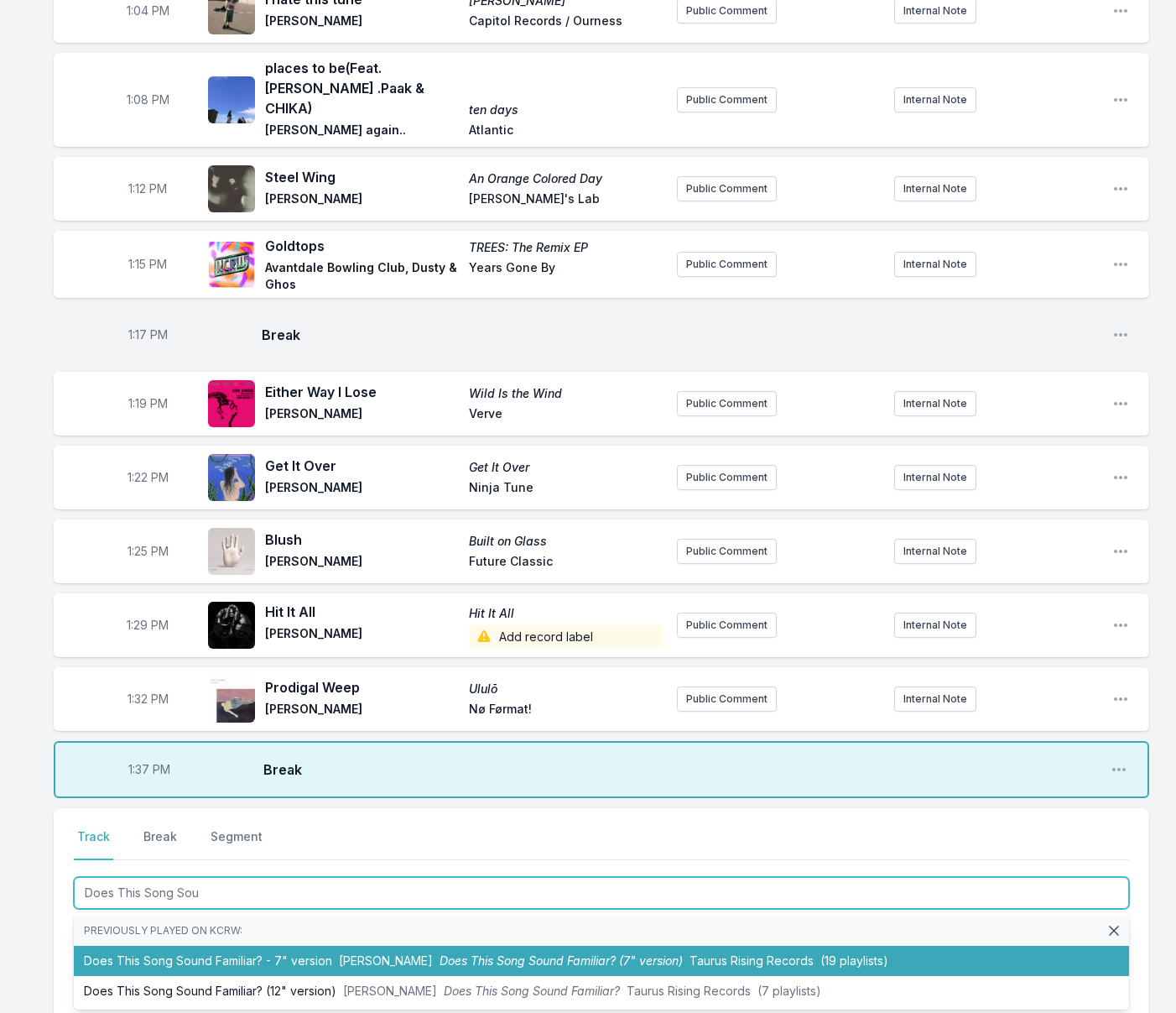
click at [210, 945] on li "Does This Song Sound Familiar? - 7" version [PERSON_NAME] Does This Song Sound …" at bounding box center [601, 960] width 1055 height 30
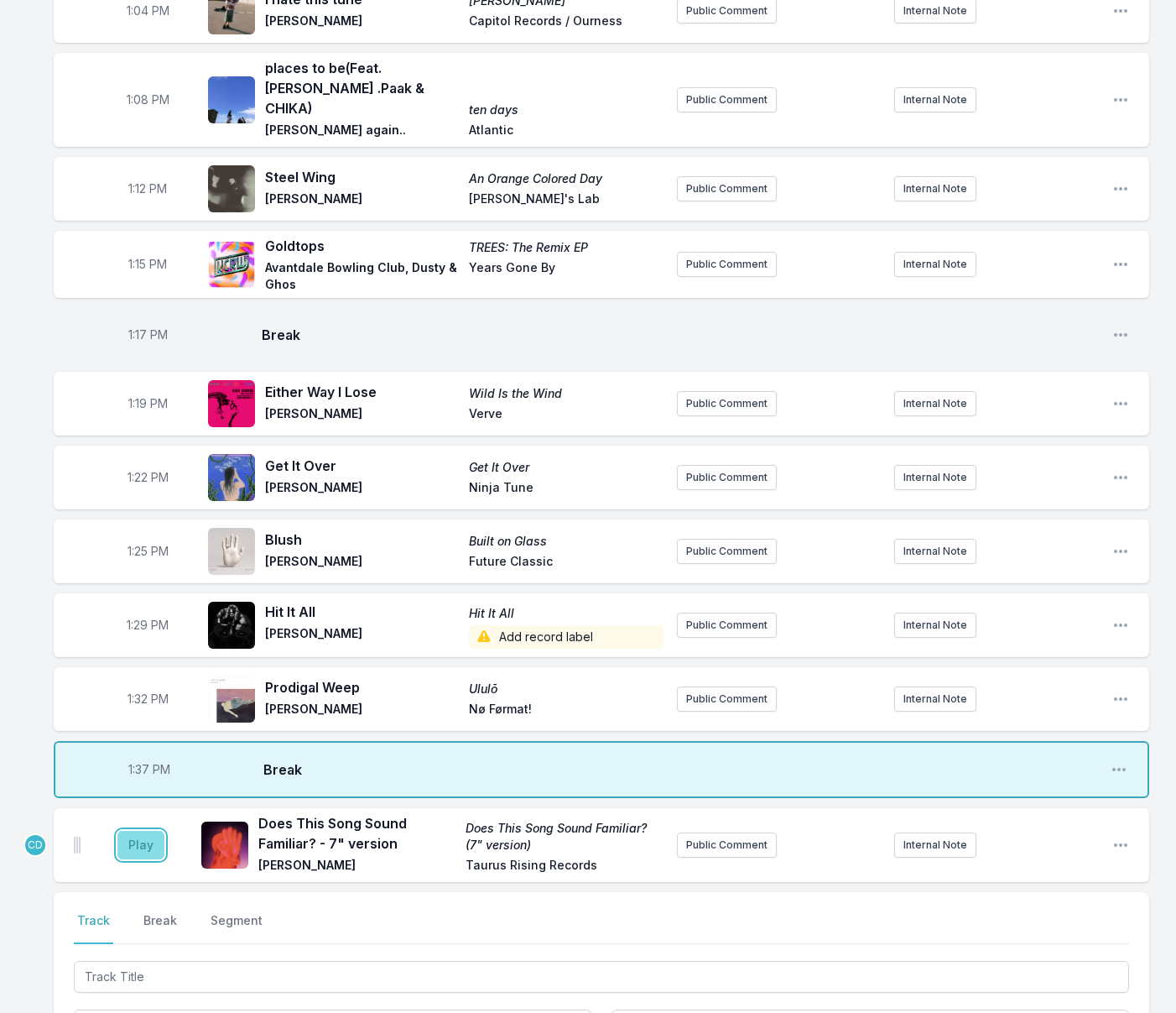
click at [147, 830] on button "Play" at bounding box center [141, 845] width 47 height 29
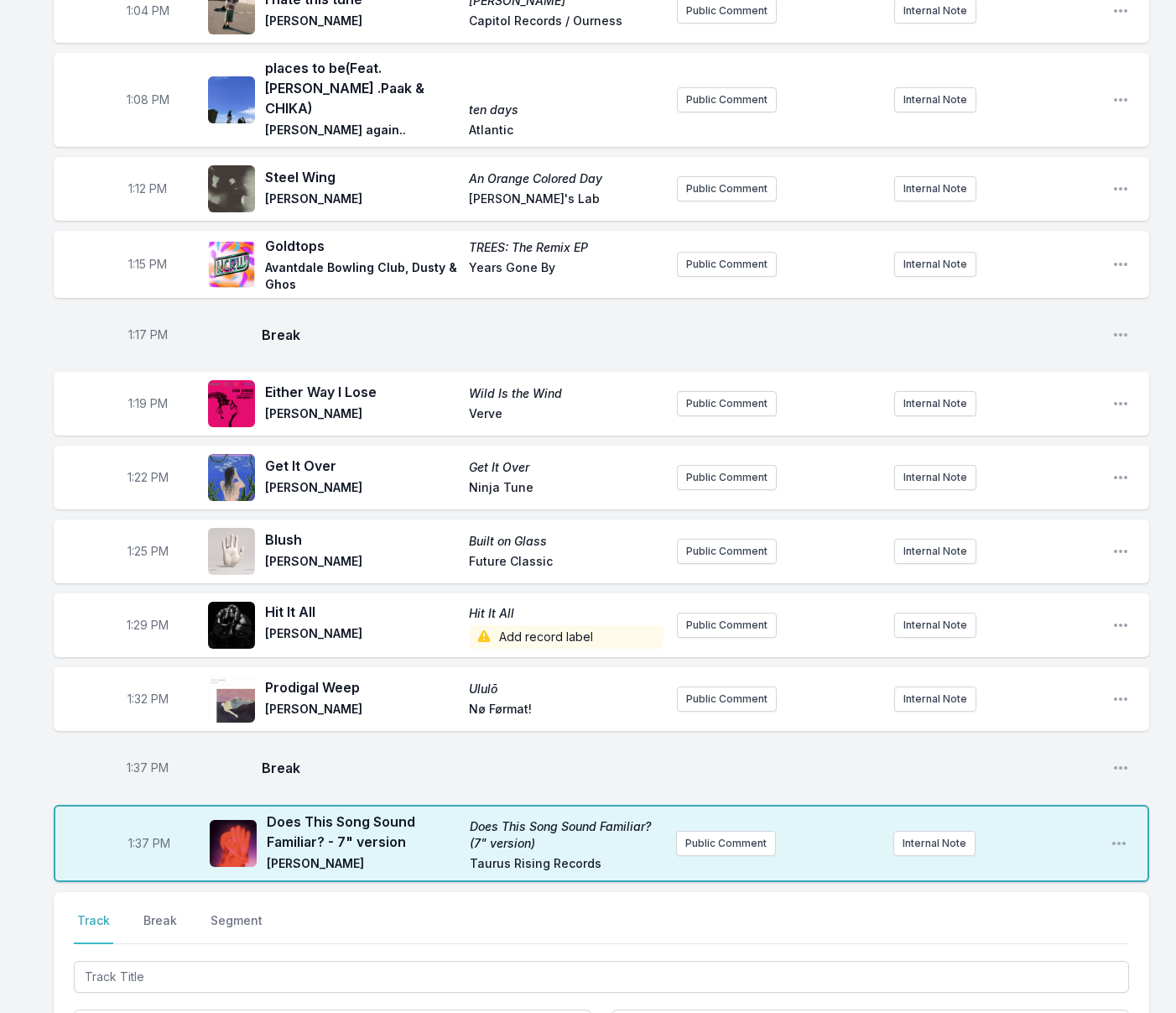
click at [145, 835] on span "1:37 PM" at bounding box center [149, 843] width 42 height 16
click at [142, 827] on input "13:37" at bounding box center [149, 843] width 94 height 32
type input "13:39"
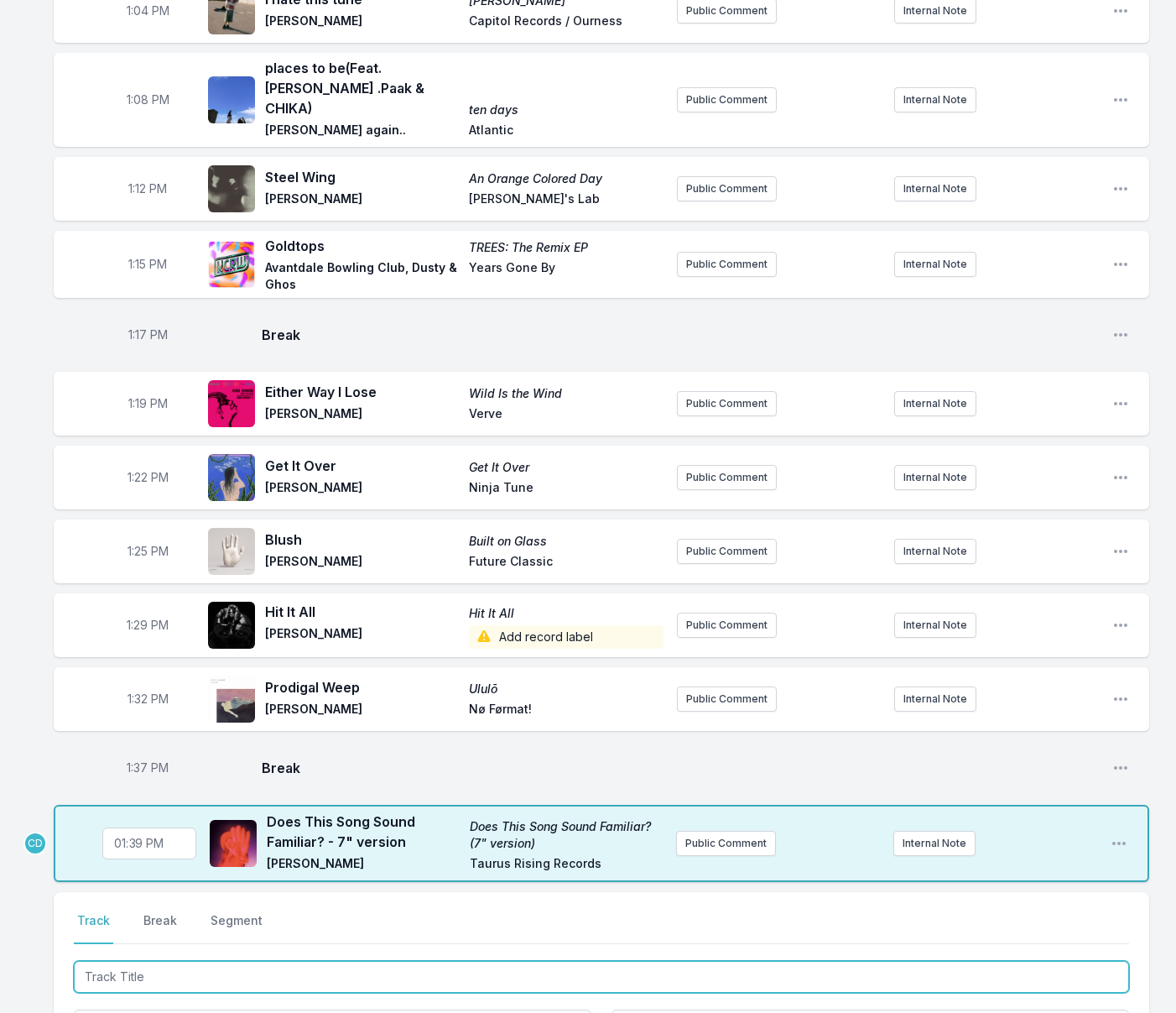
click at [135, 961] on input "Track Title" at bounding box center [601, 976] width 1055 height 32
type input "Politix"
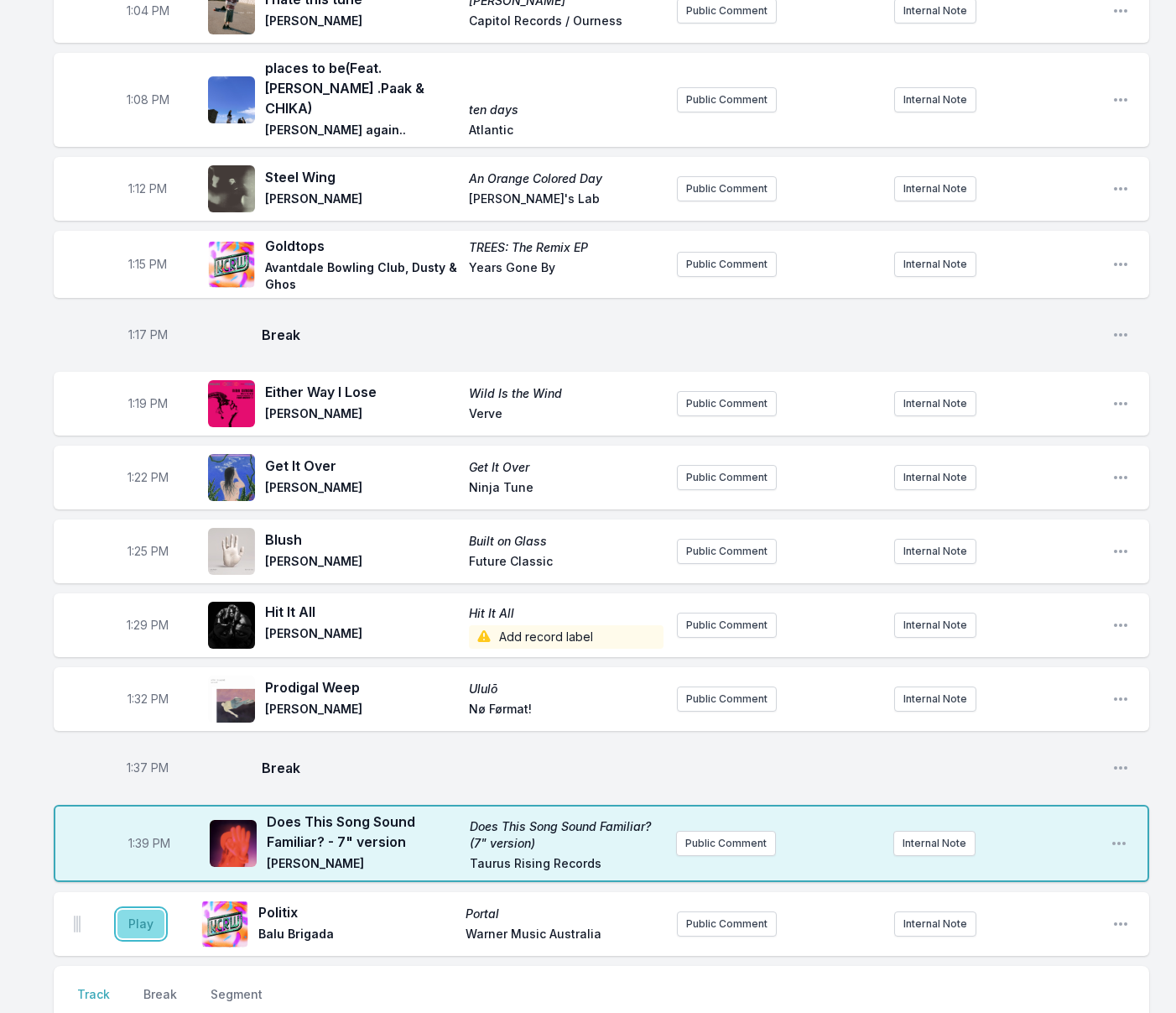
click at [147, 910] on button "Play" at bounding box center [141, 924] width 47 height 29
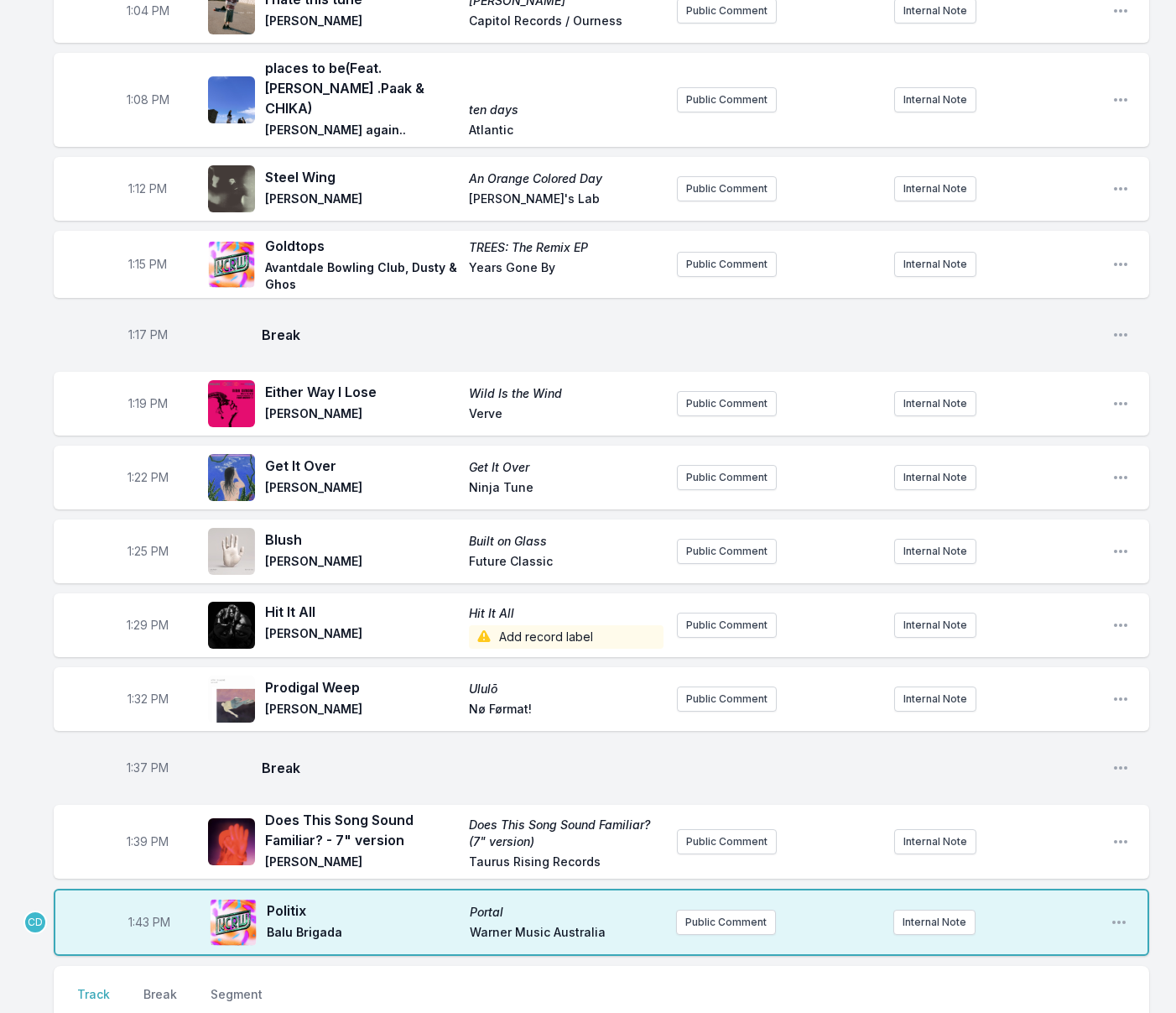
type input "[PERSON_NAME]"
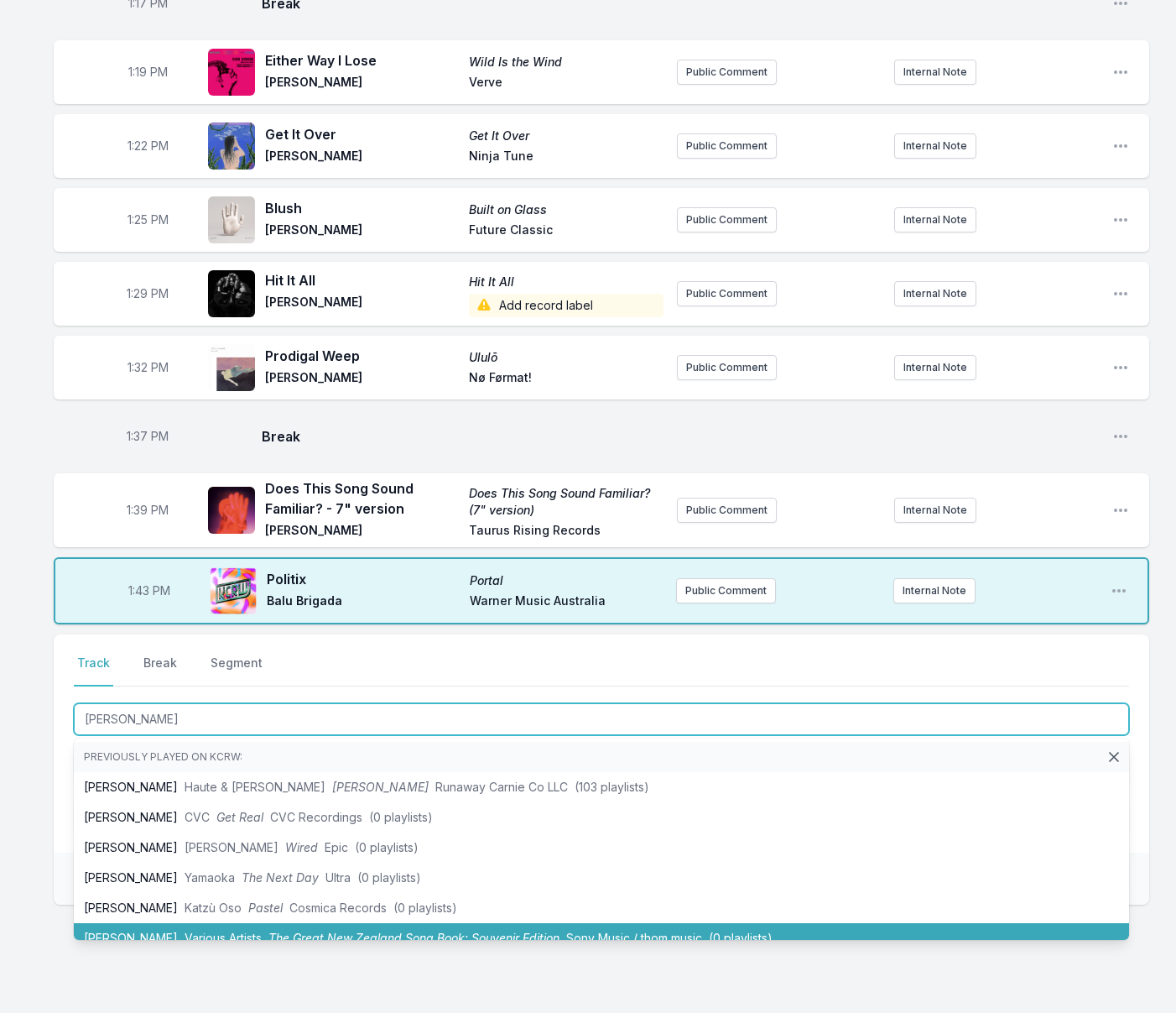
scroll to position [1980, 0]
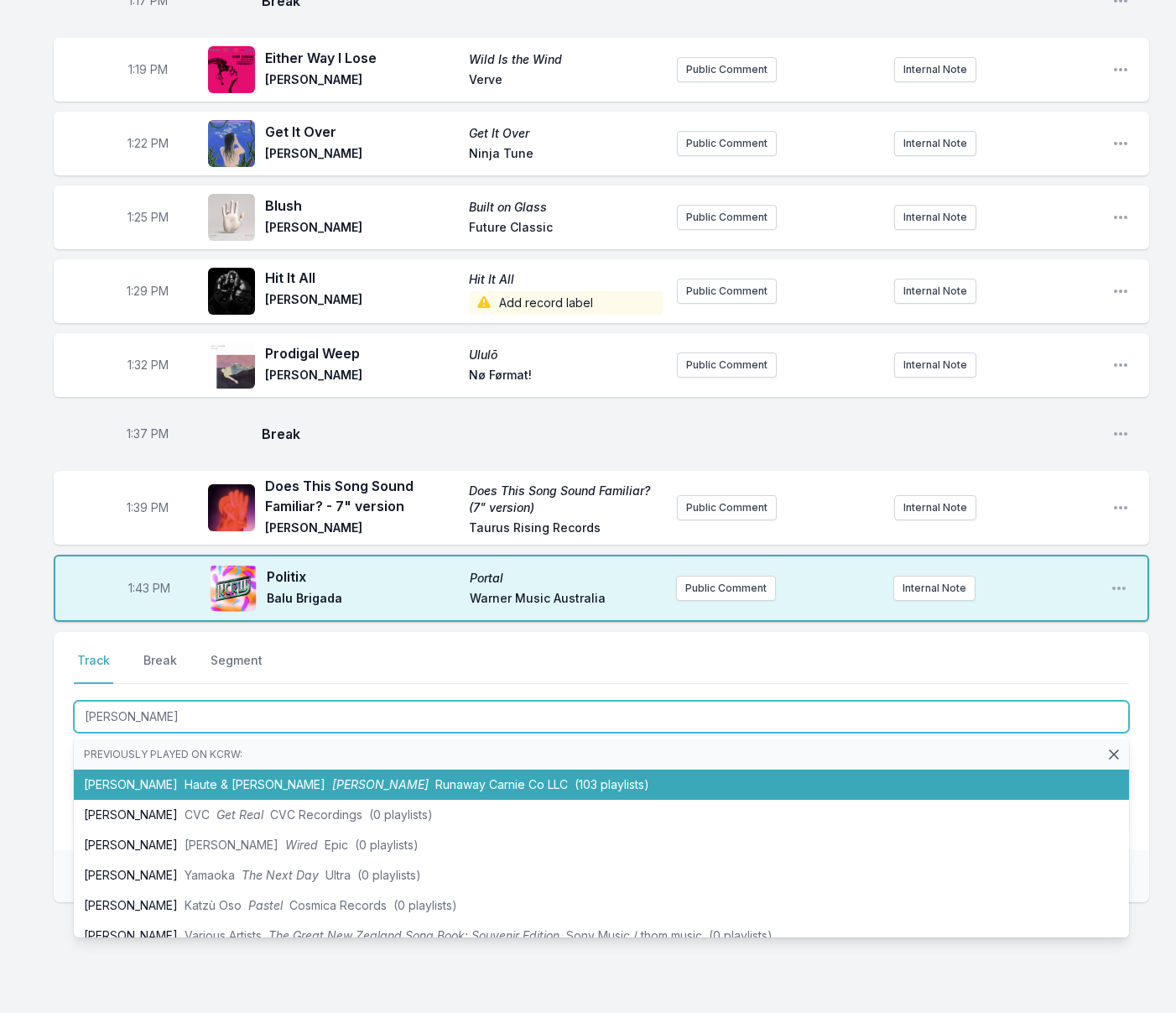
click at [332, 777] on span "[PERSON_NAME]" at bounding box center [381, 784] width 97 height 14
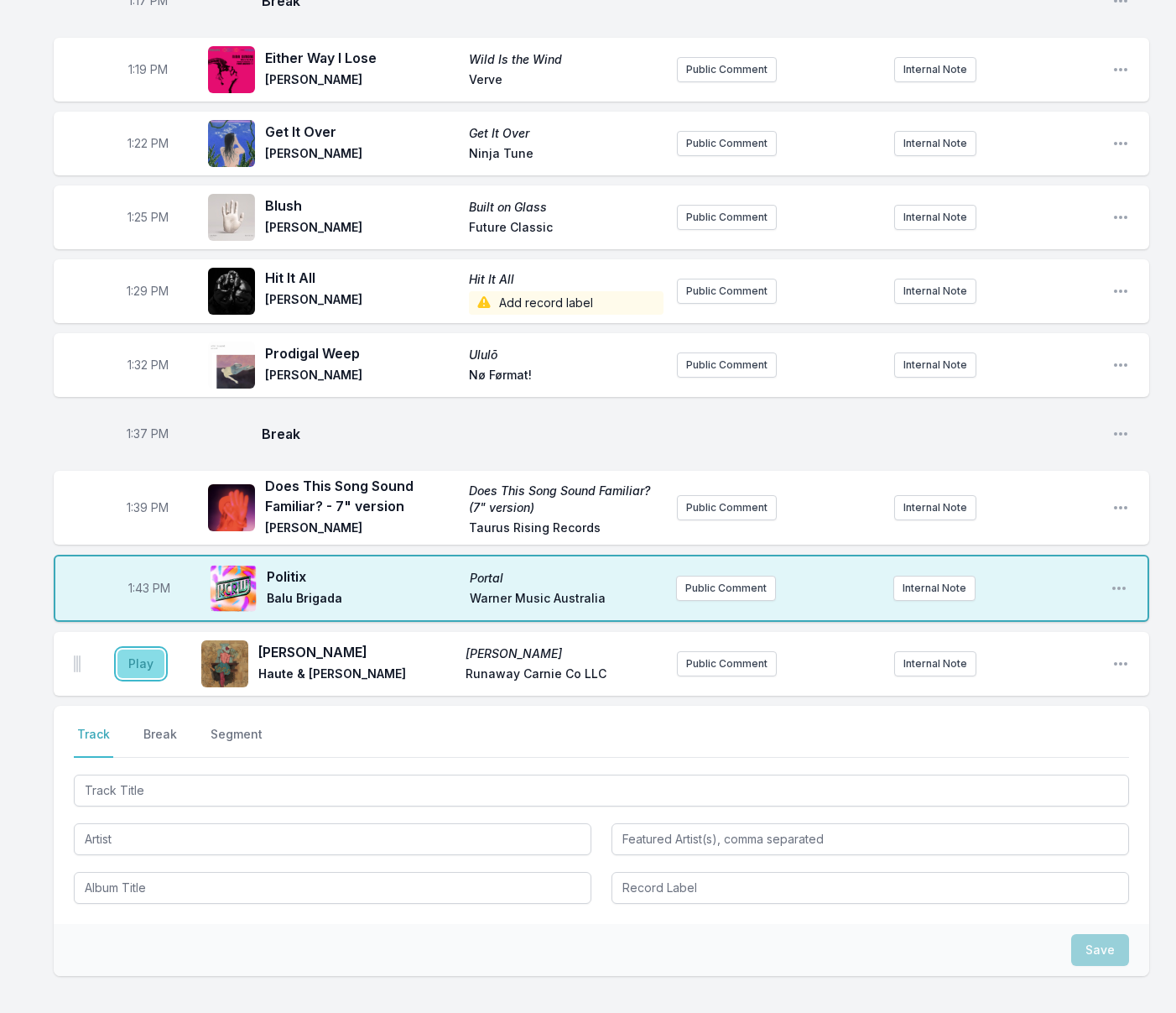
click at [143, 650] on button "Play" at bounding box center [141, 664] width 47 height 29
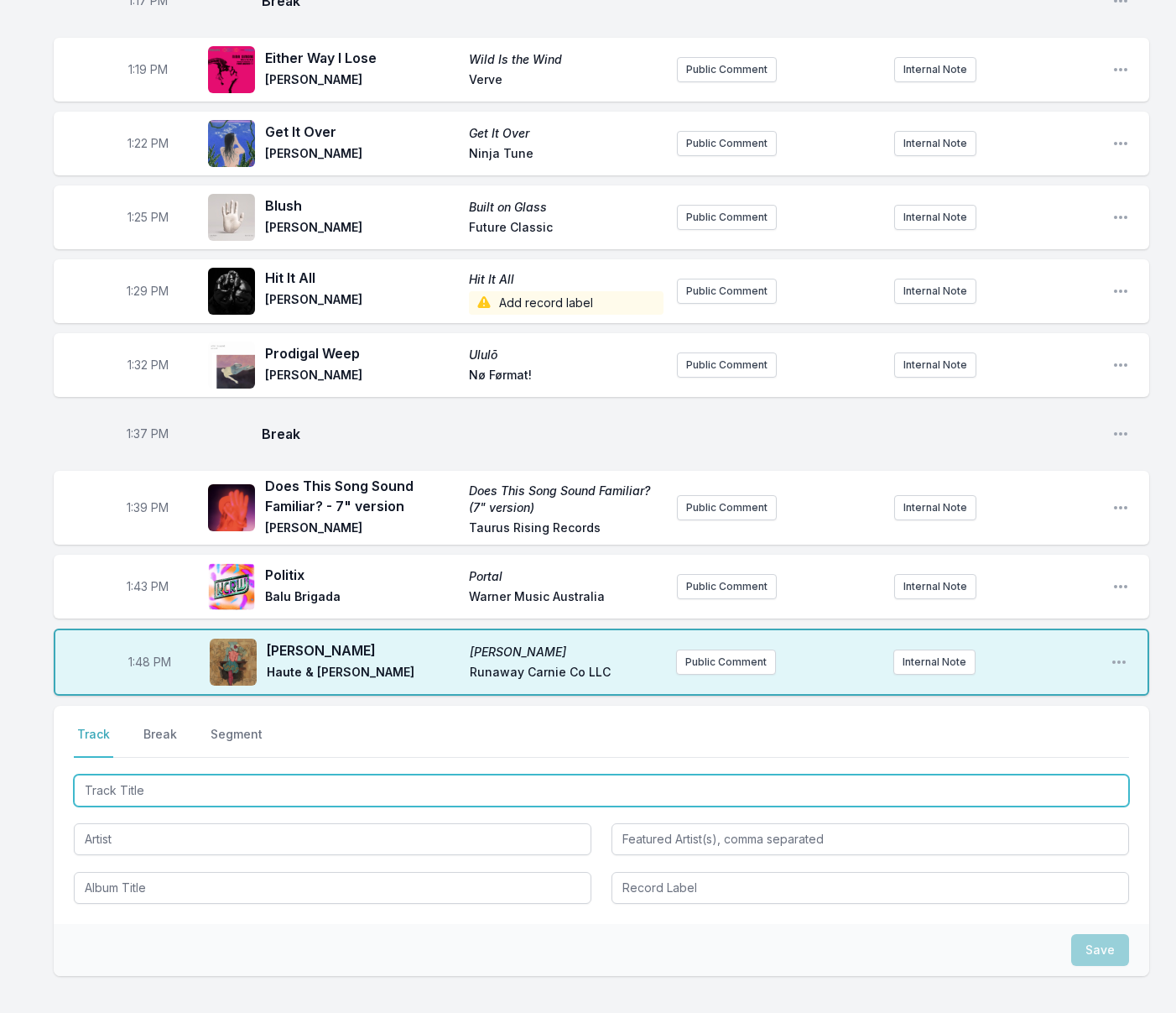
click at [166, 774] on input "Track Title" at bounding box center [601, 790] width 1055 height 32
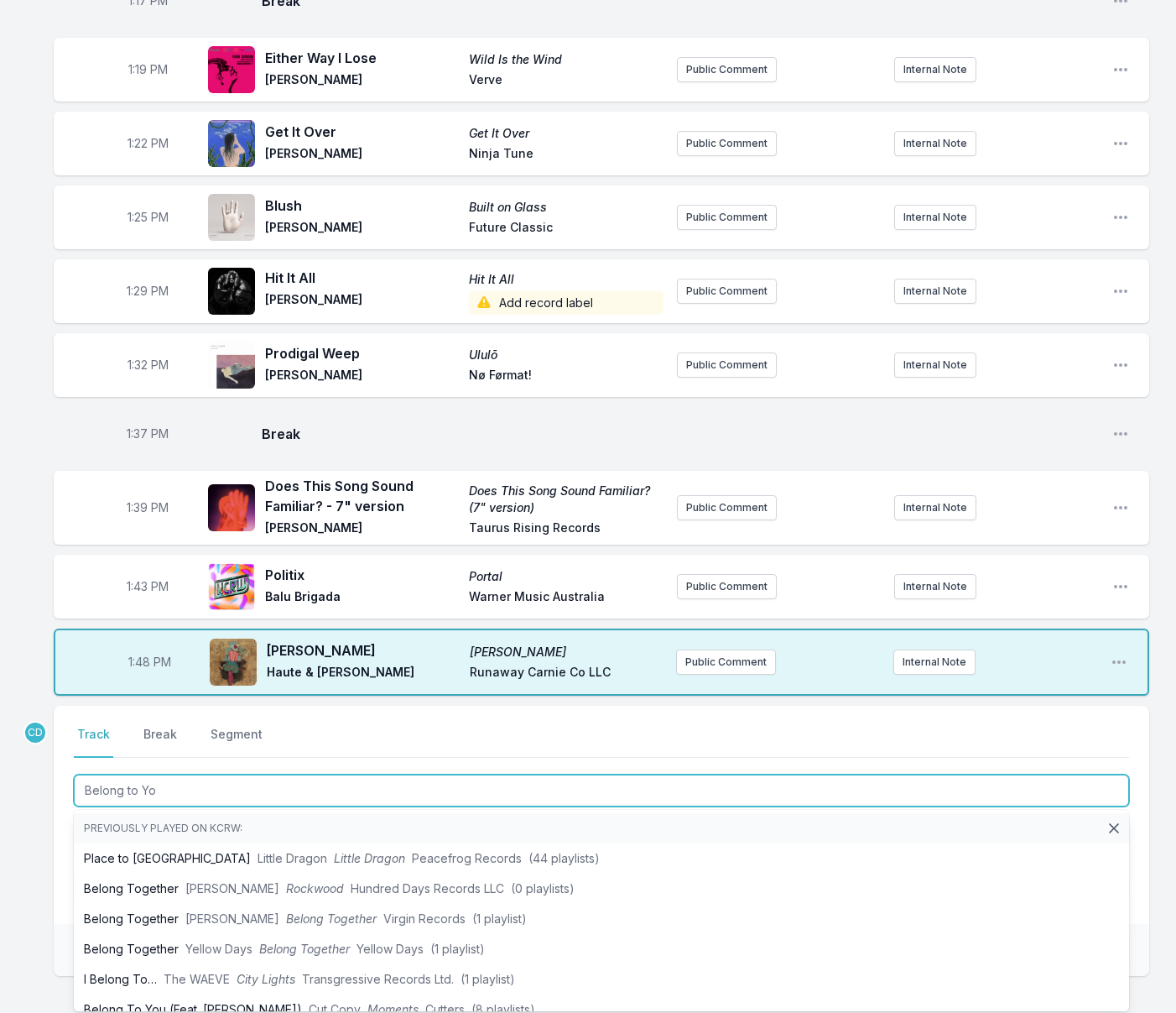
type input "Belong to You"
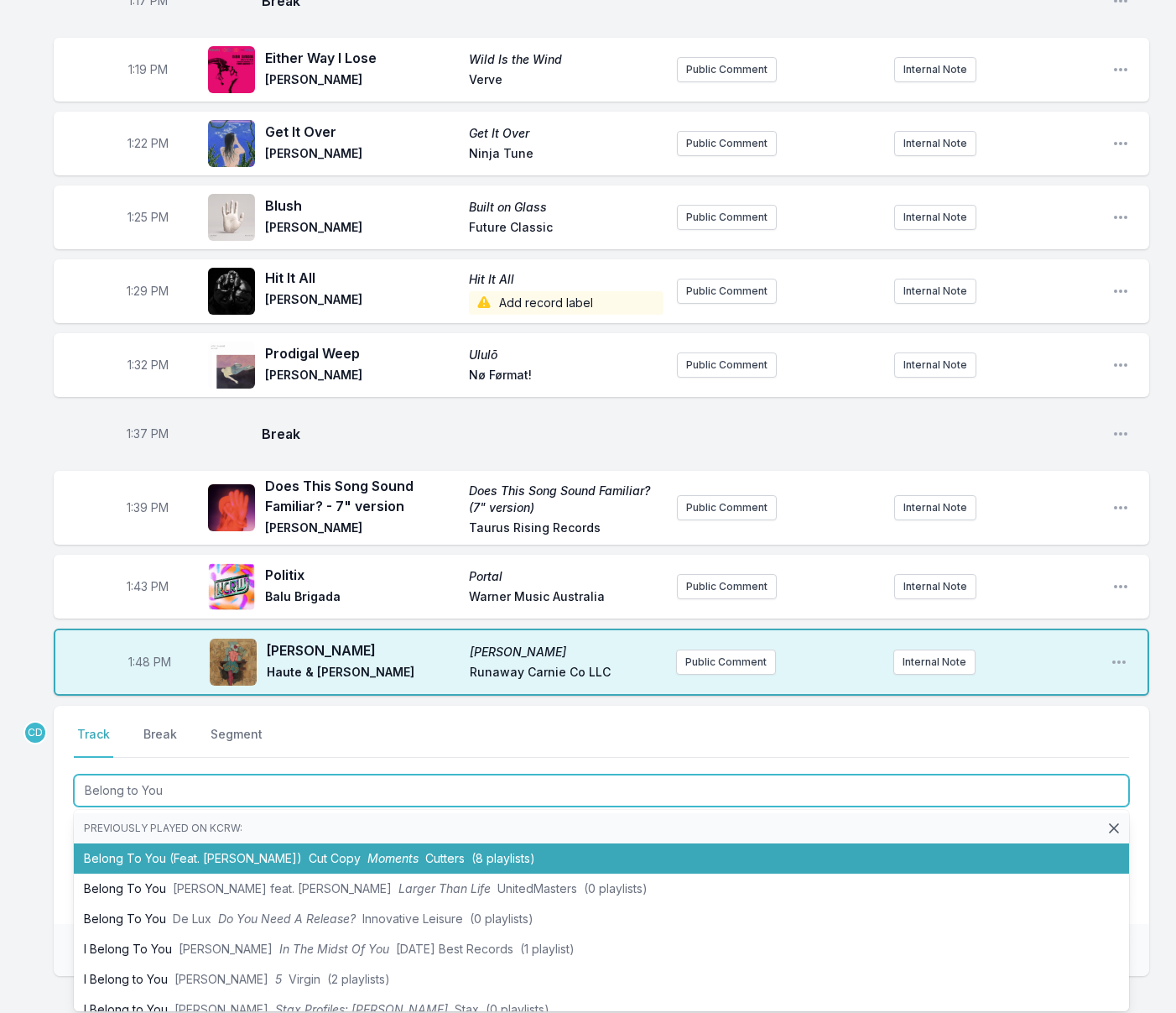
click at [198, 843] on li "Belong To You (Feat. [PERSON_NAME]) Cut Copy Moments Cutters (8 playlists)" at bounding box center [601, 857] width 1055 height 30
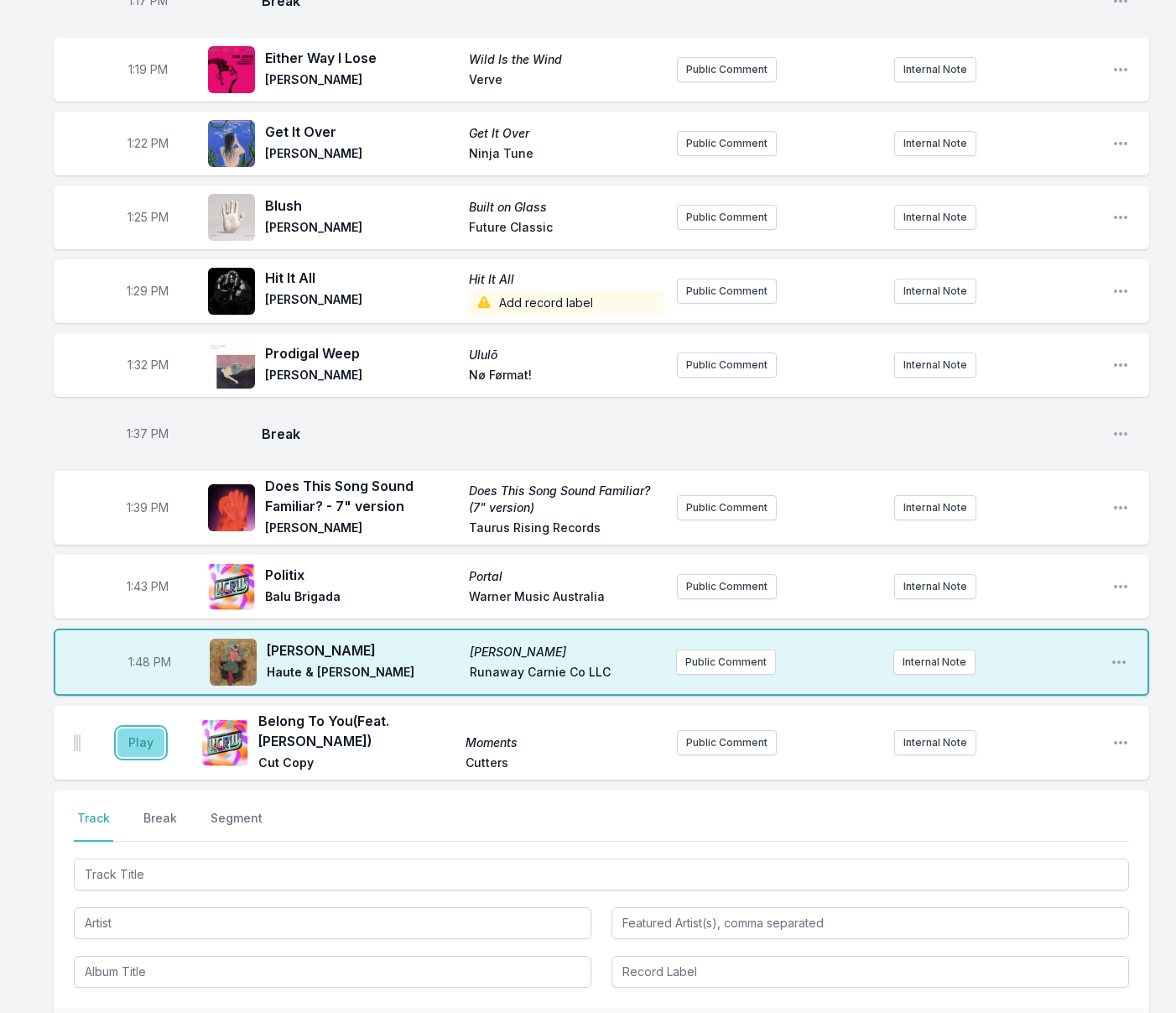
click at [147, 728] on button "Play" at bounding box center [141, 742] width 47 height 29
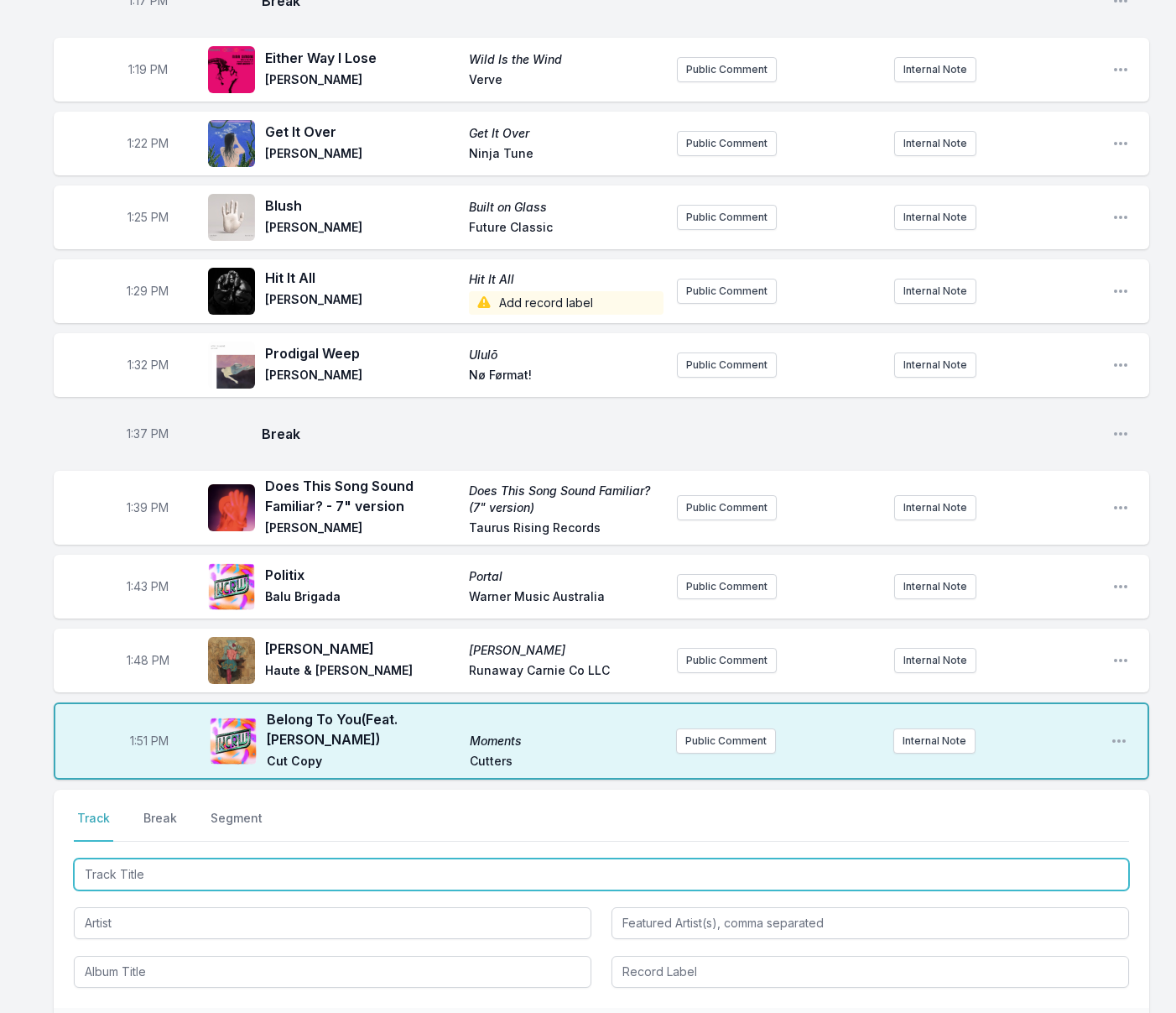
click at [127, 858] on input "Track Title" at bounding box center [601, 874] width 1055 height 32
type input "IDEK"
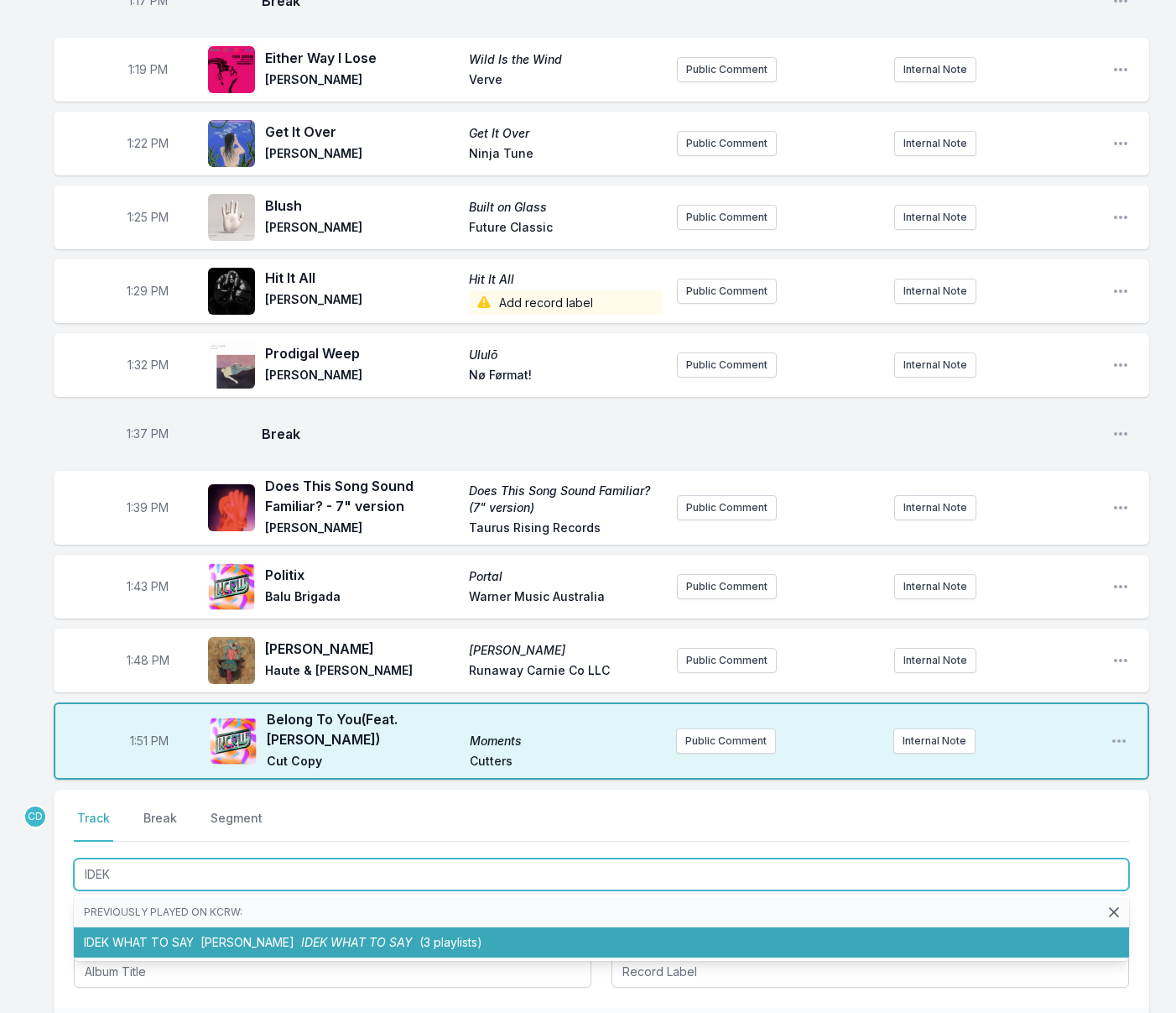
click at [179, 927] on li "IDEK WHAT TO SAY [PERSON_NAME] IDEK WHAT TO SAY (3 playlists)" at bounding box center [601, 941] width 1055 height 30
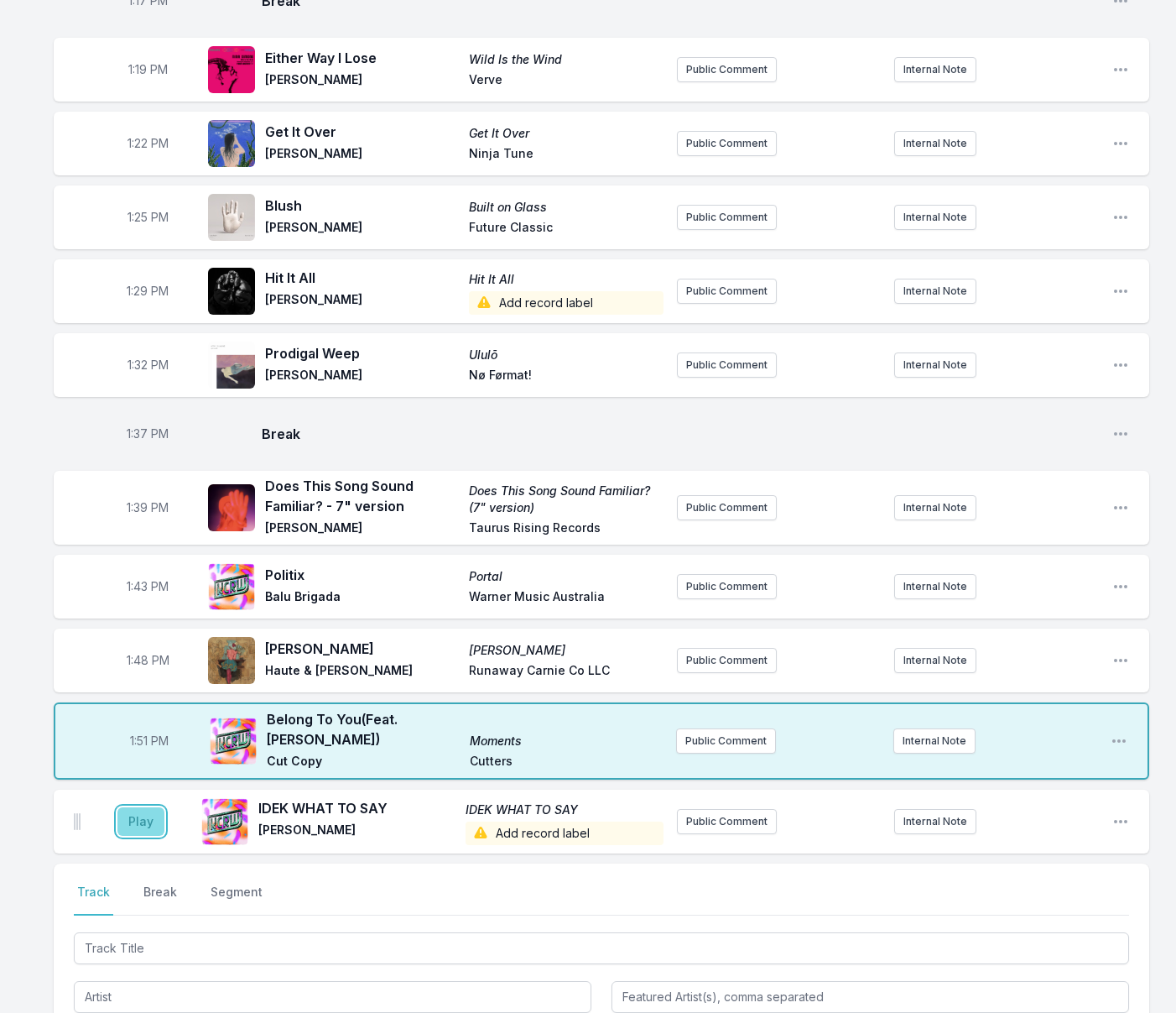
click at [136, 807] on button "Play" at bounding box center [141, 822] width 47 height 29
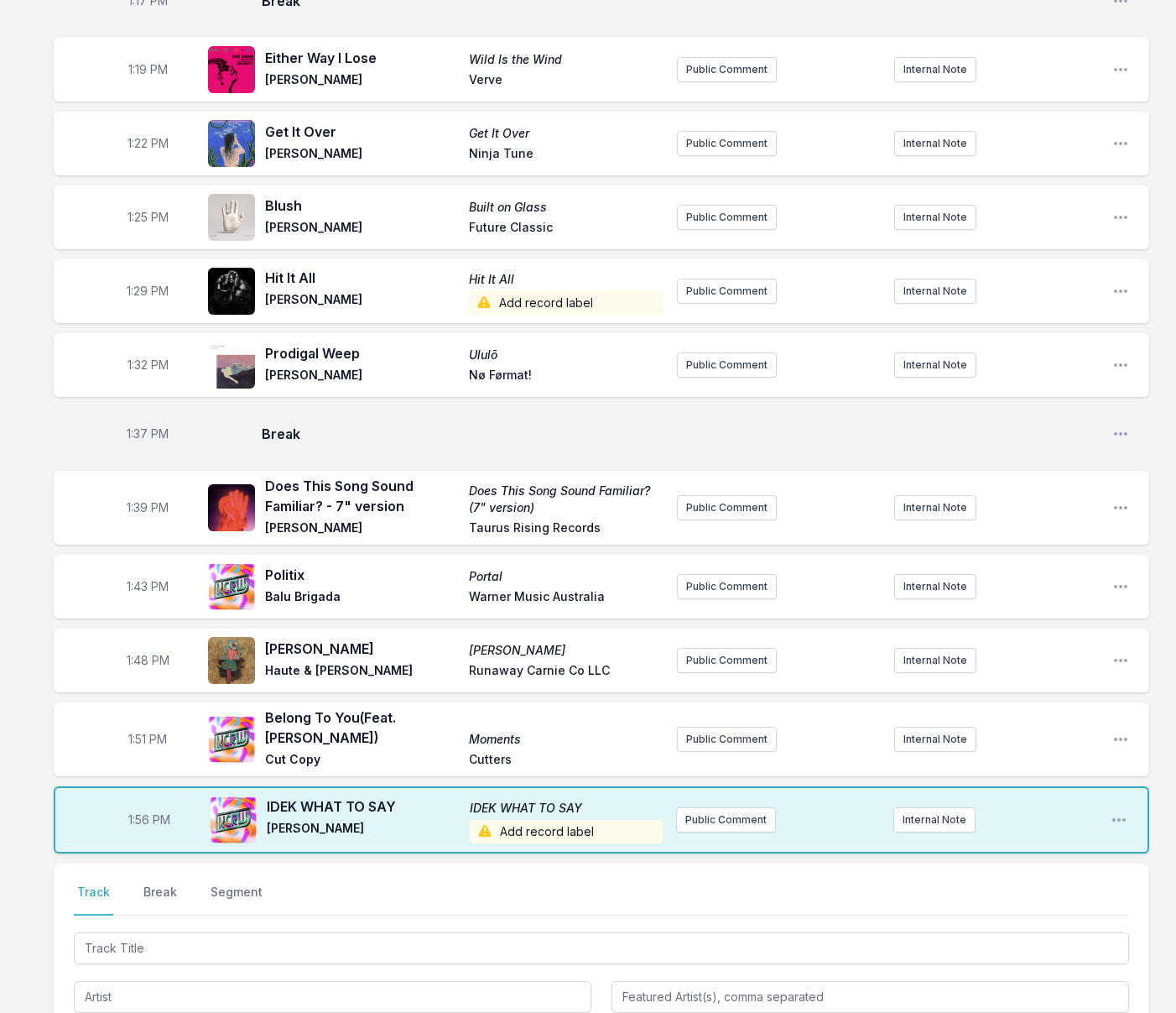
click at [146, 811] on span "1:56 PM" at bounding box center [149, 819] width 42 height 16
click at [140, 804] on input "13:56" at bounding box center [149, 820] width 94 height 32
type input "13:54"
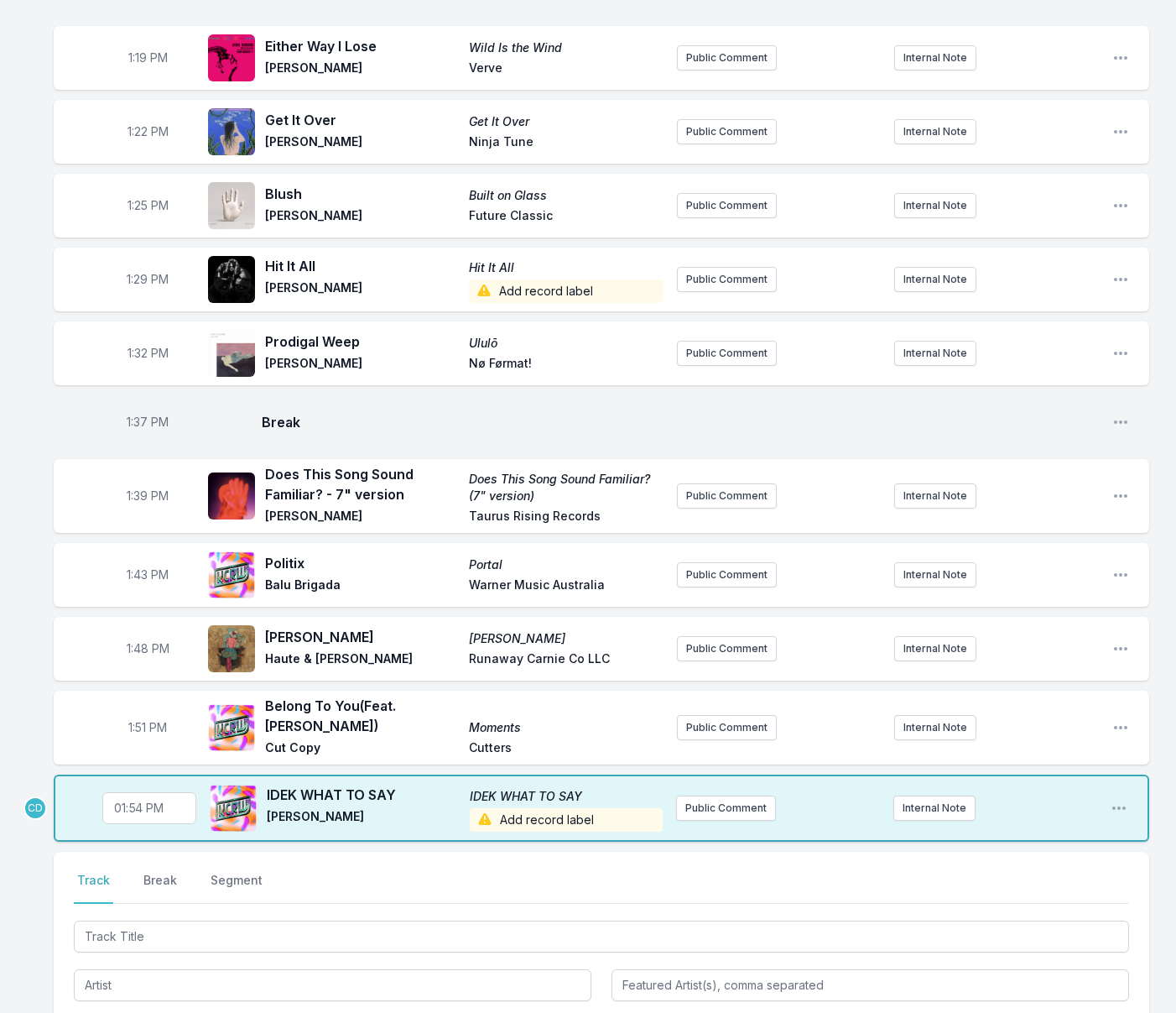
scroll to position [1993, 0]
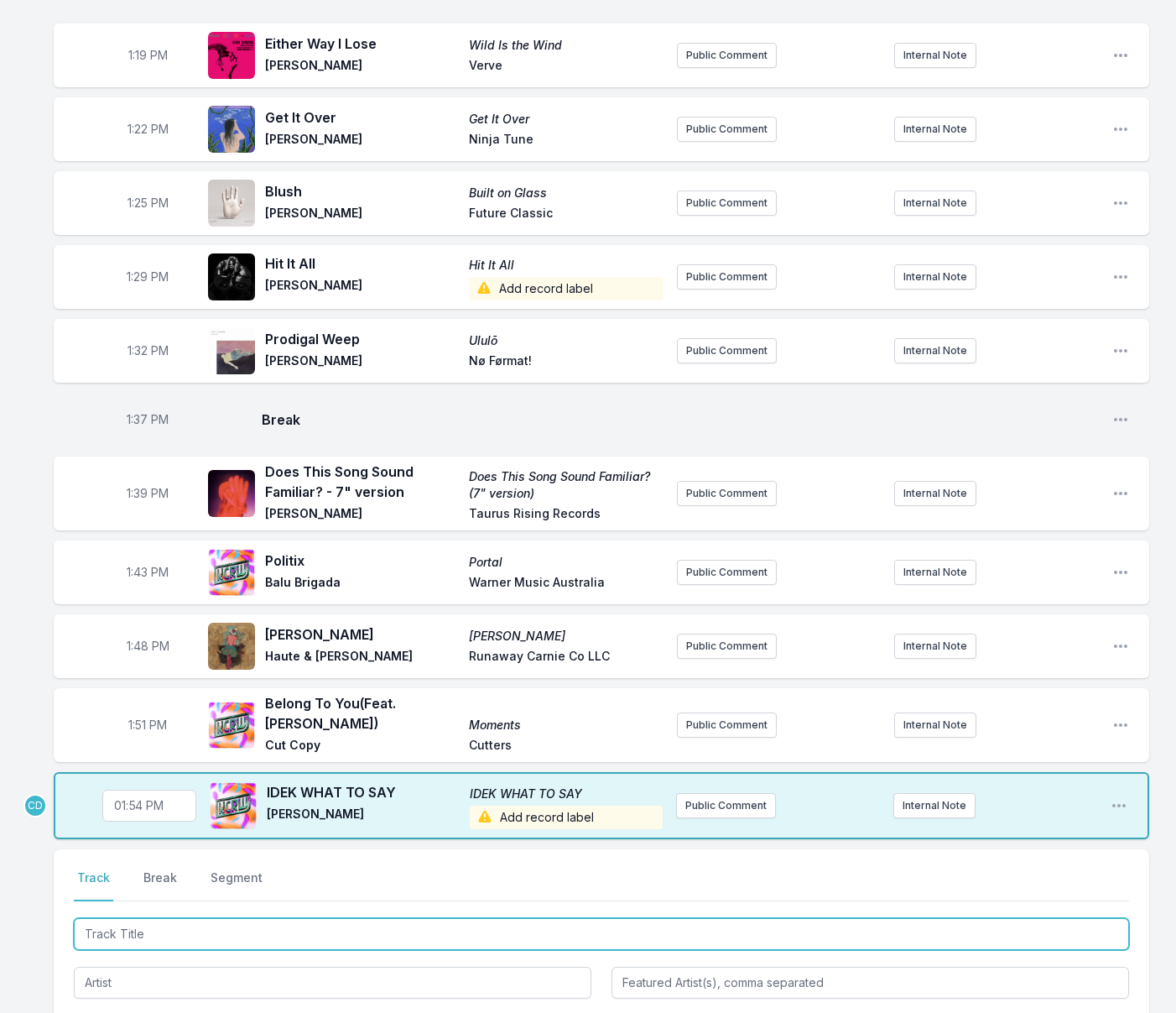
click at [204, 918] on input "Track Title" at bounding box center [601, 934] width 1055 height 32
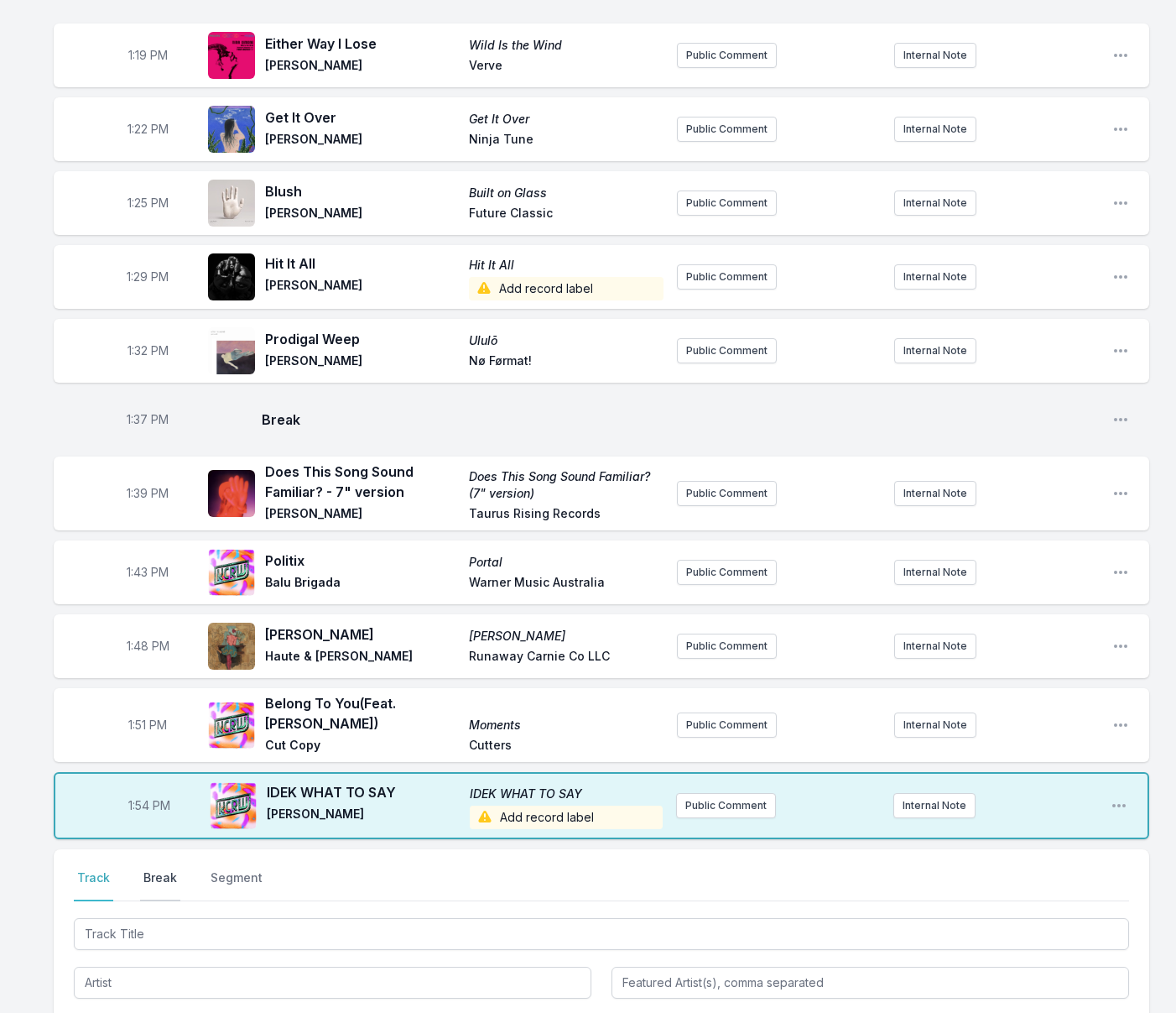
click at [165, 869] on button "Break" at bounding box center [160, 884] width 41 height 32
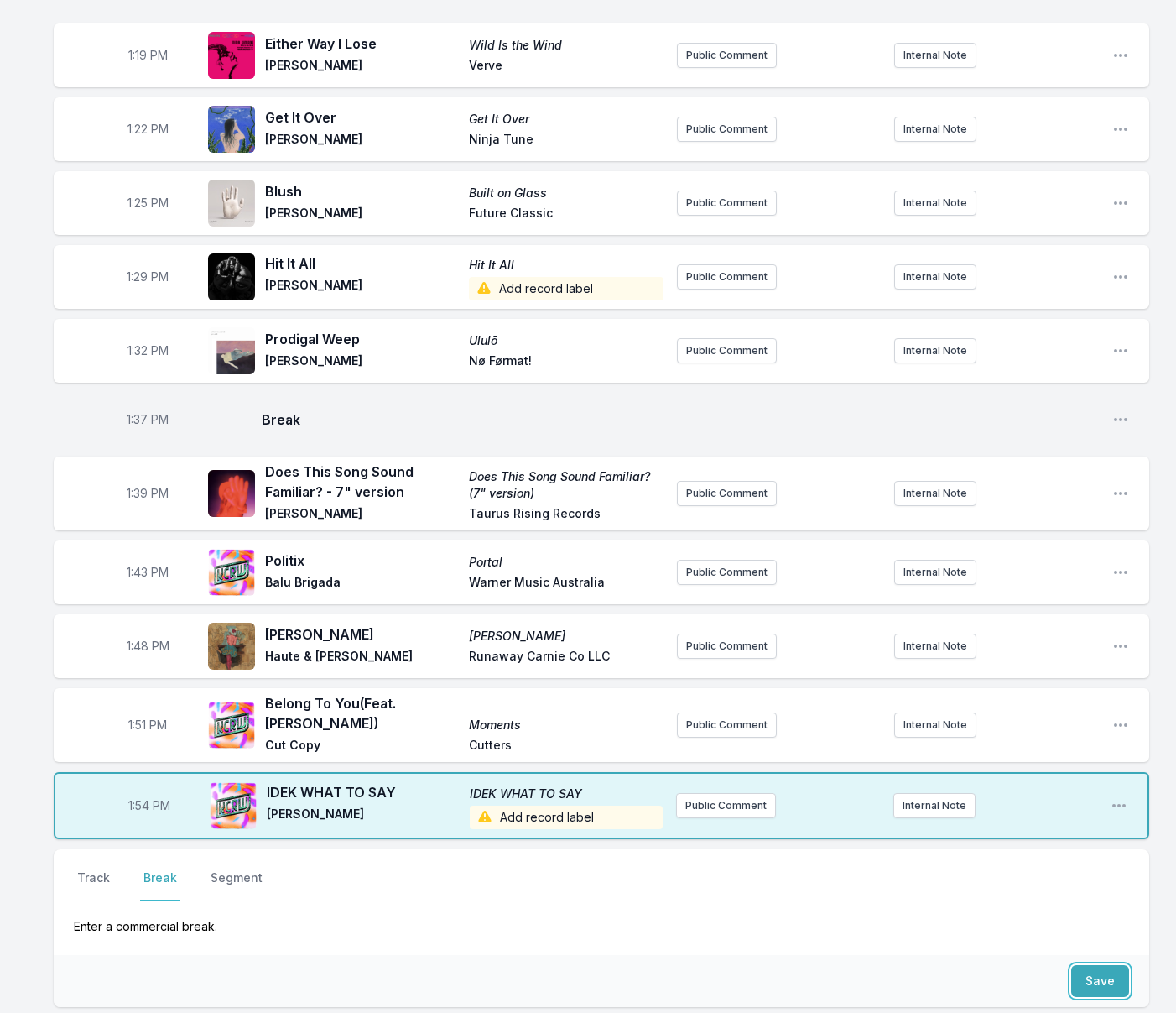
drag, startPoint x: 1113, startPoint y: 932, endPoint x: 872, endPoint y: 893, distance: 244.1
click at [1113, 965] on button "Save" at bounding box center [1100, 980] width 58 height 32
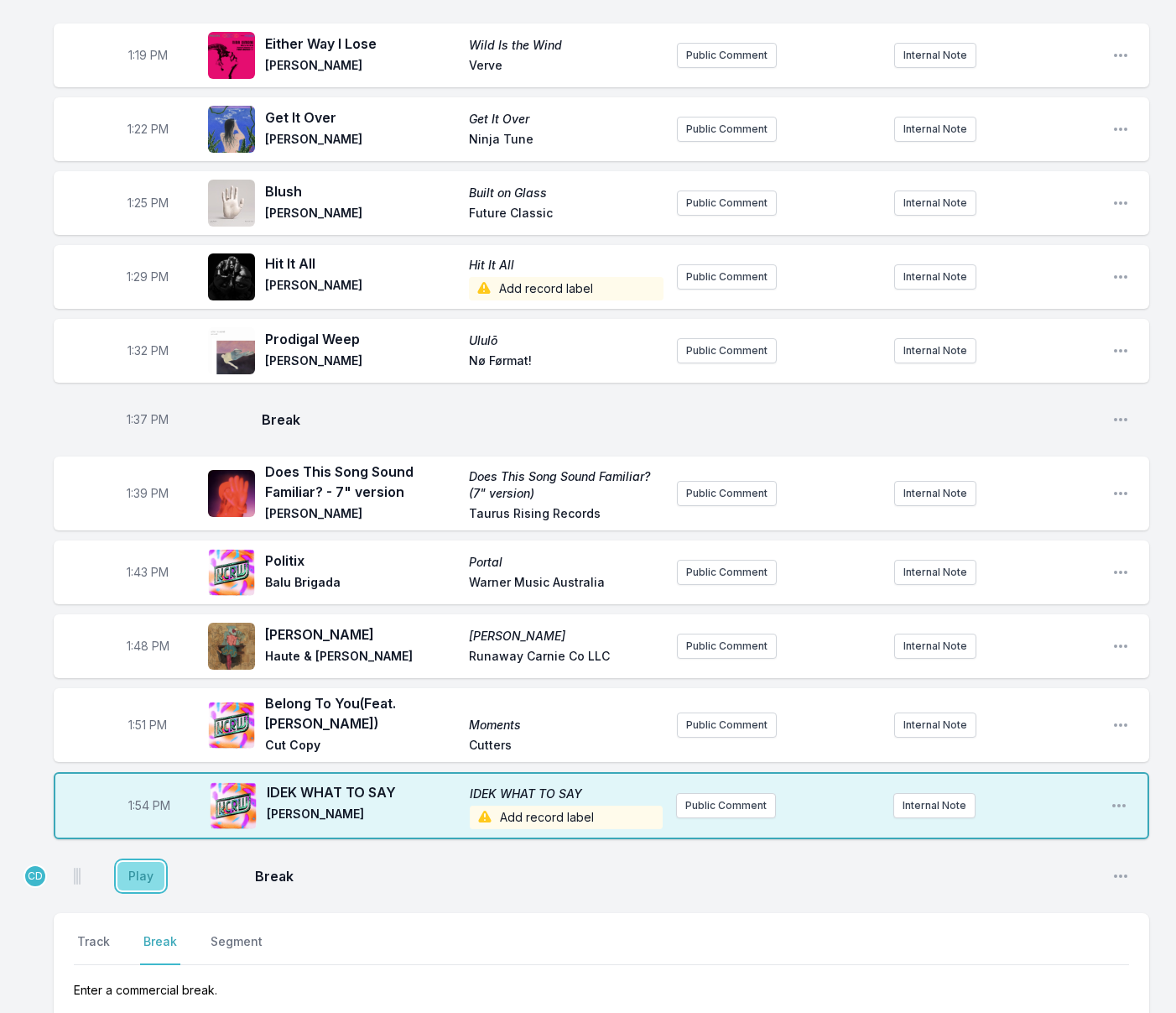
click at [151, 861] on button "Play" at bounding box center [141, 876] width 47 height 29
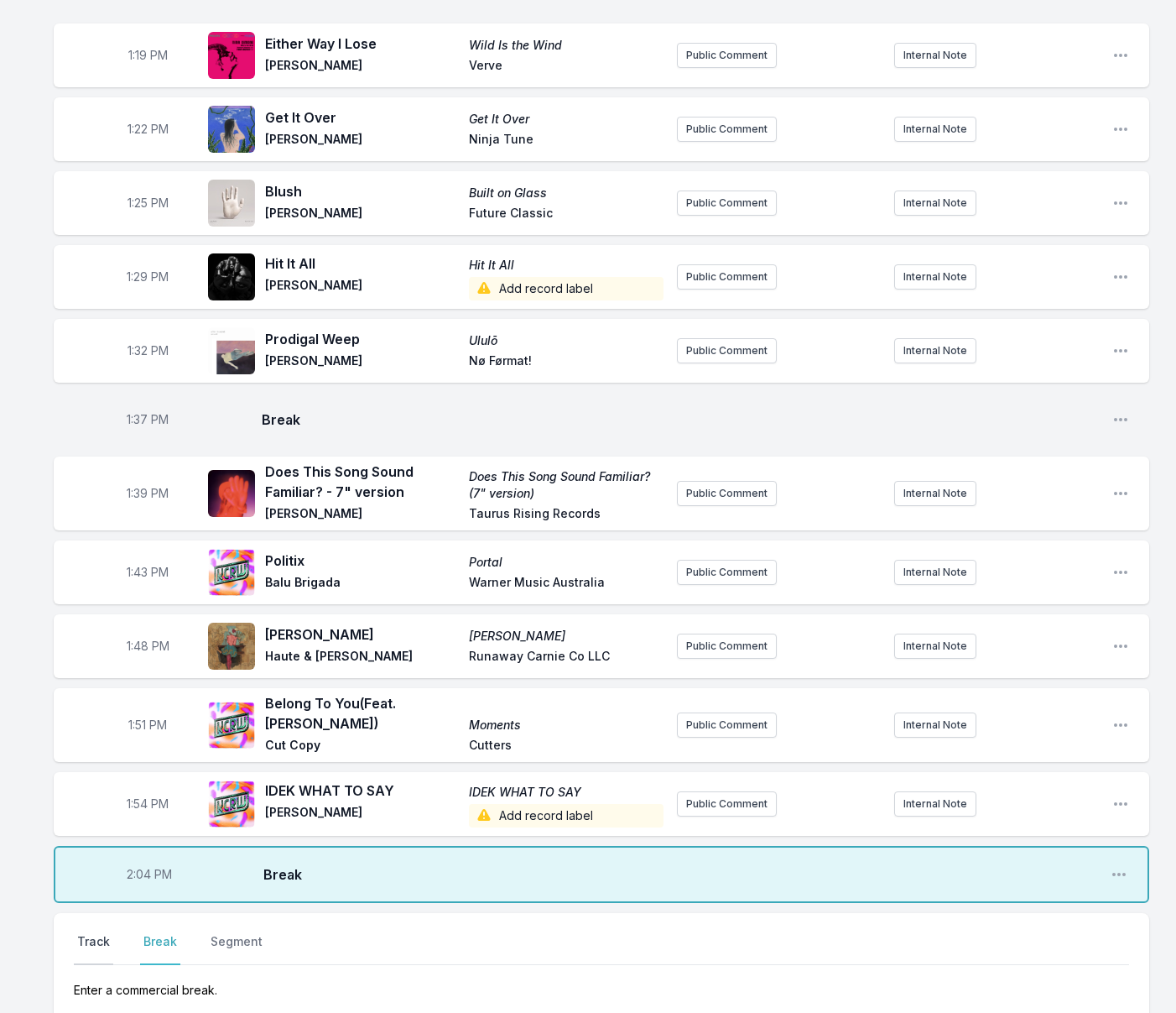
drag, startPoint x: 97, startPoint y: 894, endPoint x: 100, endPoint y: 906, distance: 12.4
click at [97, 933] on button "Track" at bounding box center [93, 948] width 40 height 32
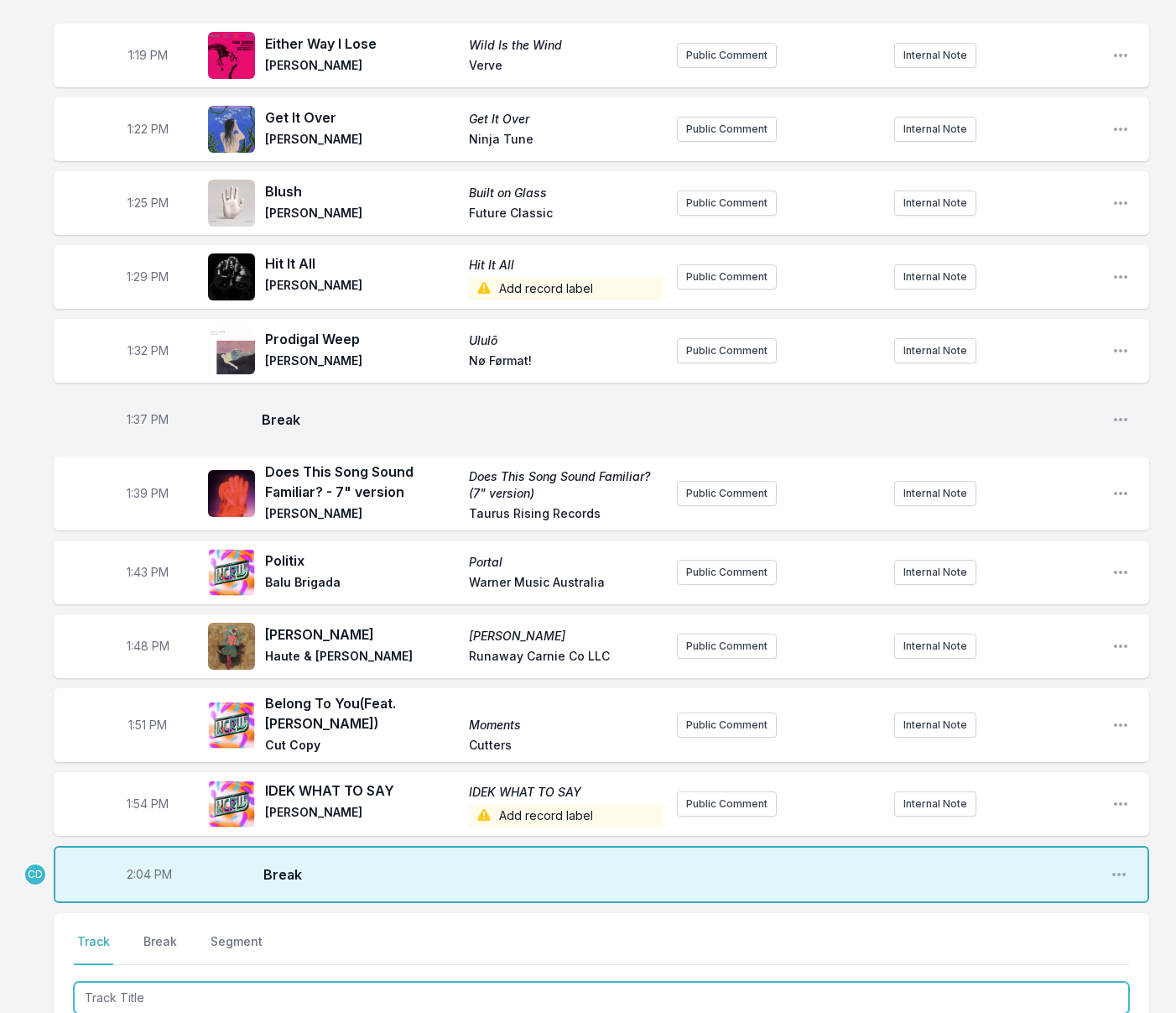
click at [116, 982] on input "Track Title" at bounding box center [601, 998] width 1055 height 32
type input "Must Be Something Wrong"
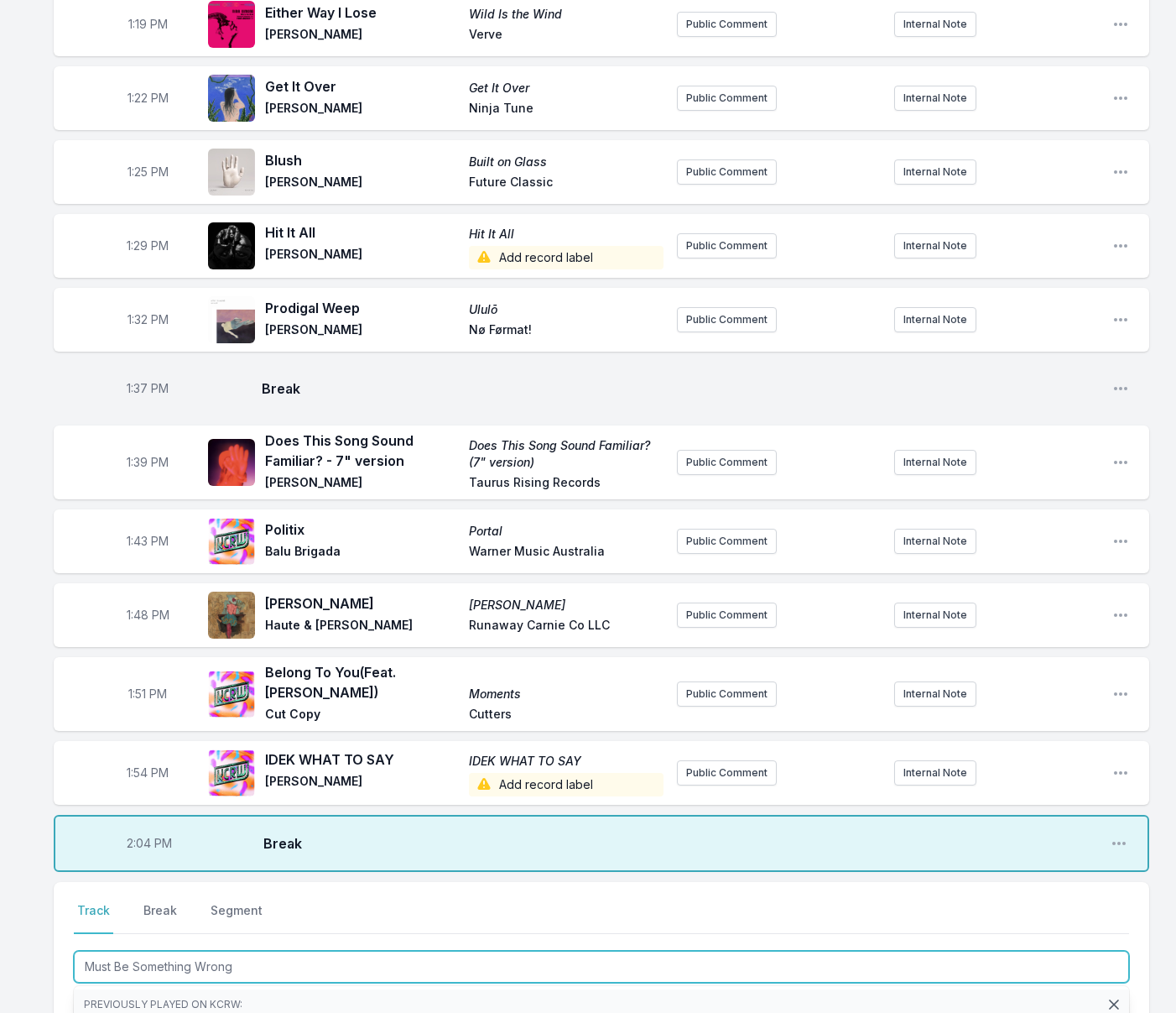
scroll to position [2032, 0]
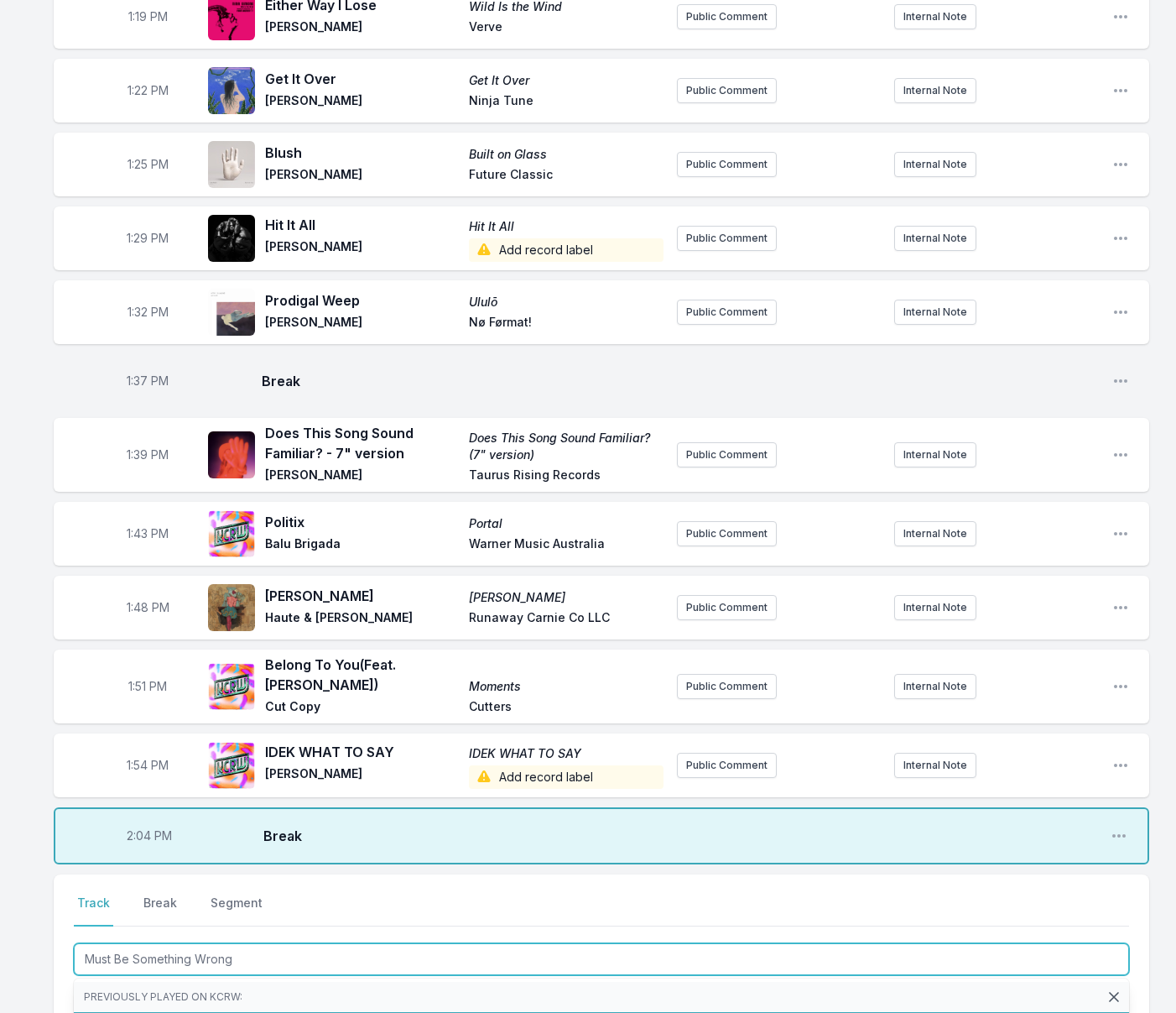
click at [126, 1012] on li "Must Be Something Wrong With Her [PERSON_NAME] Hangover Terrace Cooking Vinyl (…" at bounding box center [601, 1027] width 1055 height 30
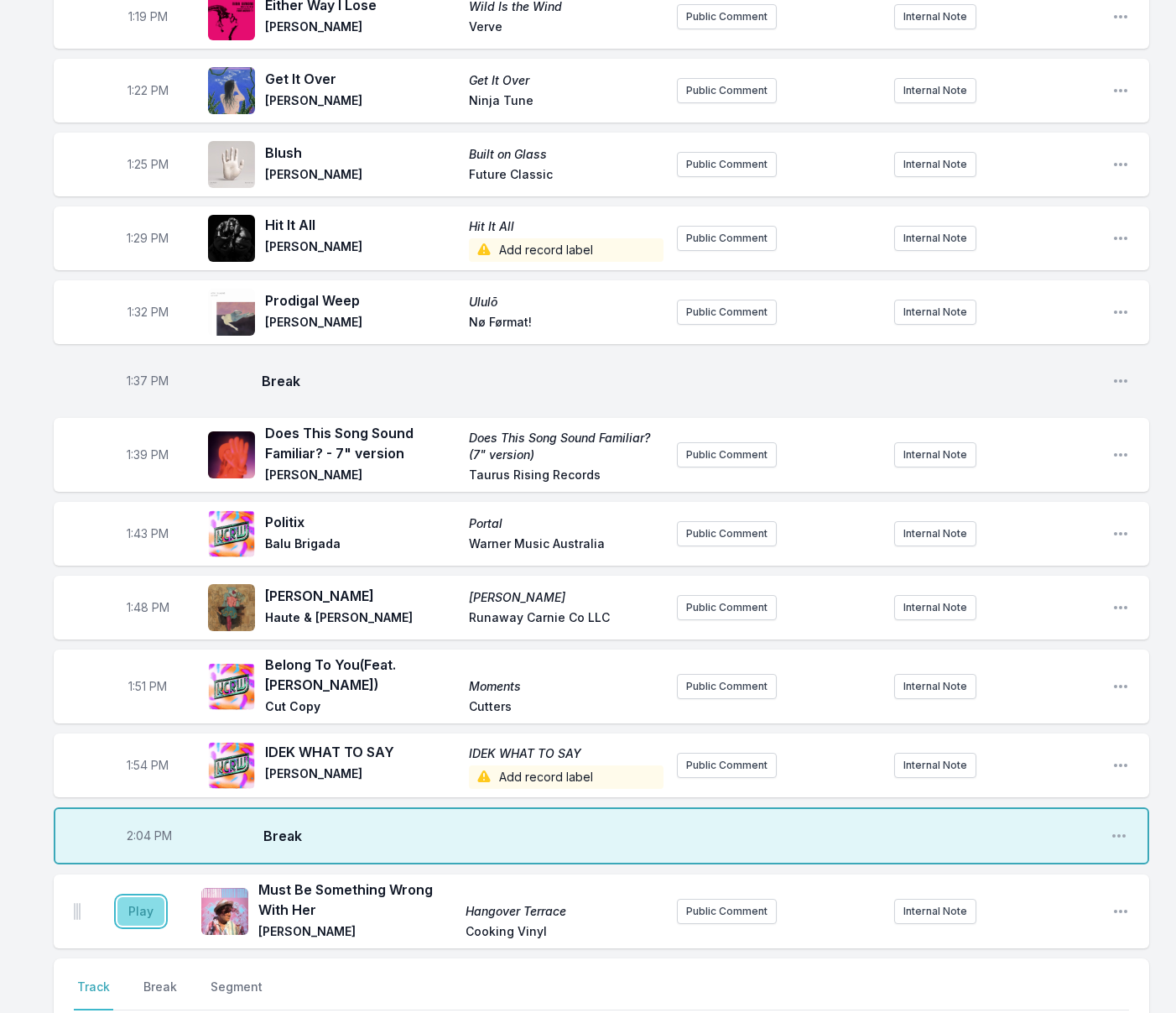
click at [158, 897] on button "Play" at bounding box center [141, 912] width 47 height 29
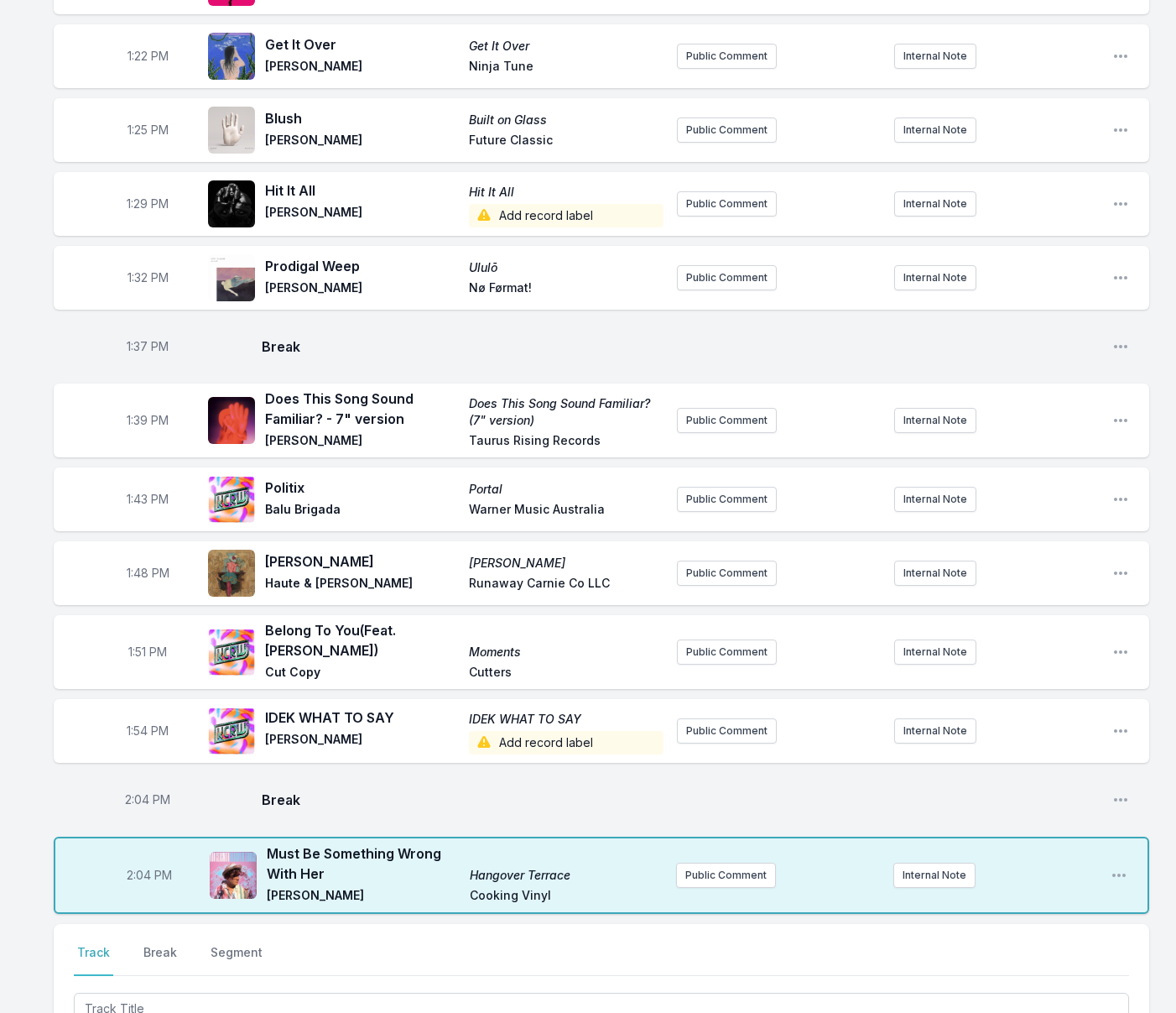
scroll to position [2079, 0]
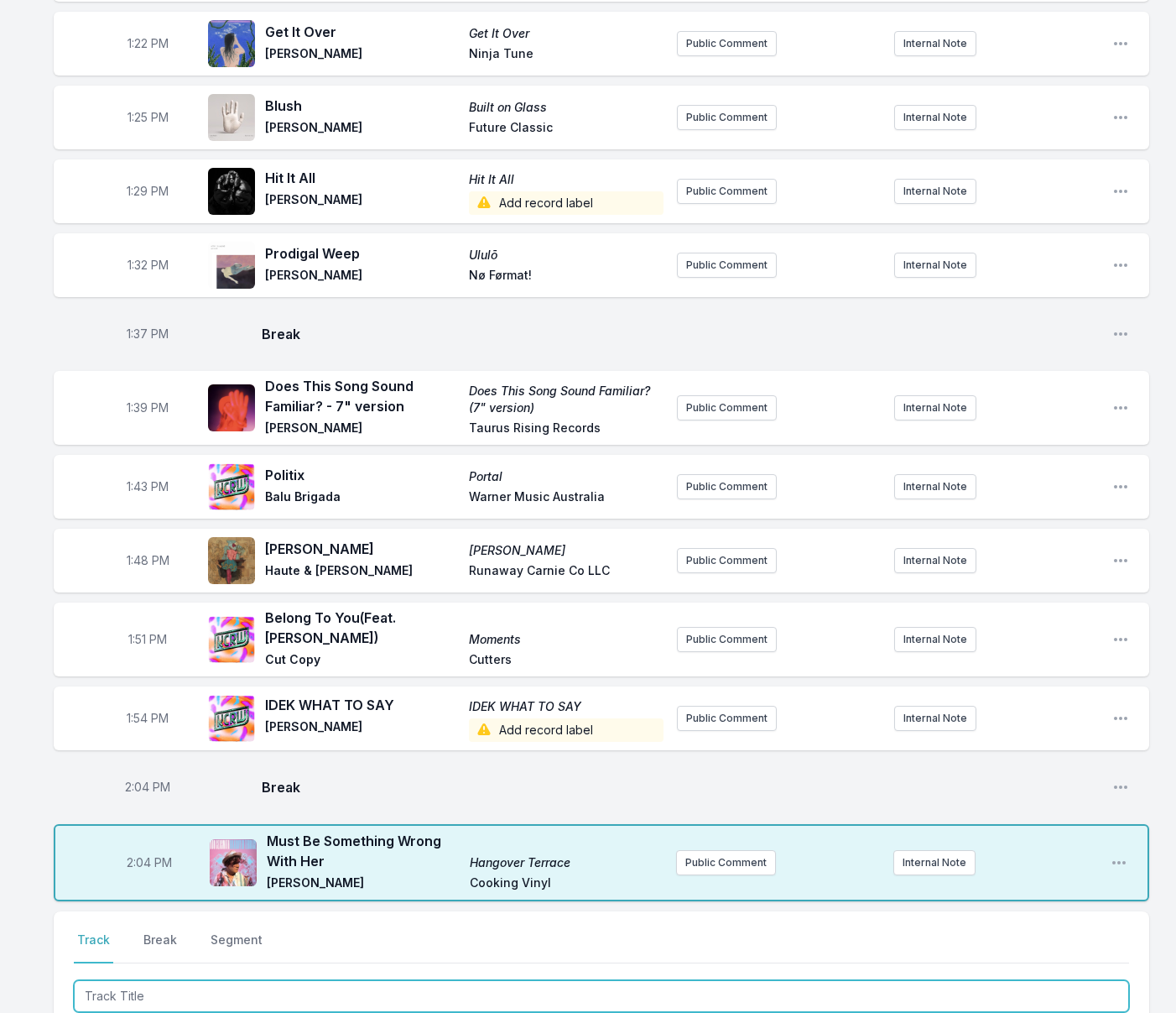
click at [455, 980] on input "Track Title" at bounding box center [601, 996] width 1055 height 32
type input "Fifty-Fifty"
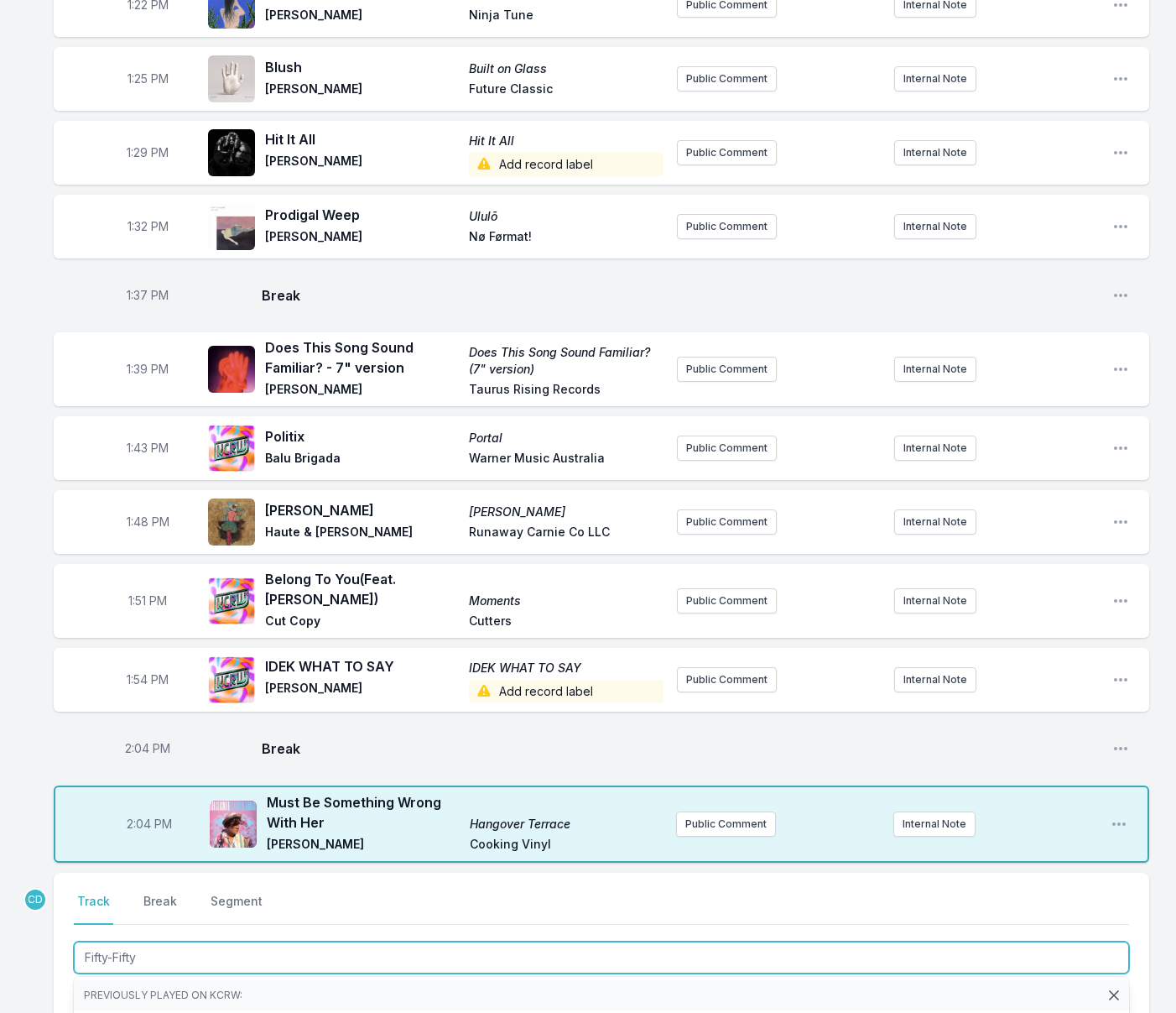
scroll to position [2131, 0]
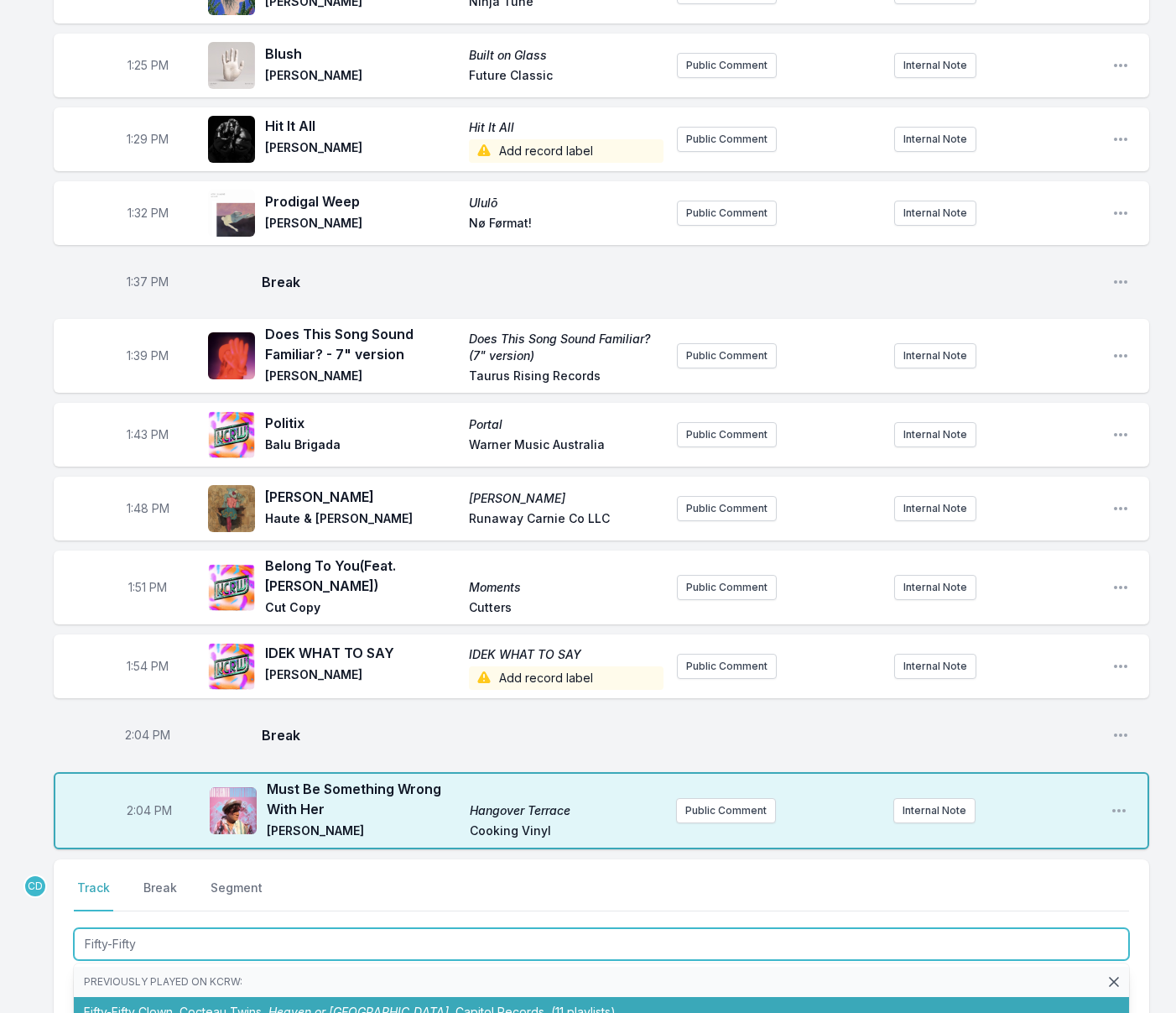
click at [455, 1004] on span "Capitol Records" at bounding box center [500, 1011] width 89 height 14
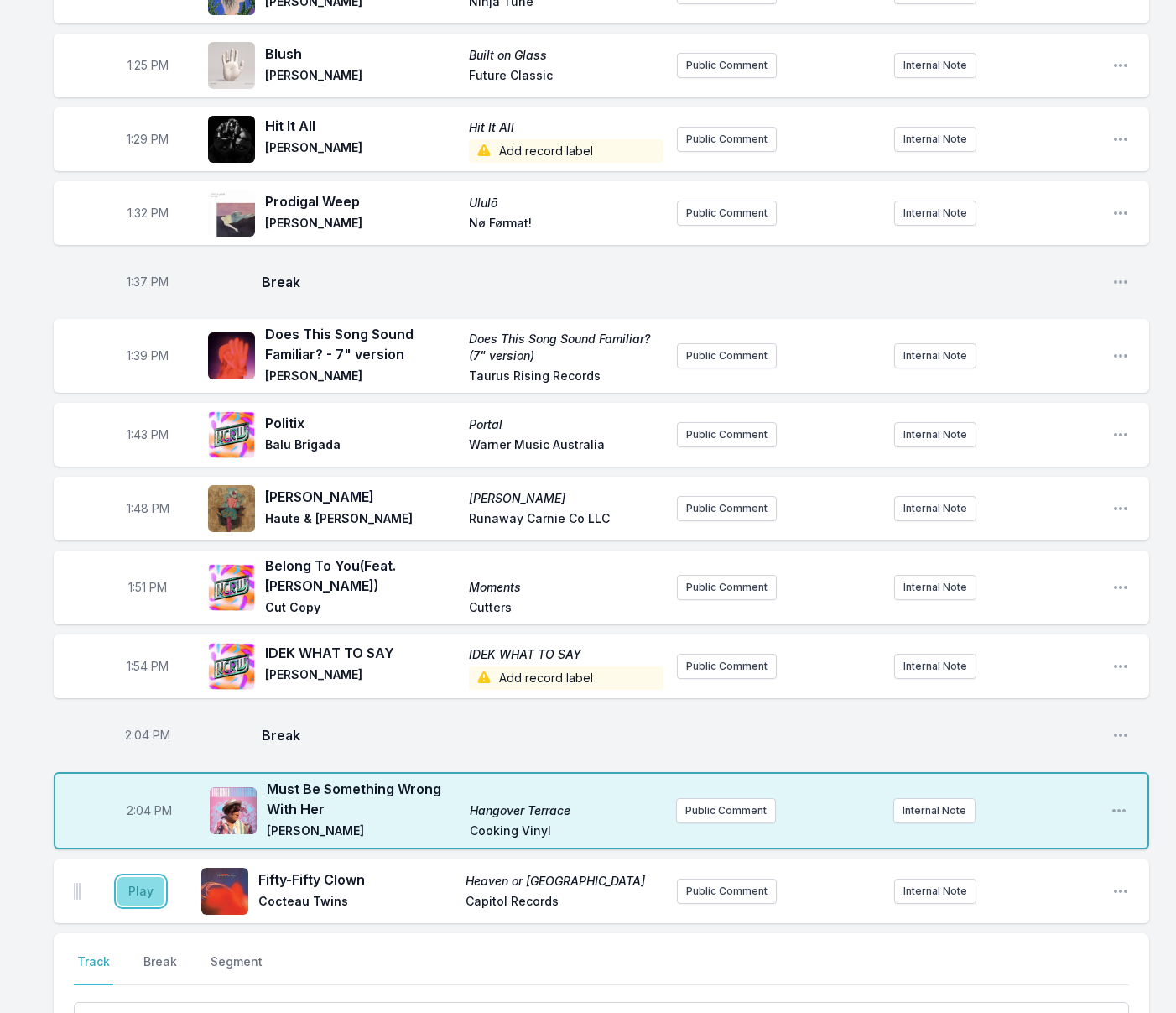
click at [150, 877] on button "Play" at bounding box center [141, 891] width 47 height 29
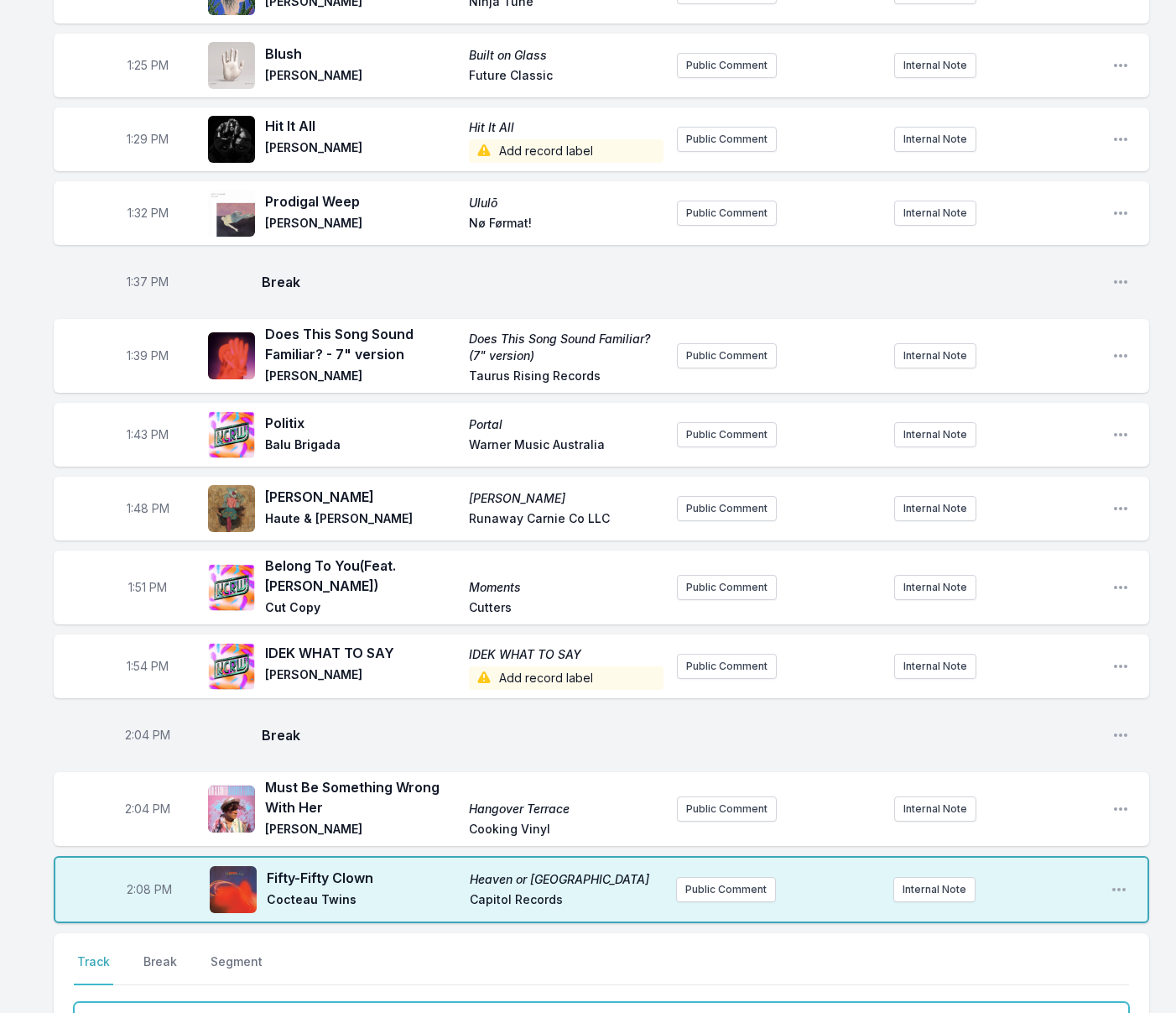
click at [176, 1001] on input "Track Title" at bounding box center [601, 1017] width 1055 height 32
type input "Figure 8"
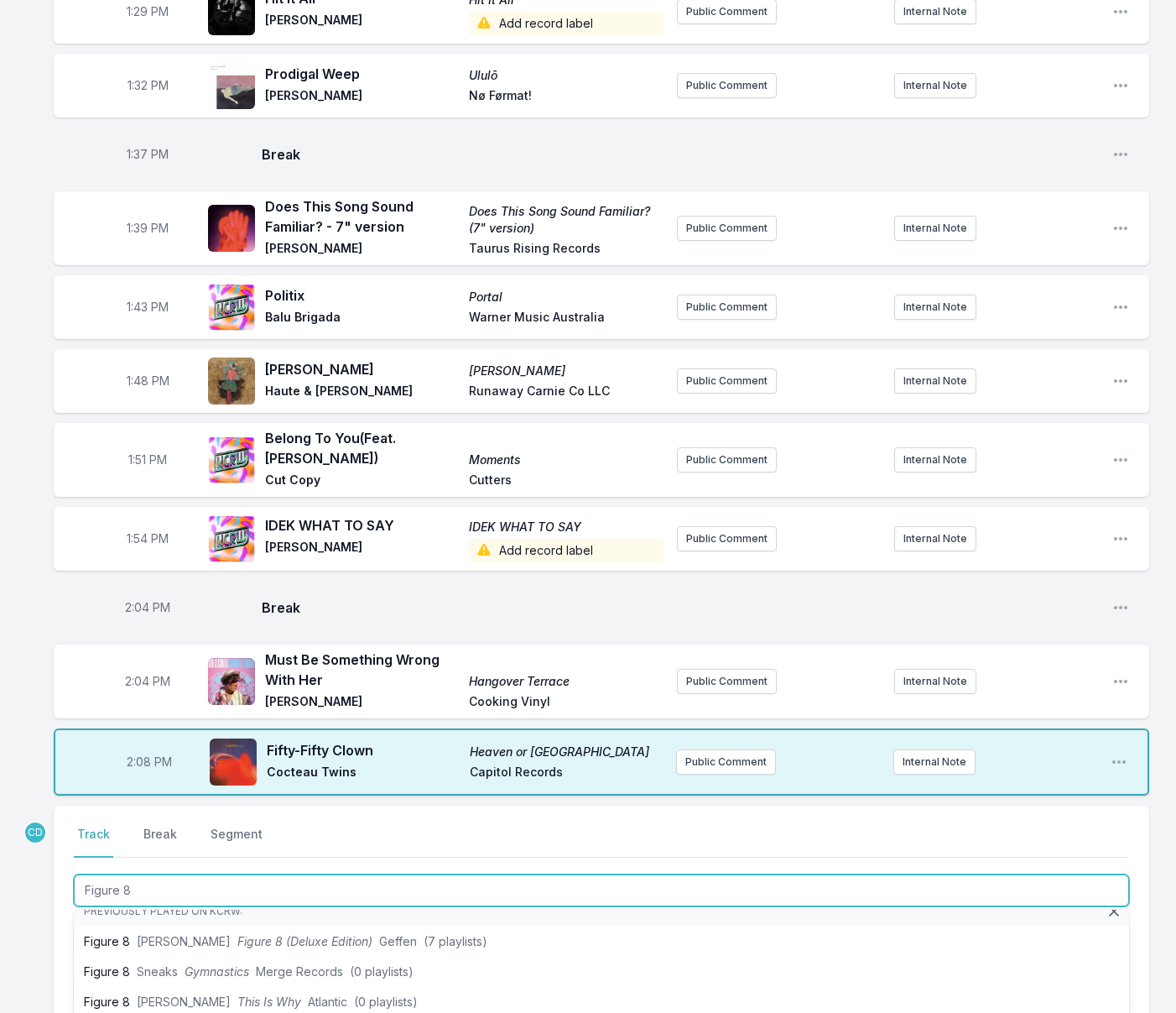
scroll to position [2261, 0]
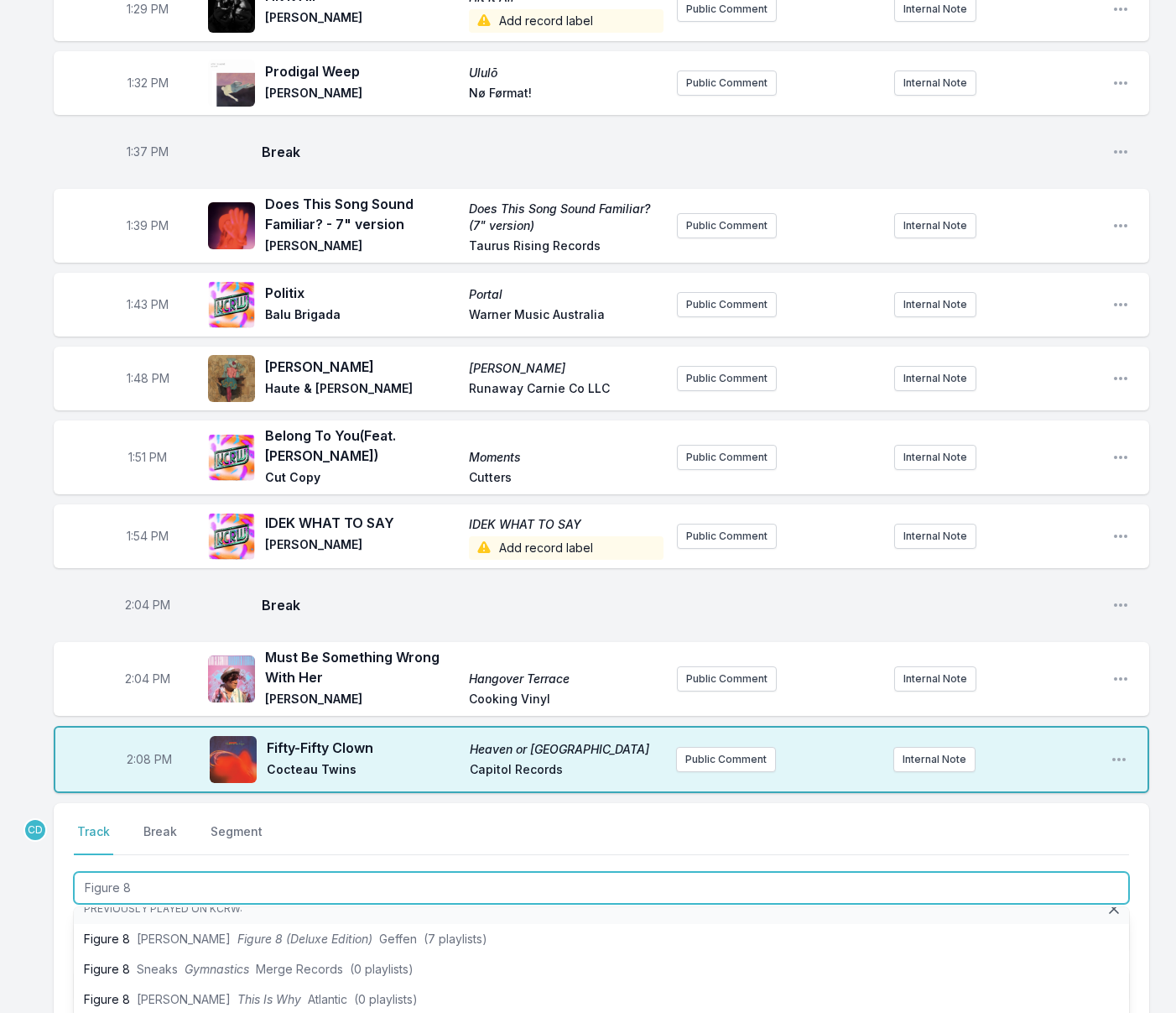
click at [180, 1012] on span "[PERSON_NAME]" at bounding box center [183, 1028] width 94 height 14
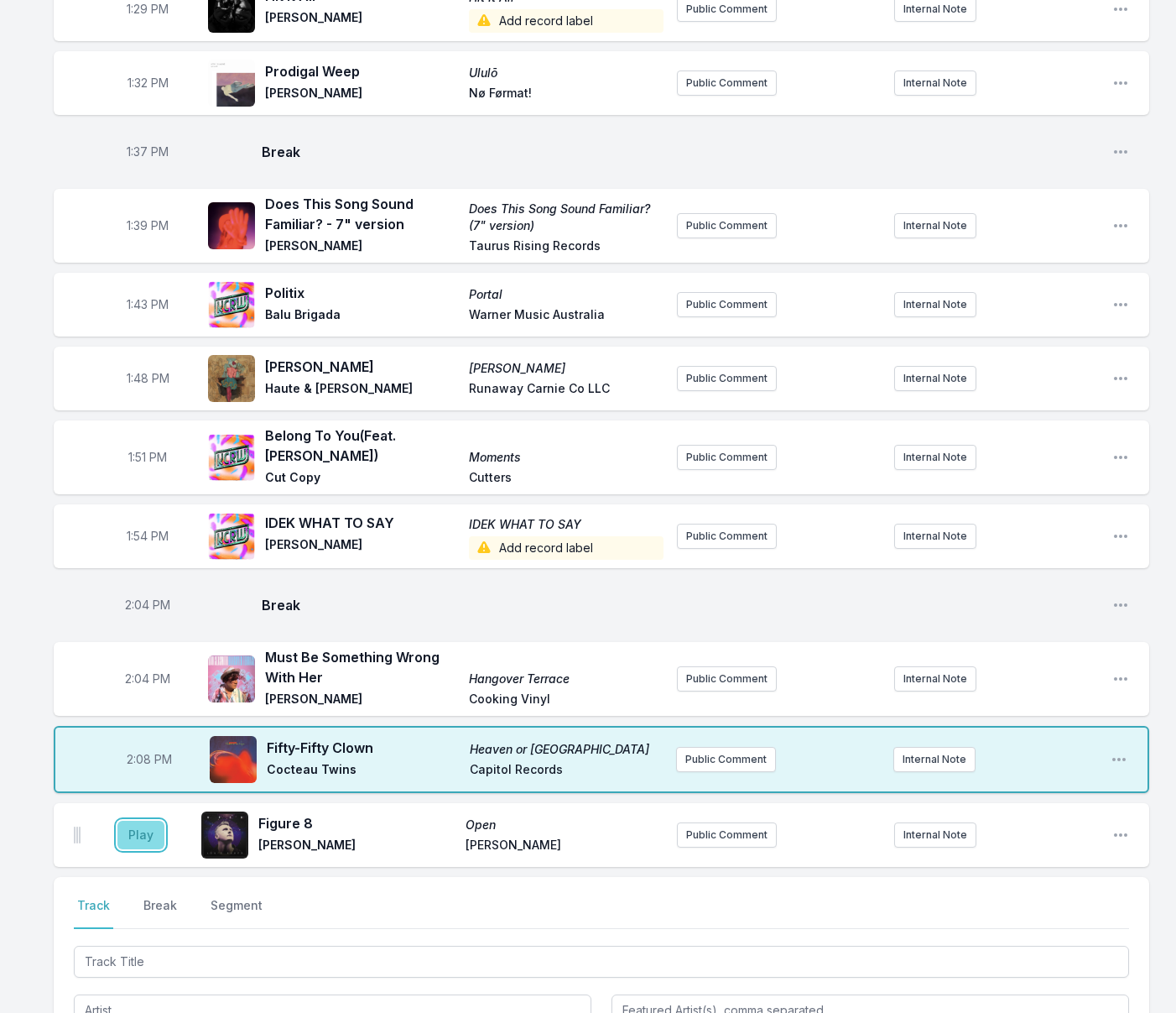
click at [137, 821] on button "Play" at bounding box center [141, 835] width 47 height 29
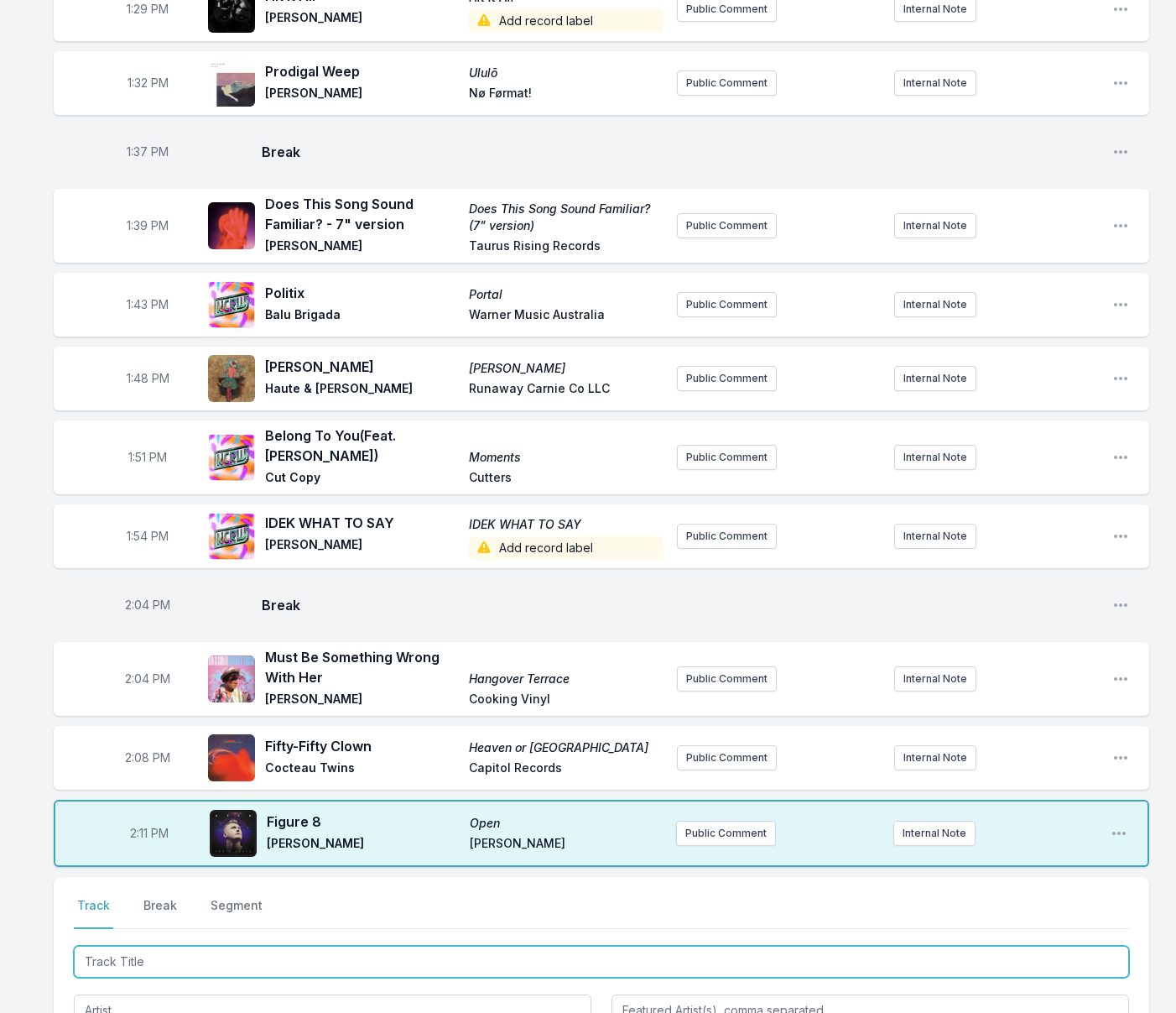
click at [147, 945] on input "Track Title" at bounding box center [601, 961] width 1055 height 32
type input "Rodeo"
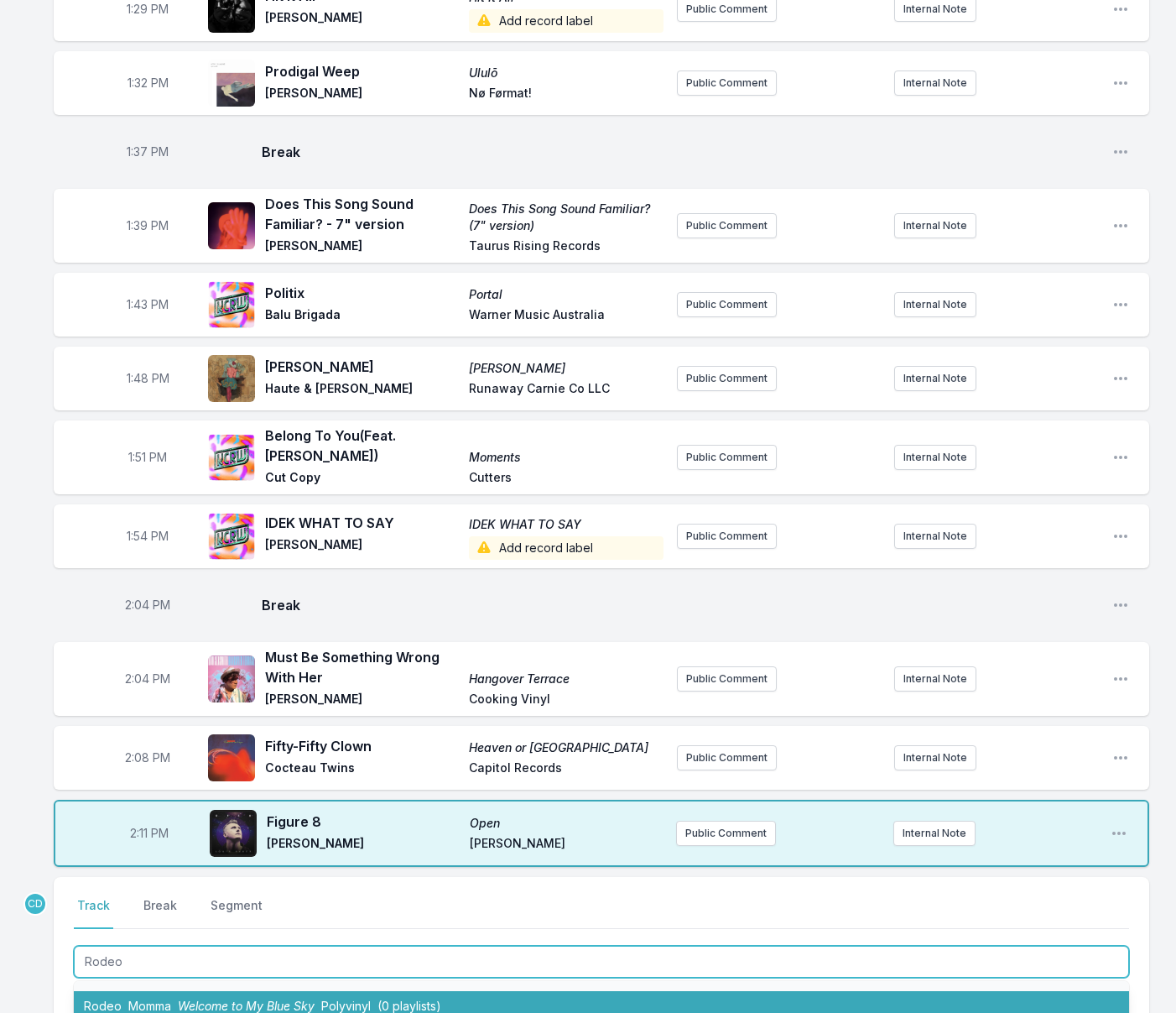
scroll to position [28, 0]
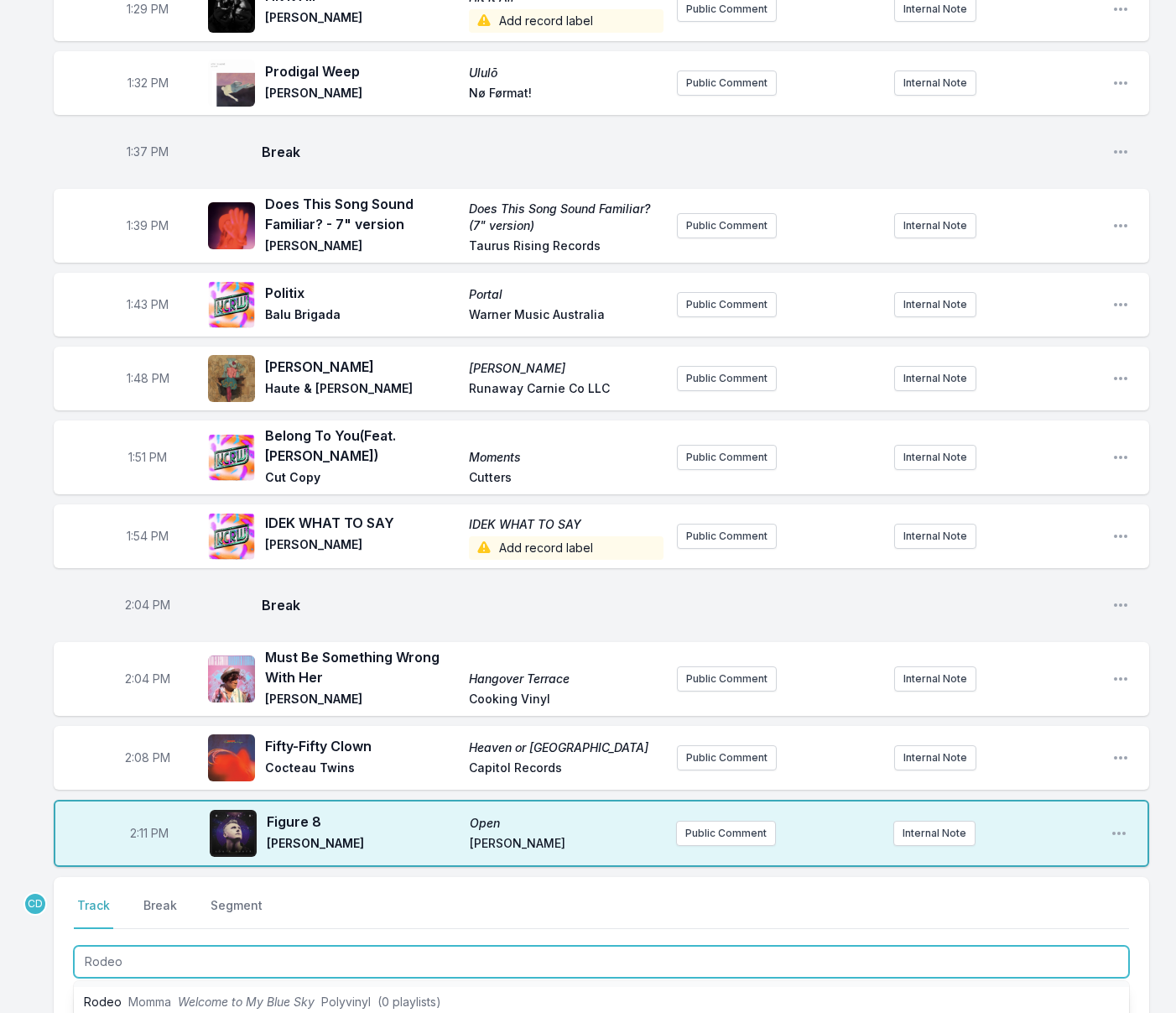
click at [148, 1012] on span "[PERSON_NAME]" at bounding box center [175, 1031] width 94 height 14
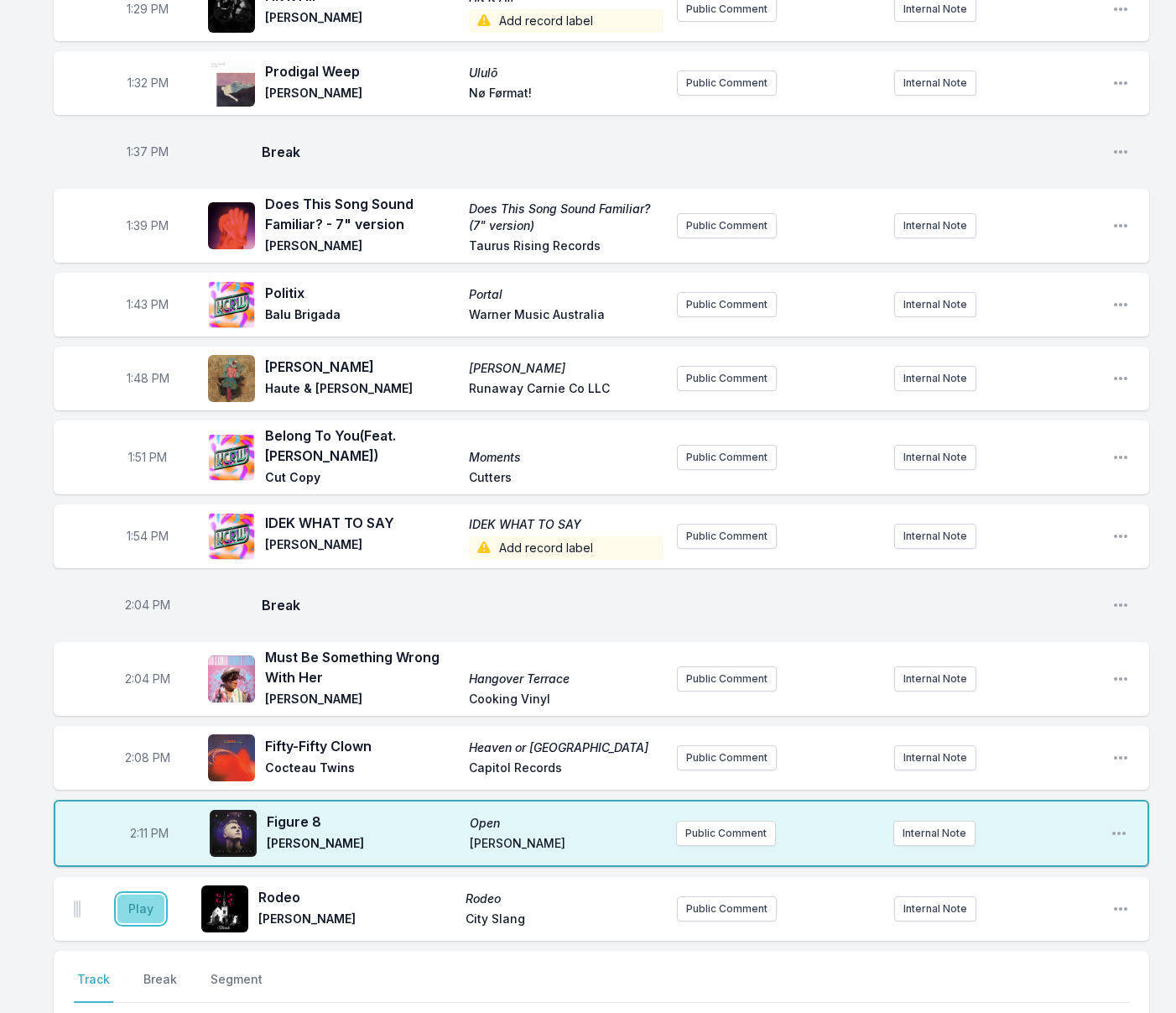
click at [147, 894] on button "Play" at bounding box center [141, 909] width 47 height 29
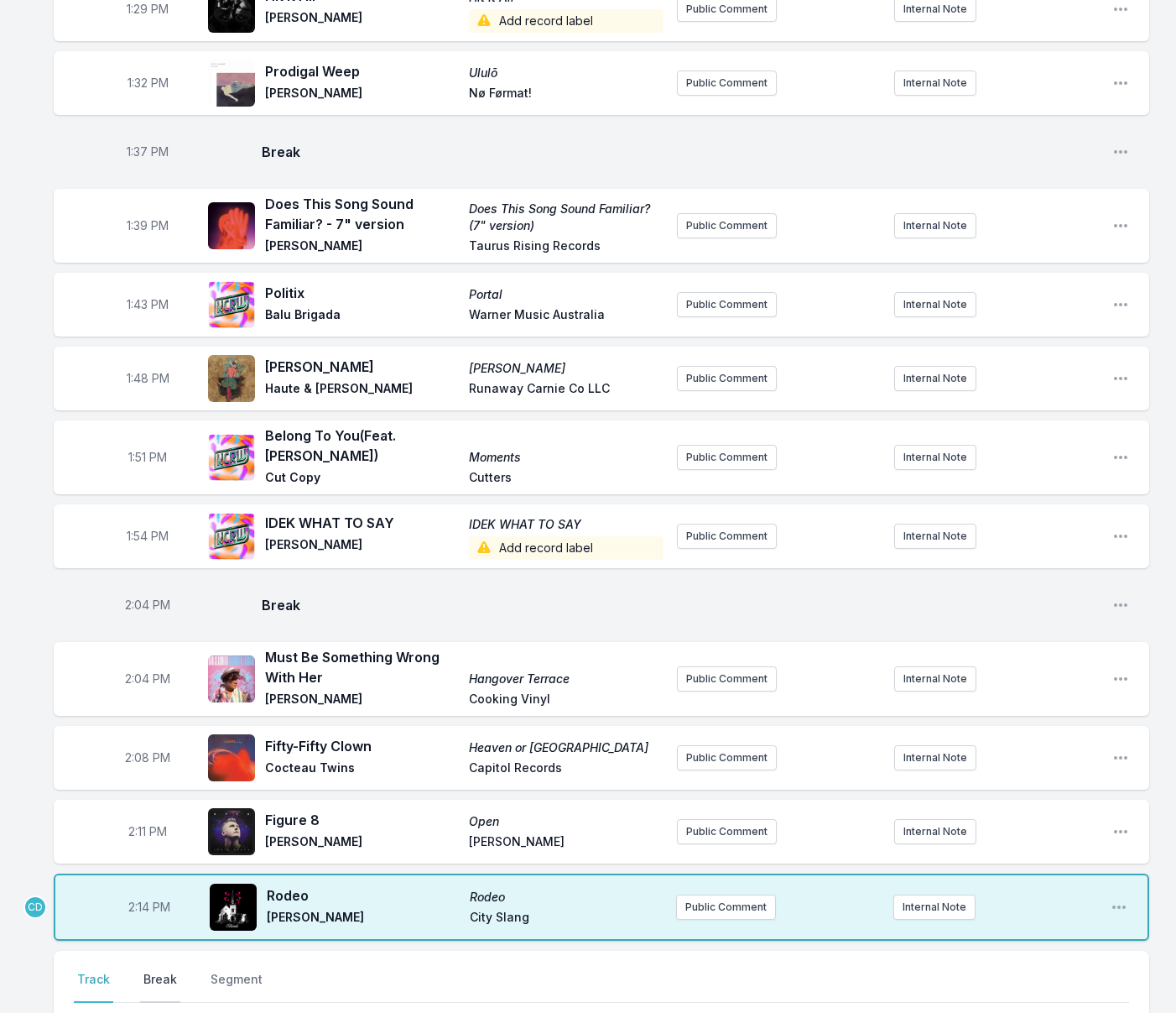
click at [155, 970] on button "Break" at bounding box center [160, 986] width 41 height 32
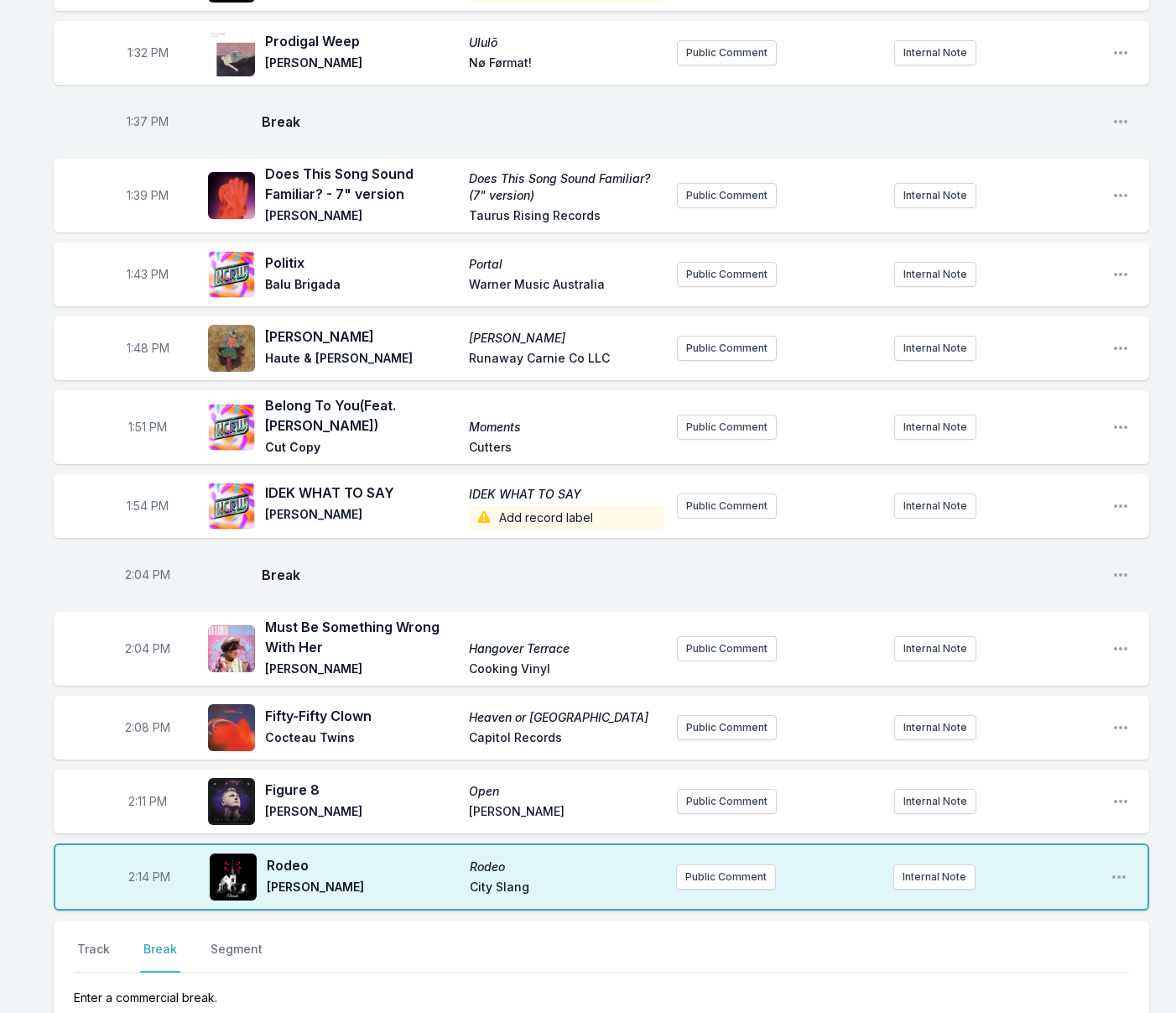
scroll to position [2299, 0]
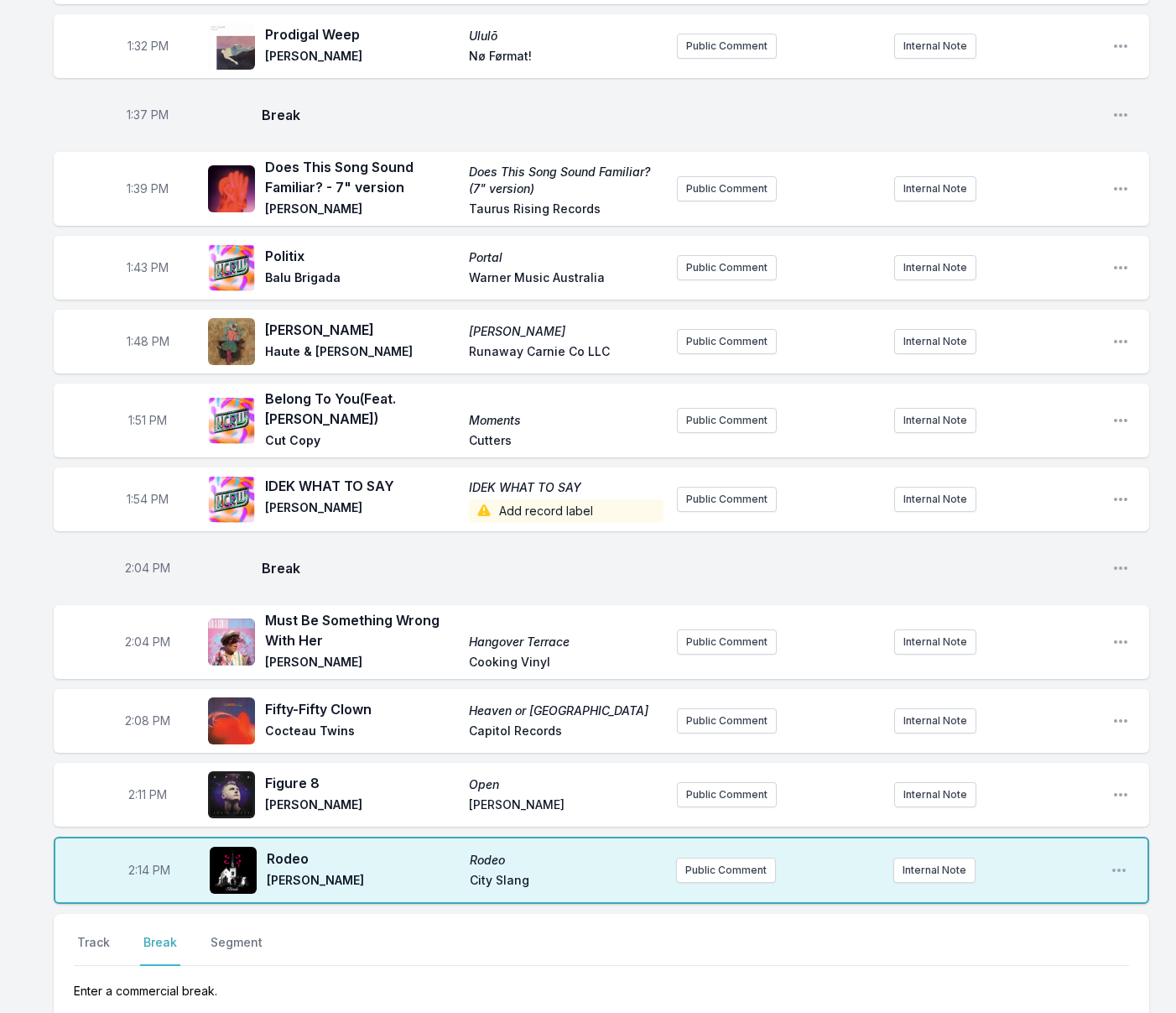
click at [157, 934] on button "Break" at bounding box center [160, 949] width 41 height 32
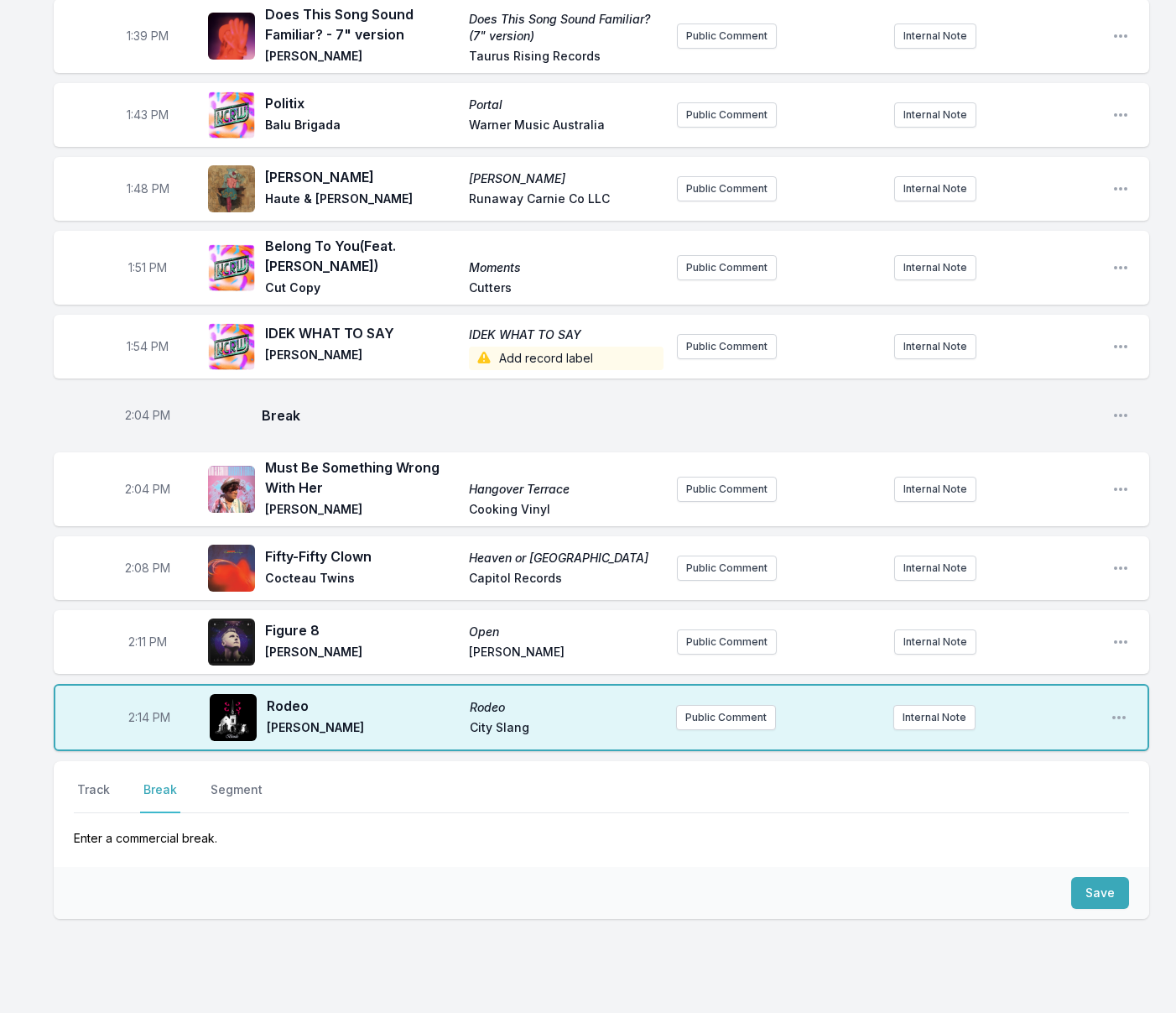
scroll to position [2468, 0]
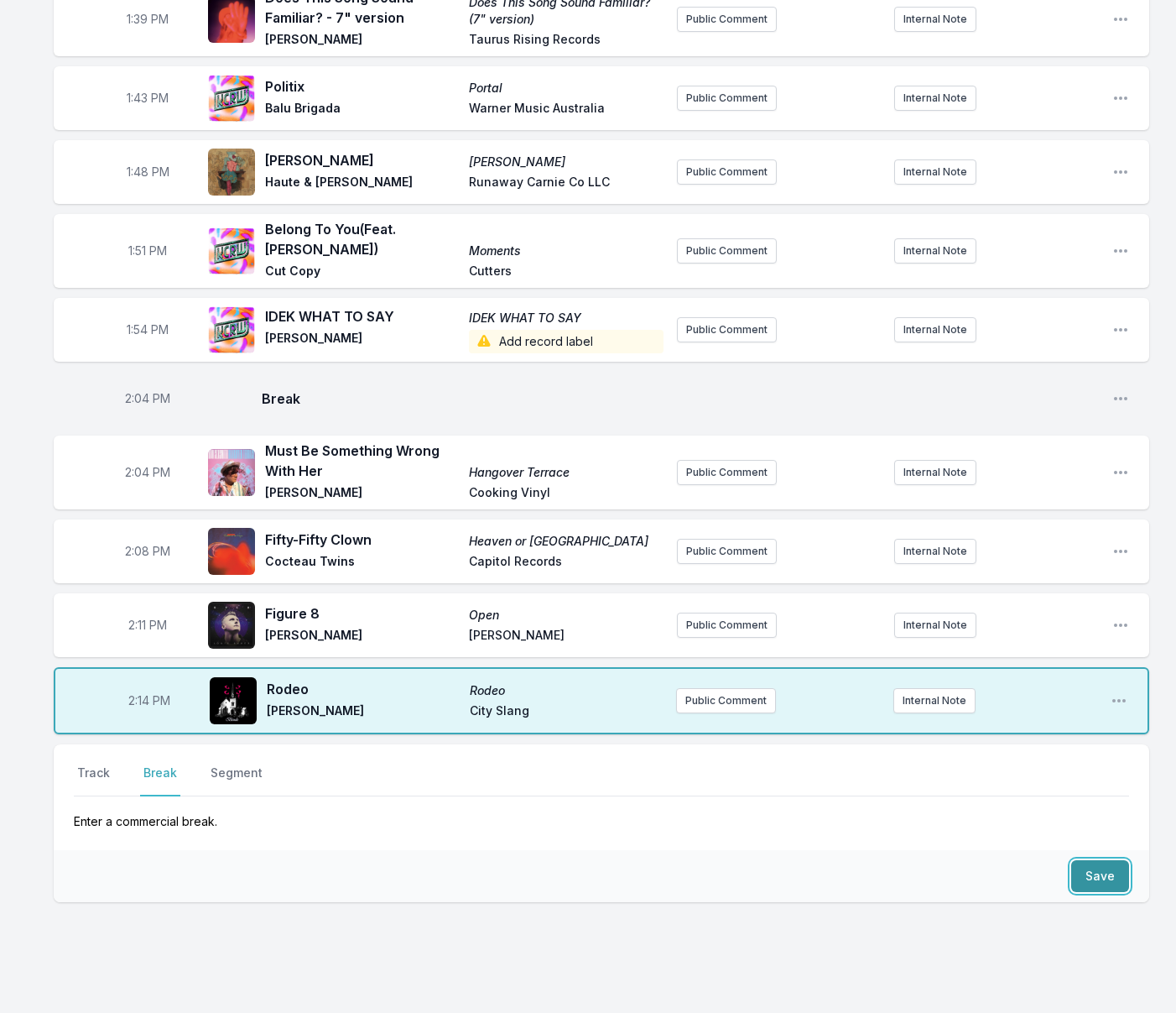
click at [1109, 860] on button "Save" at bounding box center [1100, 876] width 58 height 32
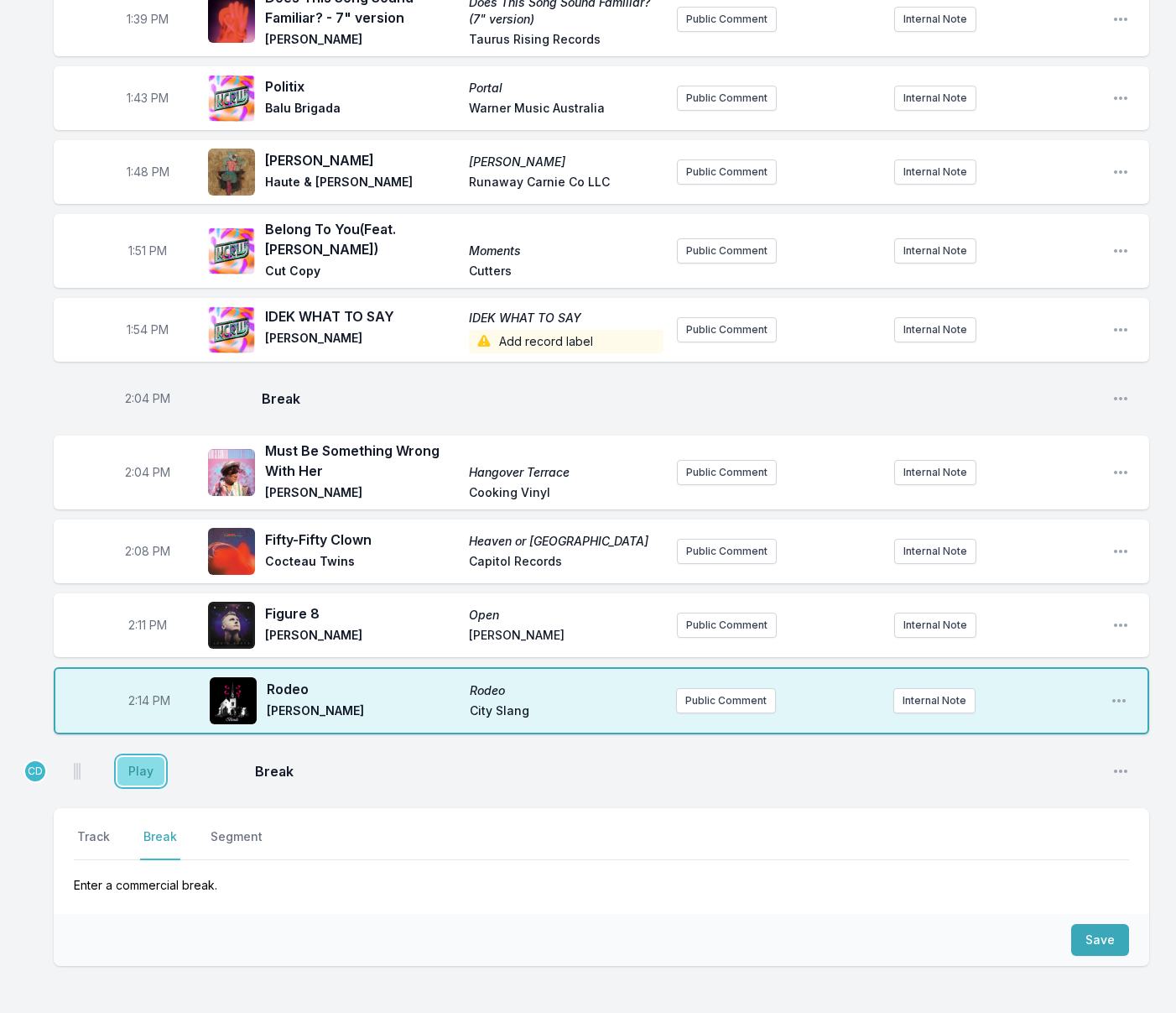
click at [140, 757] on button "Play" at bounding box center [141, 771] width 47 height 29
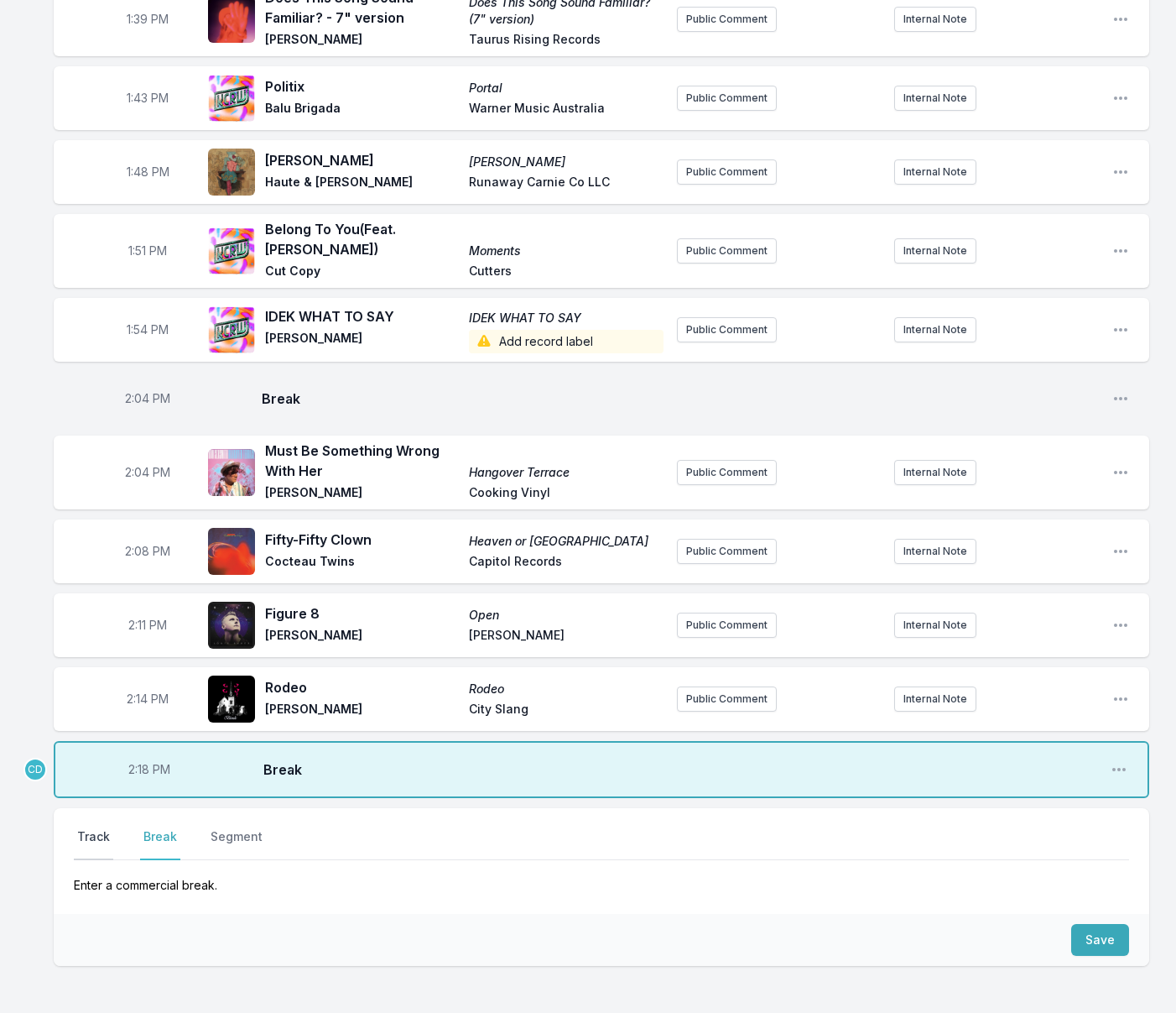
click at [96, 828] on button "Track" at bounding box center [93, 844] width 40 height 32
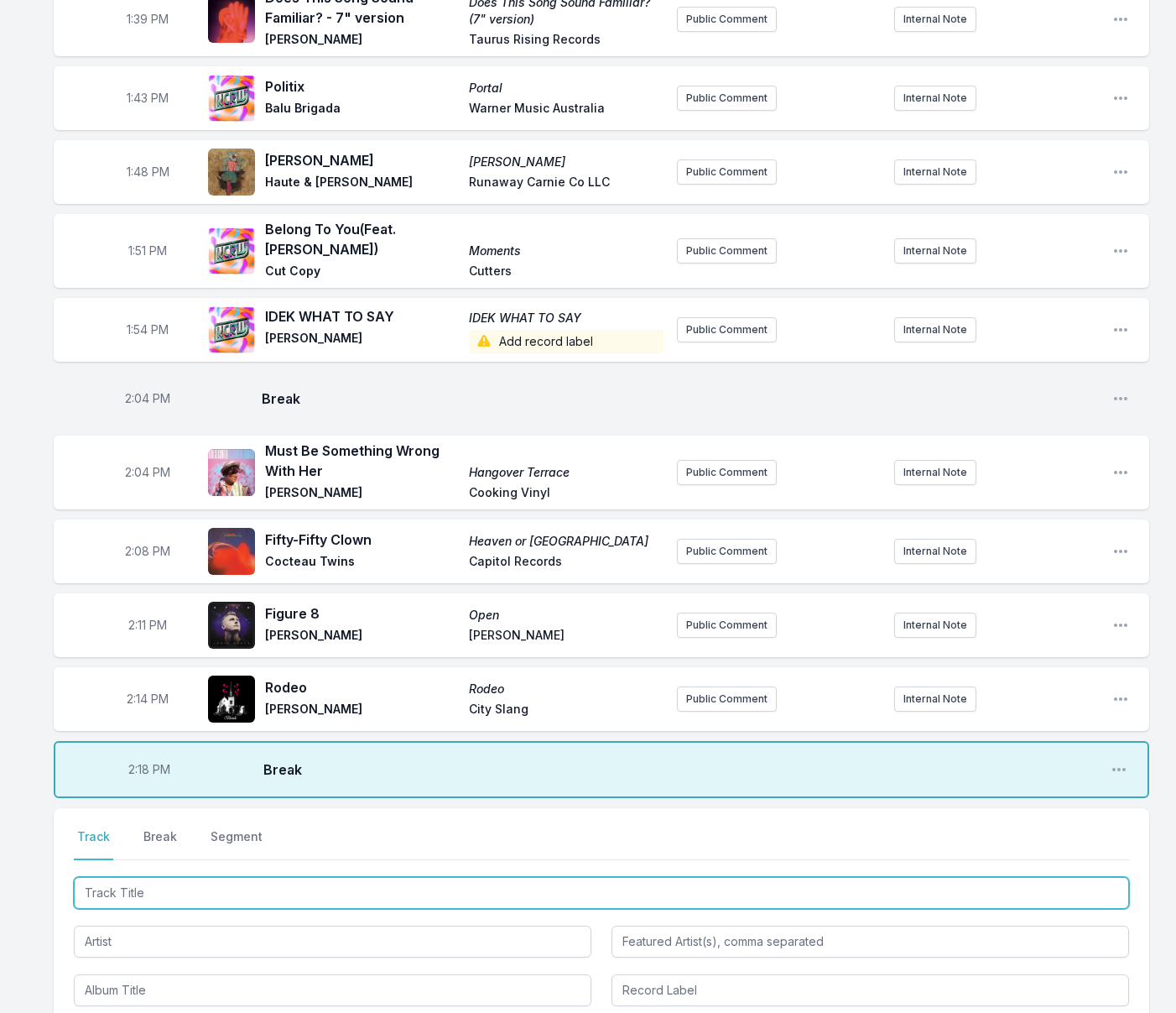
click at [166, 877] on input "Track Title" at bounding box center [601, 892] width 1055 height 32
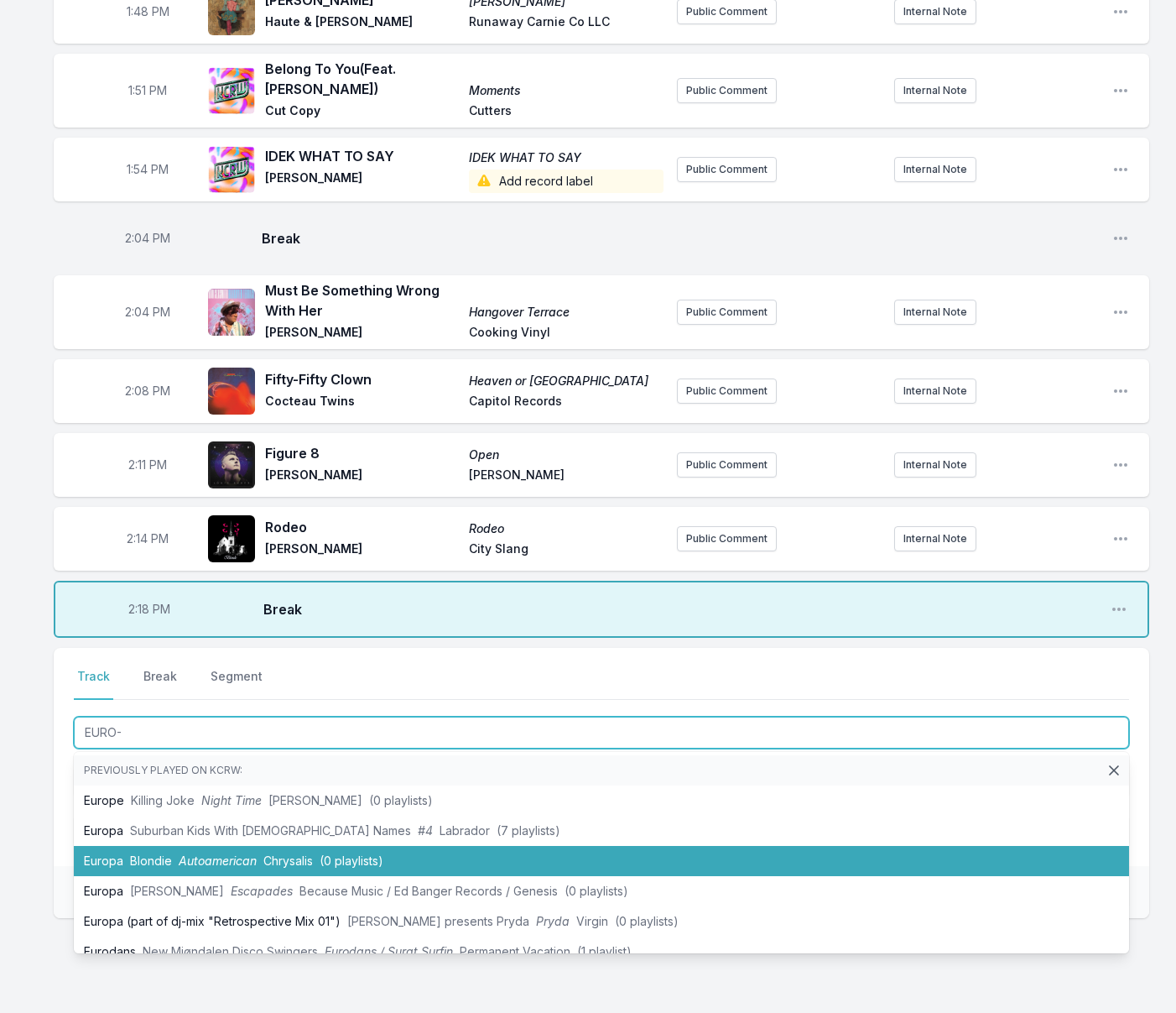
scroll to position [2644, 0]
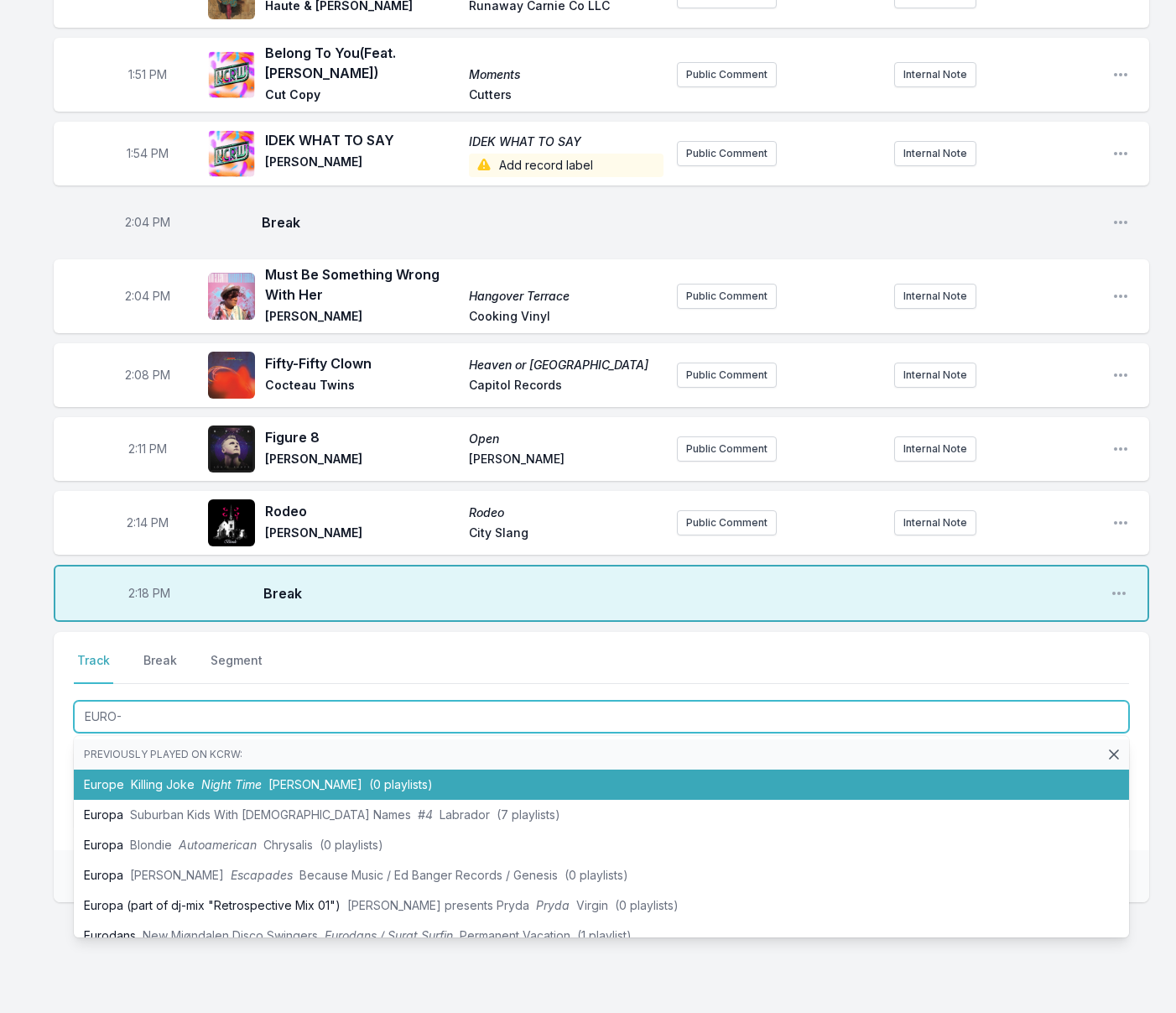
type input "EURO-C"
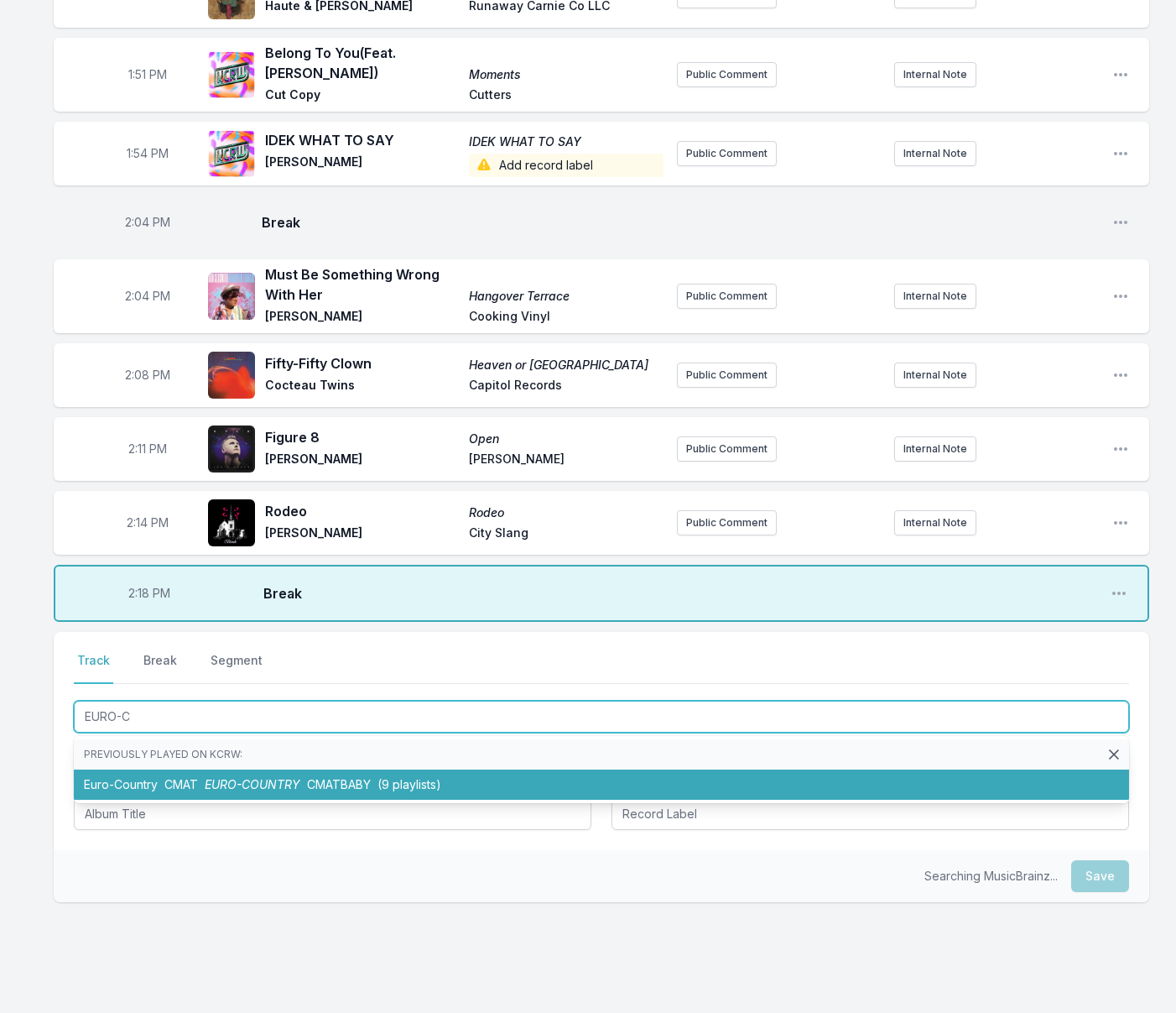
click at [173, 777] on span "CMAT" at bounding box center [181, 784] width 34 height 14
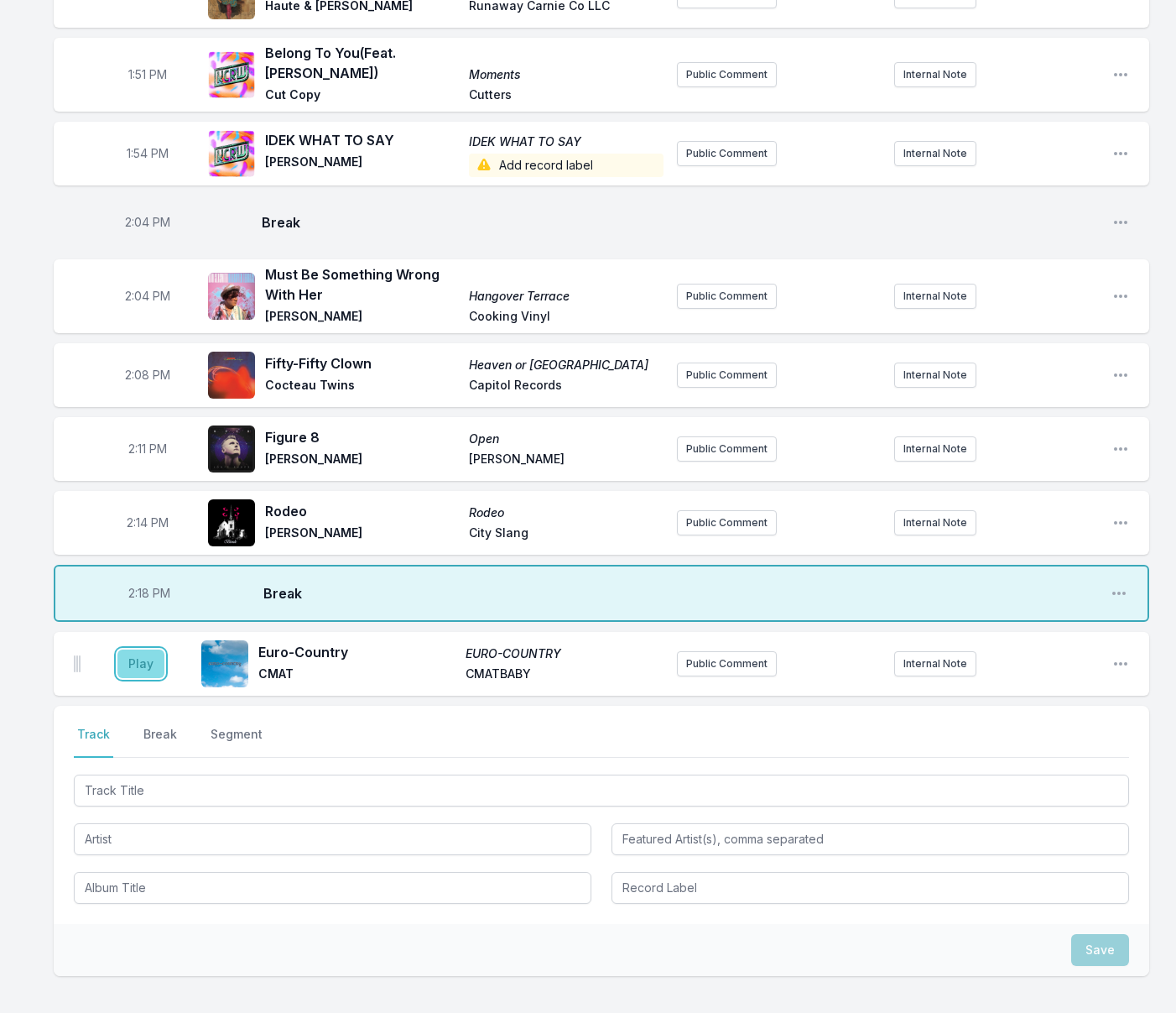
click at [149, 637] on aside "Play" at bounding box center [140, 664] width 94 height 54
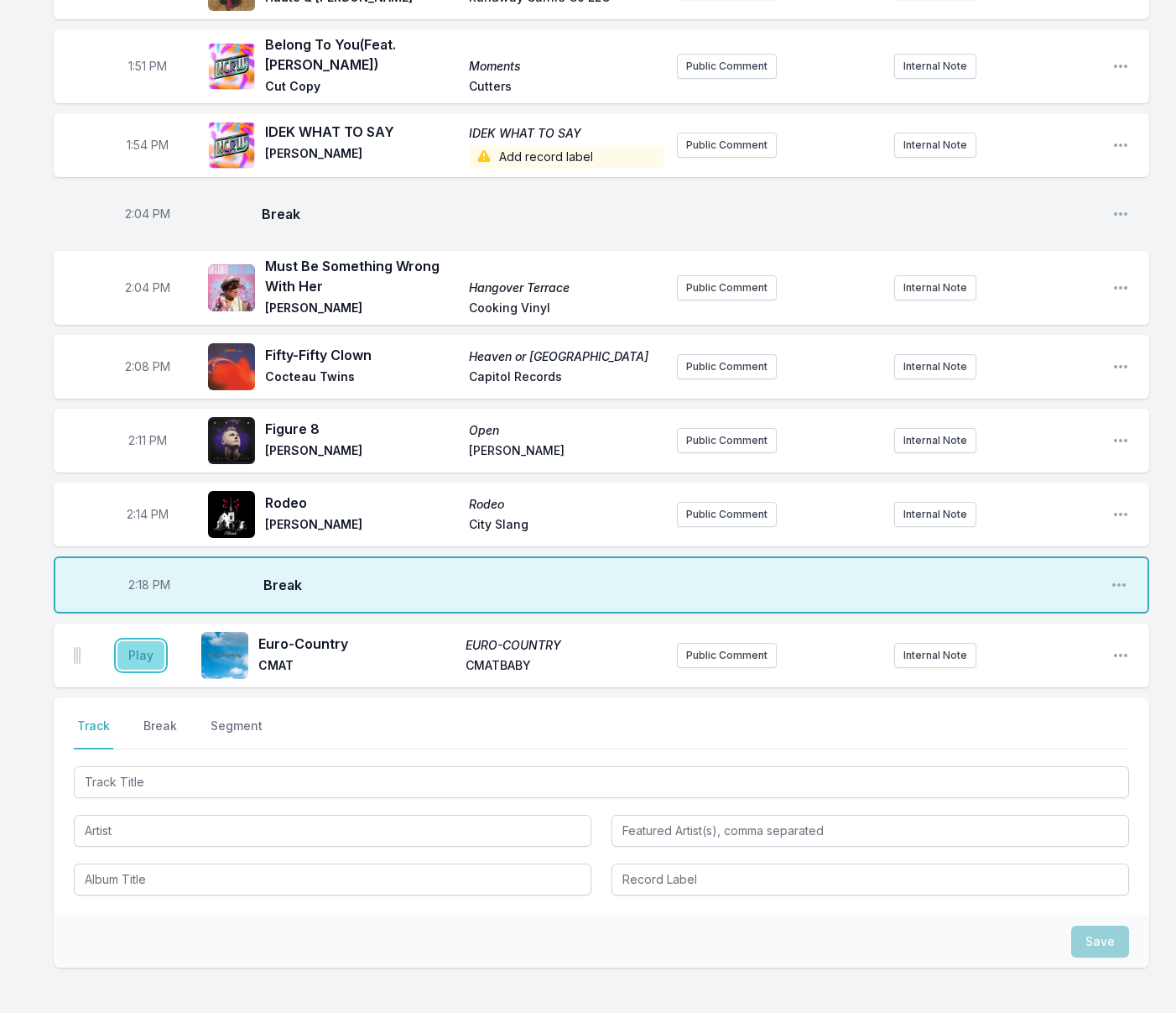
click at [146, 641] on button "Play" at bounding box center [141, 655] width 47 height 29
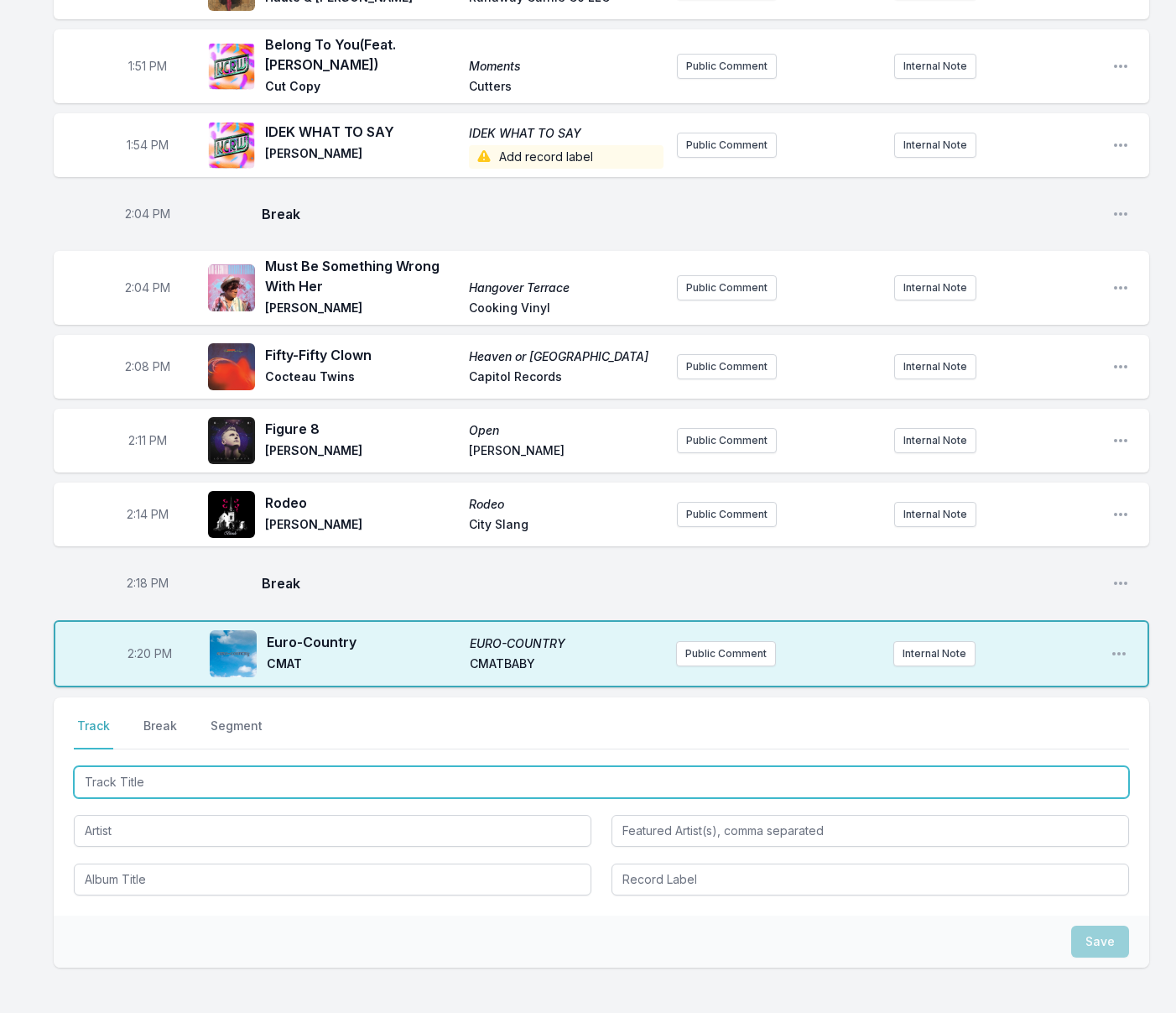
click at [330, 767] on input "Track Title" at bounding box center [601, 782] width 1055 height 32
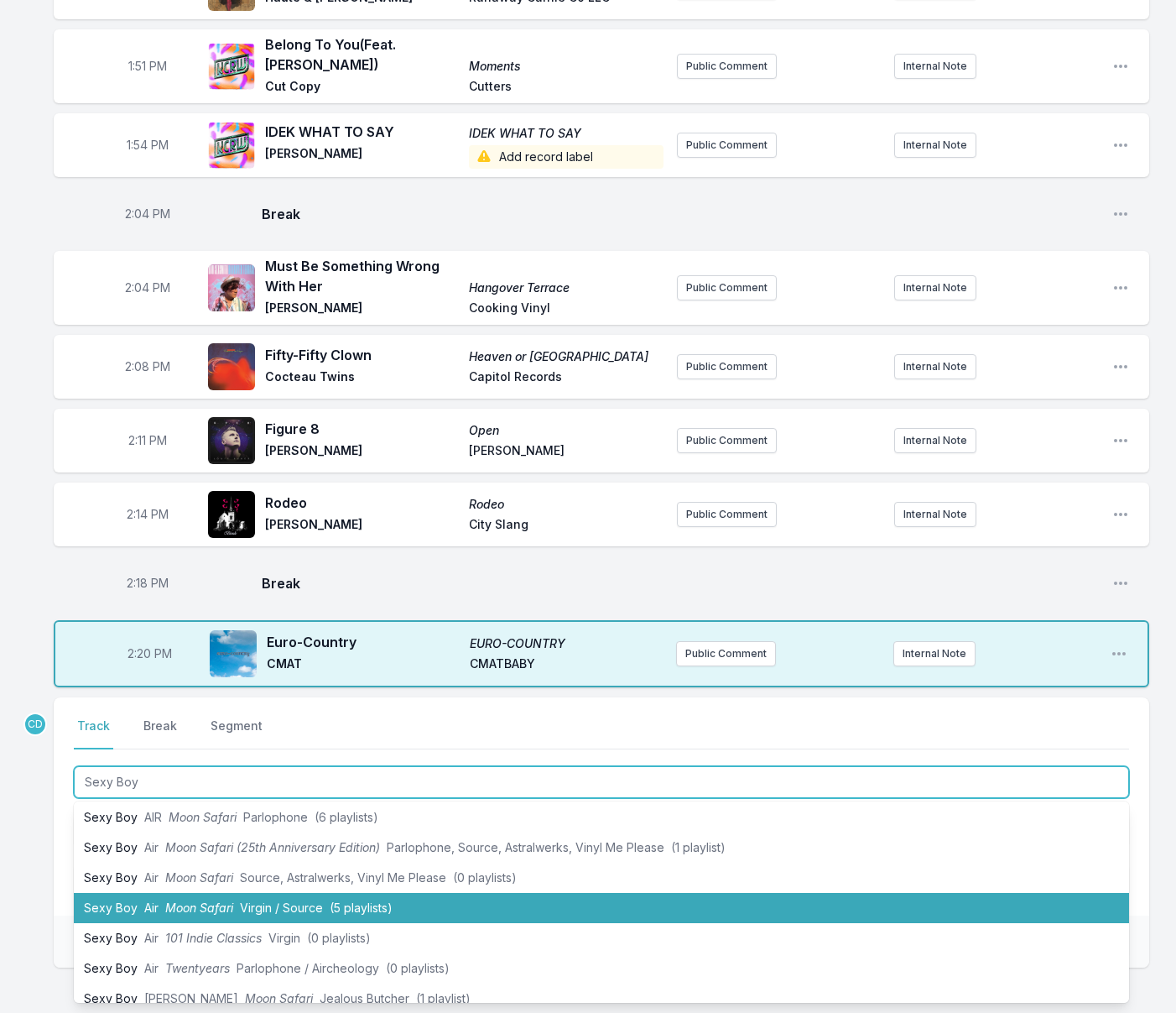
scroll to position [0, 0]
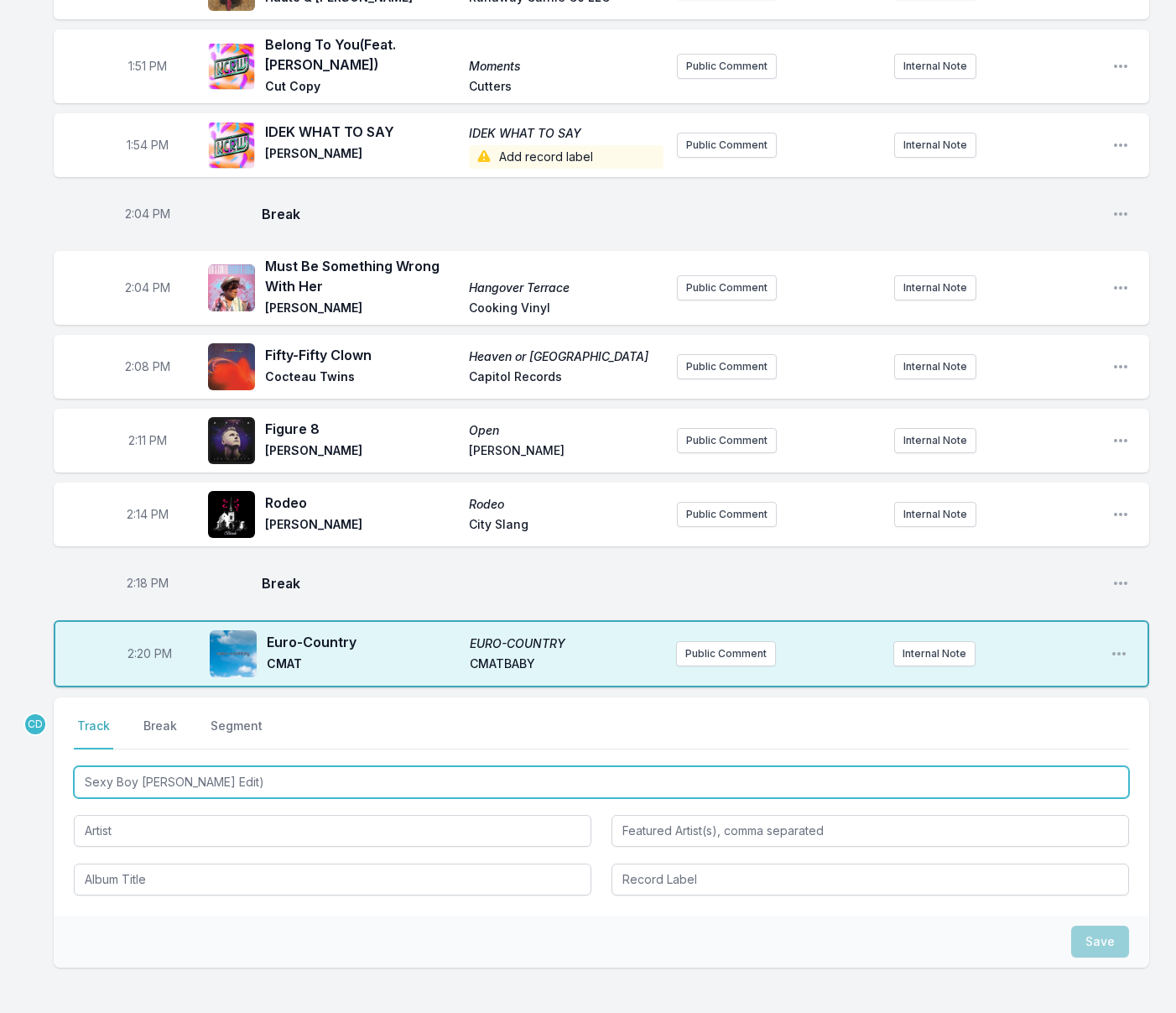
click at [138, 767] on input "Sexy Boy [PERSON_NAME] Edit)" at bounding box center [601, 782] width 1055 height 32
type input "Sexy Boy ([PERSON_NAME] Edit)"
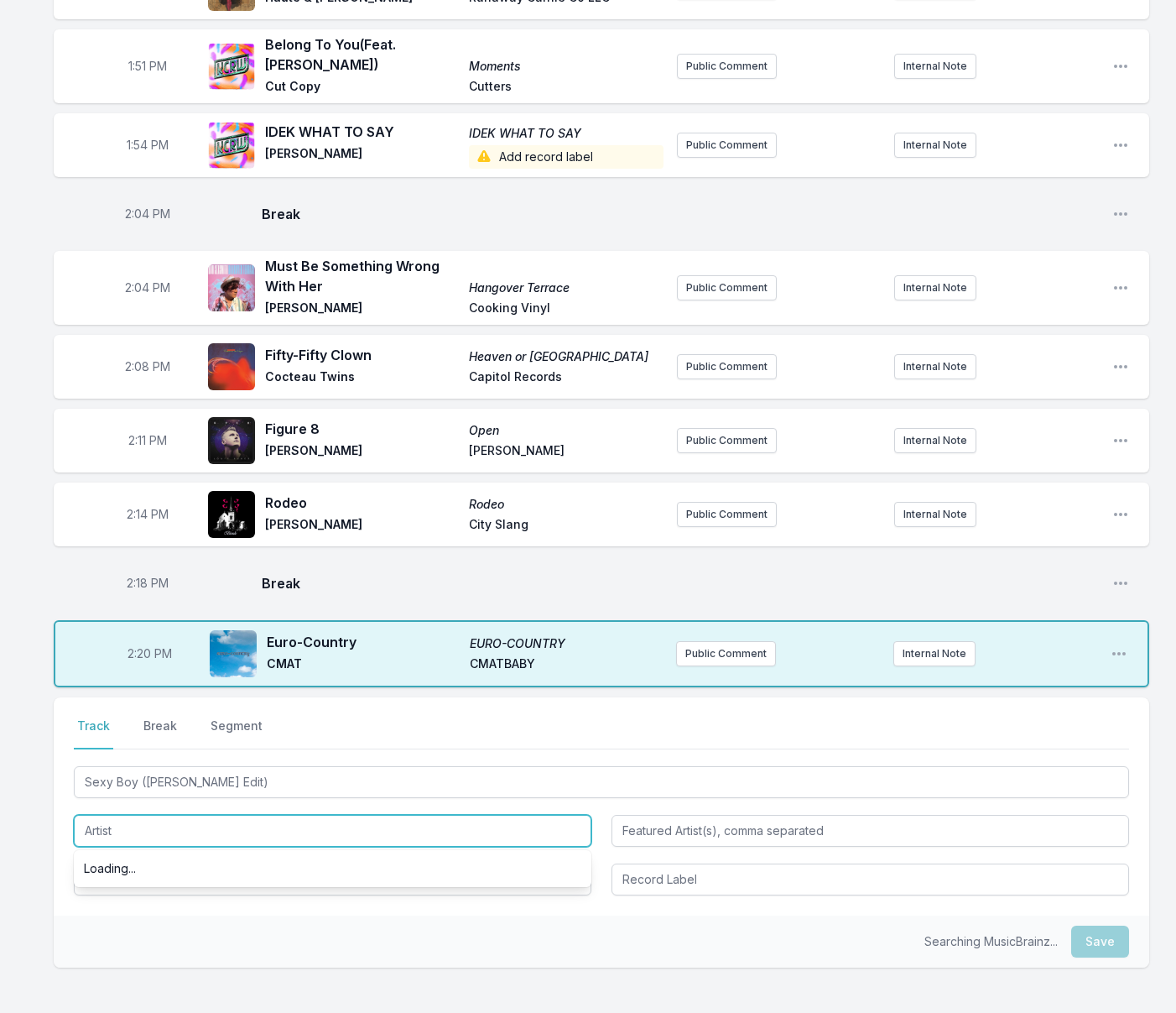
click at [134, 815] on input "Artist" at bounding box center [332, 830] width 518 height 32
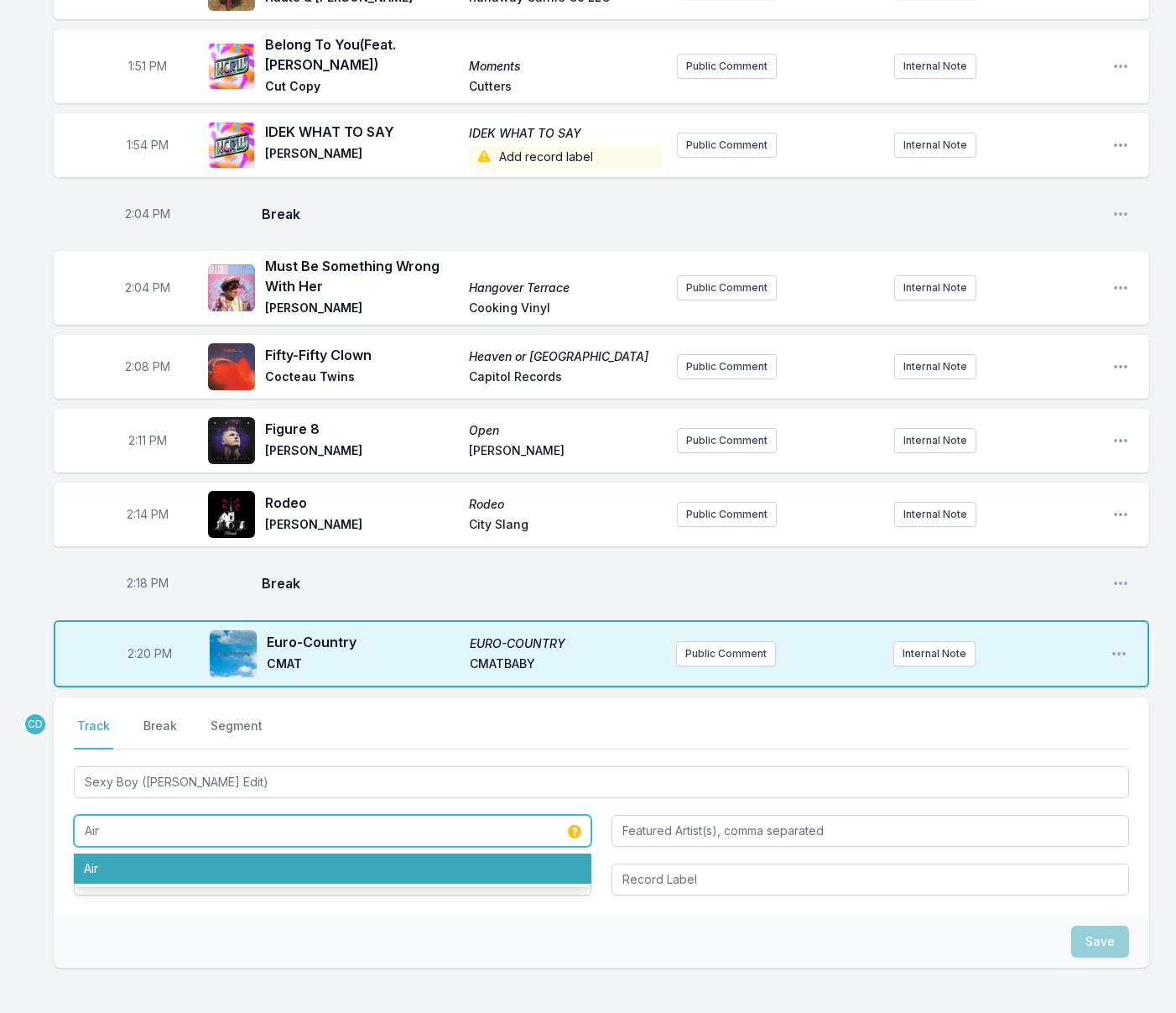
click at [145, 854] on li "Air" at bounding box center [332, 868] width 518 height 30
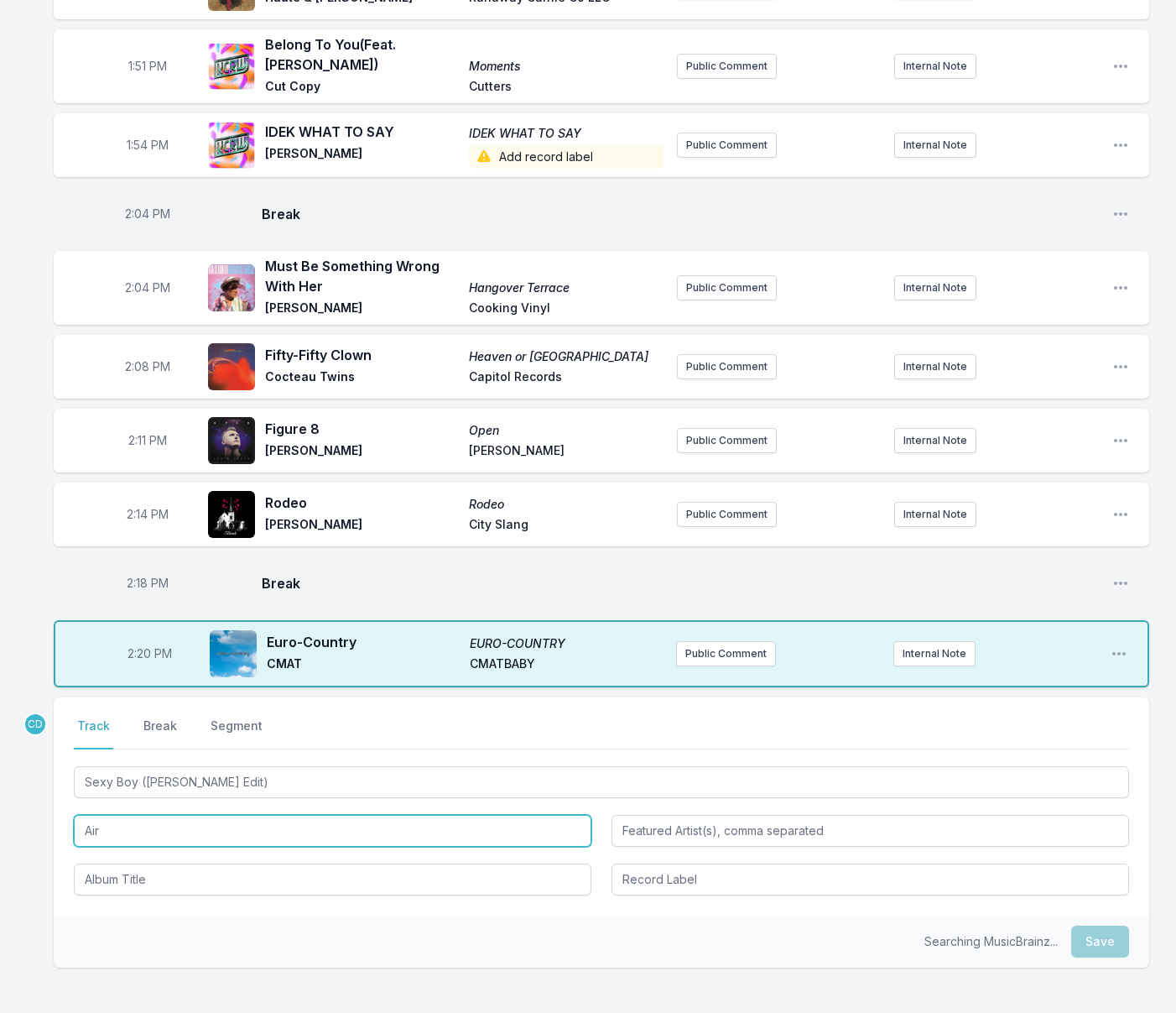
type input "Air"
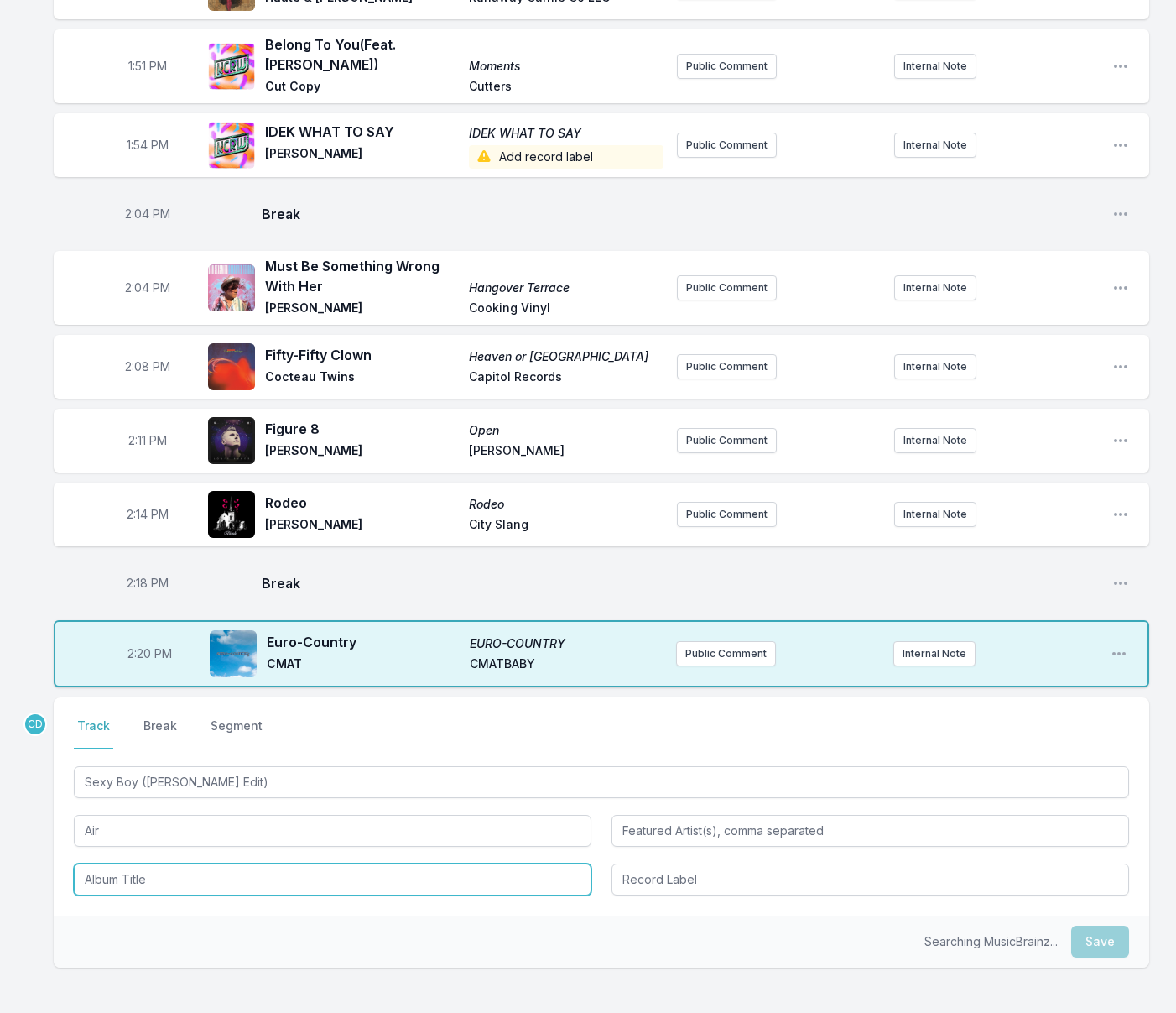
click at [146, 863] on input "Album Title" at bounding box center [332, 879] width 518 height 32
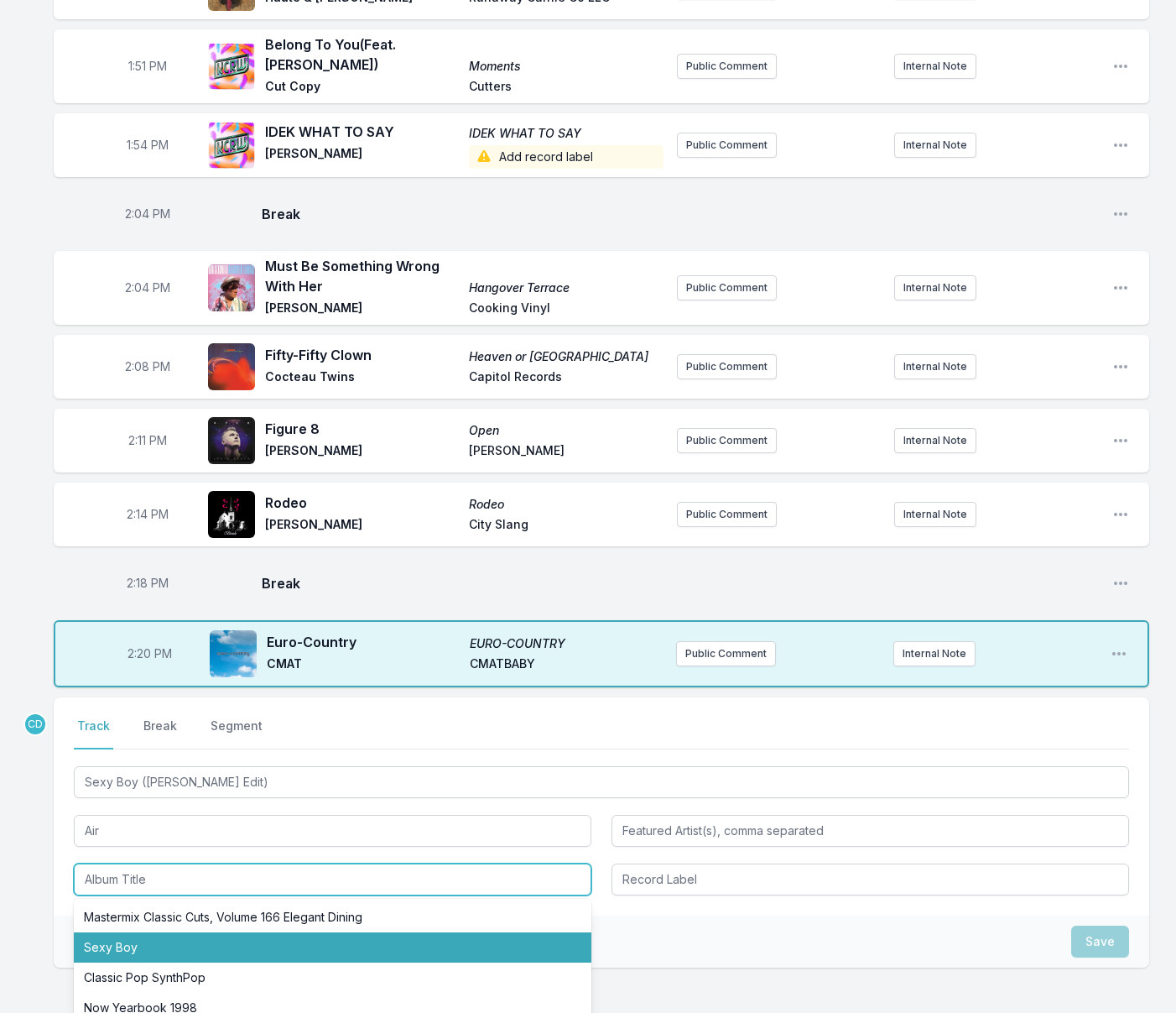
click at [164, 932] on li "Sexy Boy" at bounding box center [332, 946] width 518 height 30
type input "Sexy Boy"
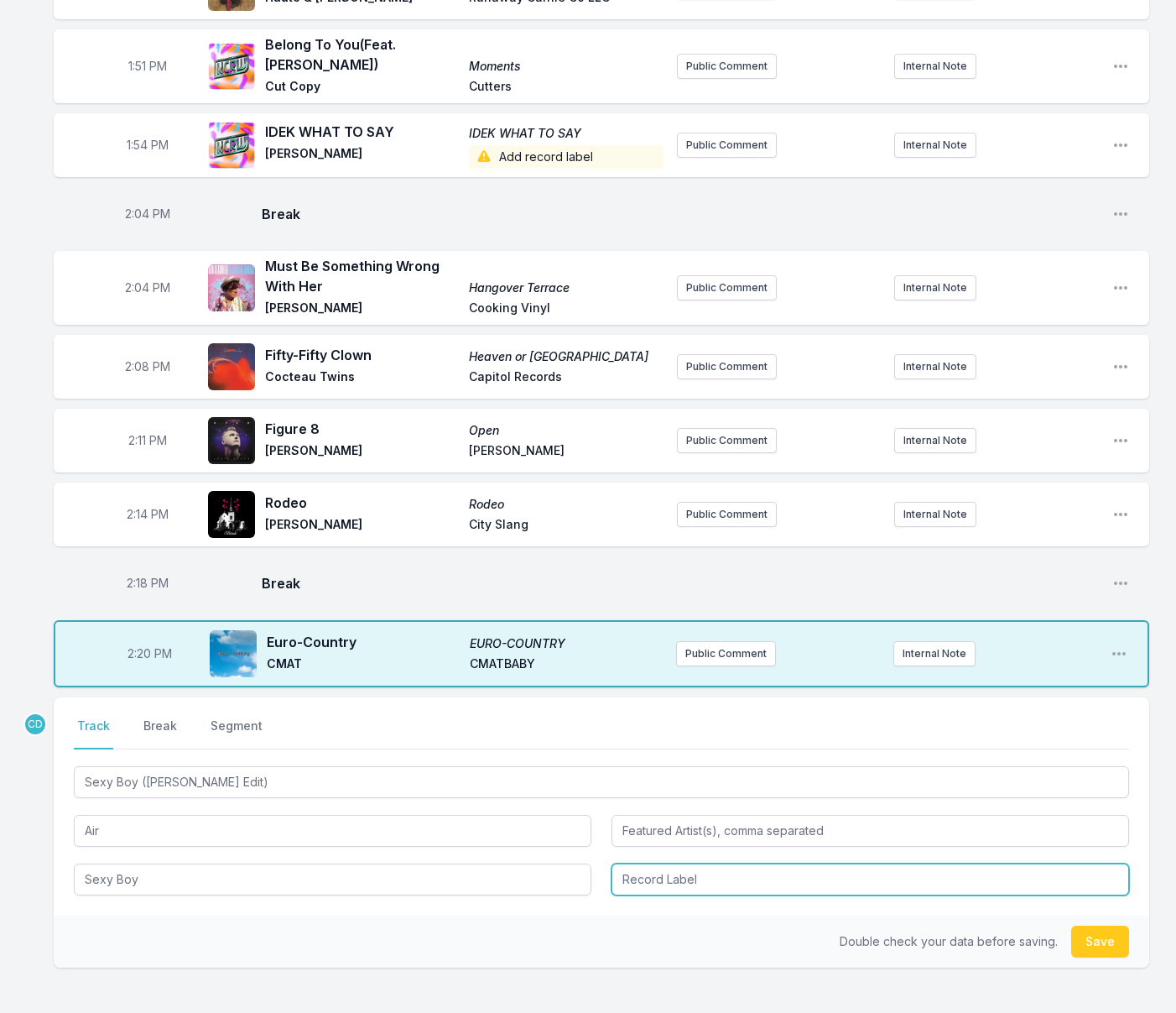
click at [634, 863] on input "Record Label" at bounding box center [871, 879] width 518 height 32
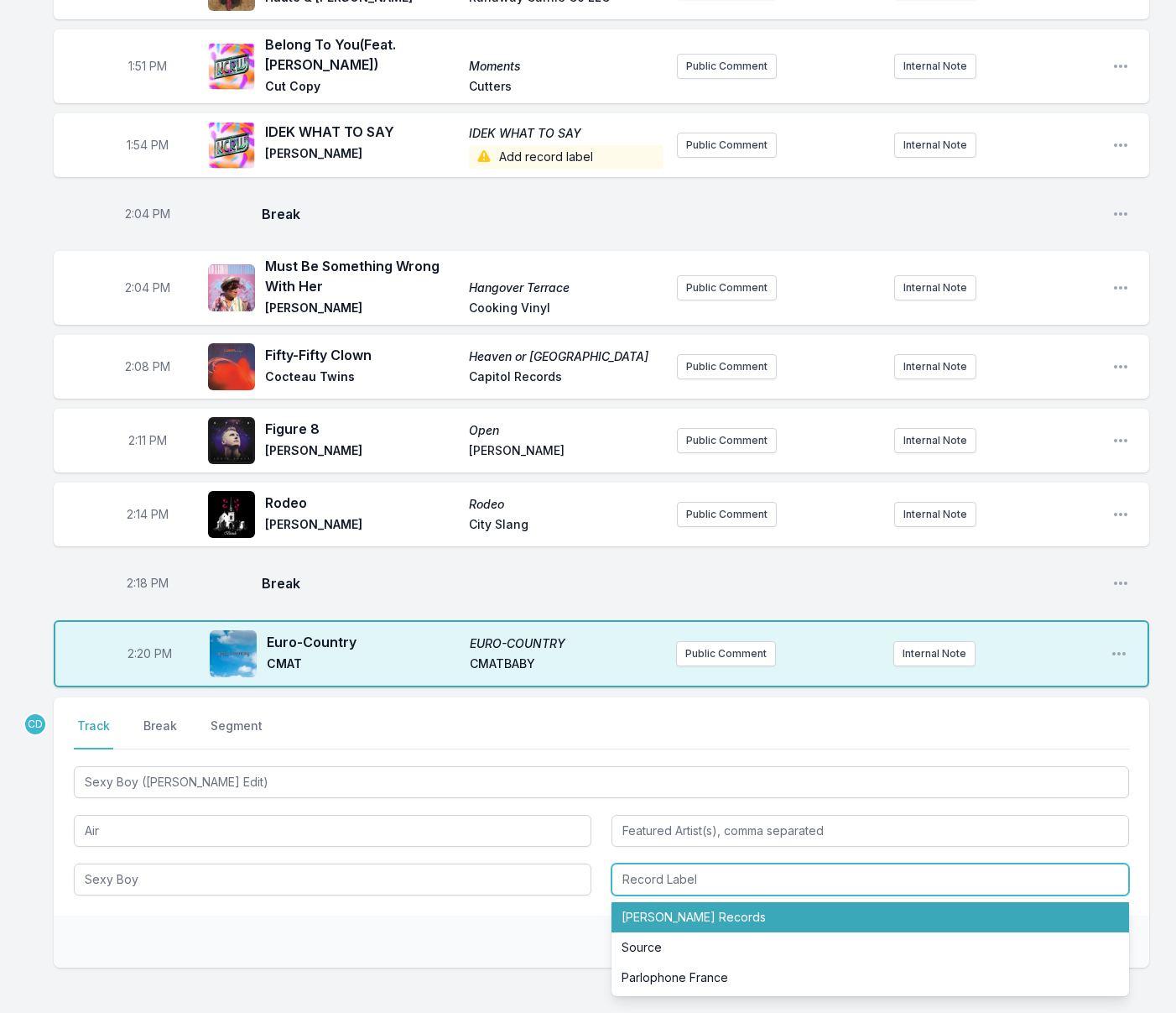
click at [671, 902] on li "[PERSON_NAME] Records" at bounding box center [871, 916] width 518 height 30
type input "[PERSON_NAME] Records"
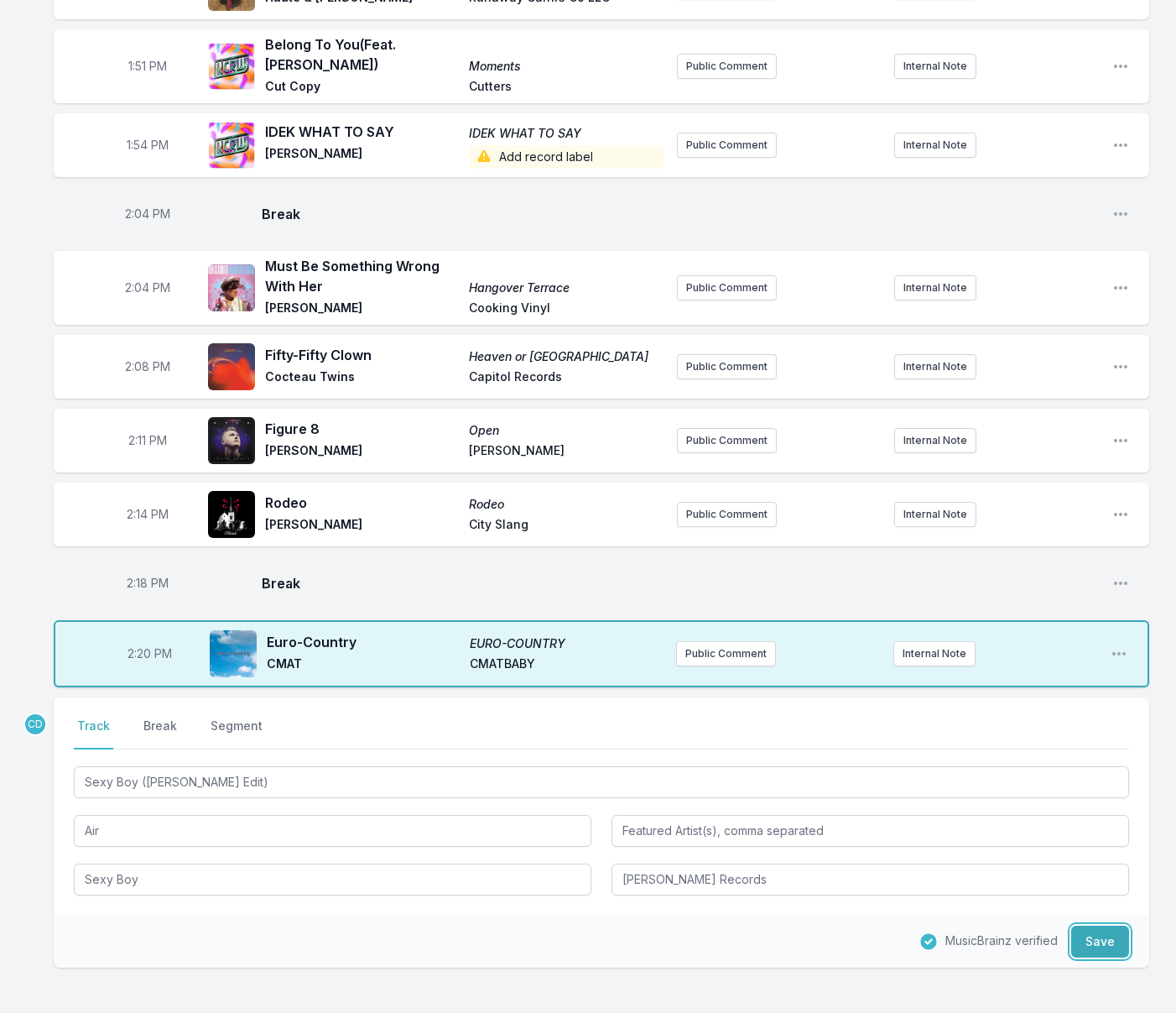
drag, startPoint x: 1085, startPoint y: 887, endPoint x: 747, endPoint y: 804, distance: 348.0
click at [1085, 925] on button "Save" at bounding box center [1100, 941] width 58 height 32
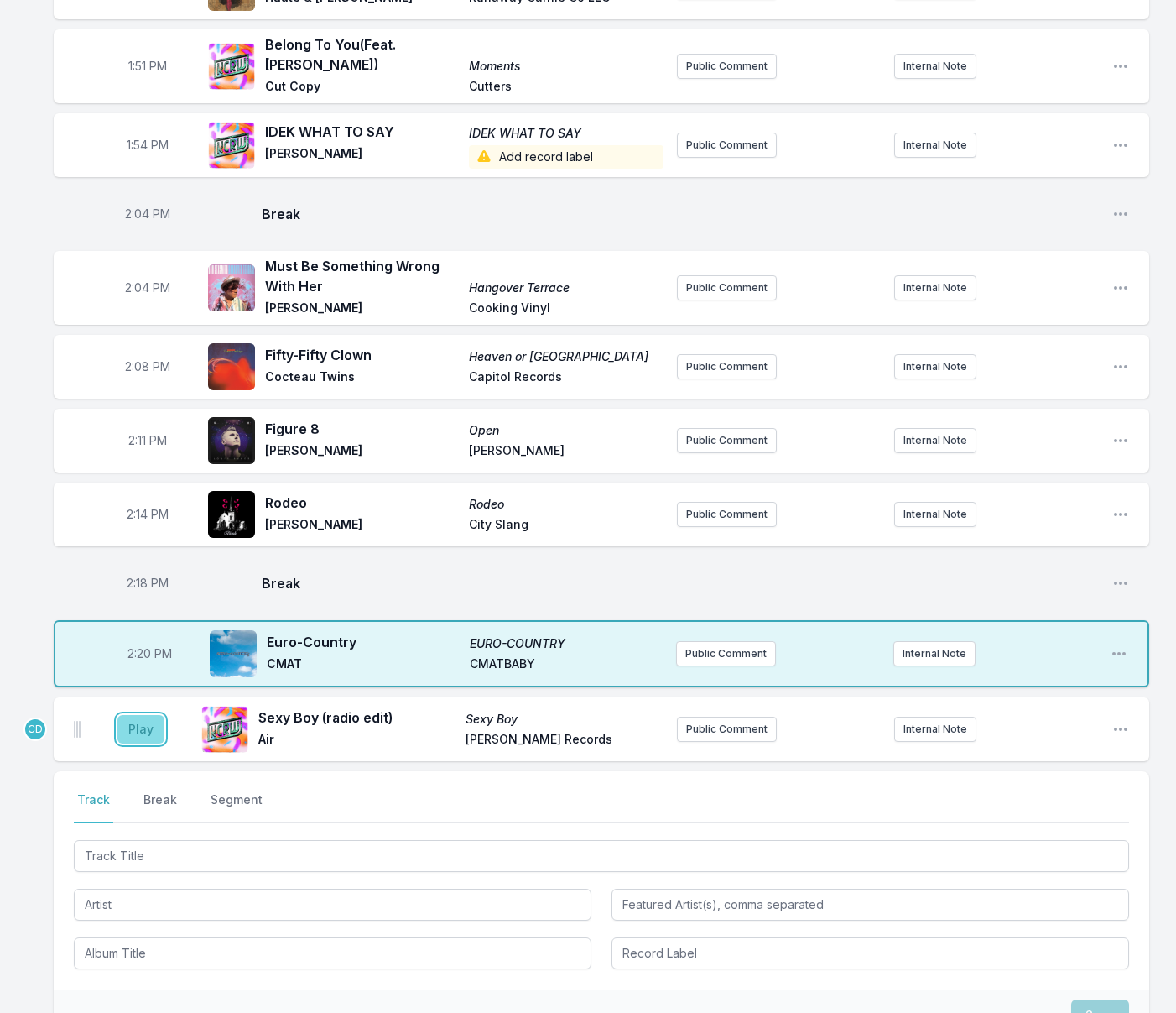
click at [154, 715] on button "Play" at bounding box center [141, 730] width 47 height 29
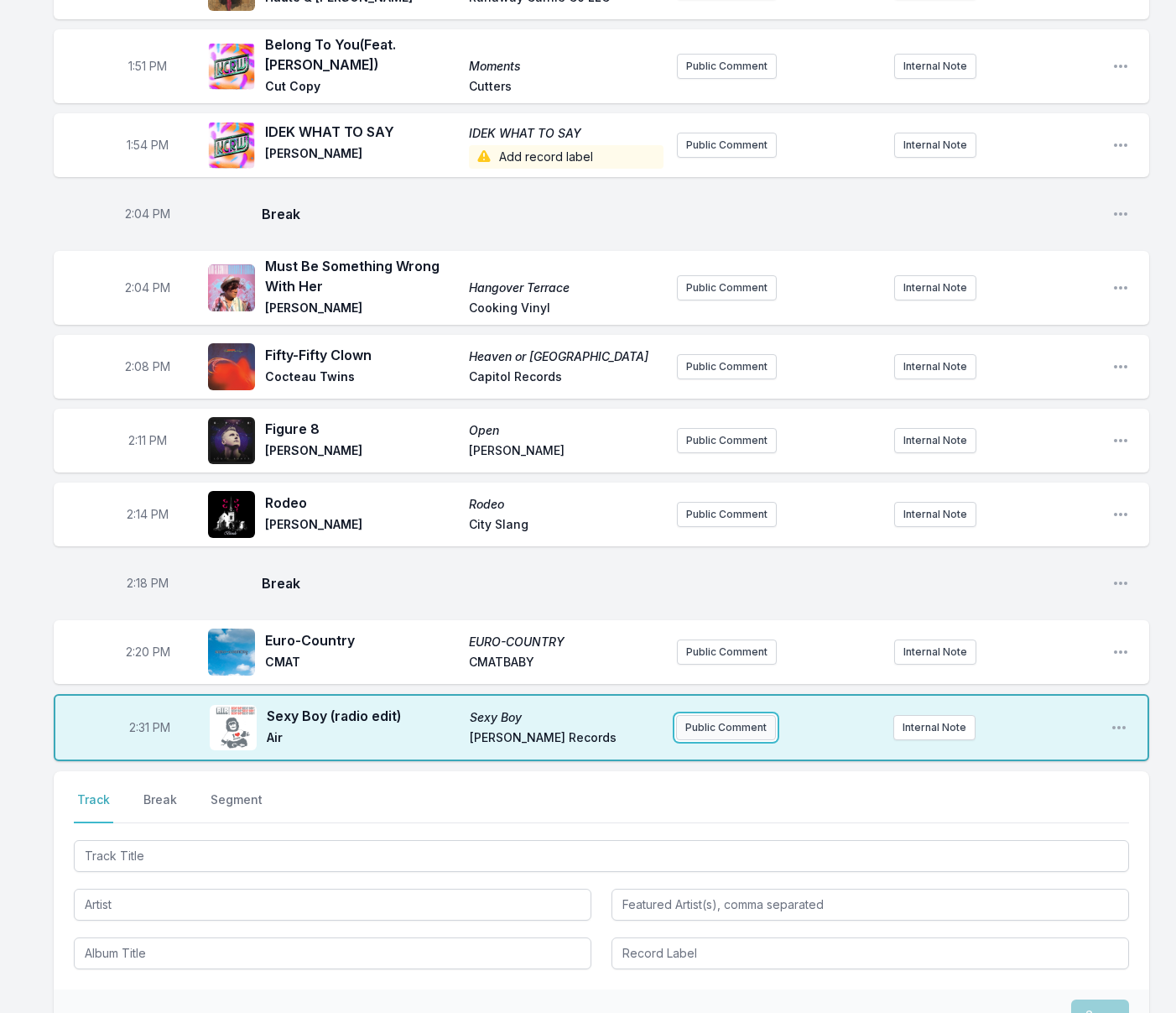
click at [705, 715] on button "Public Comment" at bounding box center [726, 728] width 100 height 25
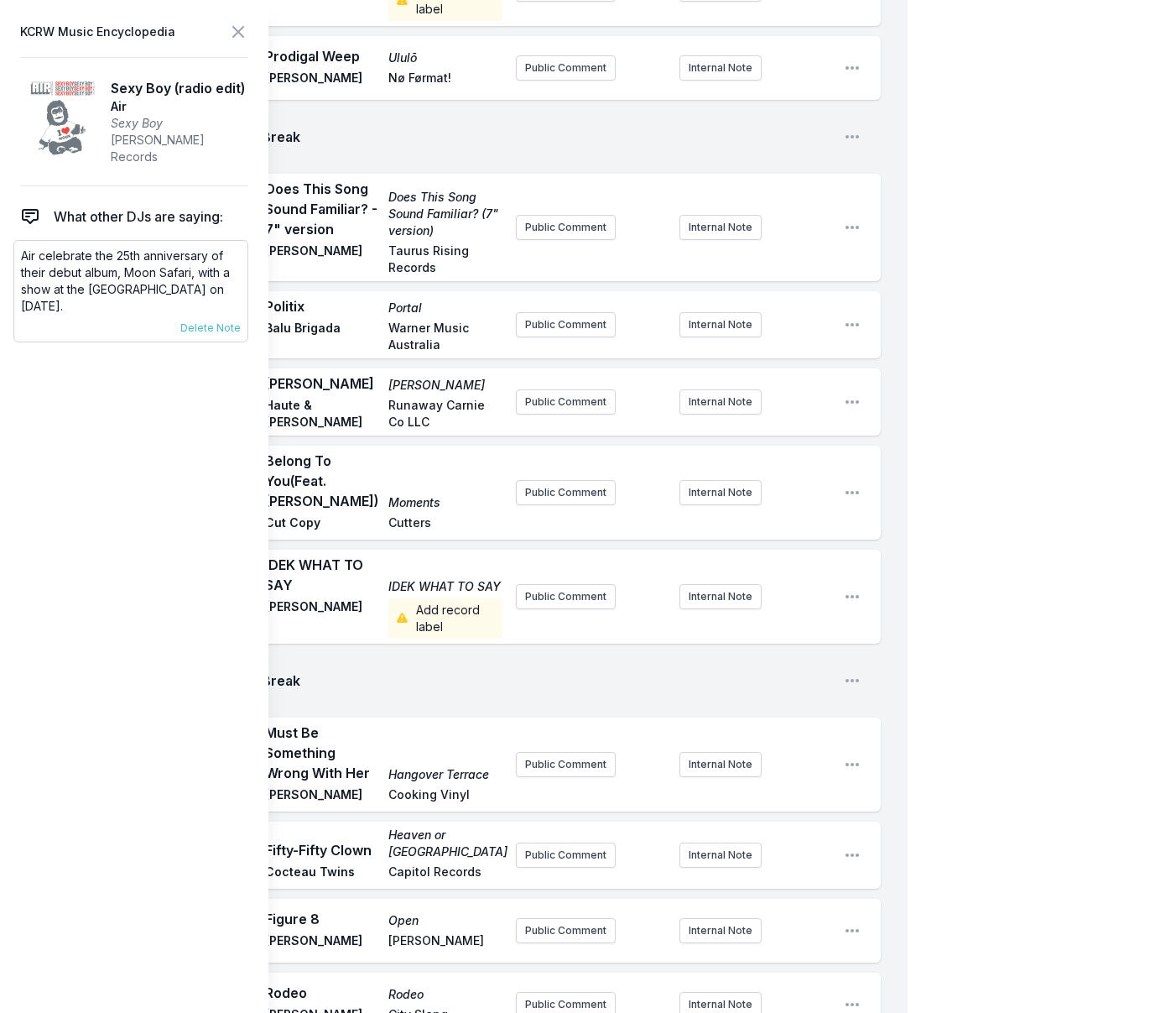
drag, startPoint x: 118, startPoint y: 296, endPoint x: 17, endPoint y: 263, distance: 106.3
click at [17, 263] on div "Air celebrate the 25th anniversary of their debut album, Moon Safari, with a sh…" at bounding box center [130, 291] width 235 height 102
drag, startPoint x: 19, startPoint y: 253, endPoint x: 16, endPoint y: 242, distance: 11.4
click at [19, 241] on div "Air celebrate the 25th anniversary of their debut album, Moon Safari, with a sh…" at bounding box center [130, 291] width 235 height 102
click at [16, 242] on div "Air celebrate the 25th anniversary of their debut album, Moon Safari, with a sh…" at bounding box center [130, 291] width 235 height 102
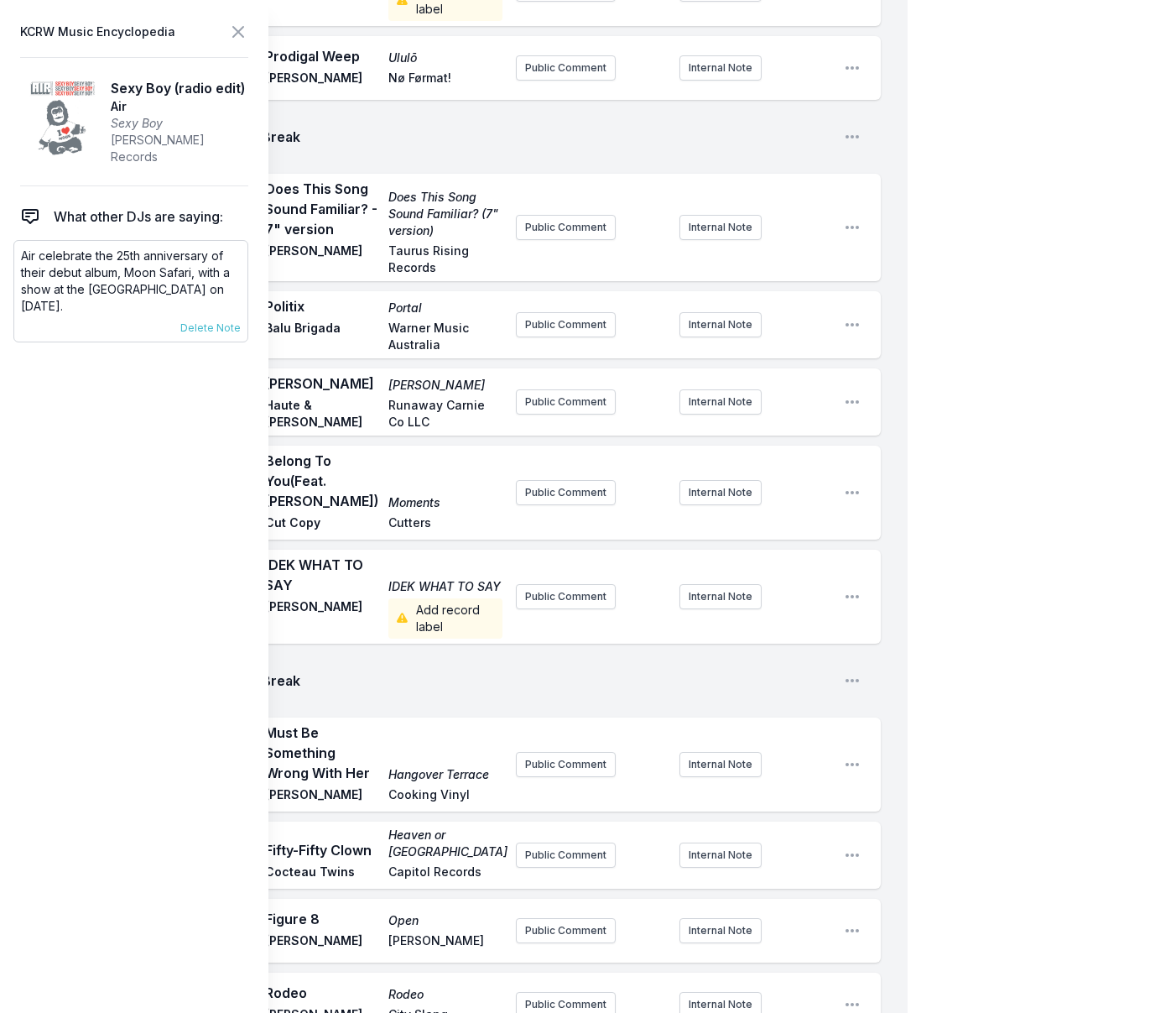
drag, startPoint x: 22, startPoint y: 246, endPoint x: 139, endPoint y: 300, distance: 128.9
click at [139, 302] on p "Air celebrate the 25th anniversary of their debut album, Moon Safari, with a sh…" at bounding box center [130, 280] width 219 height 67
copy p "Air celebrate the 25th anniversary of their debut album, Moon Safari, with a sh…"
click at [387, 826] on div "Fifty-Fifty Clown Heaven or Las Vegas Cocteau Twins Capitol Records" at bounding box center [384, 854] width 238 height 57
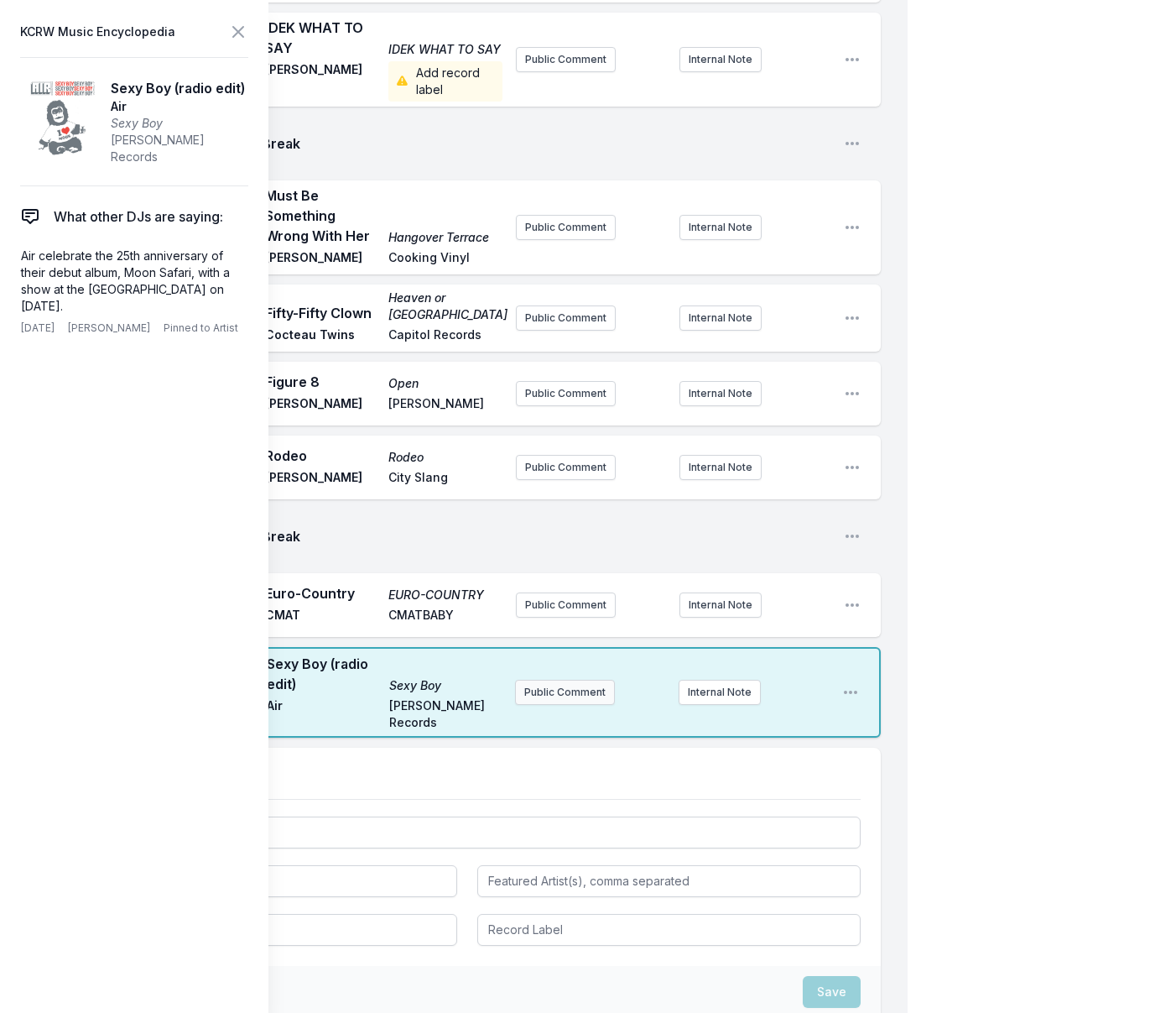
scroll to position [3192, 0]
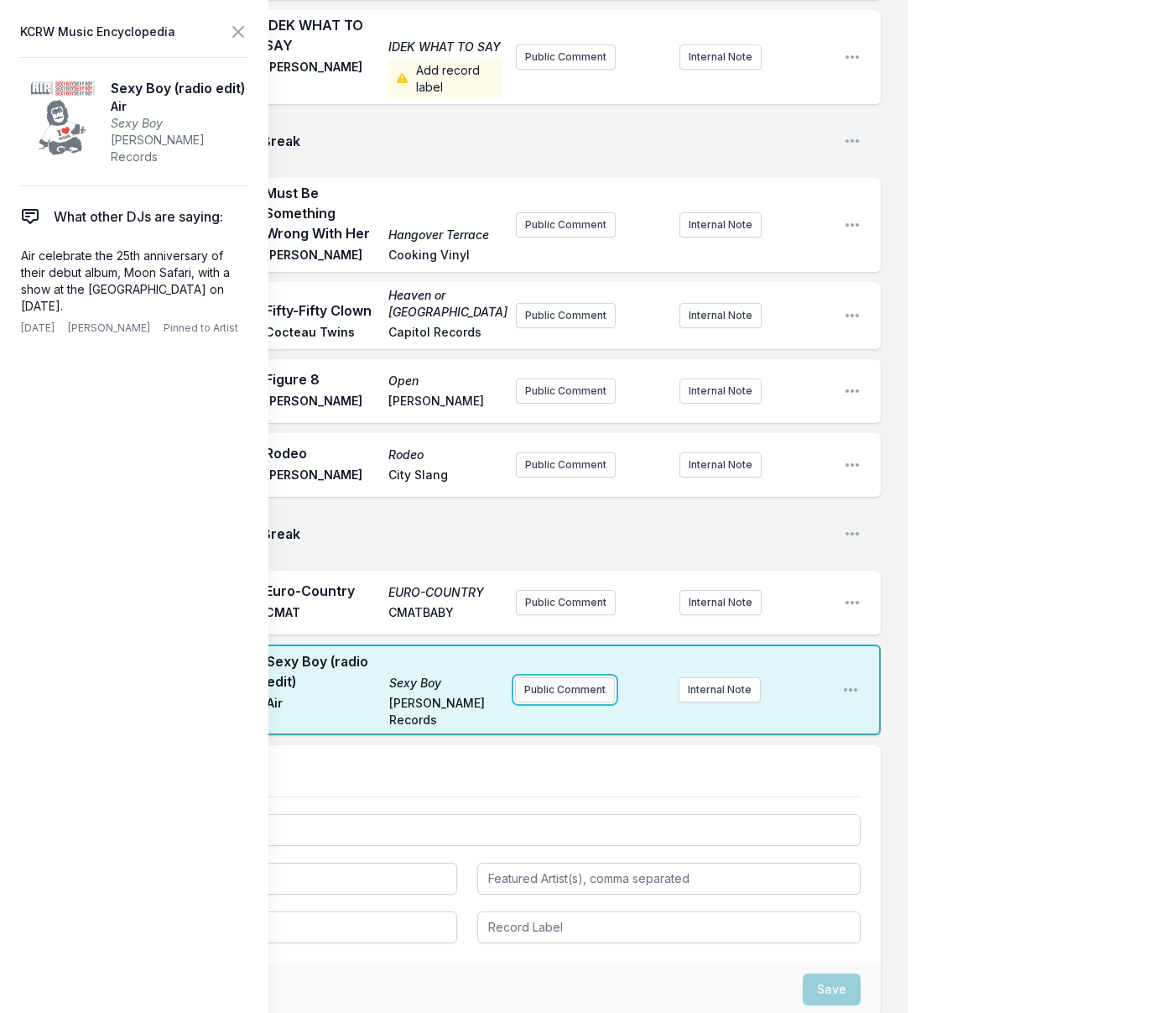
click at [559, 678] on button "Public Comment" at bounding box center [564, 690] width 100 height 25
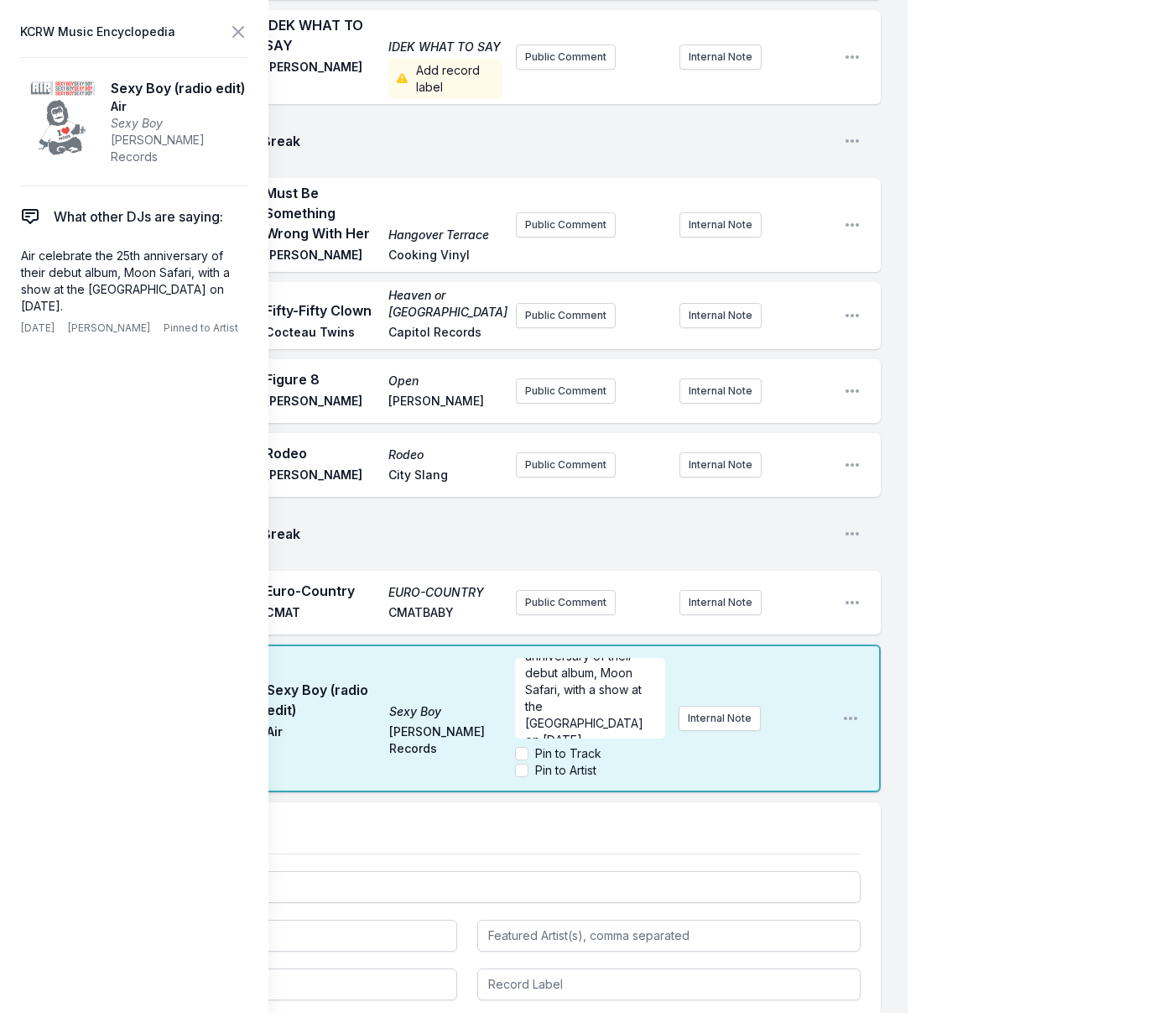
scroll to position [3193, 0]
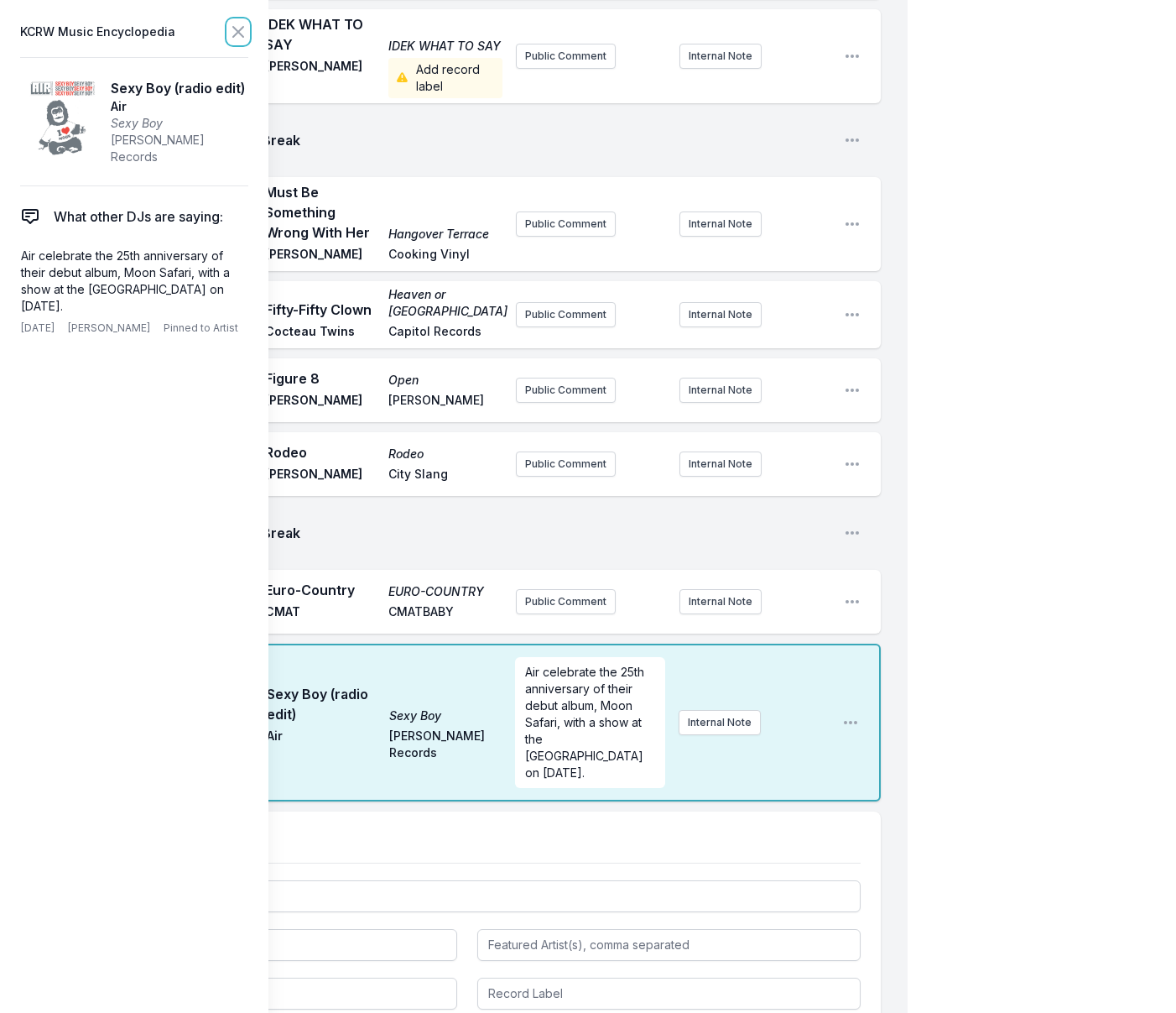
drag, startPoint x: 242, startPoint y: 32, endPoint x: 247, endPoint y: 410, distance: 378.0
click at [242, 32] on icon at bounding box center [238, 32] width 20 height 20
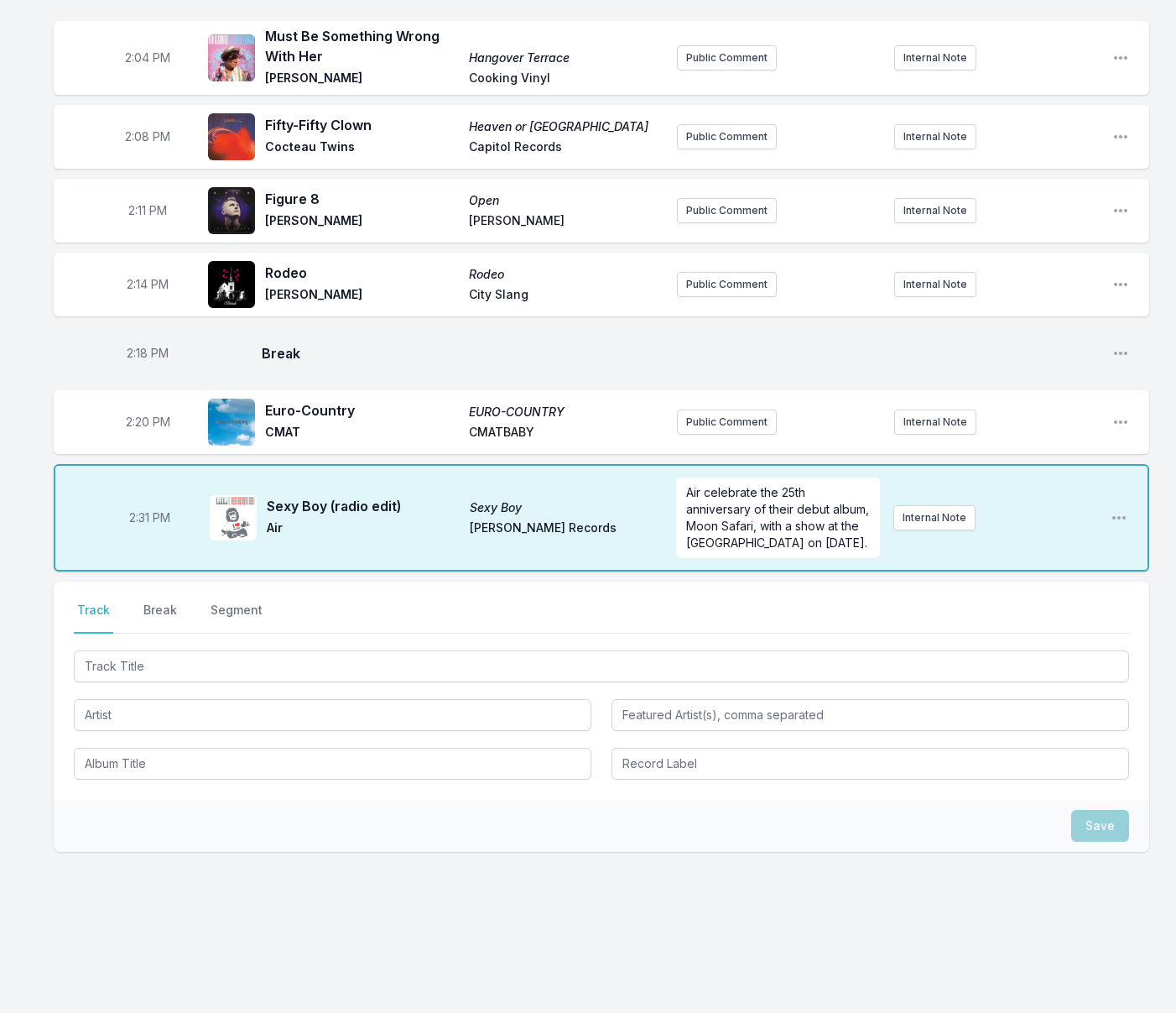
scroll to position [2849, 0]
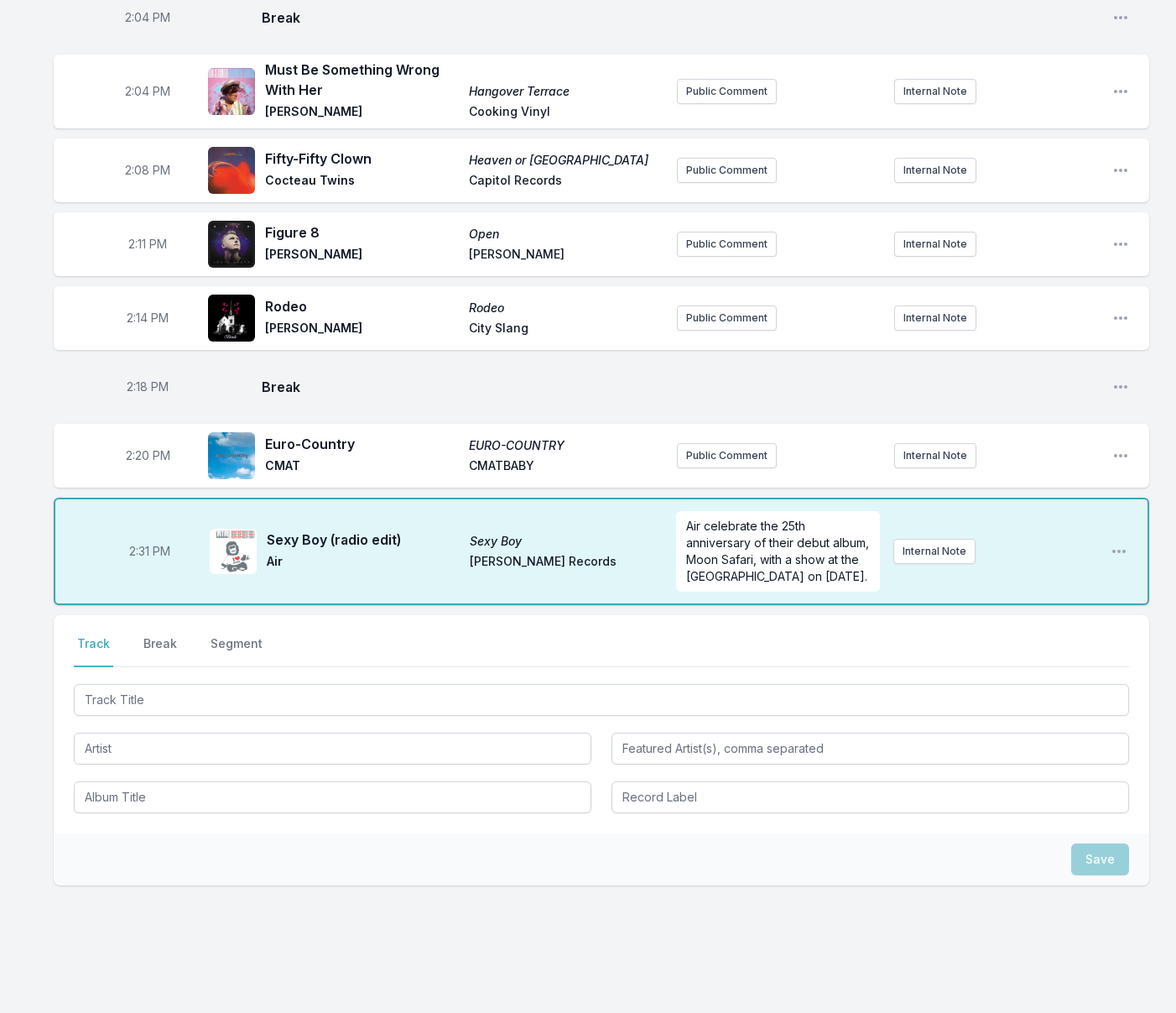
click at [143, 543] on span "2:31 PM" at bounding box center [150, 551] width 42 height 16
click at [143, 535] on input "14:31" at bounding box center [149, 551] width 94 height 32
click at [139, 535] on input "14:31" at bounding box center [149, 551] width 94 height 32
type input "14:25"
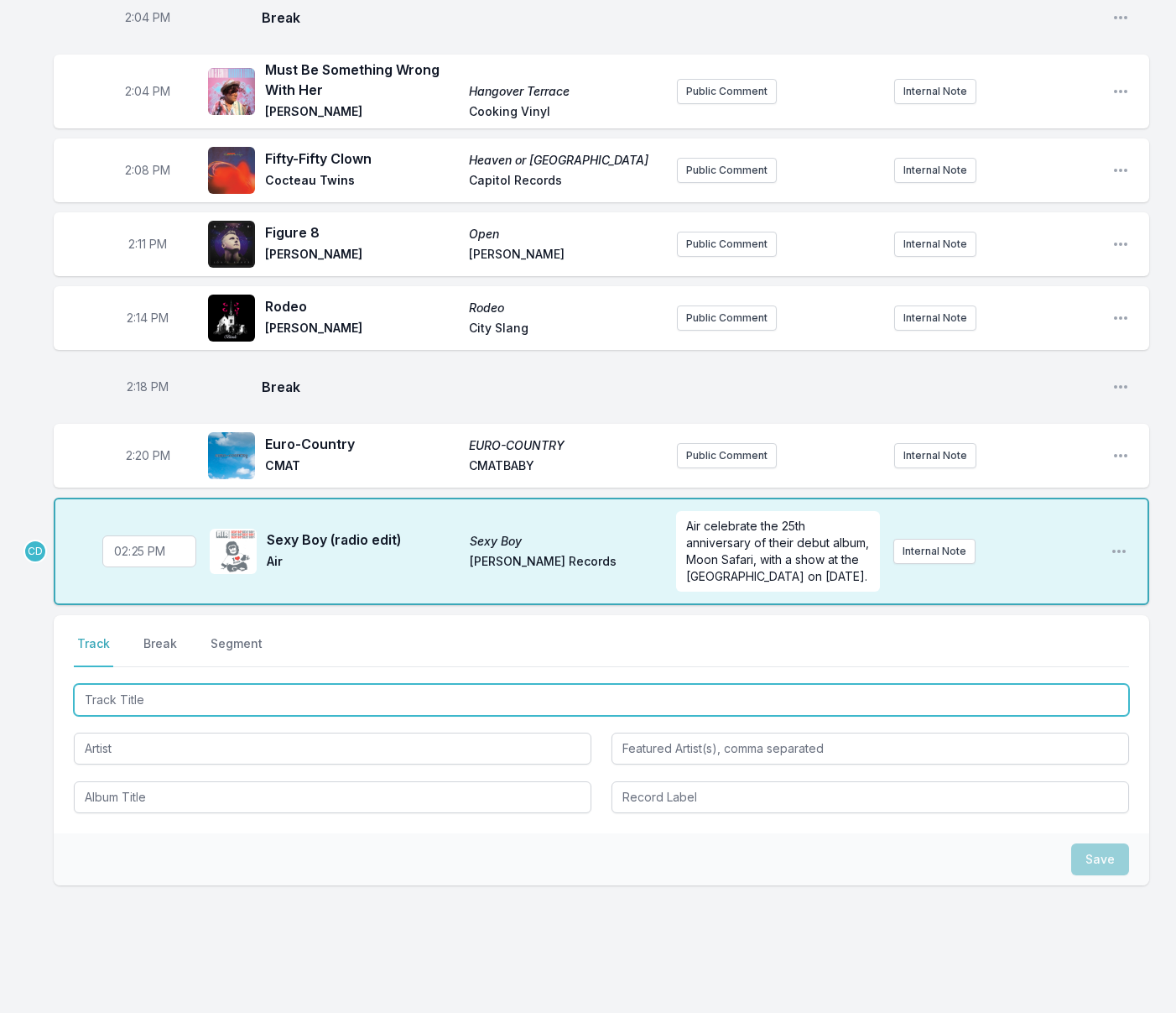
click at [177, 683] on input "Track Title" at bounding box center [601, 699] width 1055 height 32
type input "Le Petit"
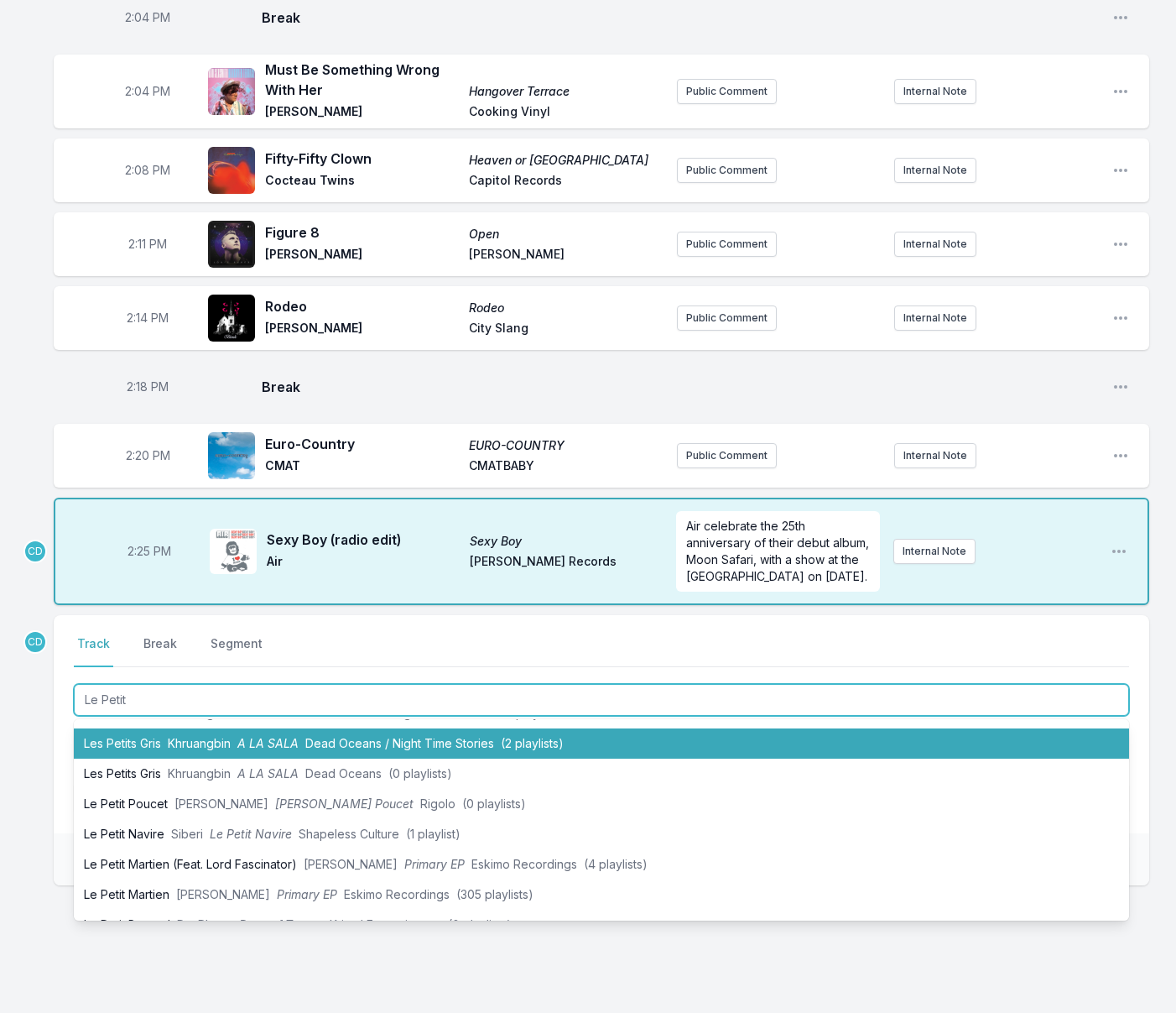
scroll to position [180, 0]
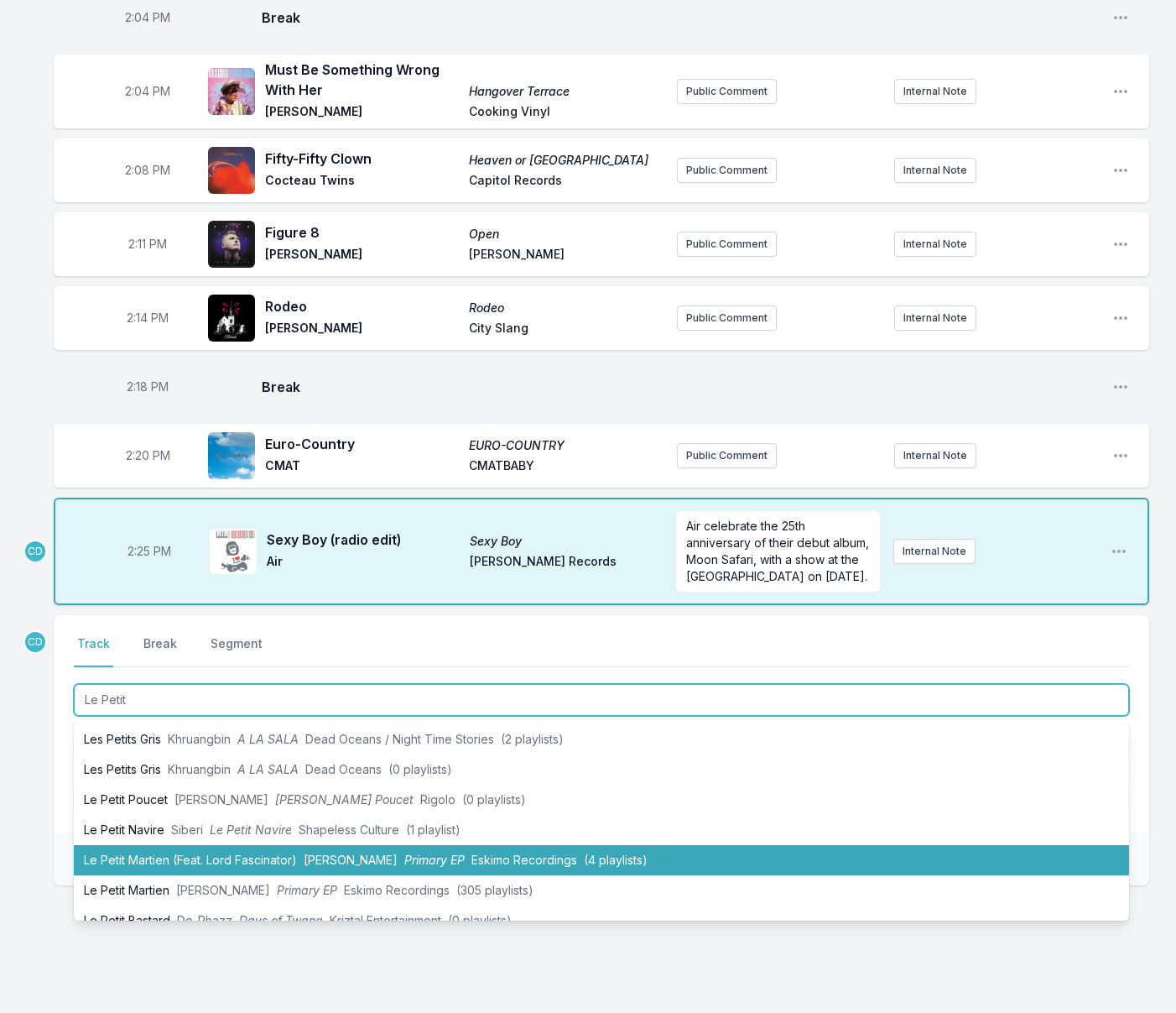
click at [204, 845] on li "Le Petit Martien (Feat. [PERSON_NAME]) [PERSON_NAME] Primary EP Eskimo Recordin…" at bounding box center [601, 859] width 1055 height 30
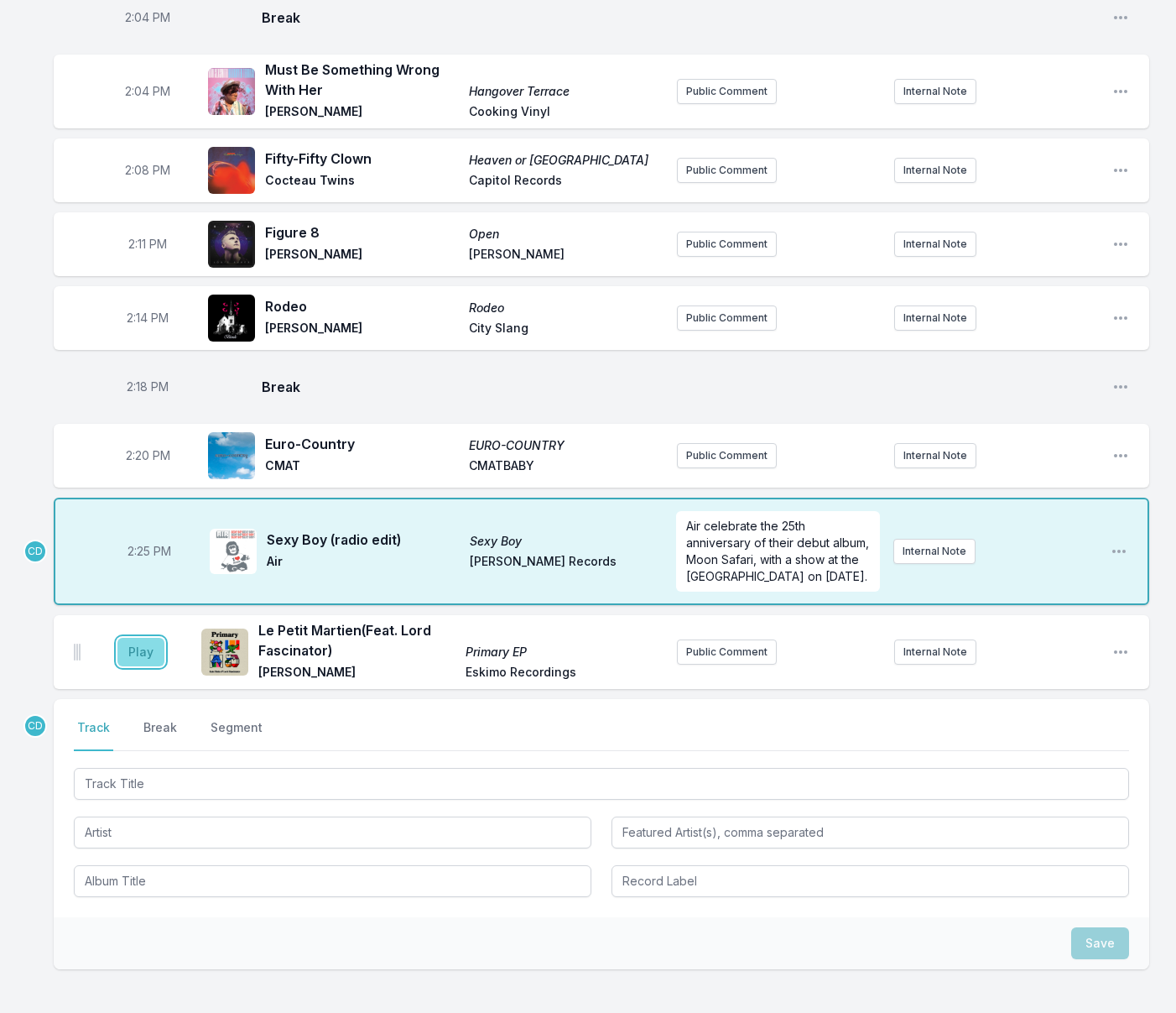
click at [147, 638] on button "Play" at bounding box center [141, 652] width 47 height 29
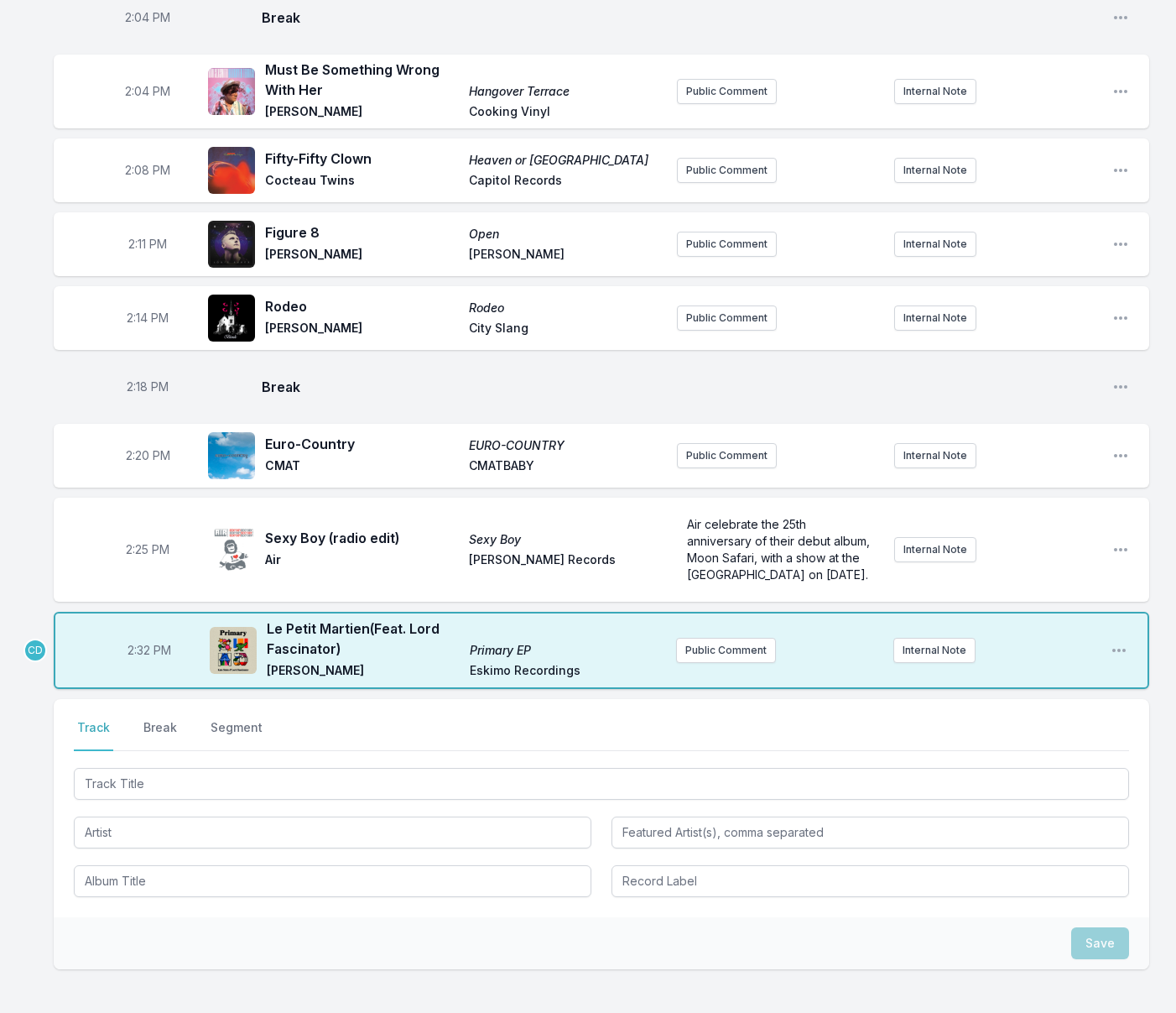
click at [148, 642] on span "2:32 PM" at bounding box center [149, 650] width 43 height 16
click at [142, 634] on input "14:32" at bounding box center [149, 650] width 94 height 32
type input "14:31"
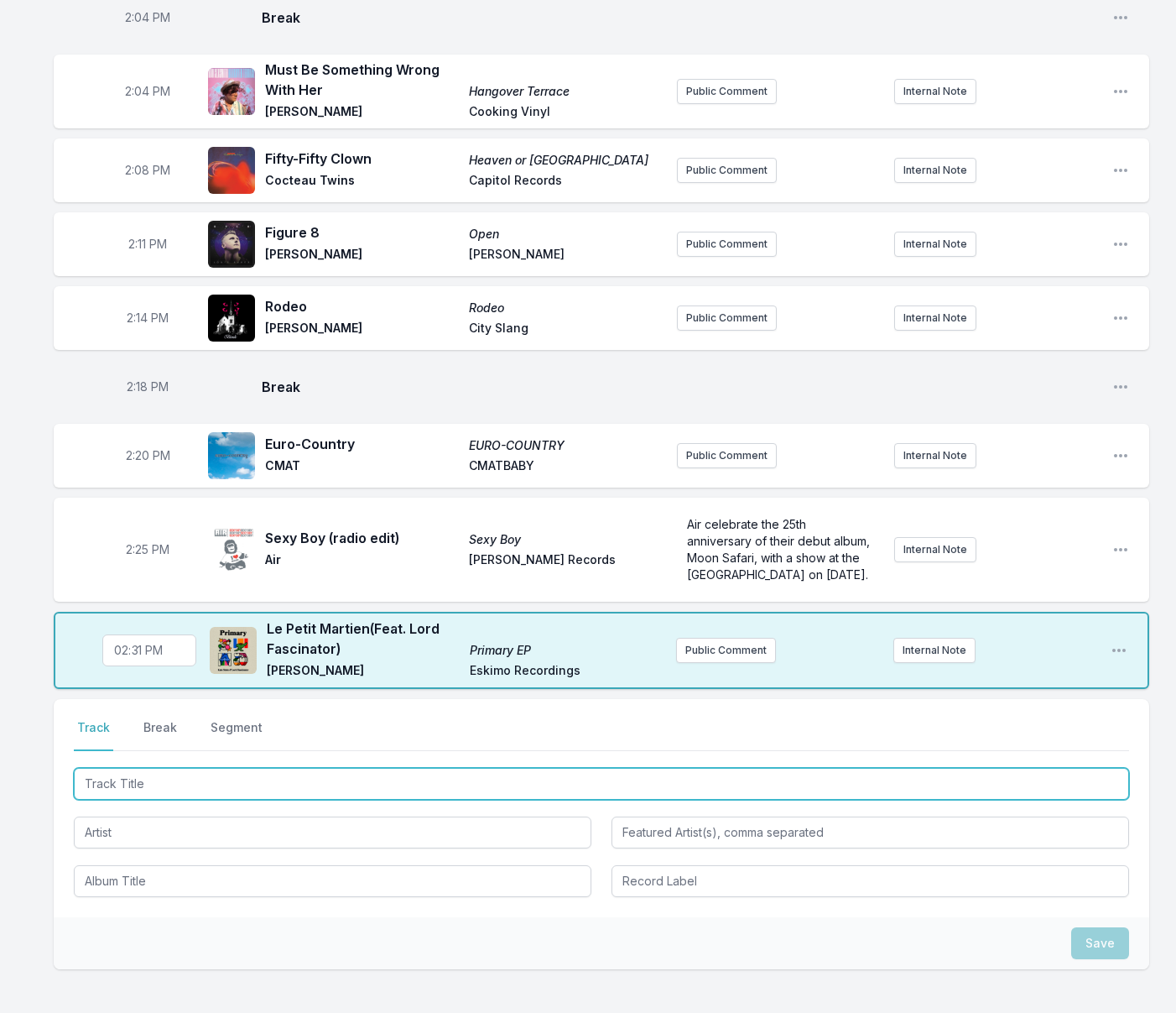
click at [125, 767] on input "Track Title" at bounding box center [601, 783] width 1055 height 32
click at [124, 767] on input "Track Title" at bounding box center [601, 783] width 1055 height 32
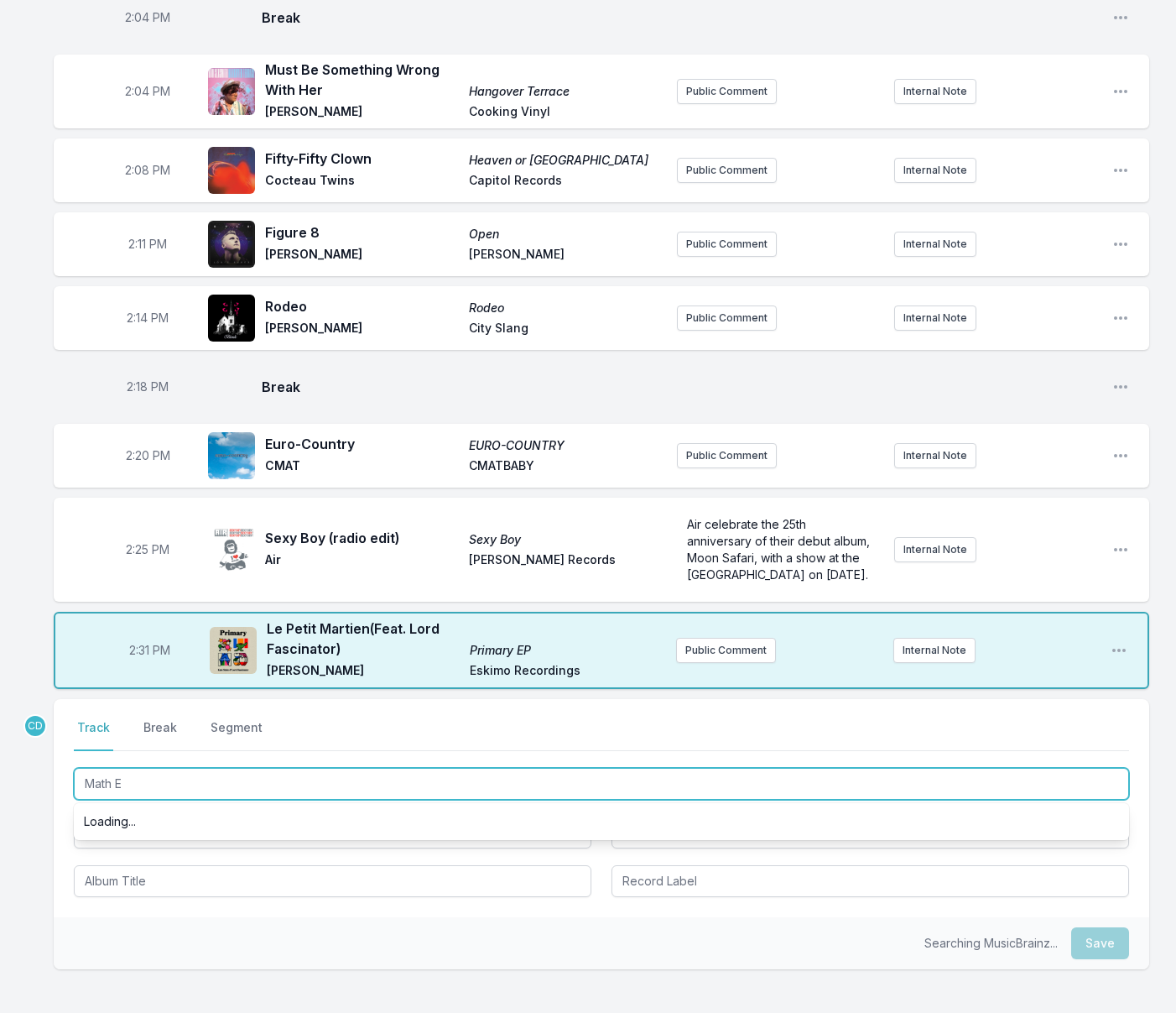
scroll to position [0, 0]
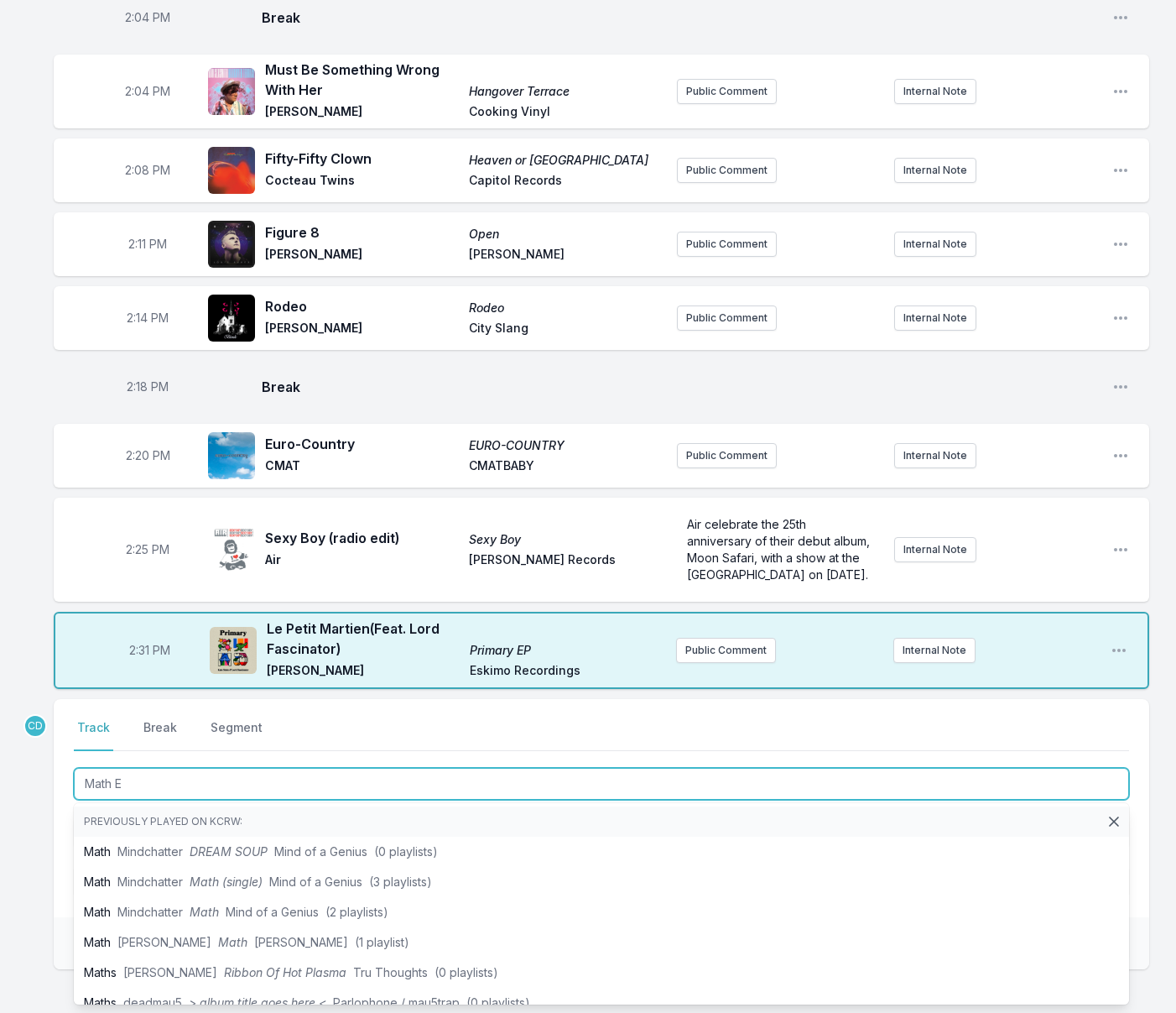
type input "Math Eq"
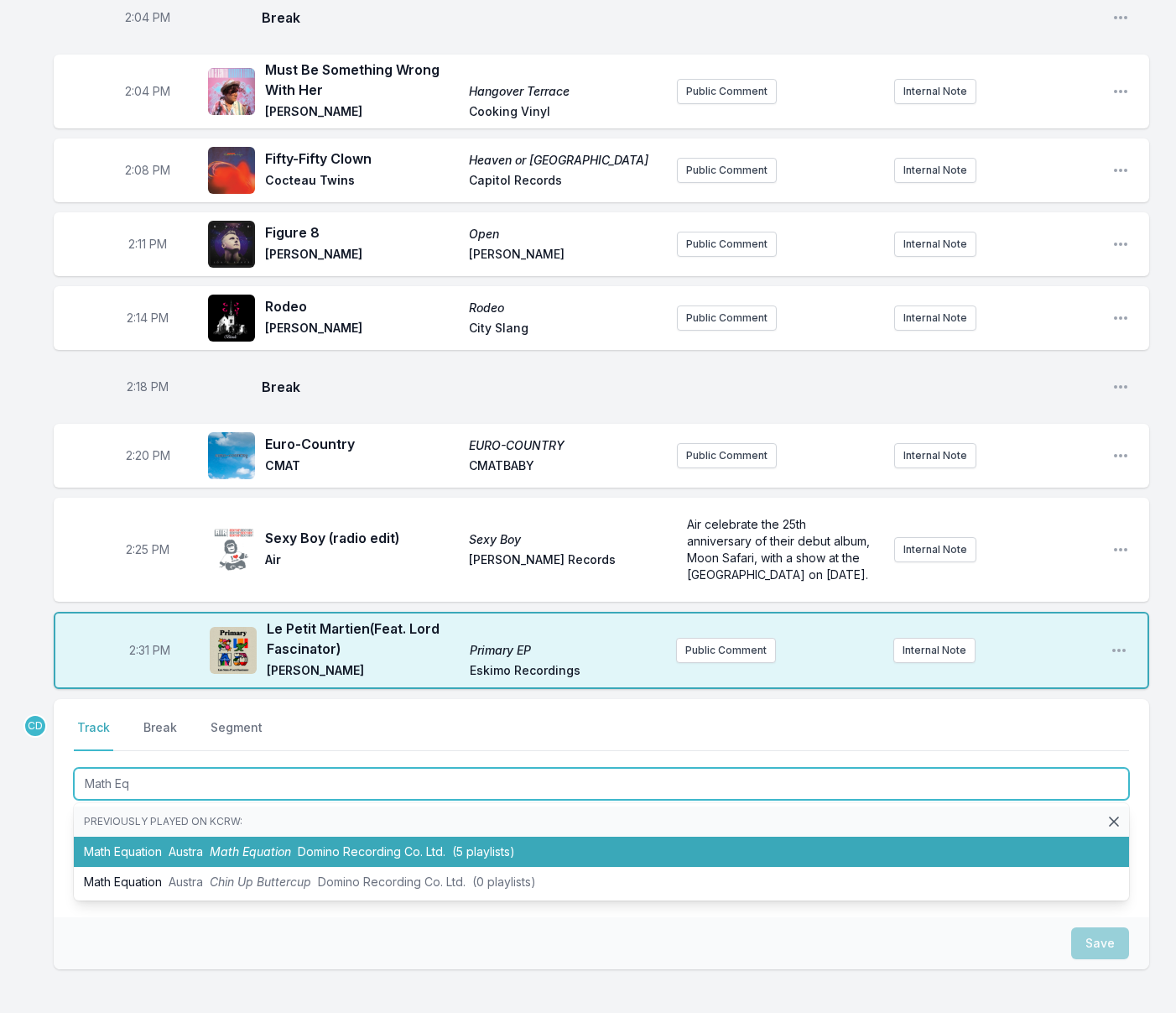
click at [147, 836] on li "Math Equation Austra Math Equation Domino Recording Co. Ltd. (5 playlists)" at bounding box center [601, 851] width 1055 height 30
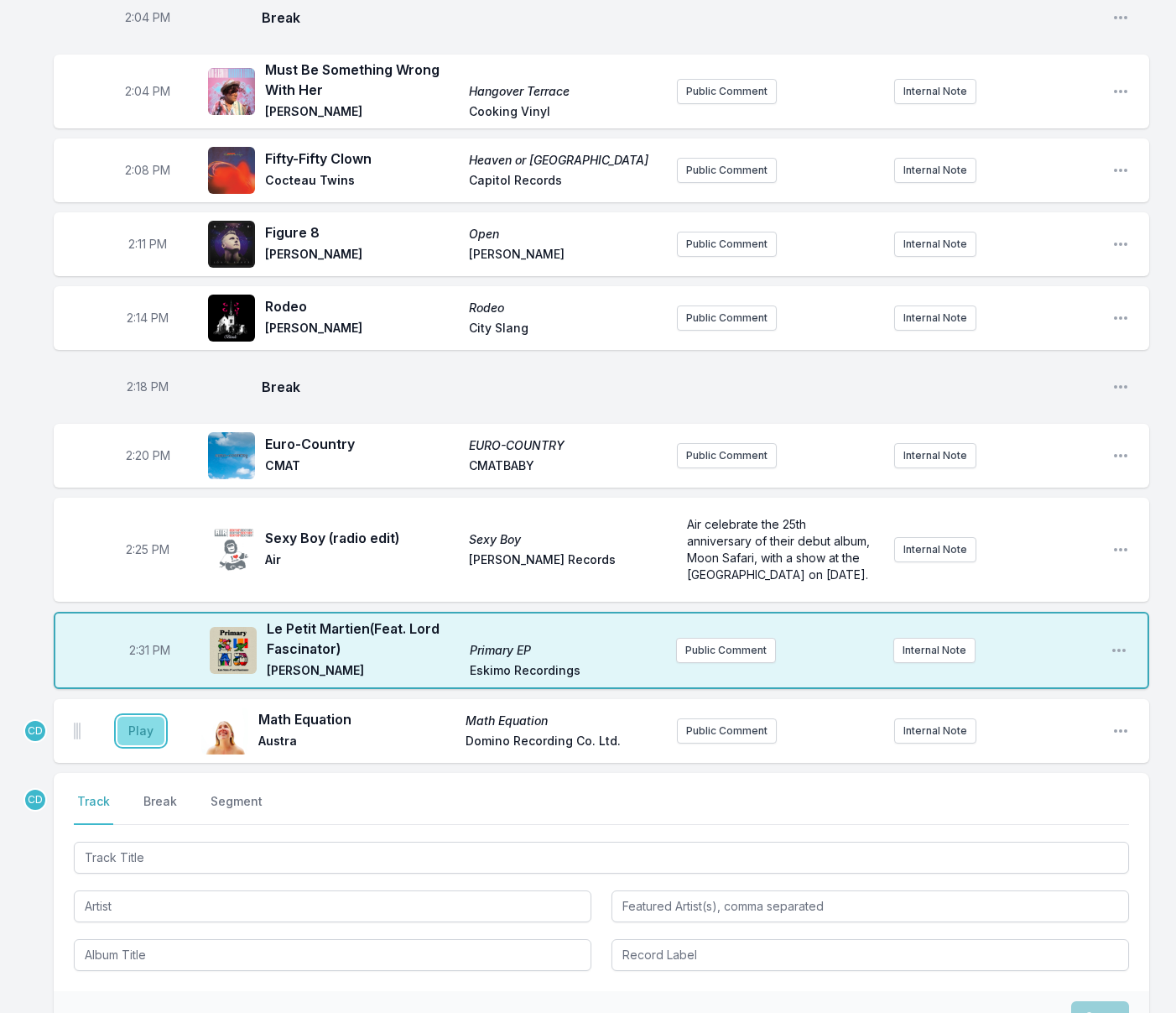
click at [141, 716] on button "Play" at bounding box center [141, 731] width 47 height 29
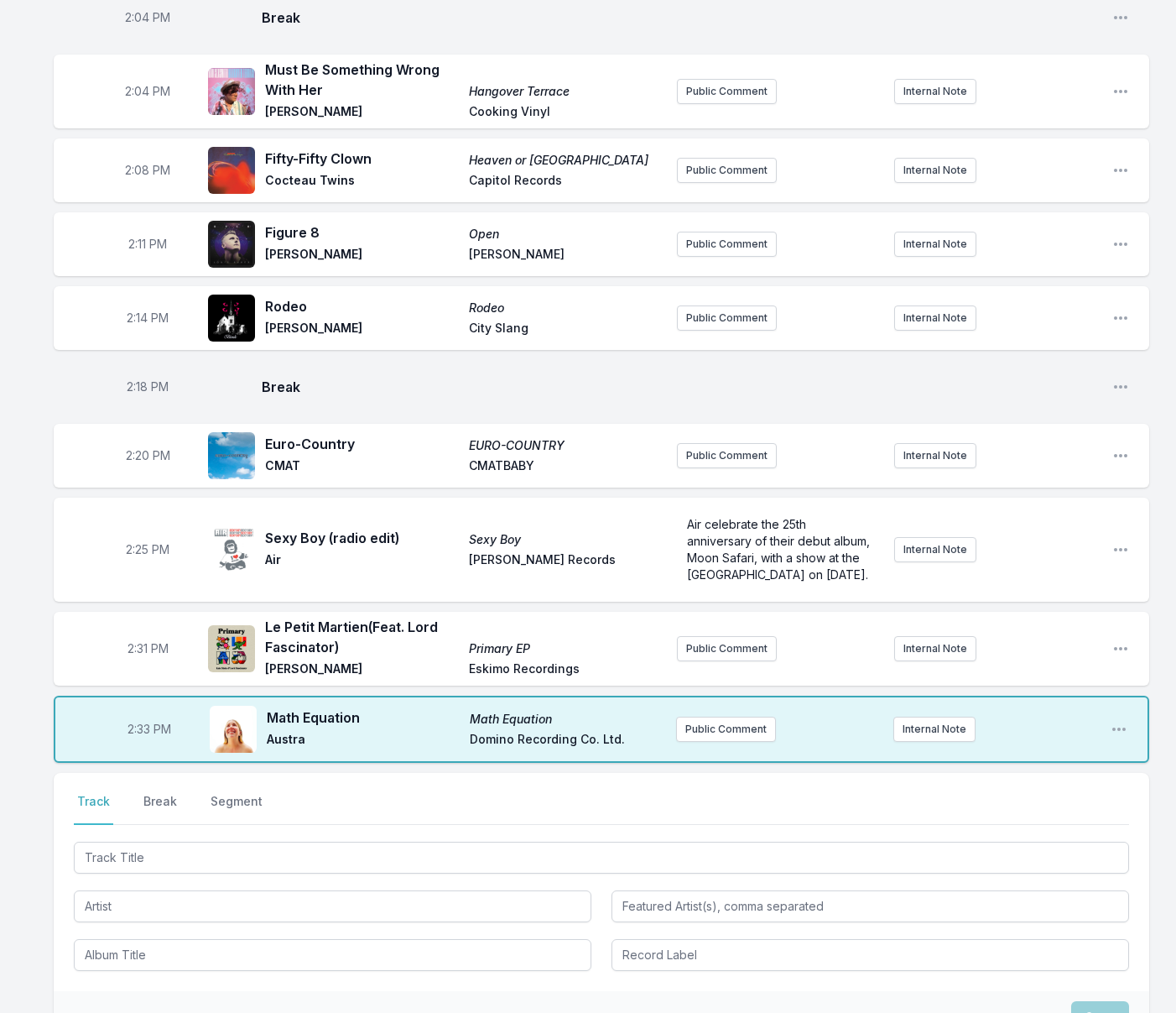
drag, startPoint x: 129, startPoint y: 518, endPoint x: 4, endPoint y: 478, distance: 131.2
click at [125, 523] on aside "2:25 PM" at bounding box center [147, 550] width 94 height 54
click at [160, 793] on button "Break" at bounding box center [160, 808] width 41 height 32
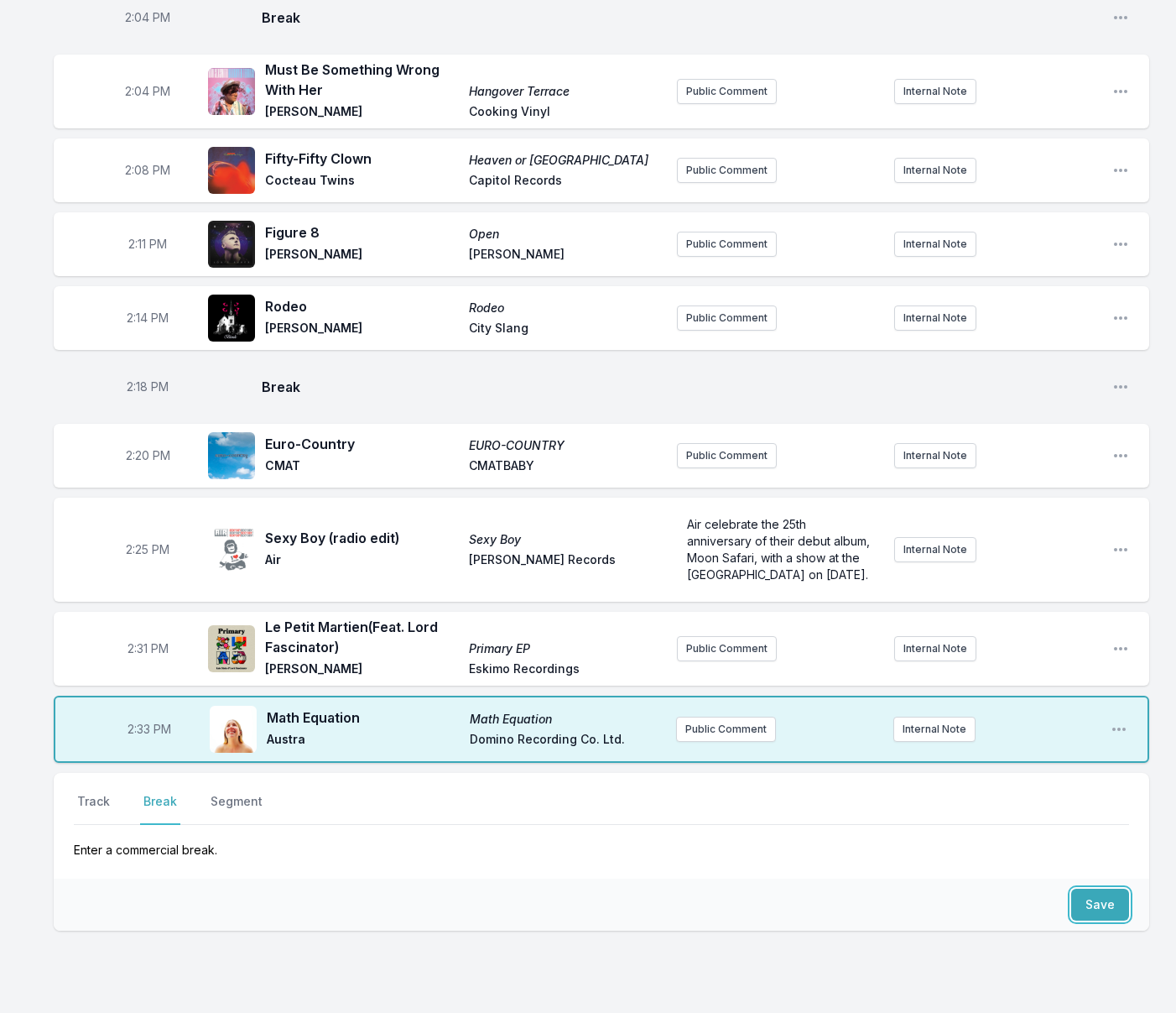
drag, startPoint x: 1082, startPoint y: 869, endPoint x: 1008, endPoint y: 854, distance: 75.5
click at [1082, 888] on button "Save" at bounding box center [1100, 904] width 58 height 32
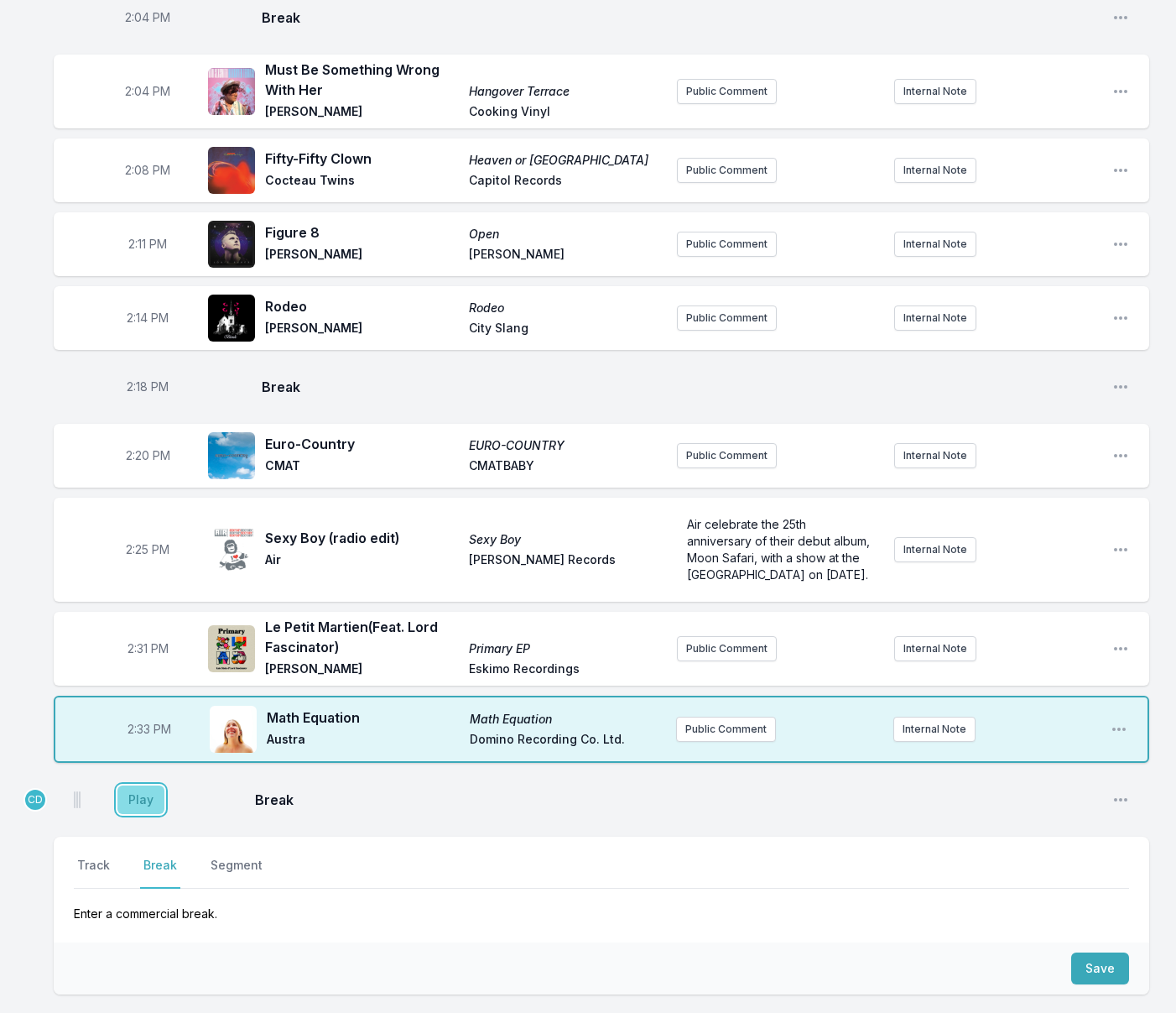
drag, startPoint x: 143, startPoint y: 764, endPoint x: 129, endPoint y: 771, distance: 15.7
click at [143, 785] on button "Play" at bounding box center [141, 799] width 47 height 29
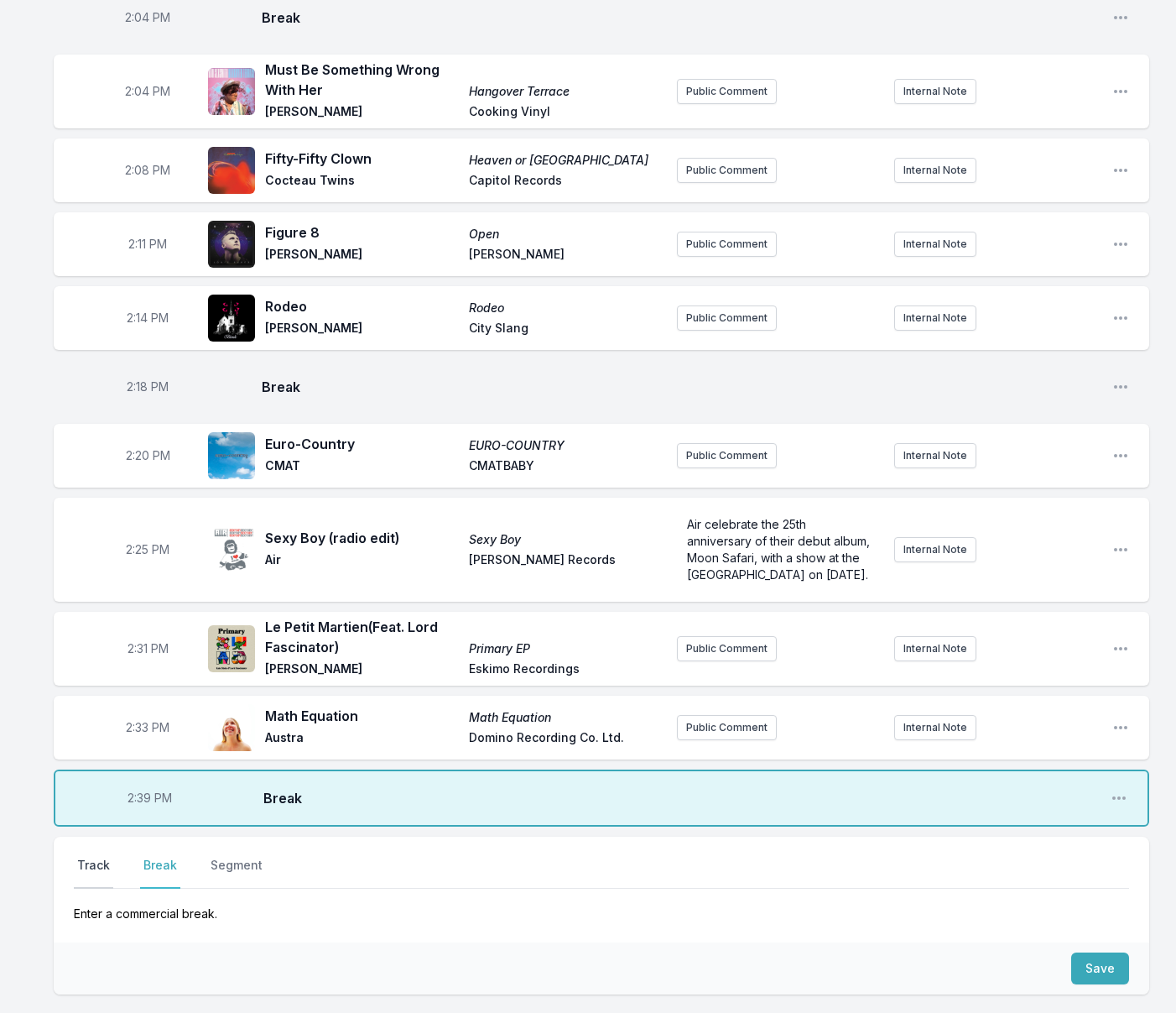
click at [87, 856] on button "Track" at bounding box center [93, 872] width 40 height 32
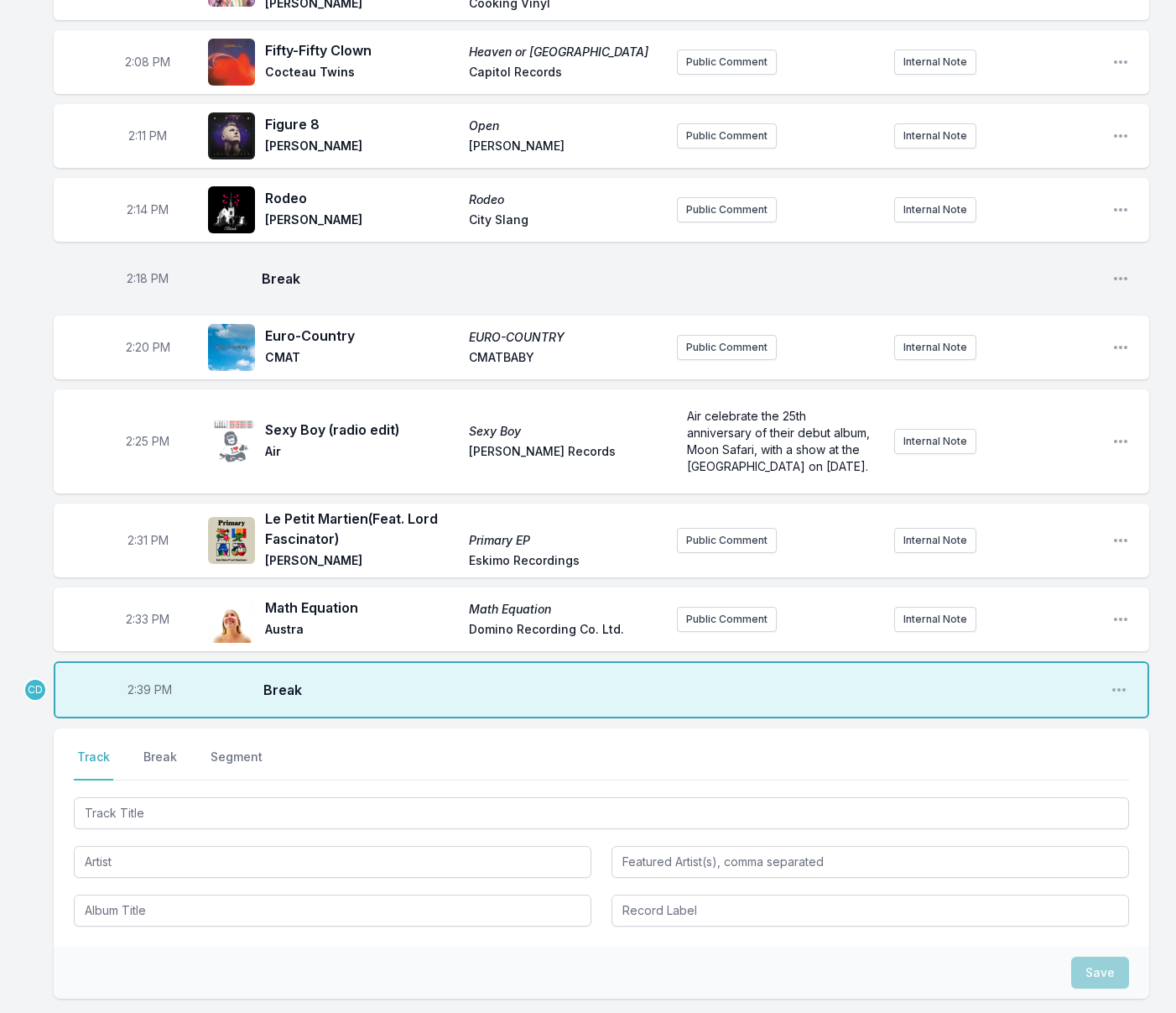
scroll to position [2963, 0]
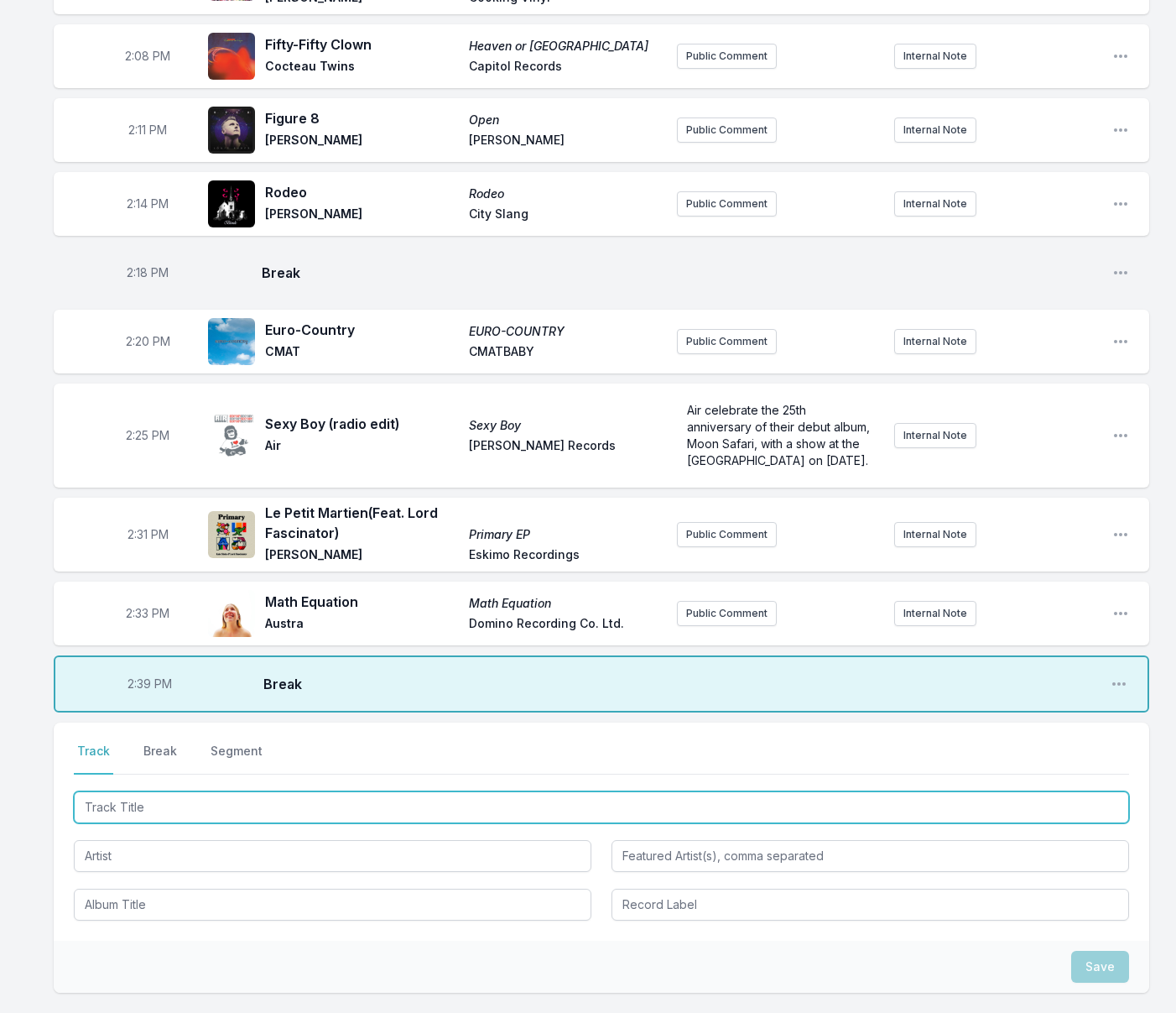
click at [185, 792] on input "Track Title" at bounding box center [601, 807] width 1055 height 32
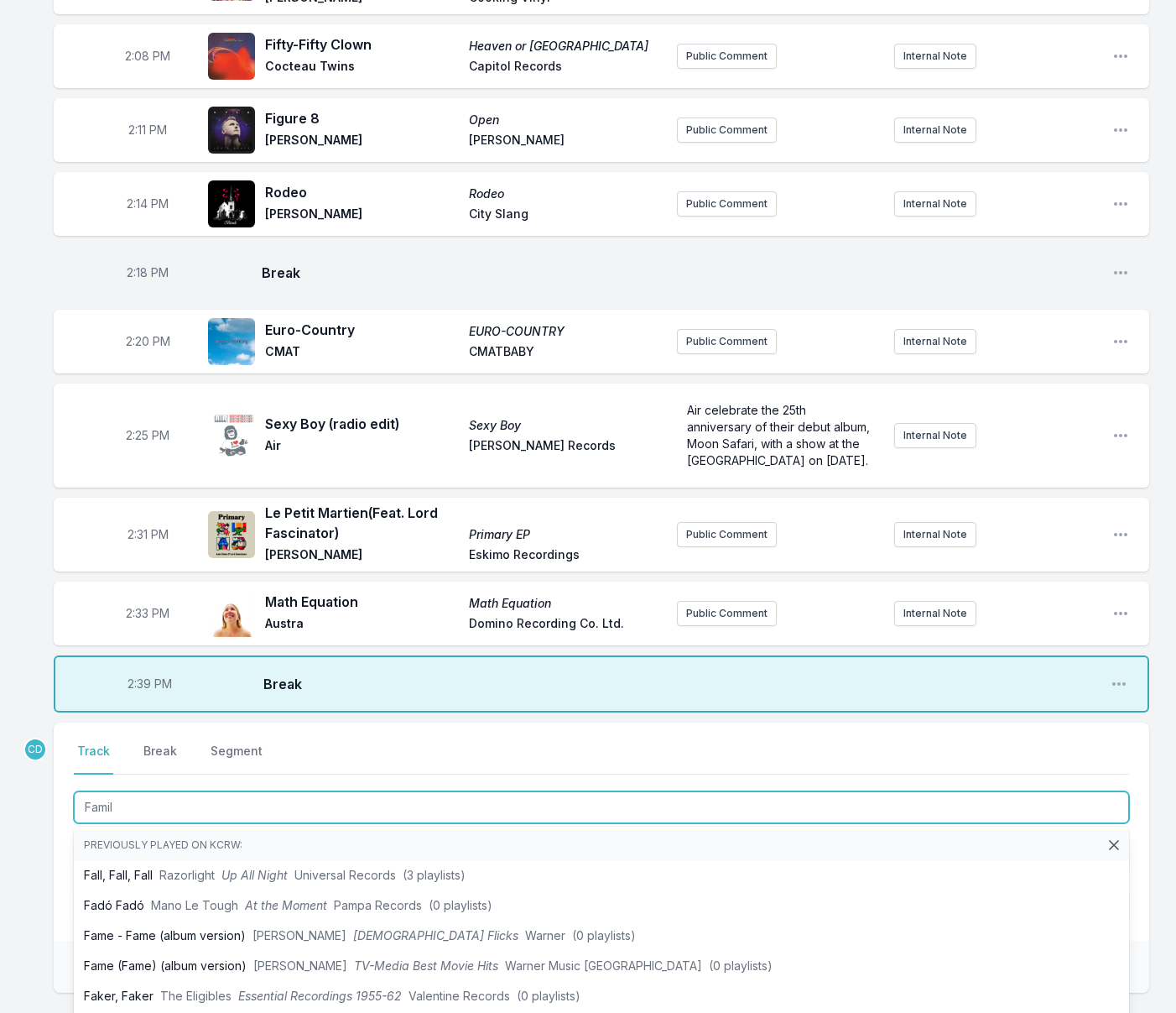
type input "Family"
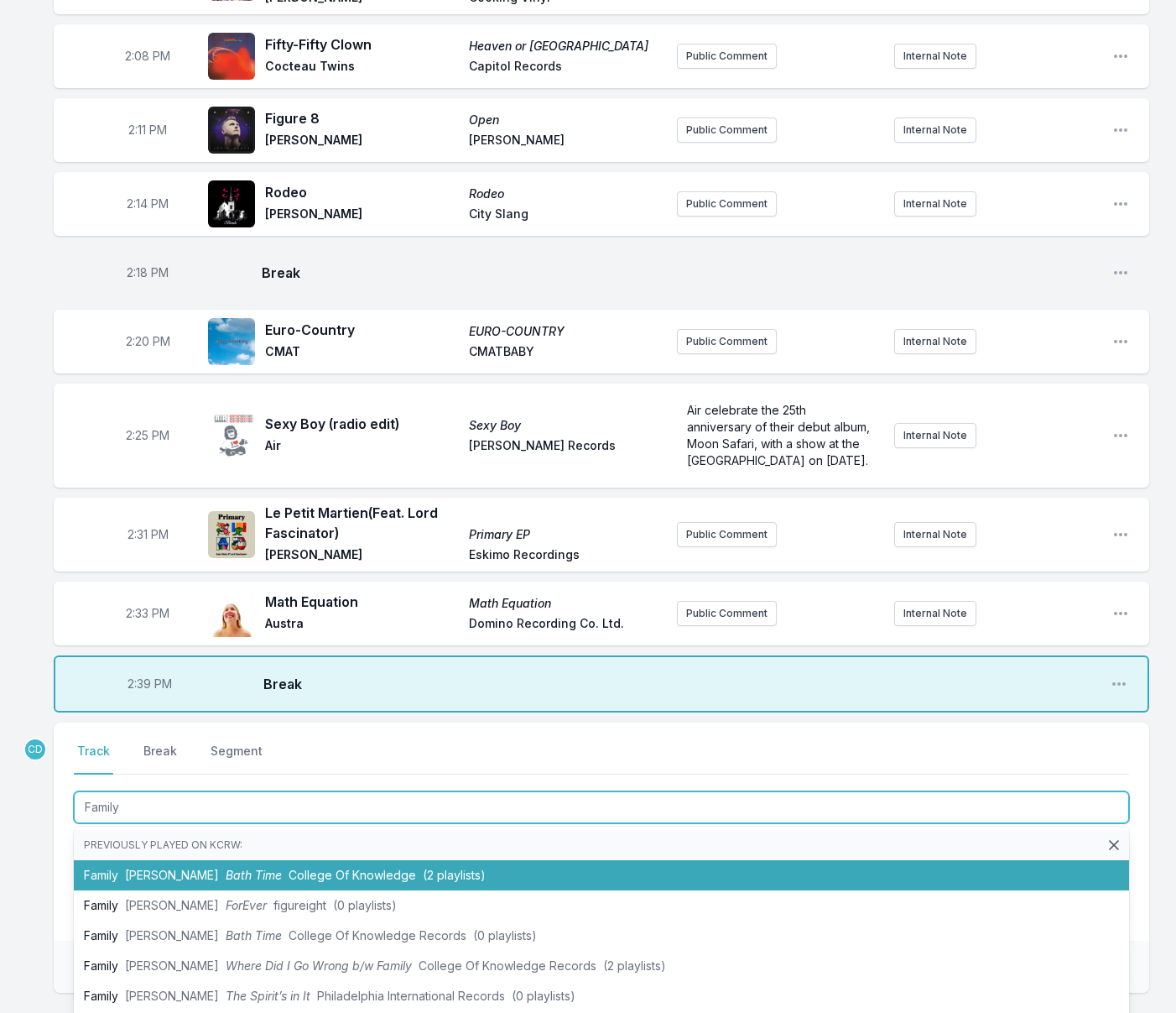
click at [226, 868] on span "Bath Time" at bounding box center [254, 875] width 56 height 14
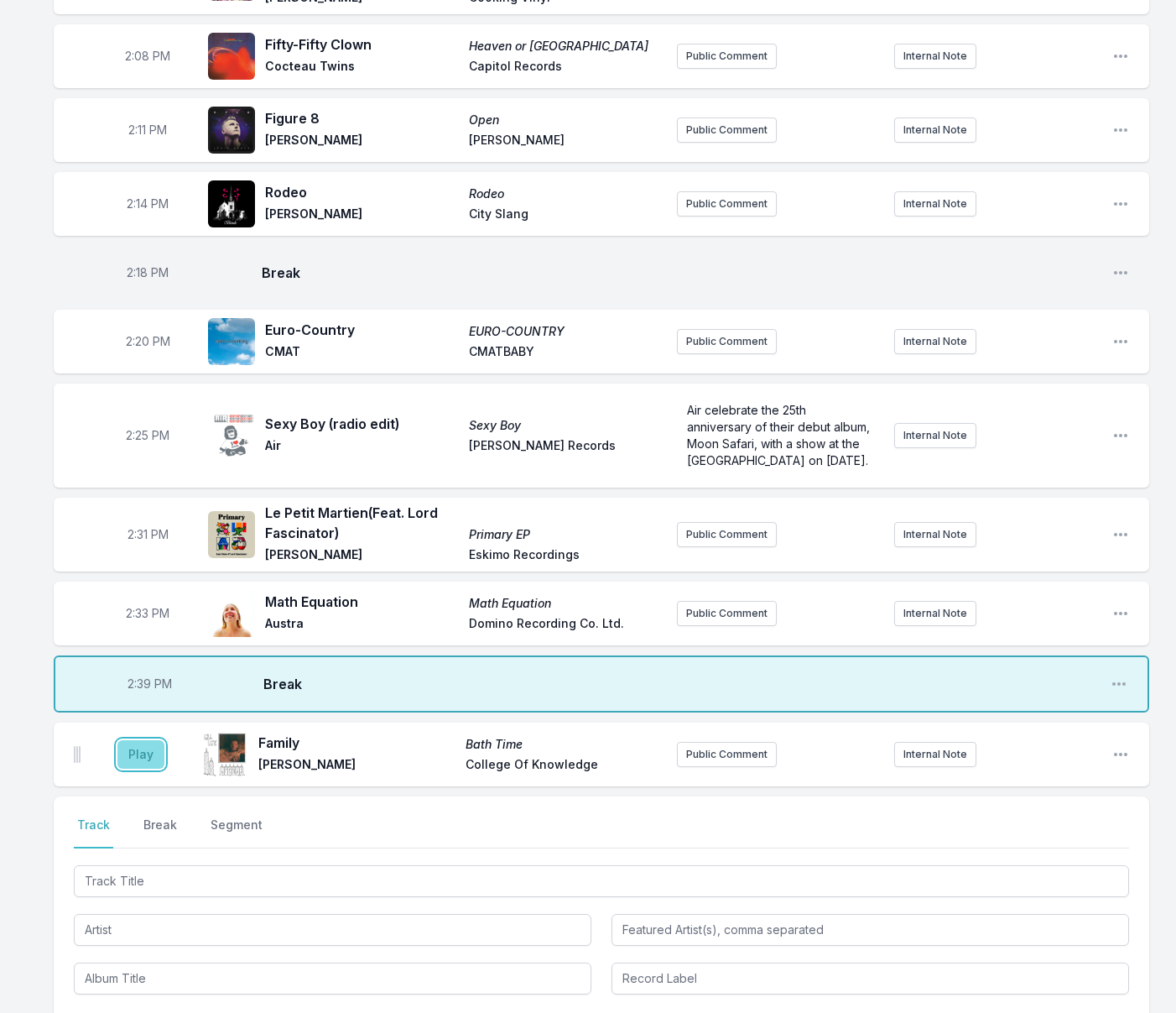
click at [136, 740] on button "Play" at bounding box center [141, 755] width 47 height 29
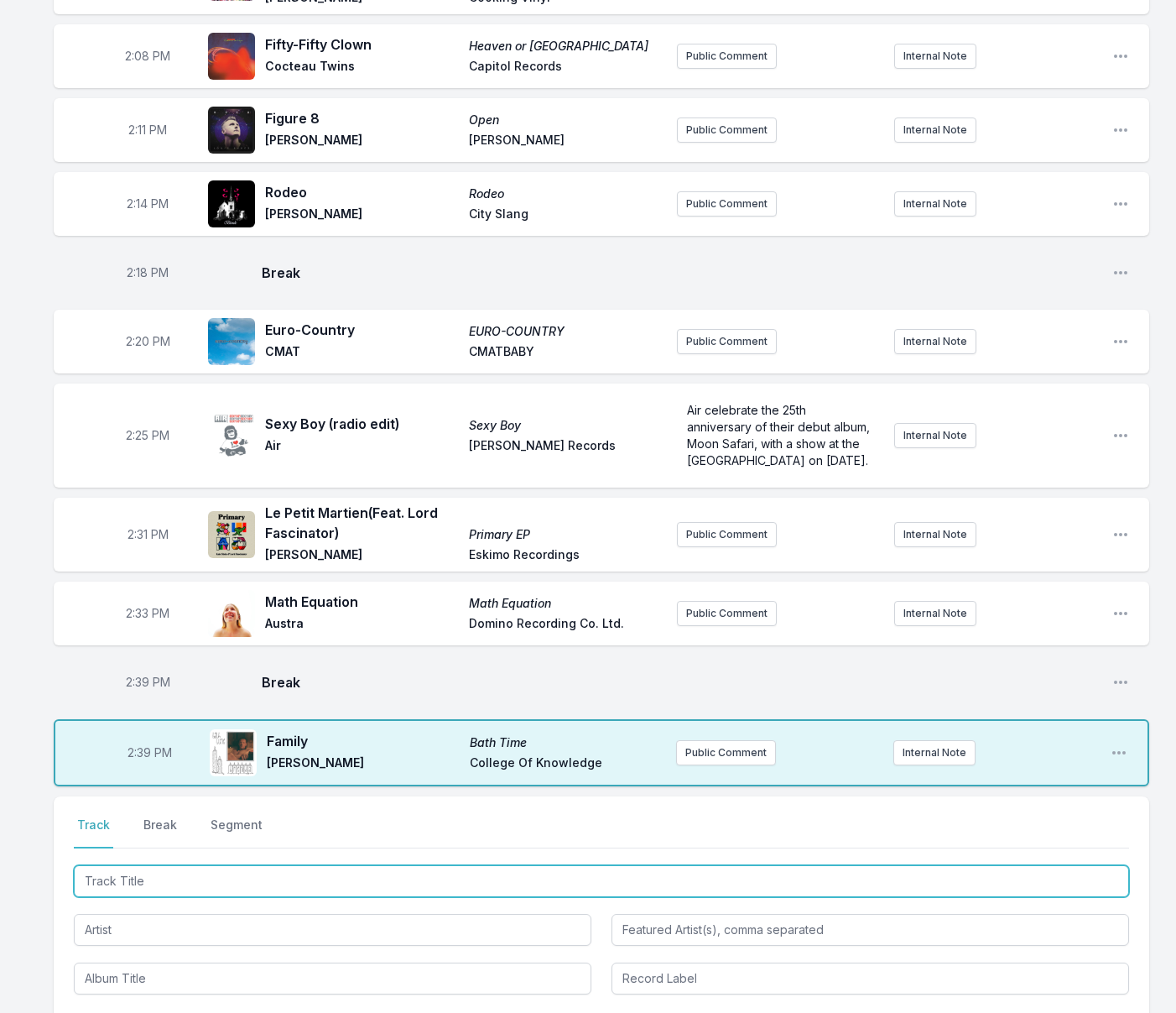
click at [207, 865] on input "Track Title" at bounding box center [601, 881] width 1055 height 32
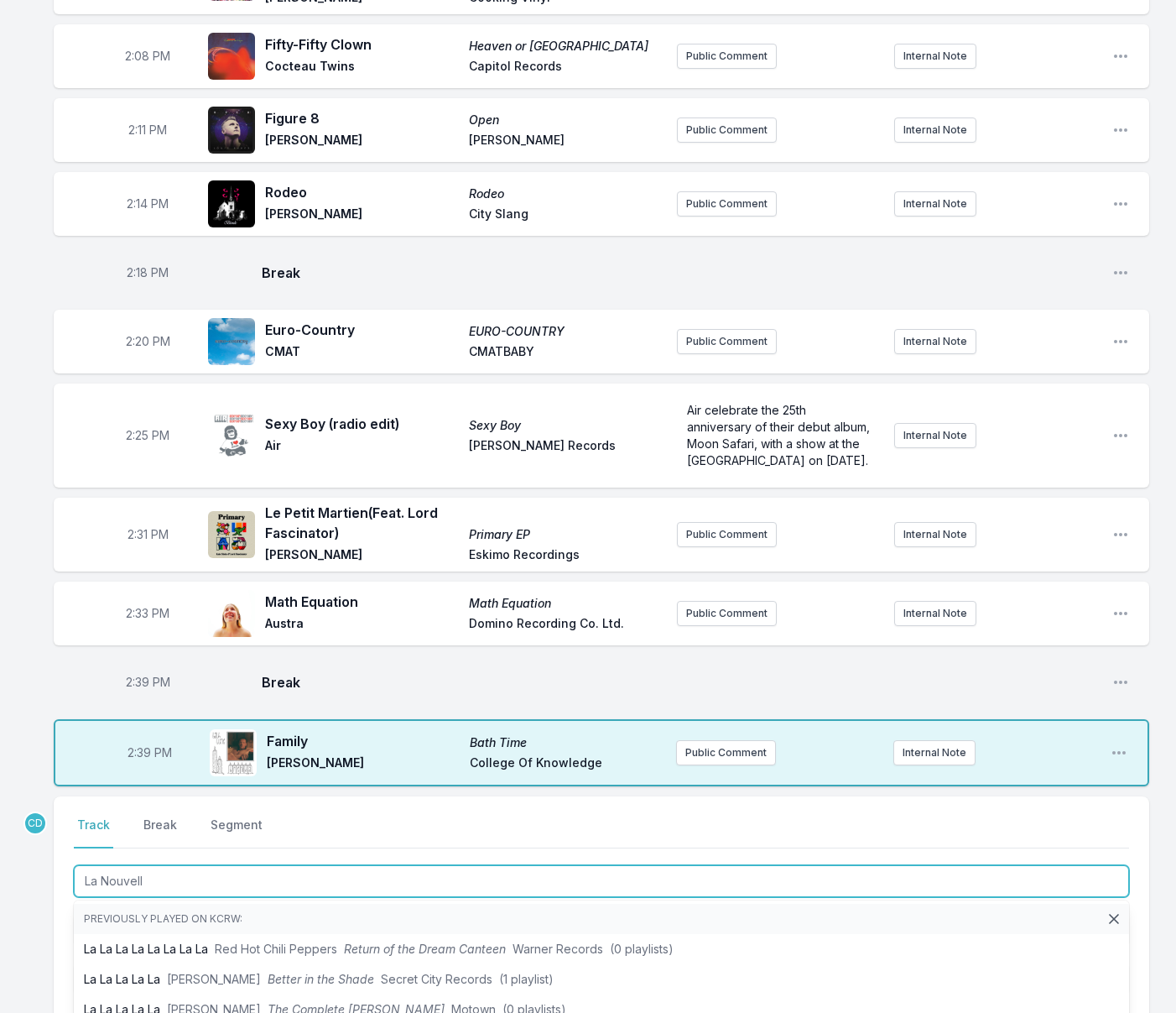
type input "La Nouvelle"
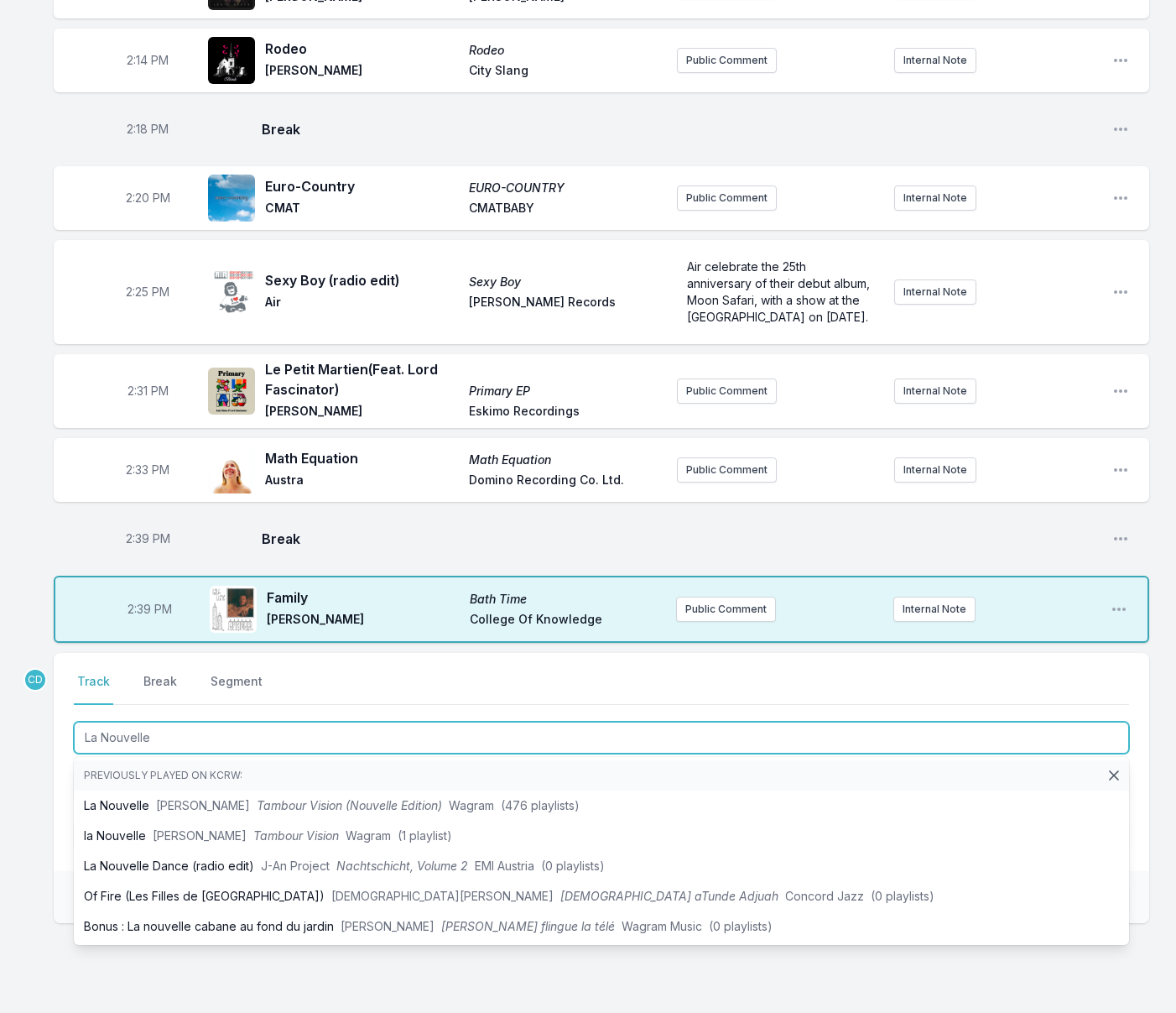
scroll to position [3144, 0]
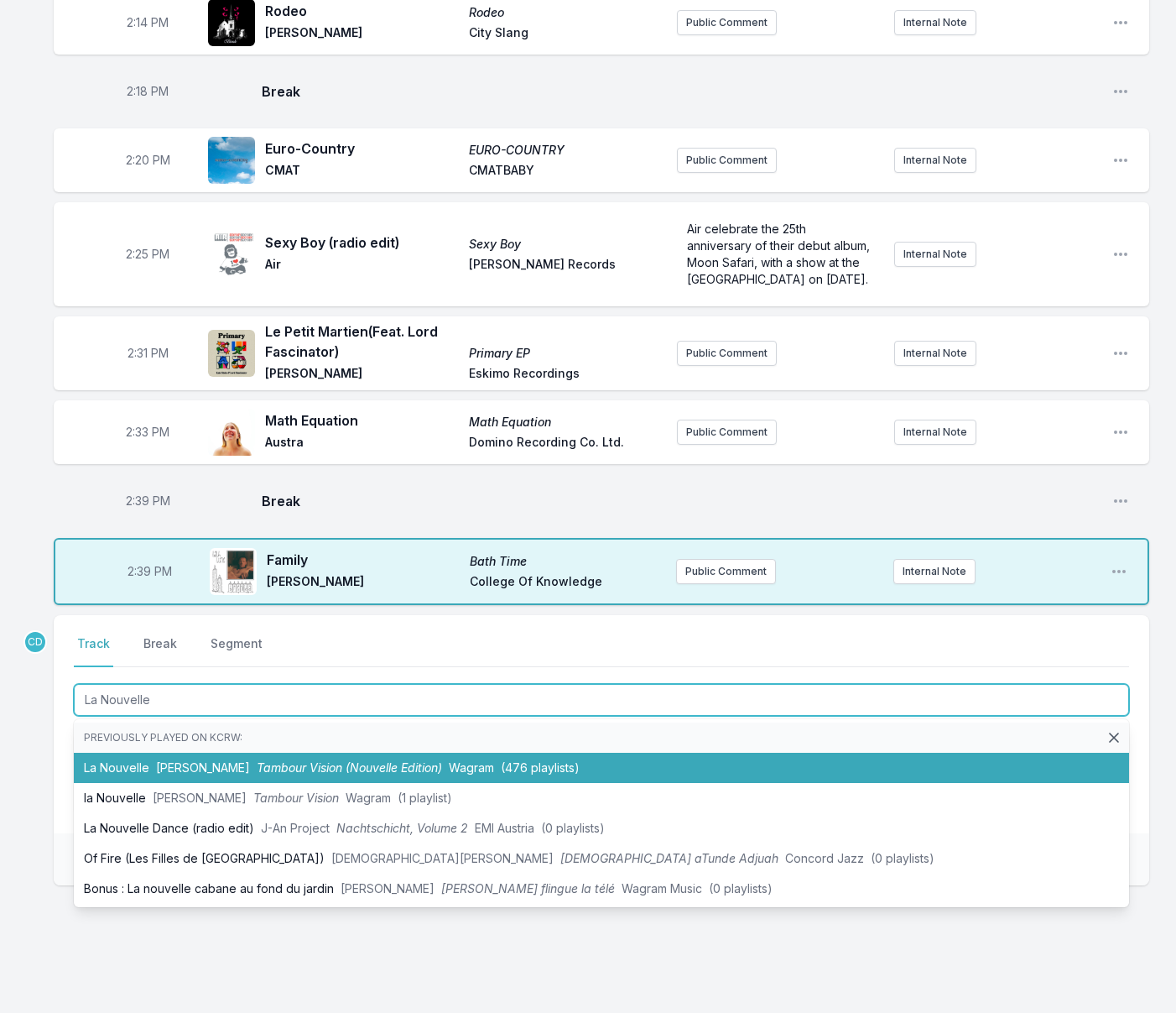
click at [236, 753] on li "La Nouvelle [PERSON_NAME] Tambour Vision (Nouvelle Edition) Wagram (476 playlis…" at bounding box center [601, 767] width 1055 height 30
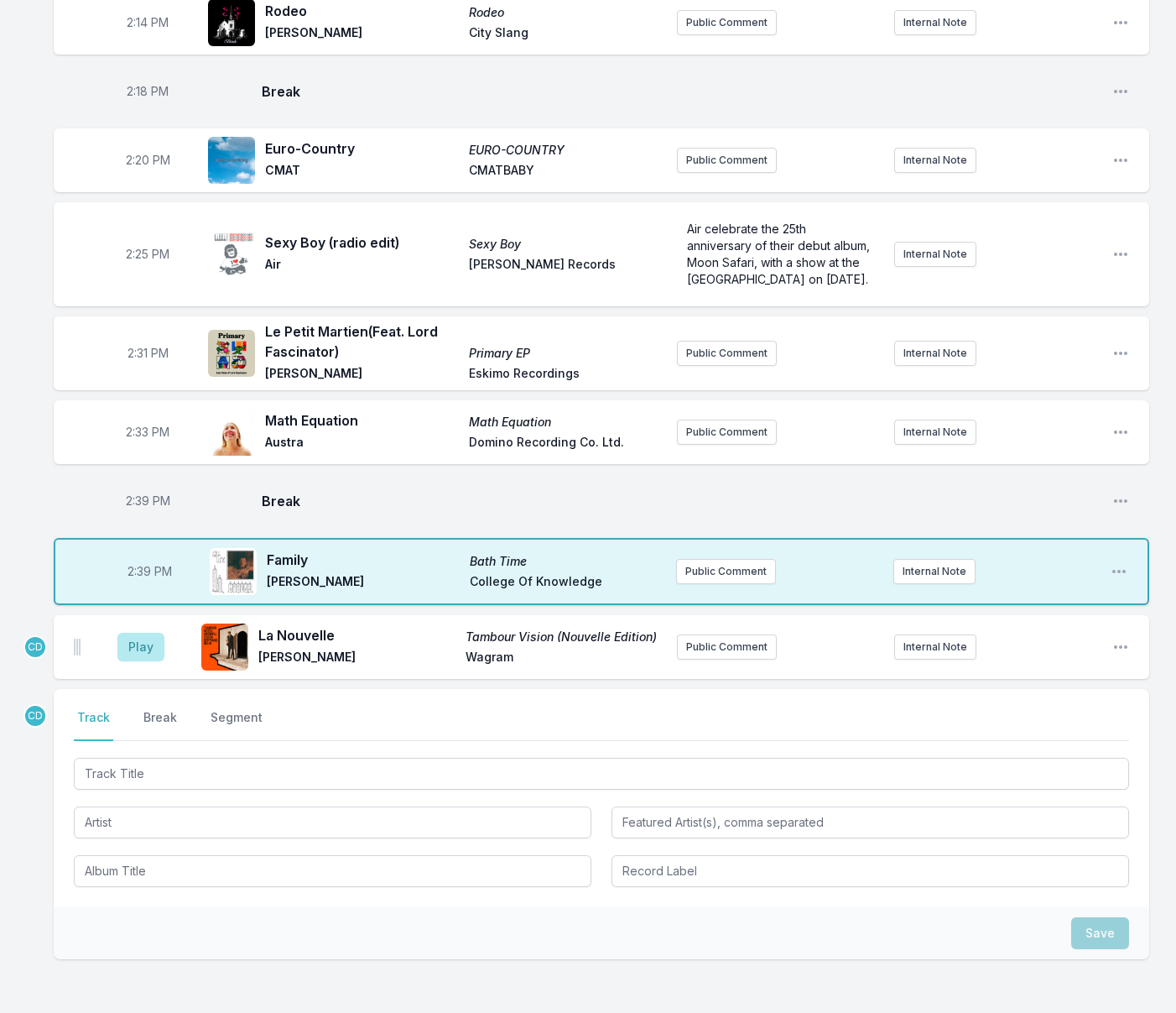
click at [158, 638] on aside "Play" at bounding box center [140, 647] width 94 height 54
click at [150, 633] on button "Play" at bounding box center [141, 648] width 47 height 29
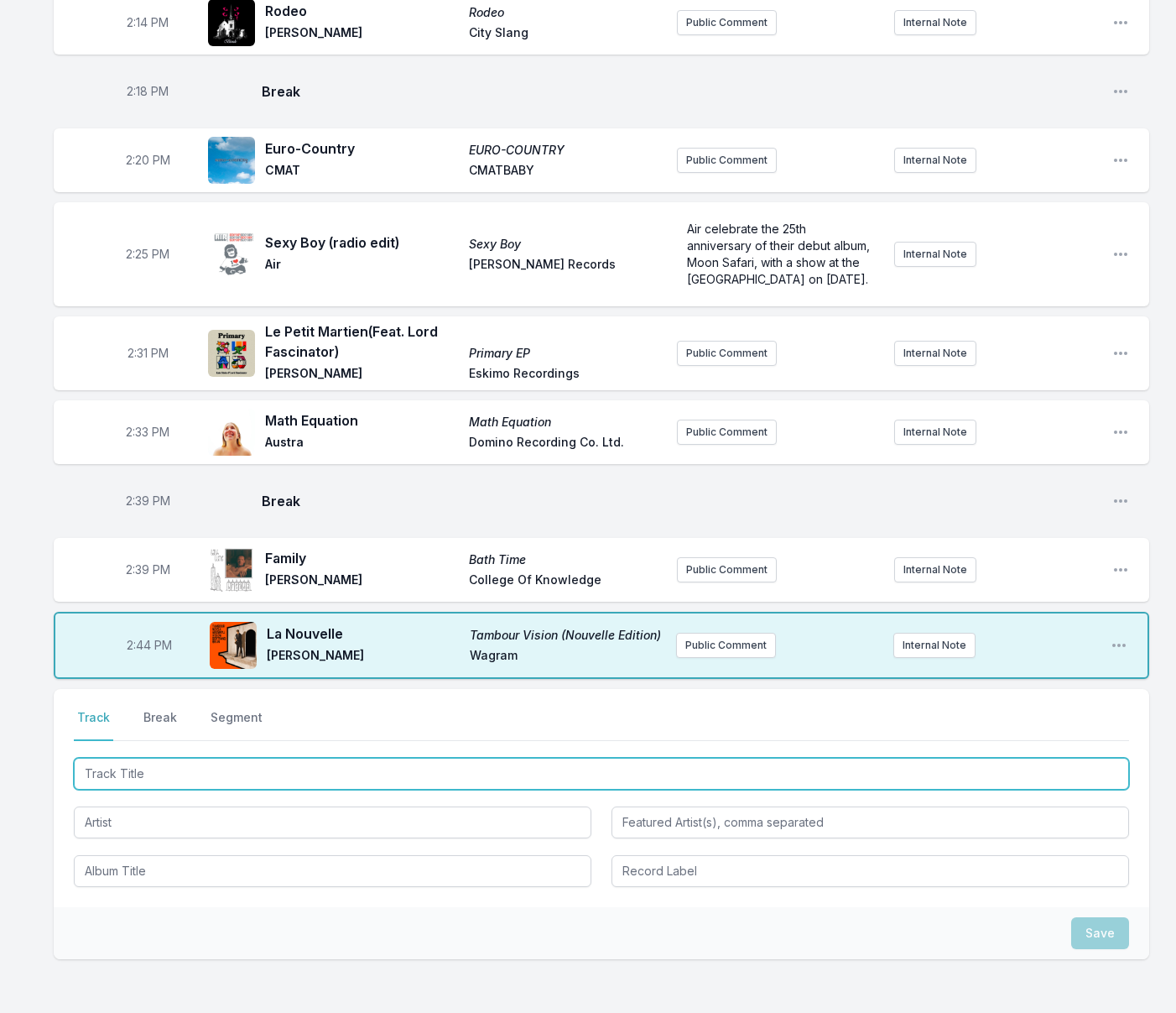
click at [403, 758] on input "Track Title" at bounding box center [601, 773] width 1055 height 32
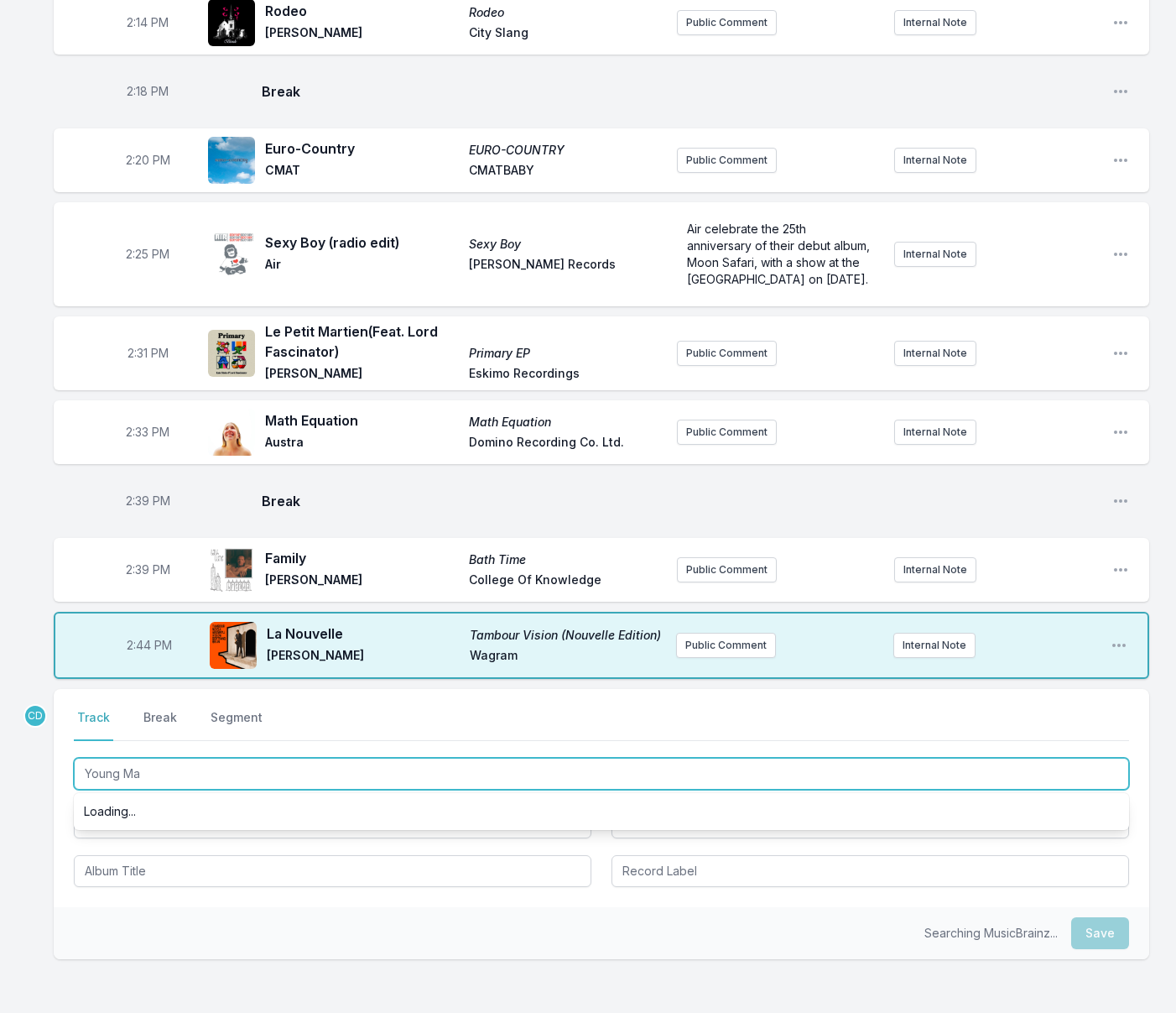
type input "Young Man"
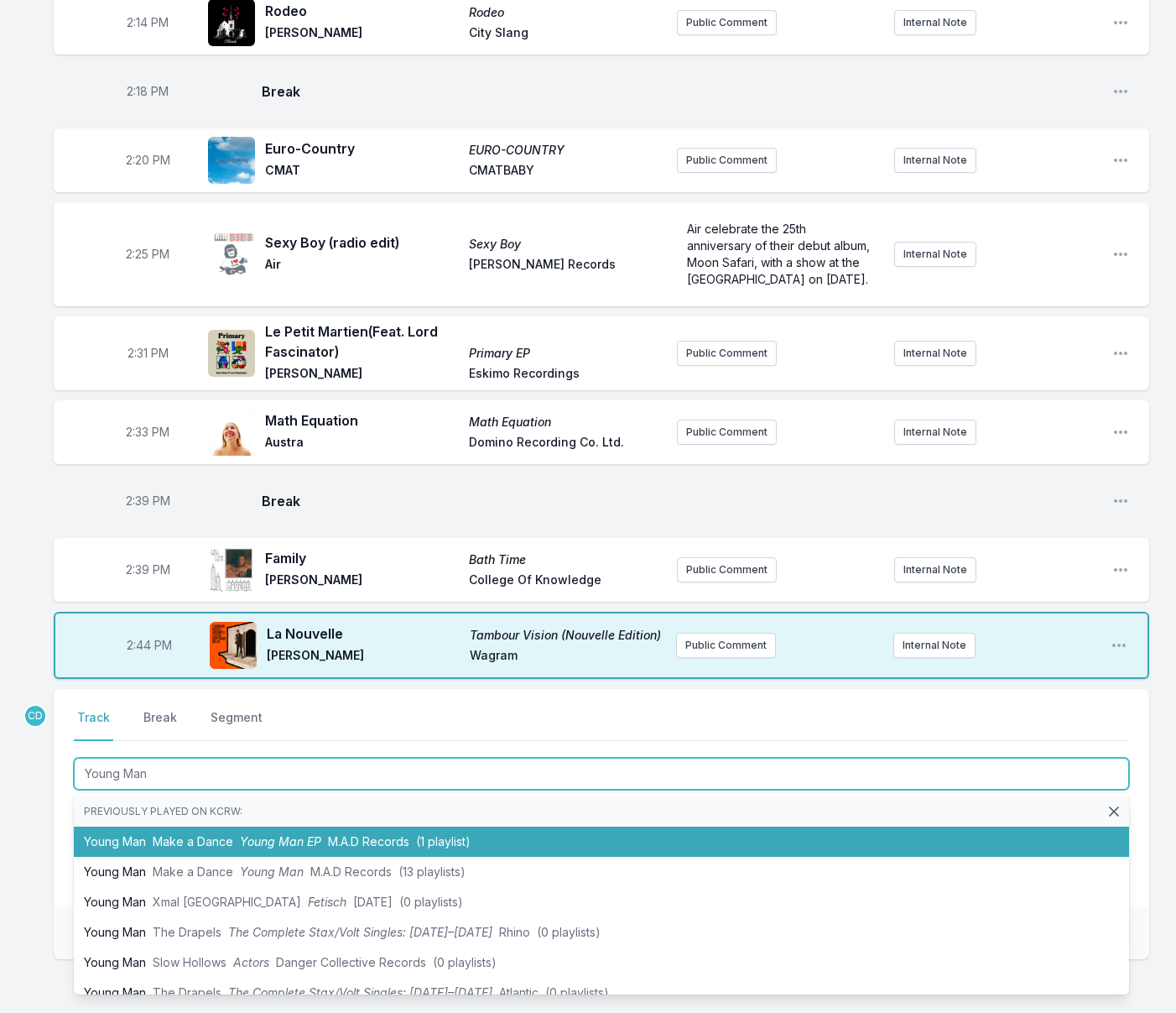
click at [368, 834] on span "M.A.D Records" at bounding box center [368, 841] width 81 height 14
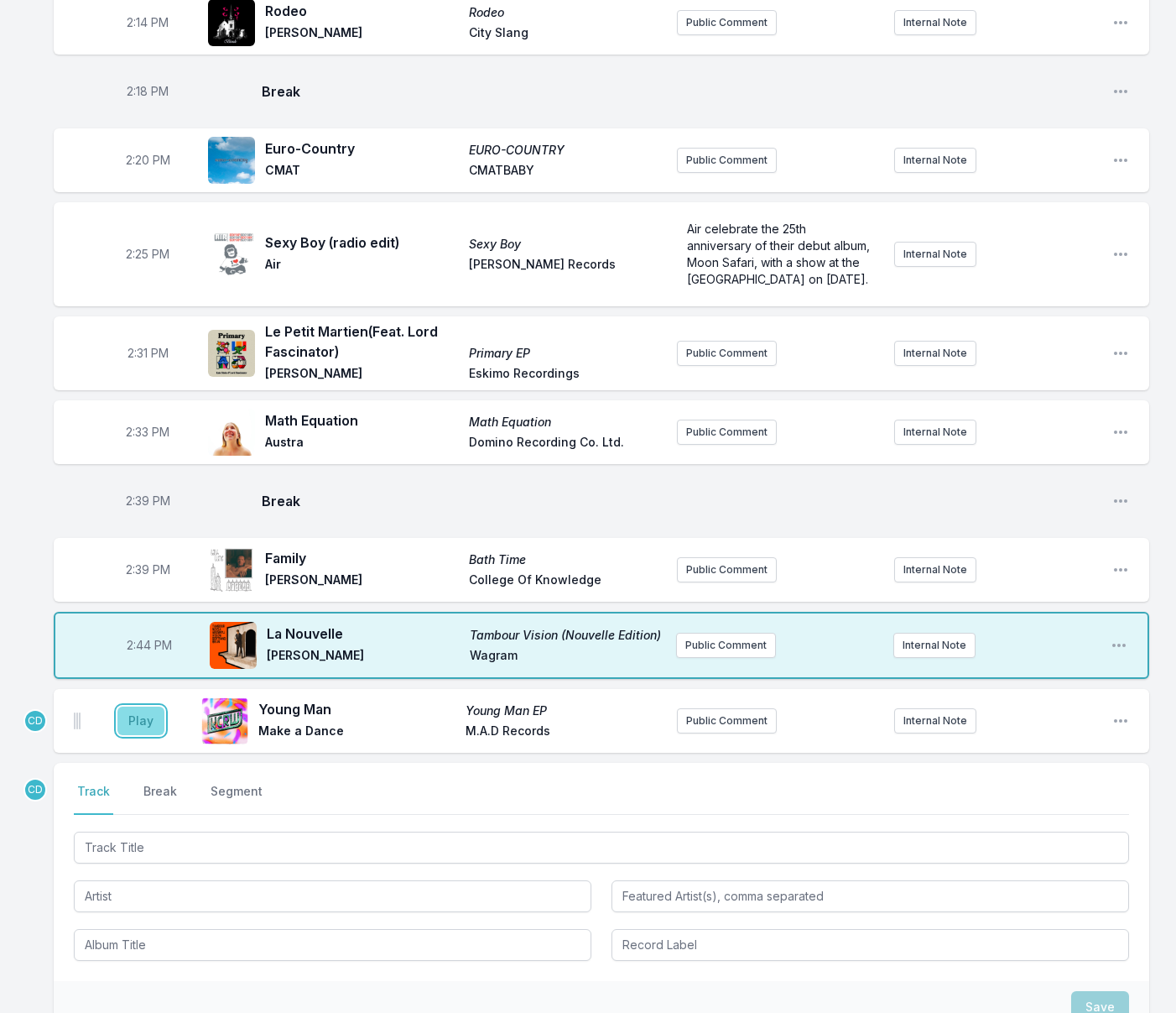
click at [130, 707] on button "Play" at bounding box center [141, 721] width 47 height 29
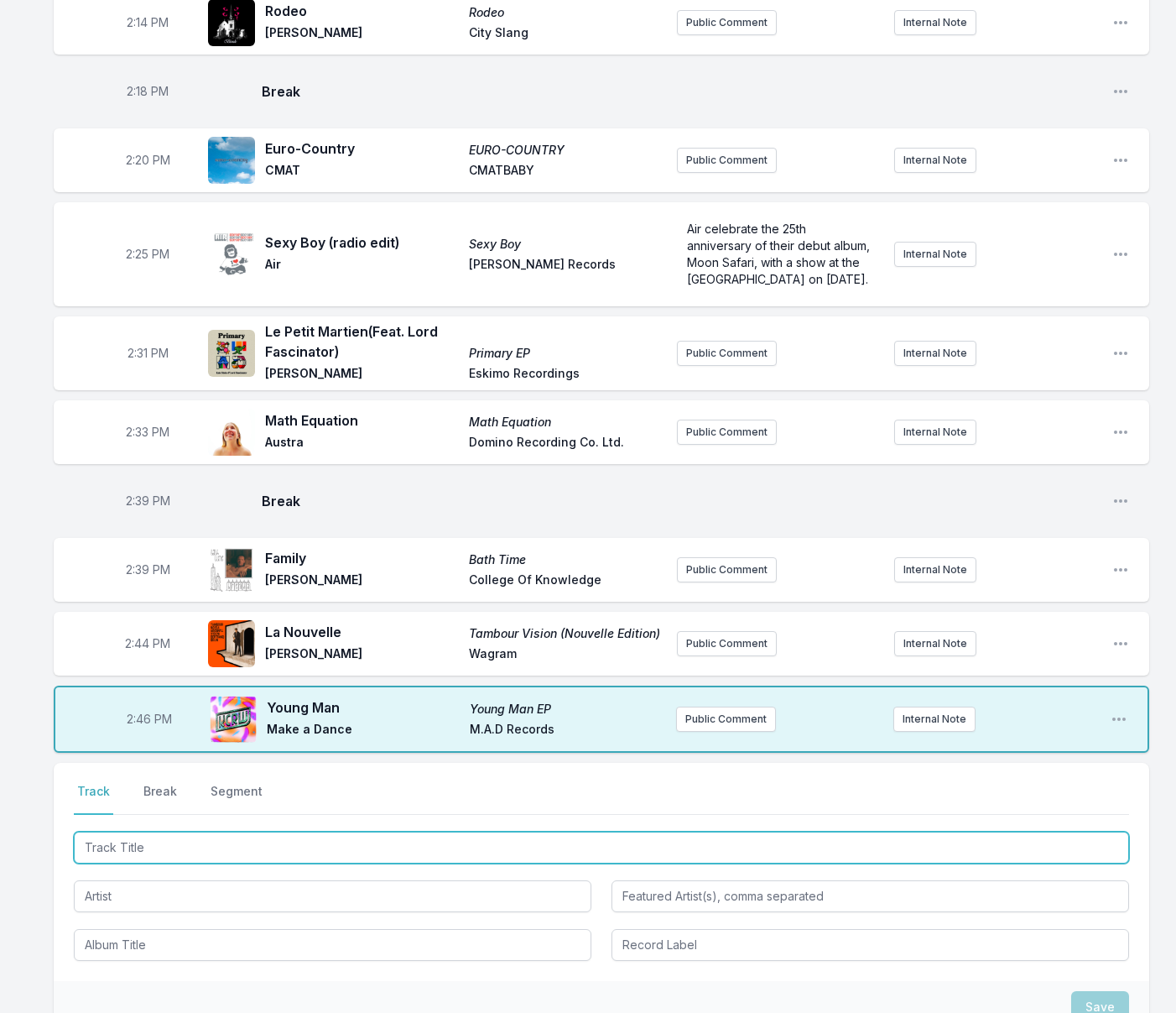
click at [150, 831] on input "Track Title" at bounding box center [601, 847] width 1055 height 32
type input "On Hold"
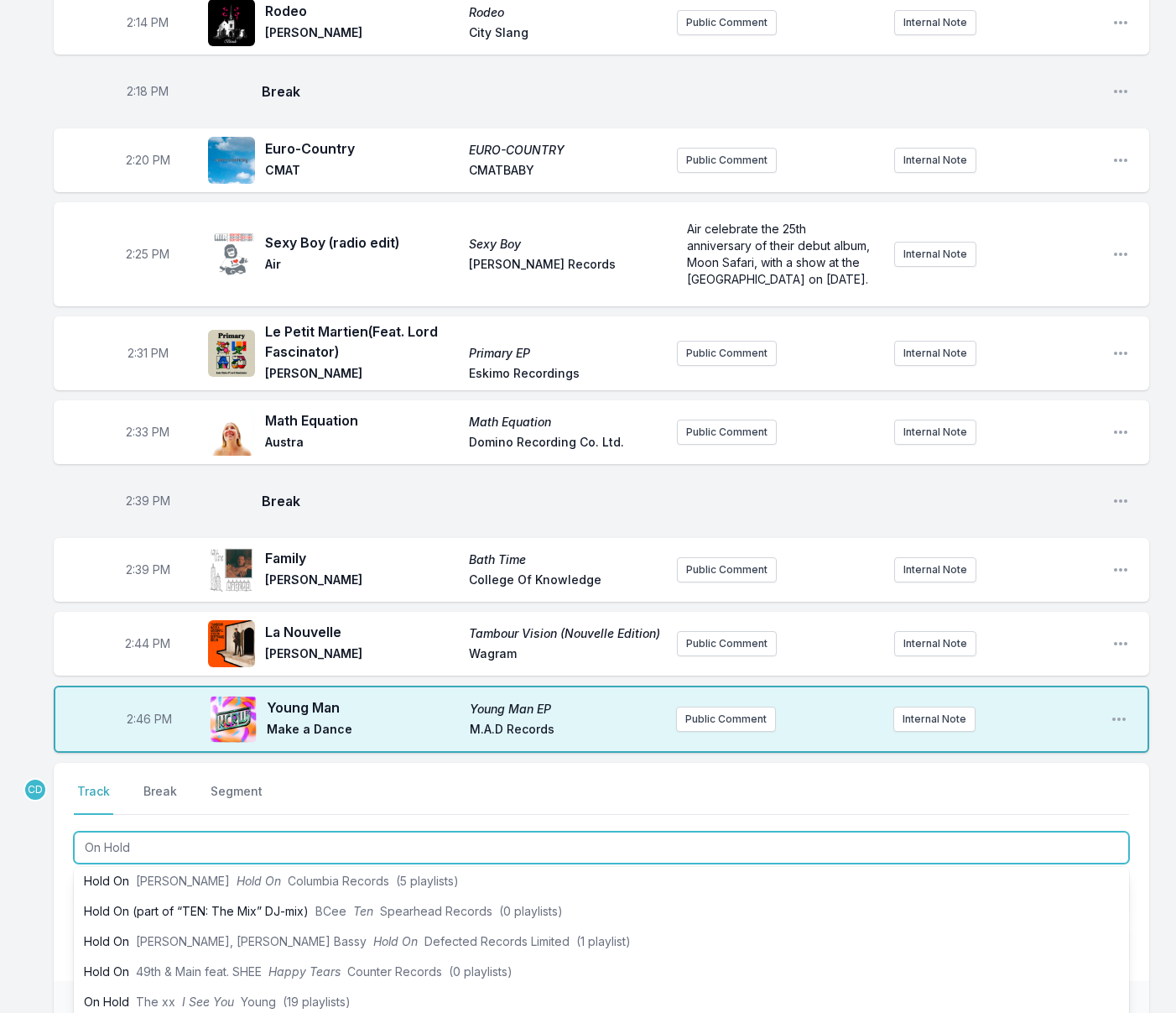
scroll to position [294, 0]
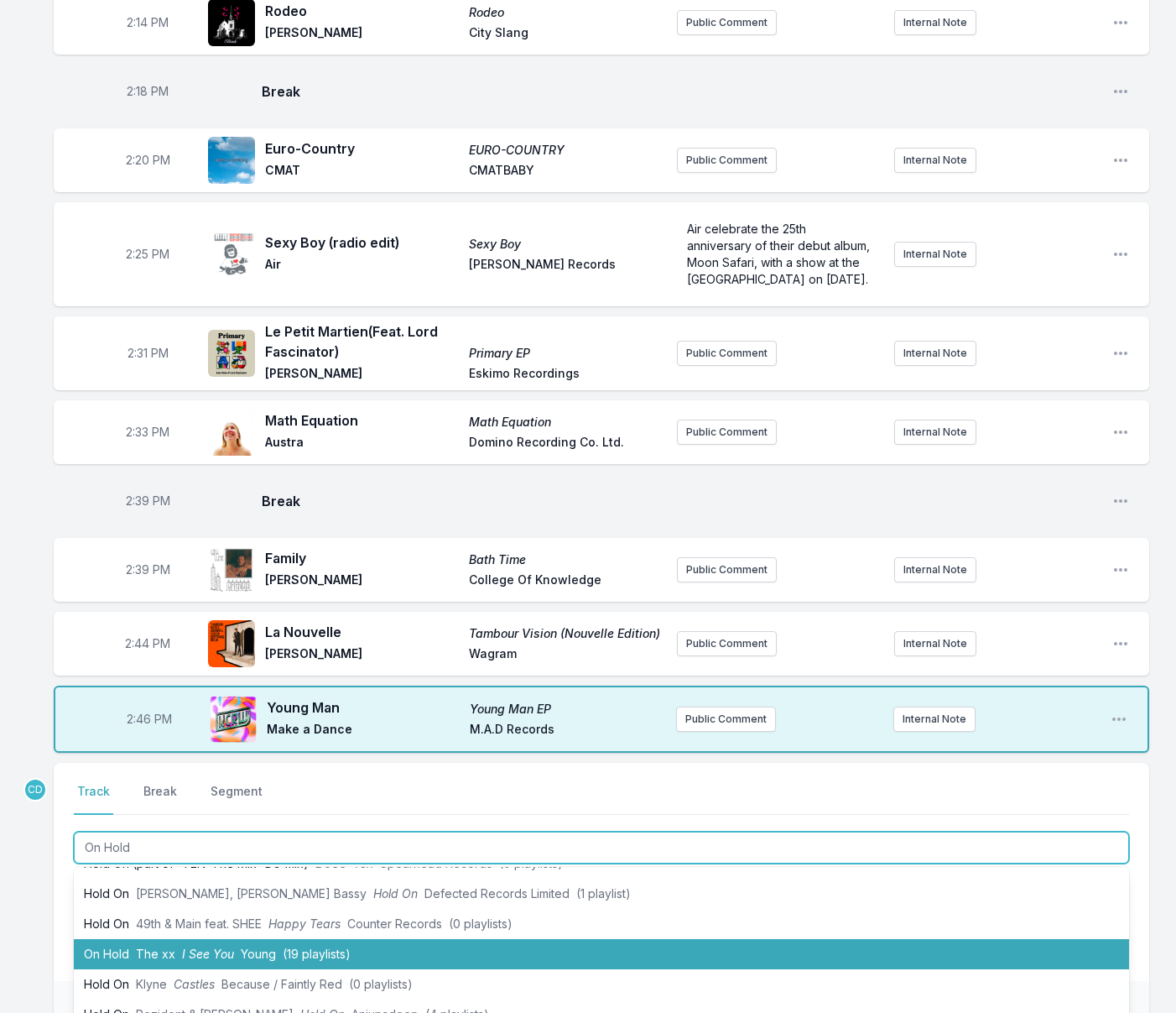
click at [166, 946] on span "The xx" at bounding box center [156, 953] width 40 height 14
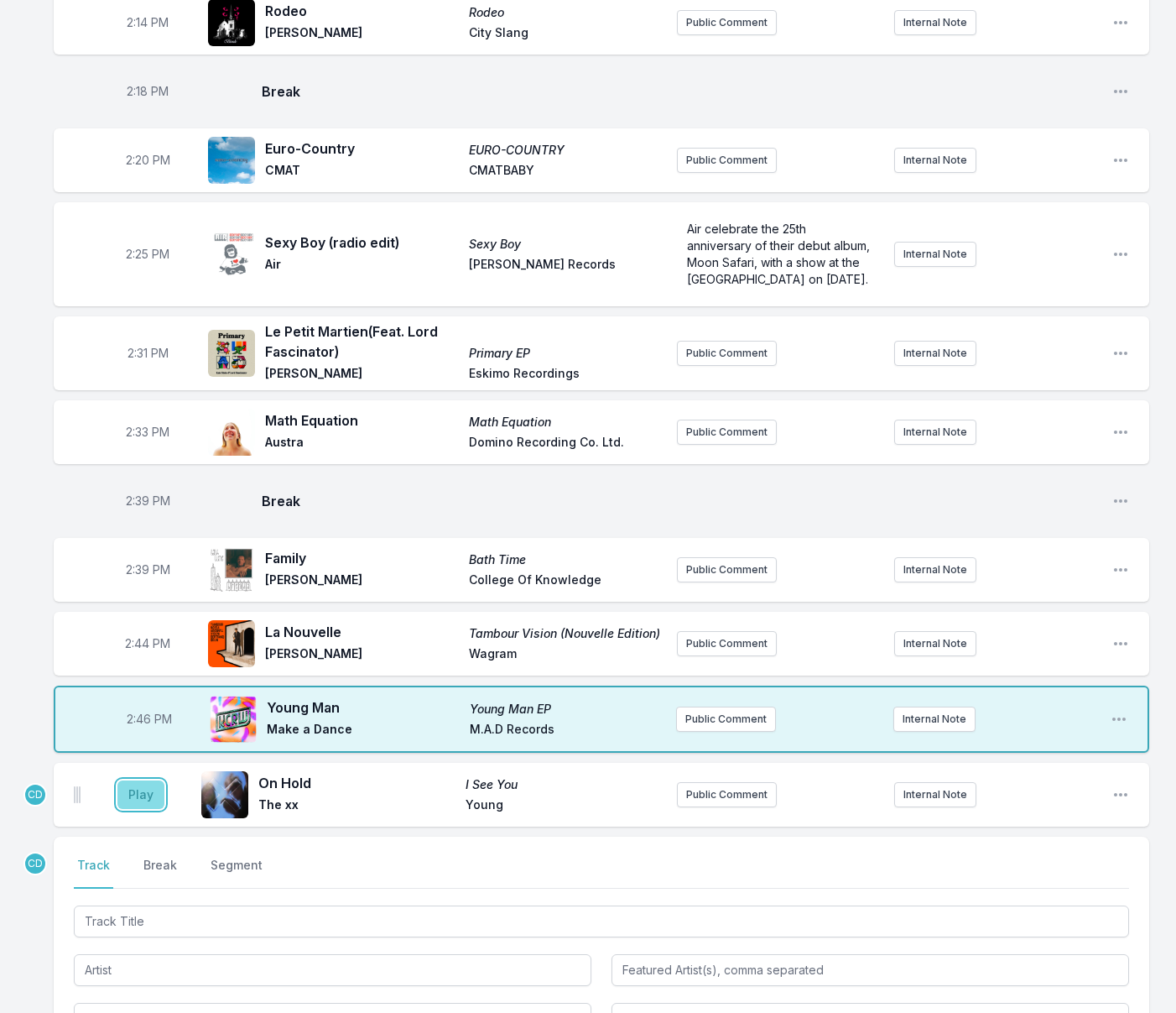
click at [137, 780] on button "Play" at bounding box center [141, 795] width 47 height 29
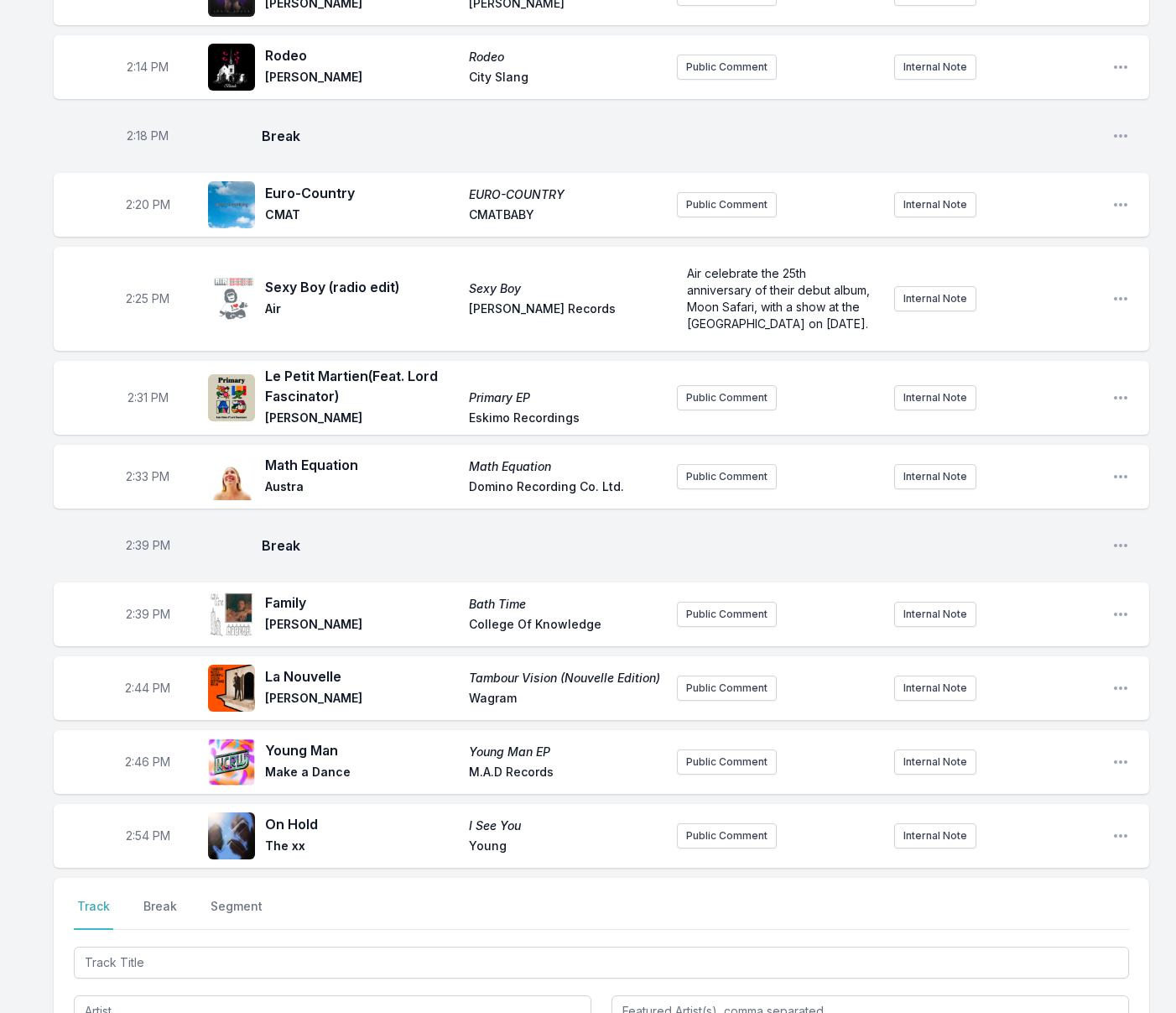
click at [54, 730] on div "2:46 PM Young Man Young Man EP Make a Dance M.A.D Records Public Comment Intern…" at bounding box center [602, 762] width 1096 height 64
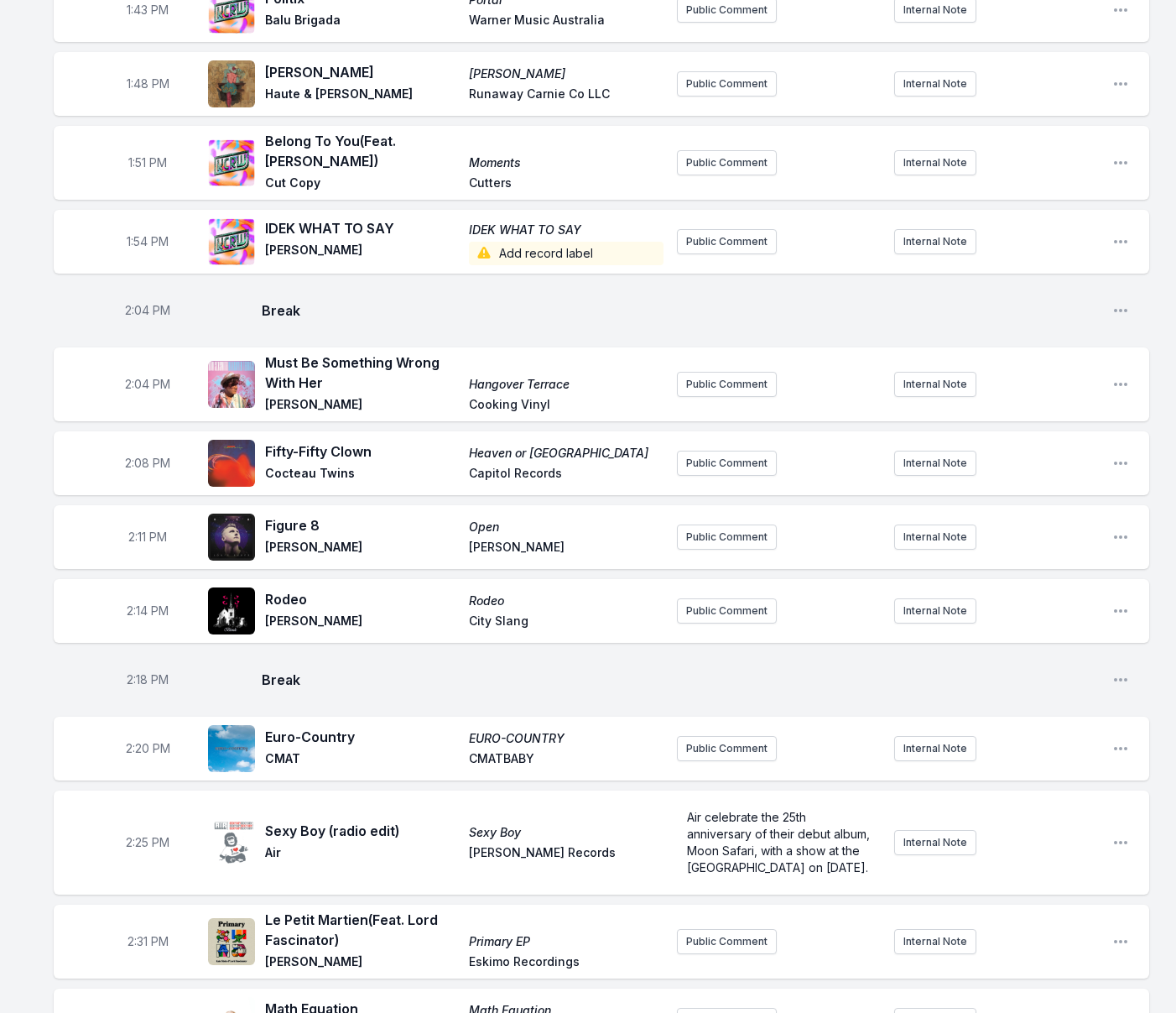
scroll to position [2462, 0]
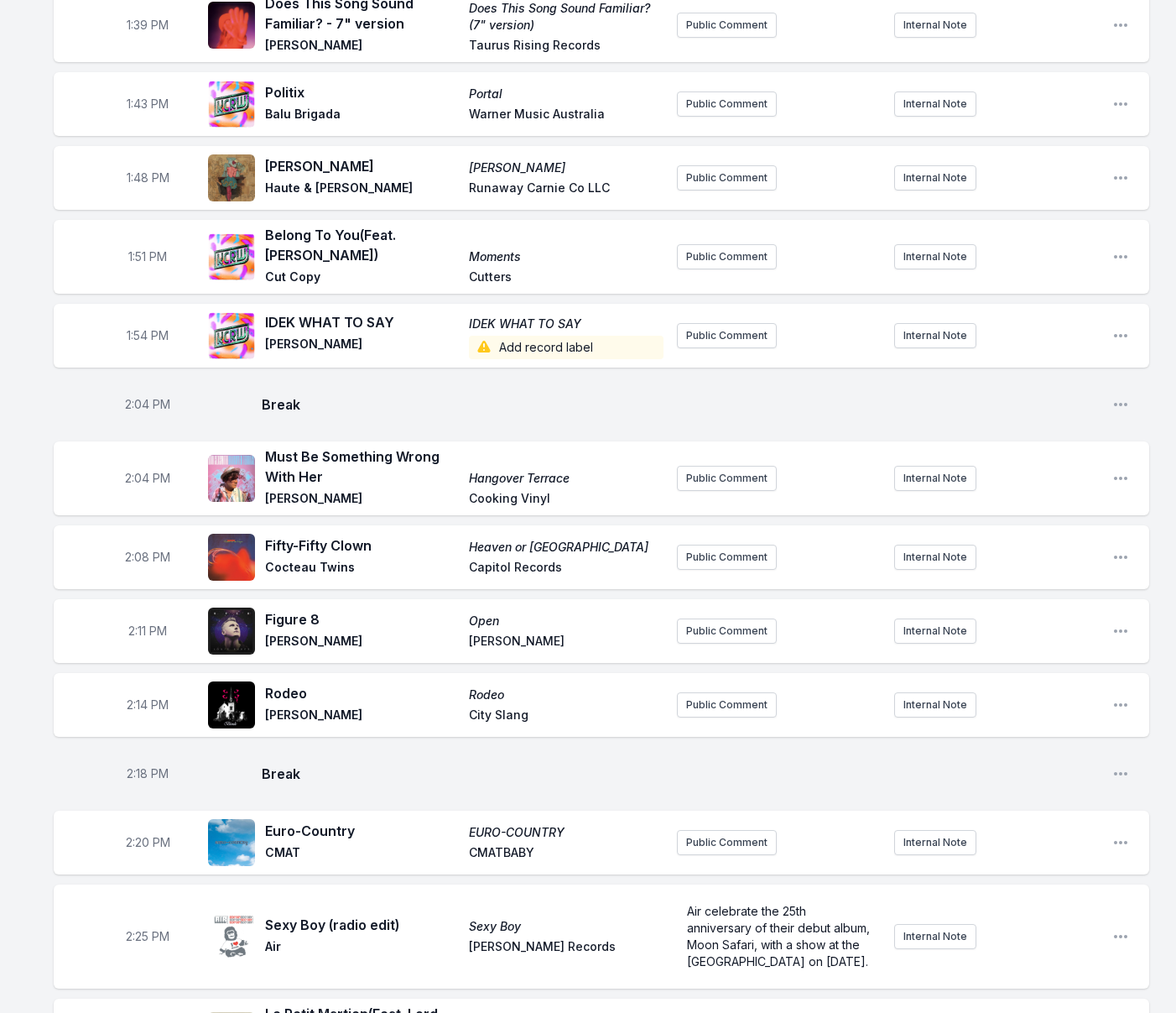
click at [183, 747] on aside "2:18 PM" at bounding box center [147, 774] width 94 height 54
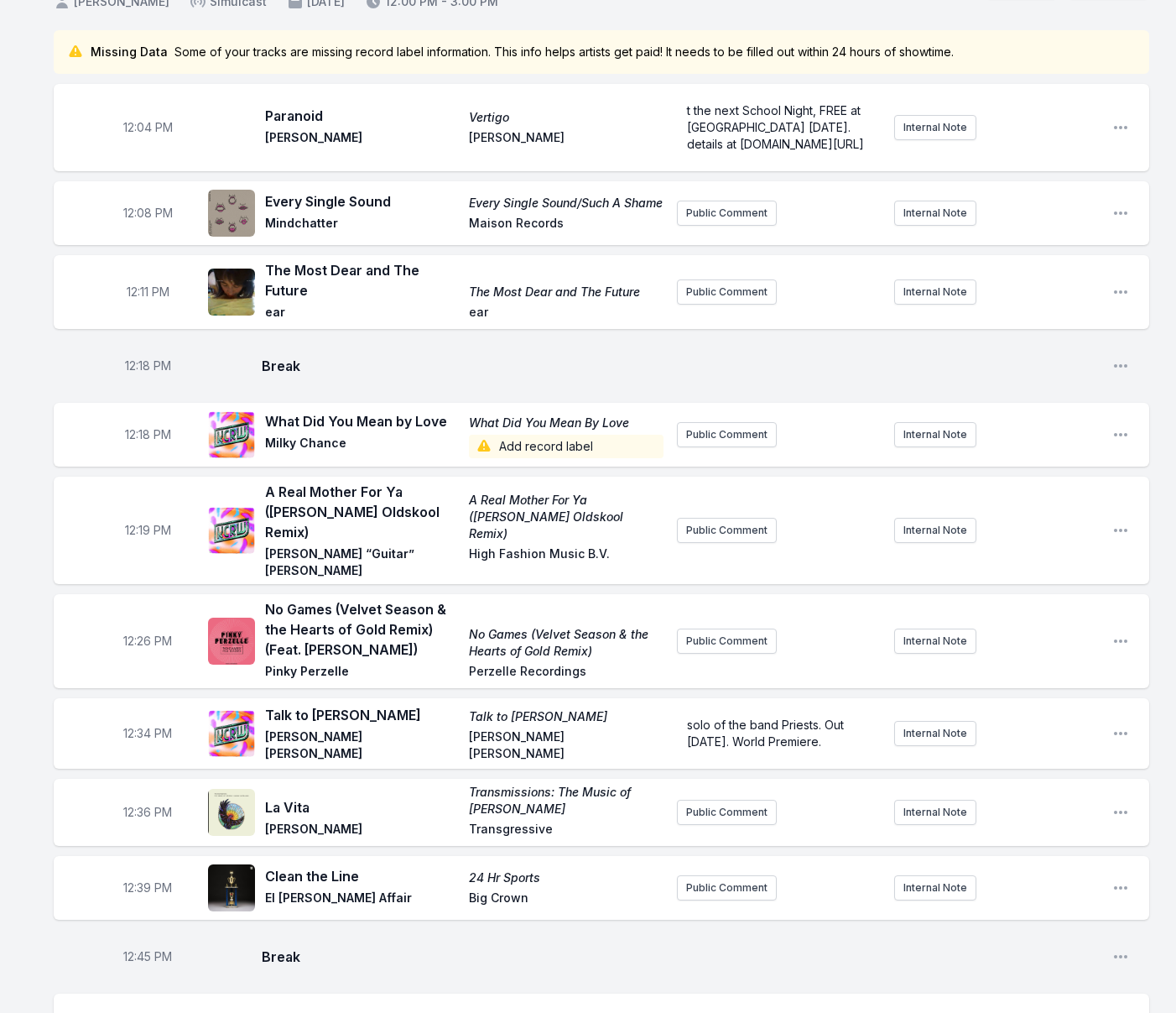
scroll to position [0, 0]
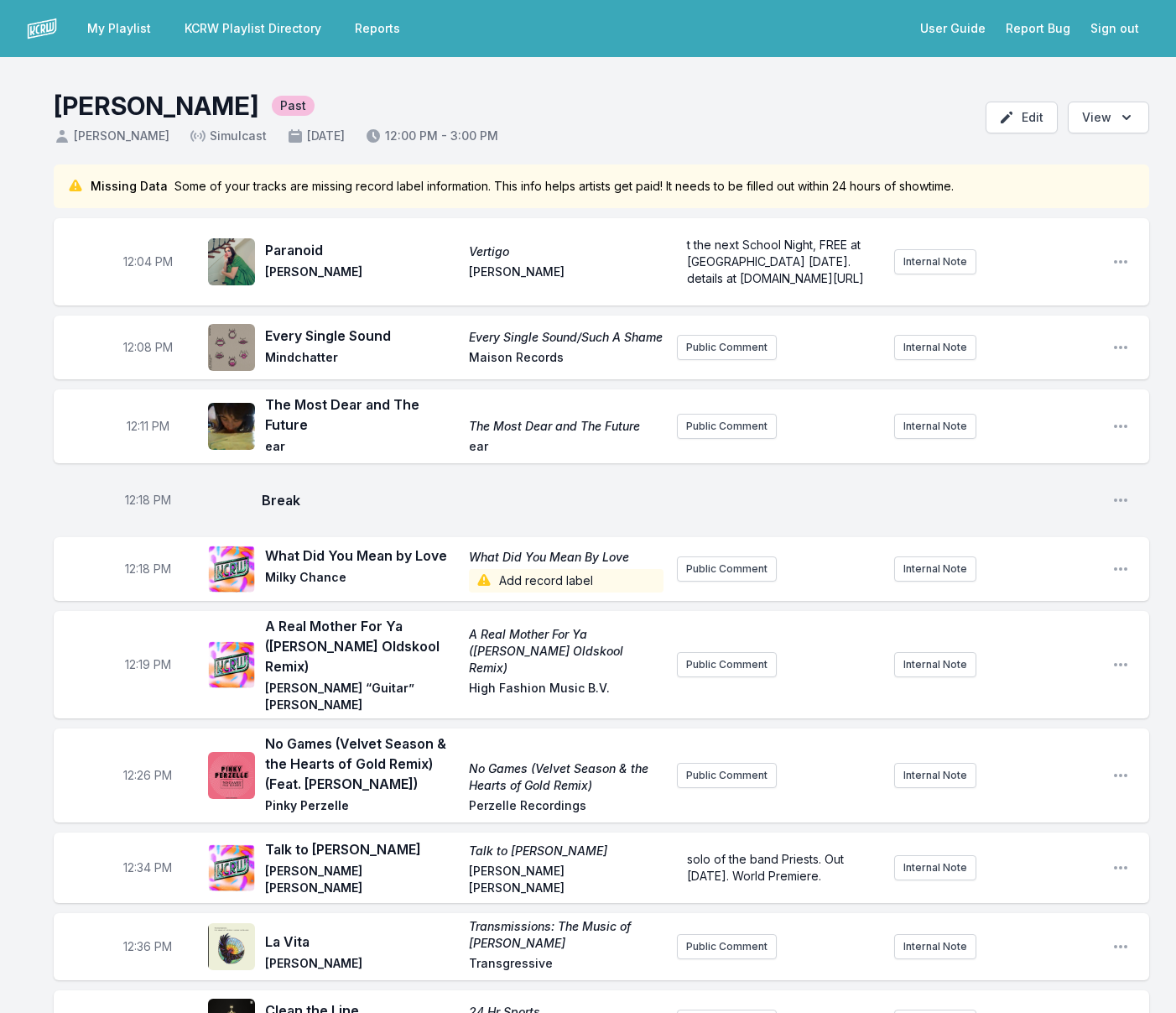
click at [220, 27] on link "KCRW Playlist Directory" at bounding box center [253, 28] width 157 height 30
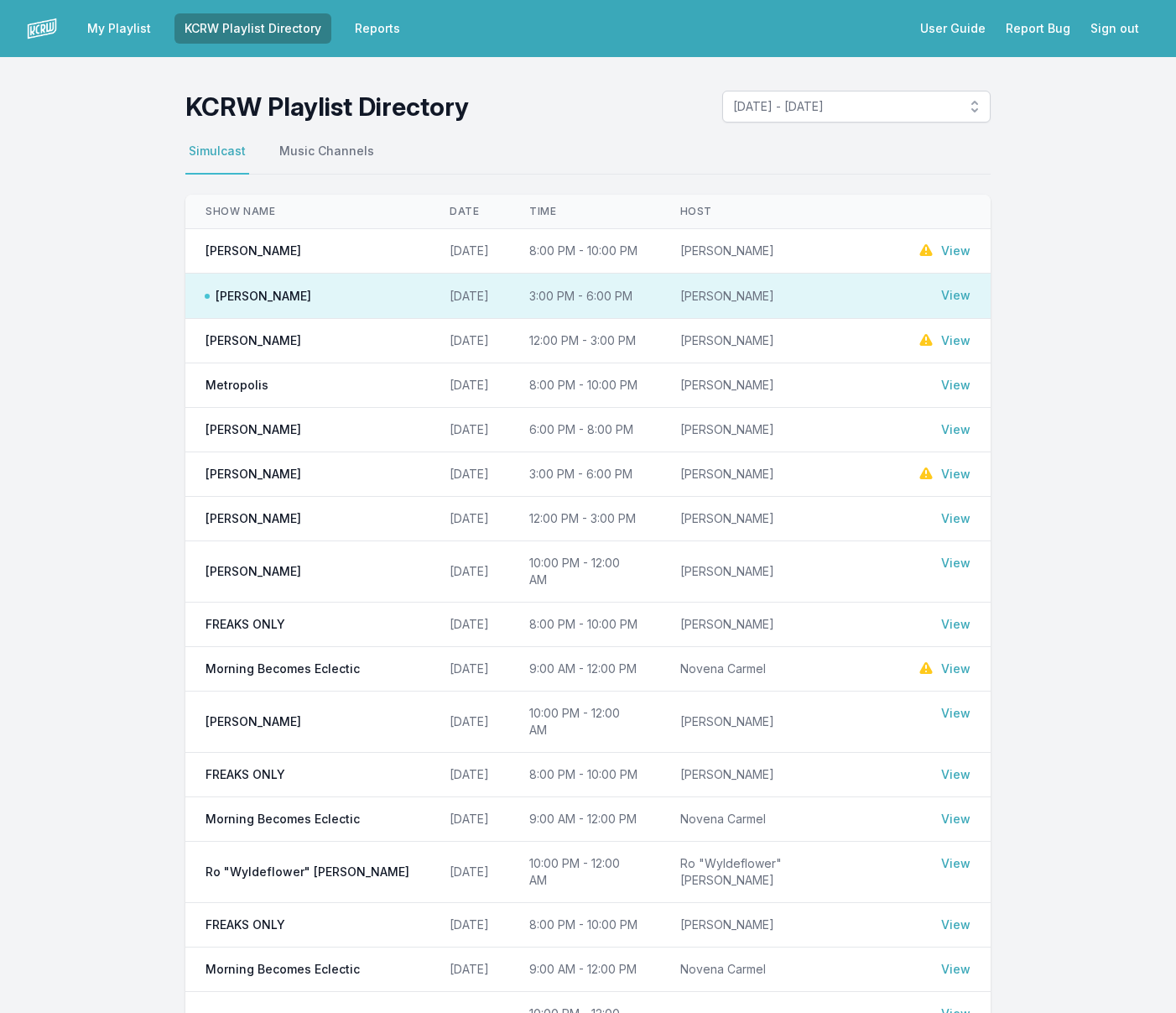
click at [956, 474] on link "View" at bounding box center [956, 474] width 29 height 16
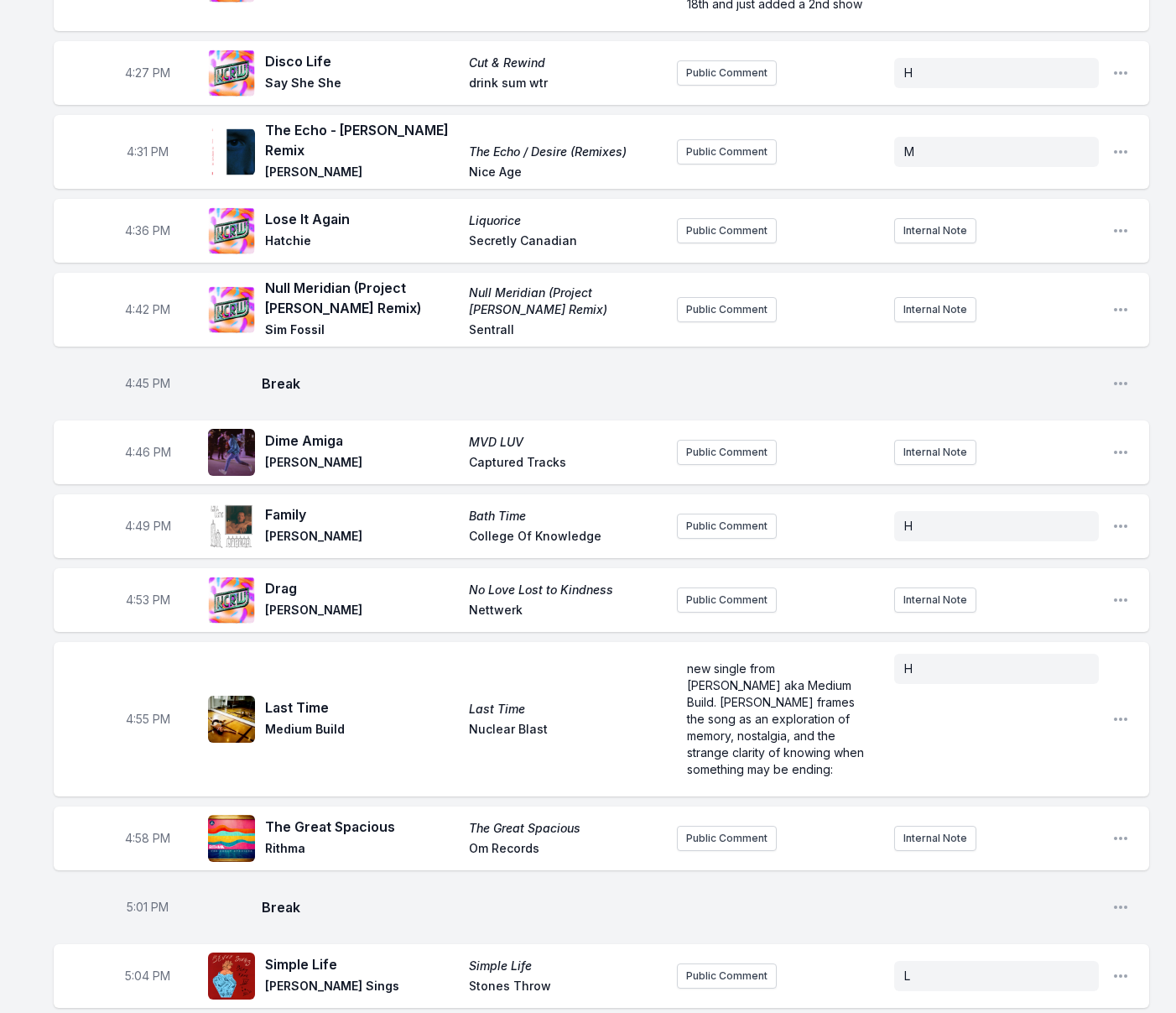
scroll to position [1878, 0]
